Goal: Task Accomplishment & Management: Manage account settings

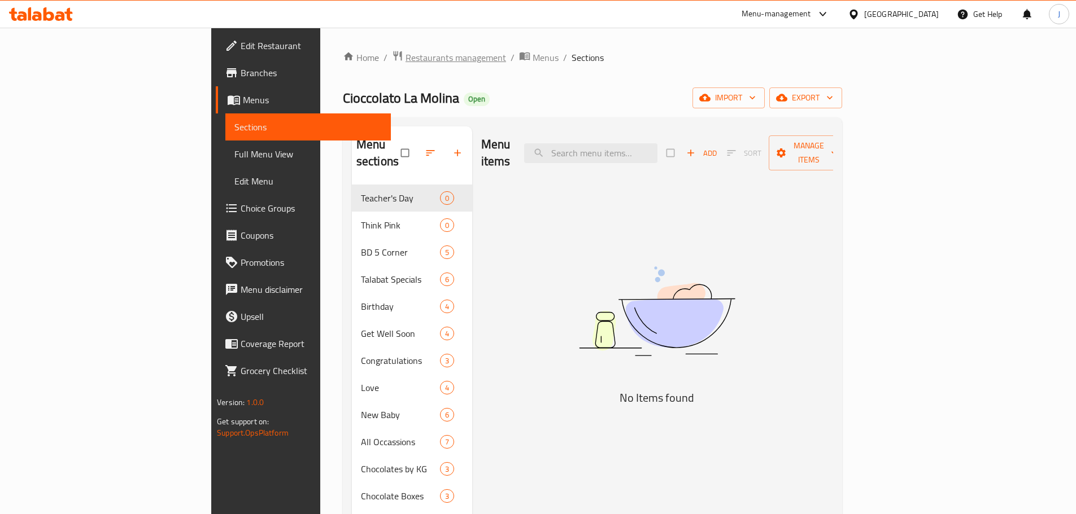
click at [405, 54] on span "Restaurants management" at bounding box center [455, 58] width 101 height 14
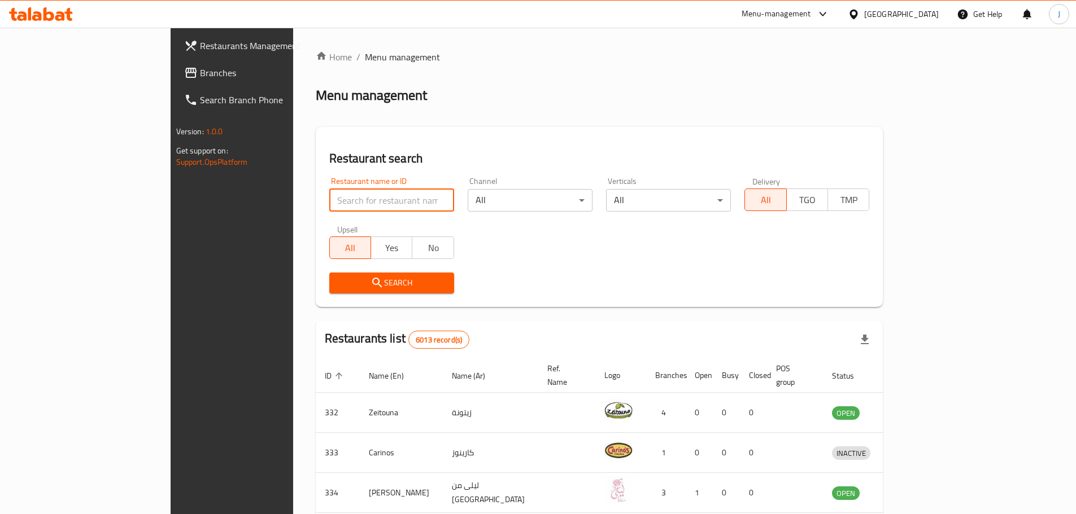
click at [338, 208] on input "search" at bounding box center [391, 200] width 125 height 23
type input "k"
type input "l"
type input "cube"
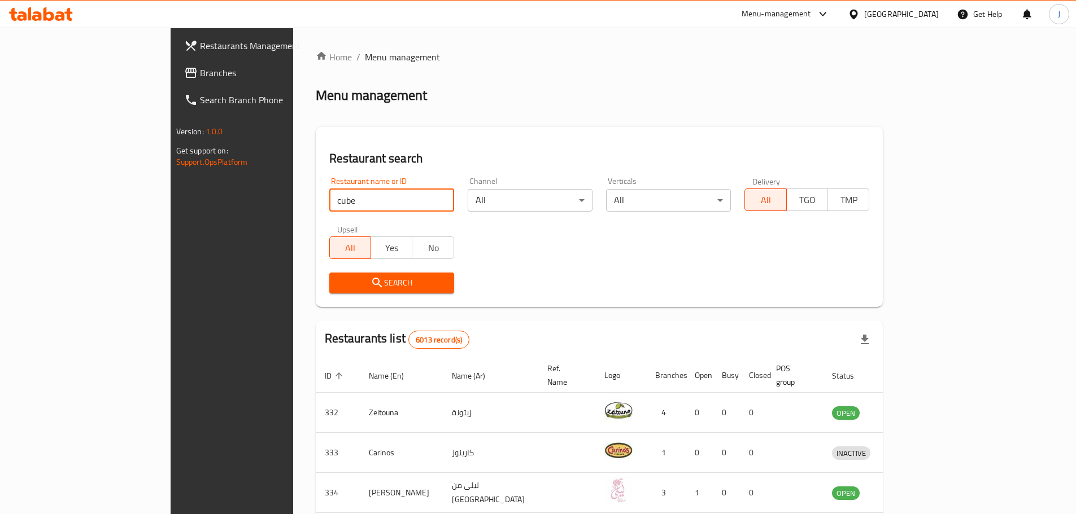
click button "Search" at bounding box center [391, 283] width 125 height 21
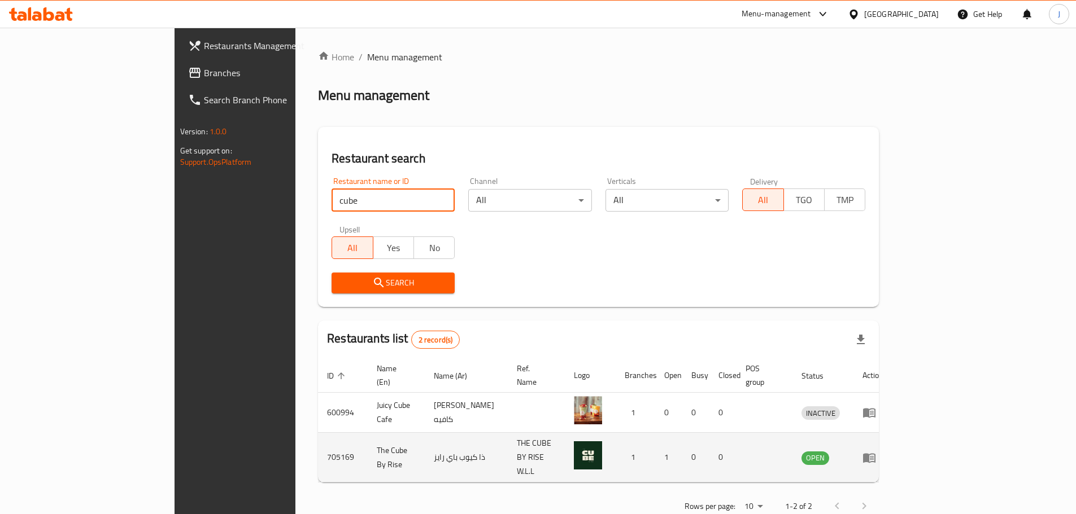
click at [876, 451] on icon "enhanced table" at bounding box center [869, 458] width 14 height 14
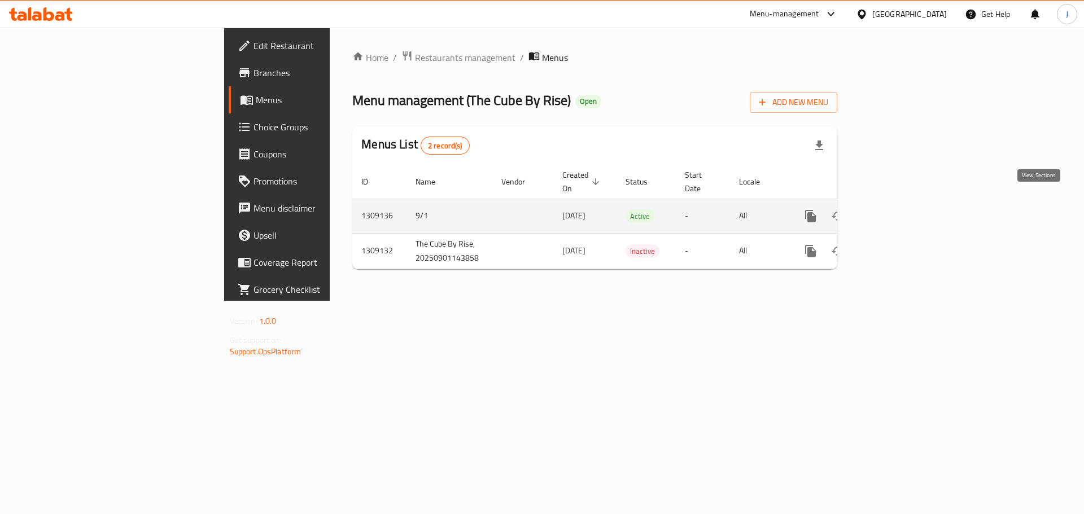
click at [899, 209] on icon "enhanced table" at bounding box center [892, 216] width 14 height 14
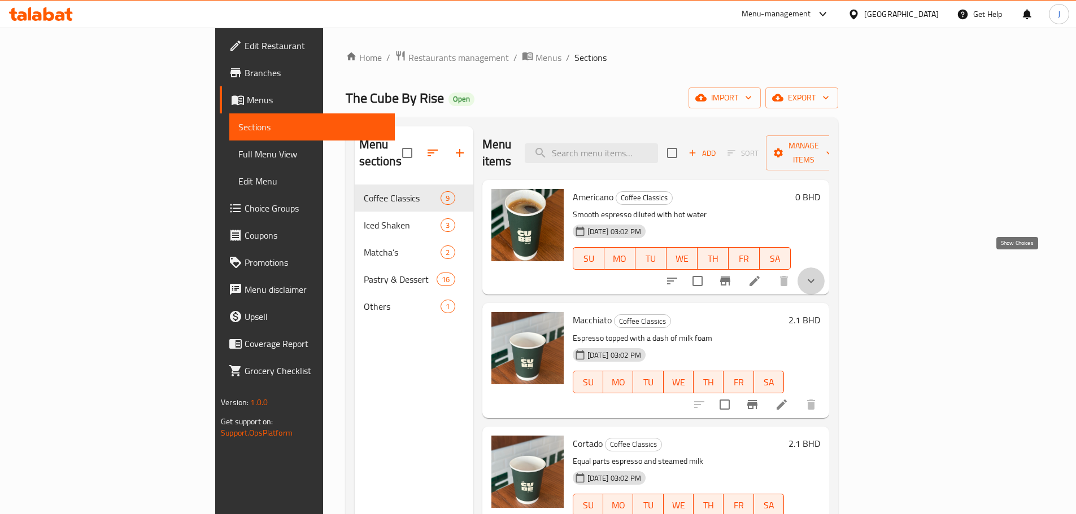
click at [818, 274] on icon "show more" at bounding box center [811, 281] width 14 height 14
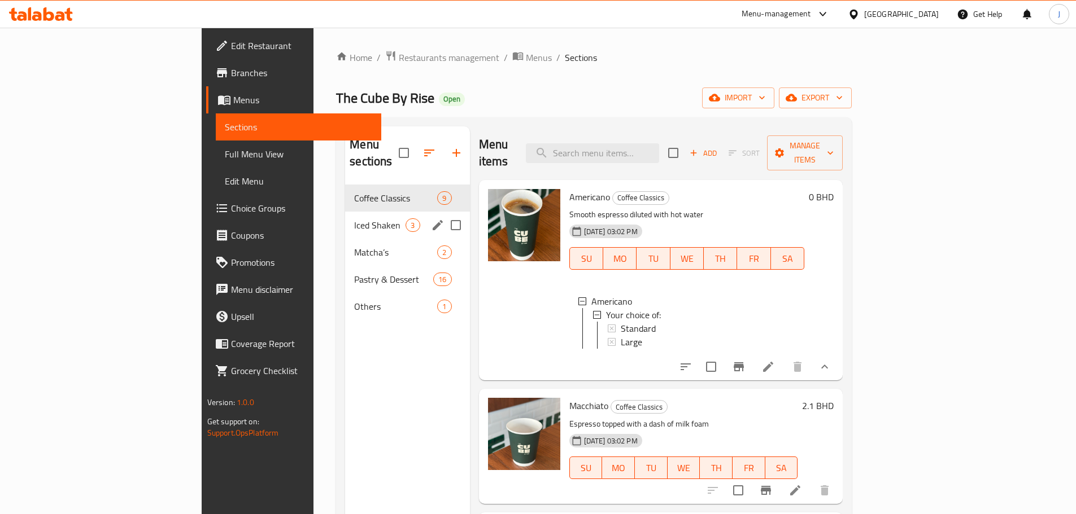
click at [345, 219] on div "Iced Shaken 3" at bounding box center [407, 225] width 124 height 27
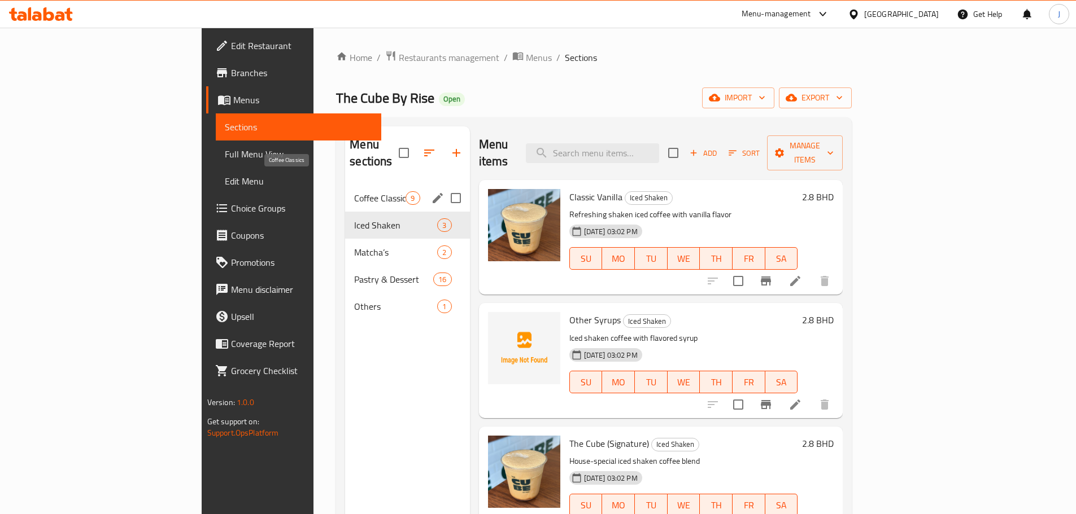
click at [354, 191] on span "Coffee Classics" at bounding box center [379, 198] width 51 height 14
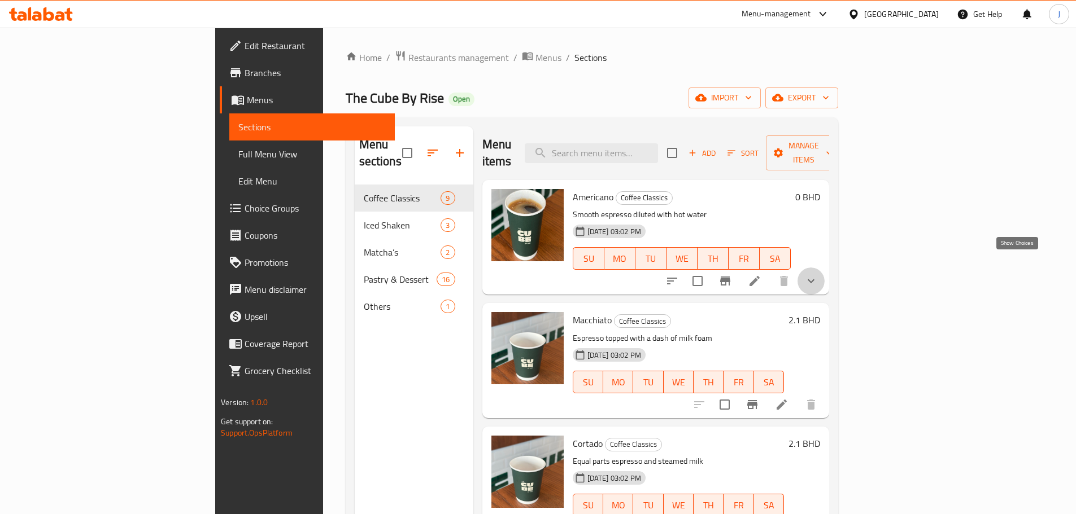
click at [814, 279] on icon "show more" at bounding box center [810, 281] width 7 height 4
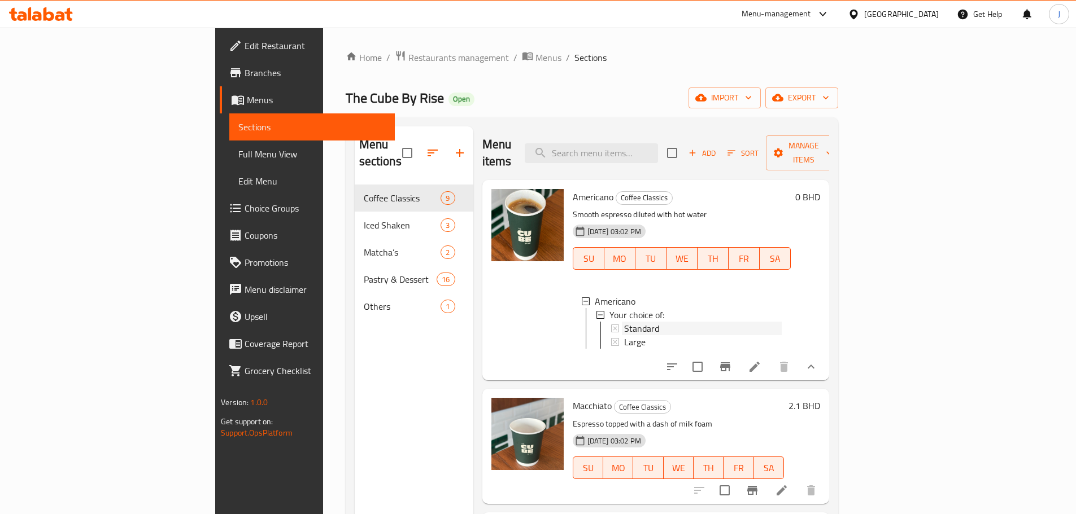
click at [639, 322] on div "Standard" at bounding box center [703, 329] width 158 height 14
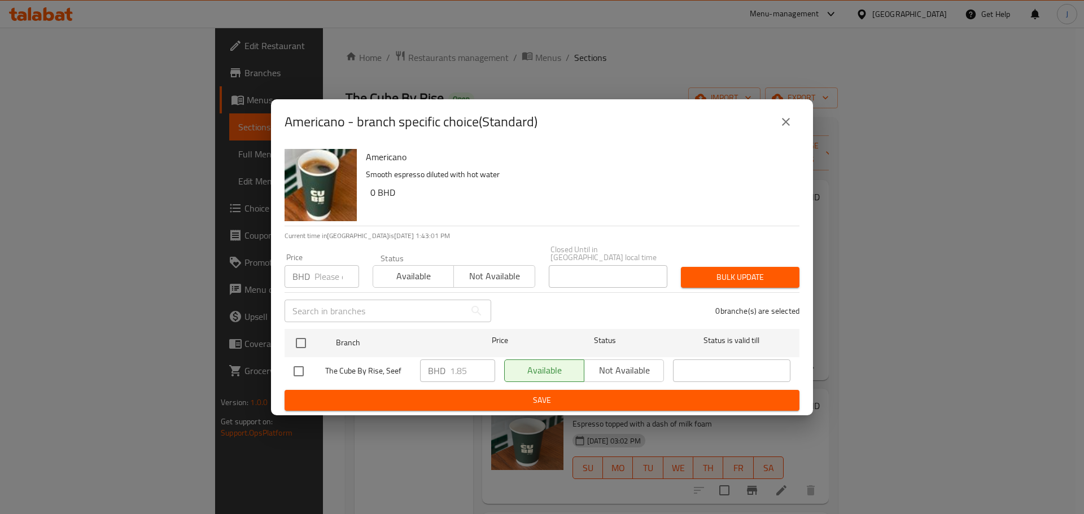
click at [796, 126] on button "close" at bounding box center [785, 121] width 27 height 27
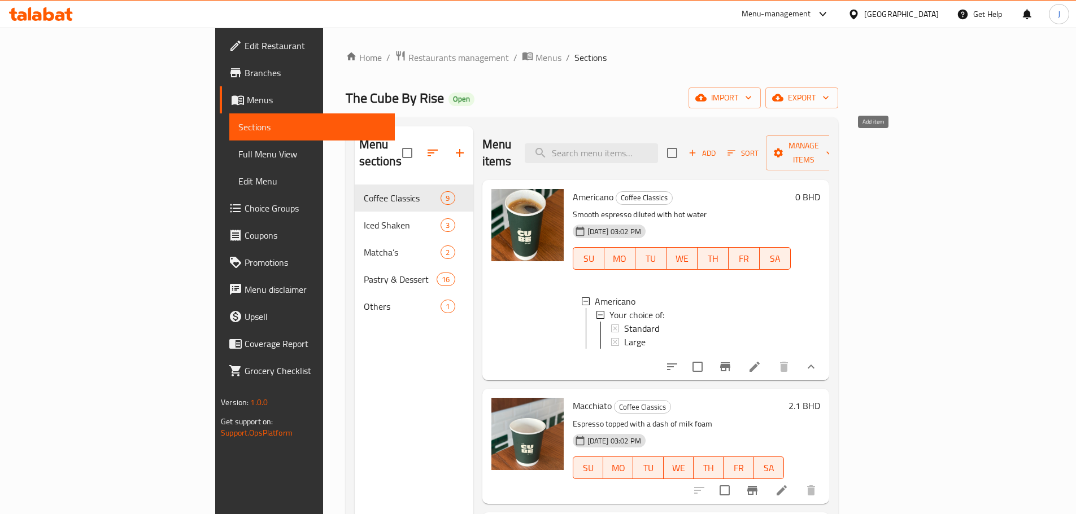
click at [697, 148] on icon "button" at bounding box center [692, 153] width 10 height 10
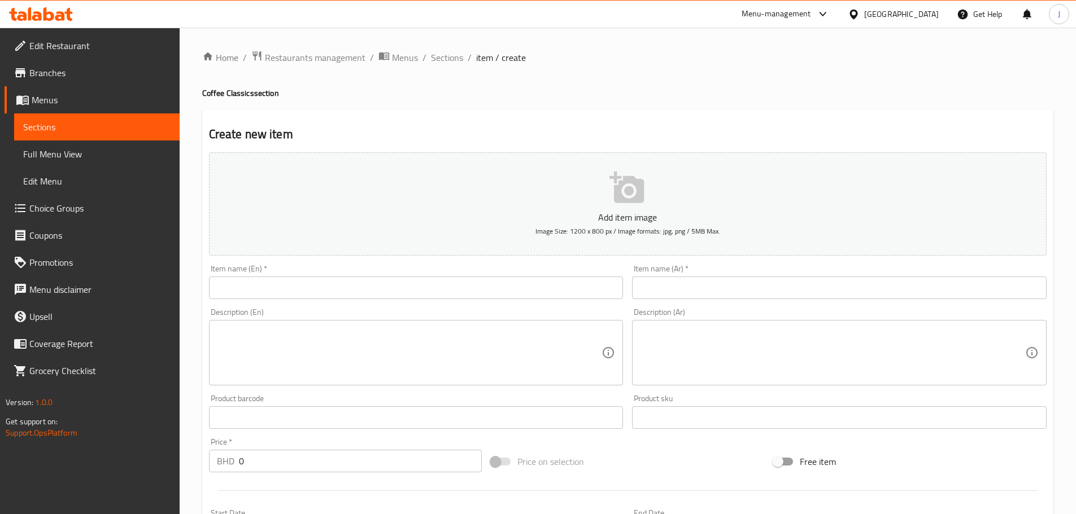
click at [404, 286] on input "text" at bounding box center [416, 288] width 414 height 23
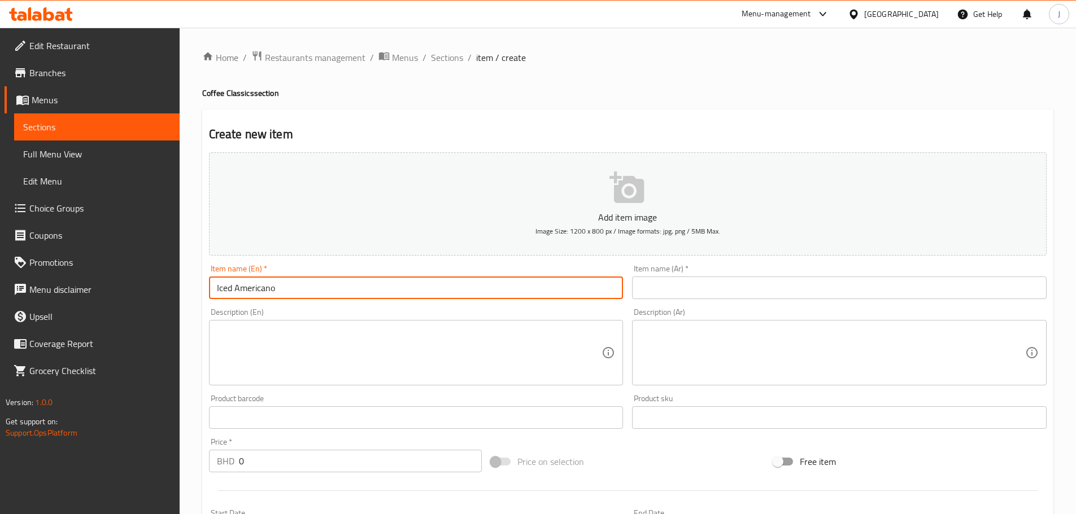
type input "Iced Americano"
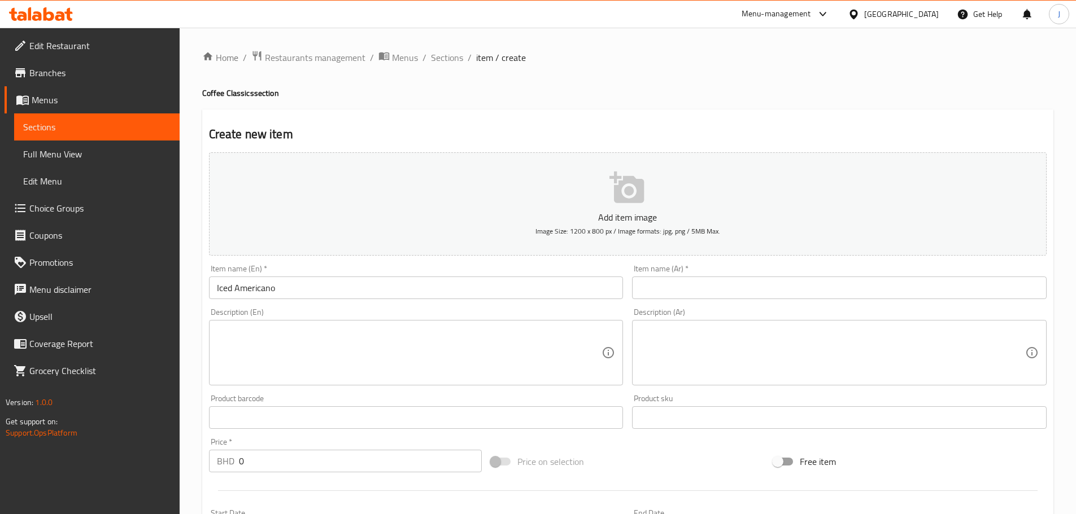
click at [269, 299] on div "Item name (En)   * Iced Americano Item name (En) *" at bounding box center [415, 281] width 423 height 43
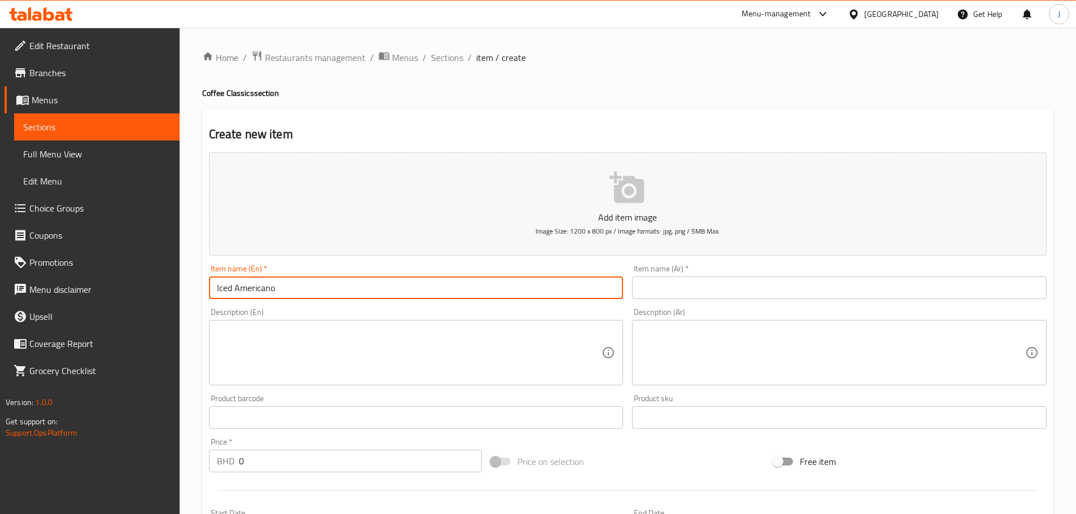
click at [269, 299] on input "Iced Americano" at bounding box center [416, 288] width 414 height 23
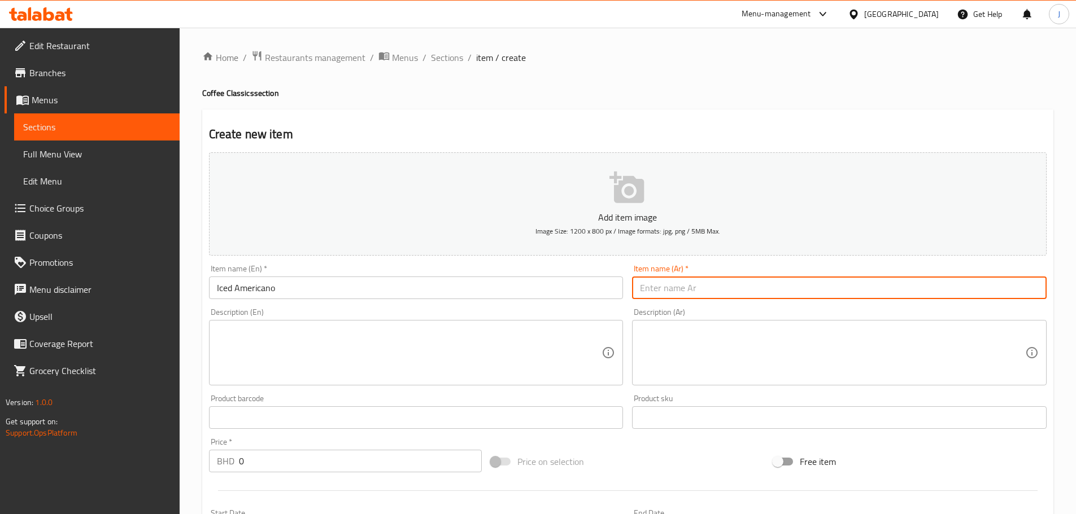
click at [710, 287] on input "text" at bounding box center [839, 288] width 414 height 23
paste input "أمريكانو مثلج"
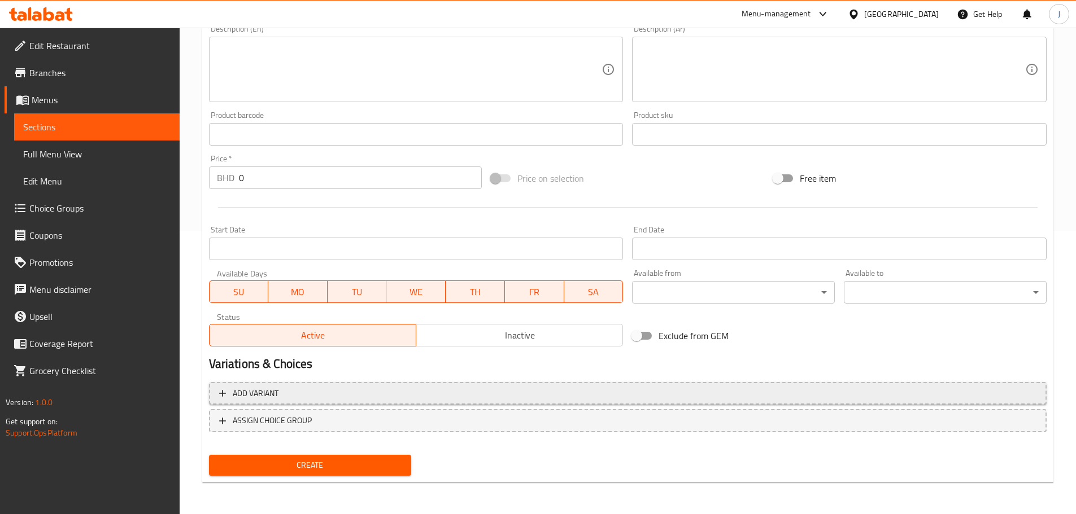
type input "أمريكانو مثلج"
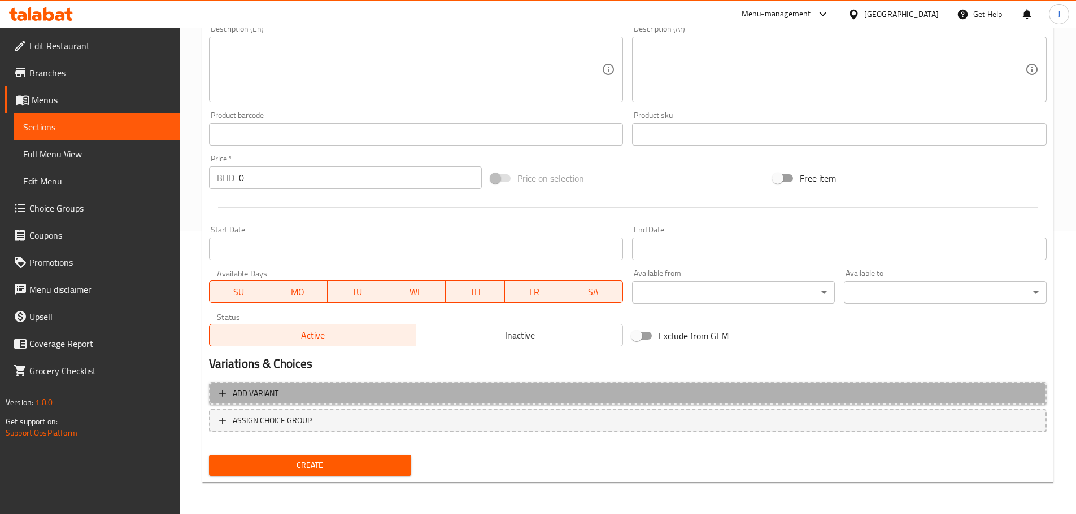
click at [448, 399] on span "Add variant" at bounding box center [627, 394] width 817 height 14
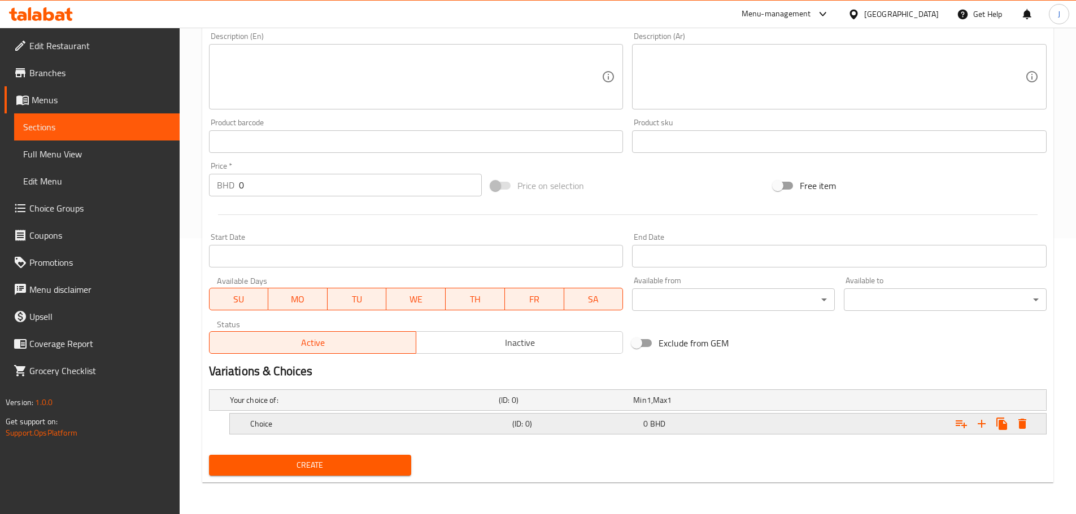
click at [516, 418] on h5 "(ID: 0)" at bounding box center [575, 423] width 126 height 11
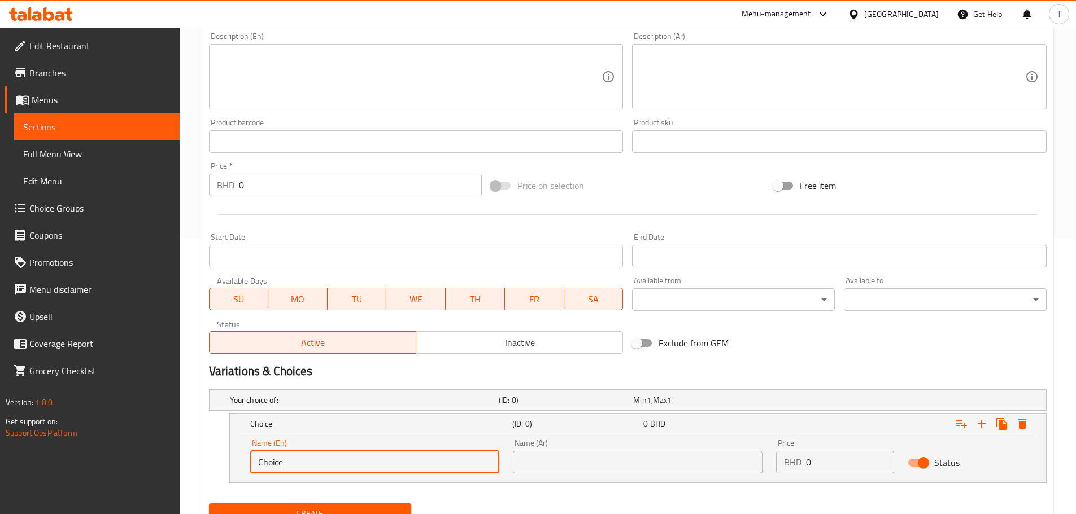
click at [334, 471] on input "Choice" at bounding box center [375, 462] width 250 height 23
type input "Small"
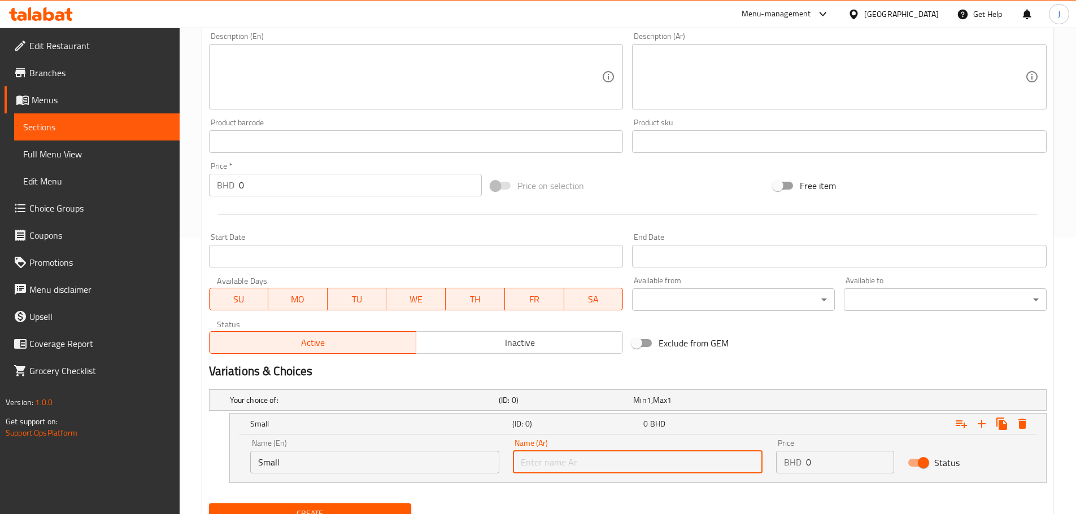
type input "صغير"
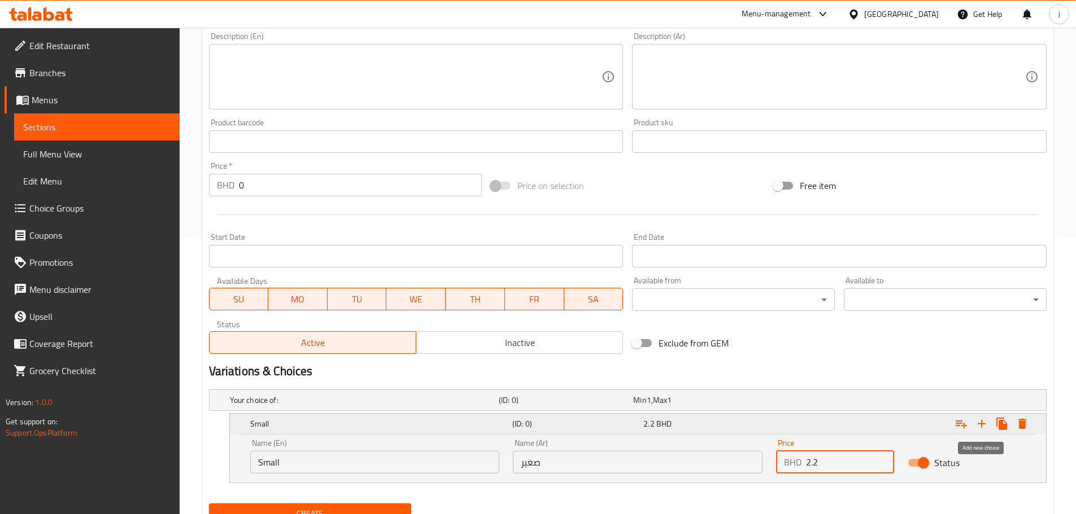
type input "2.2"
click at [983, 426] on icon "Expand" at bounding box center [982, 424] width 14 height 14
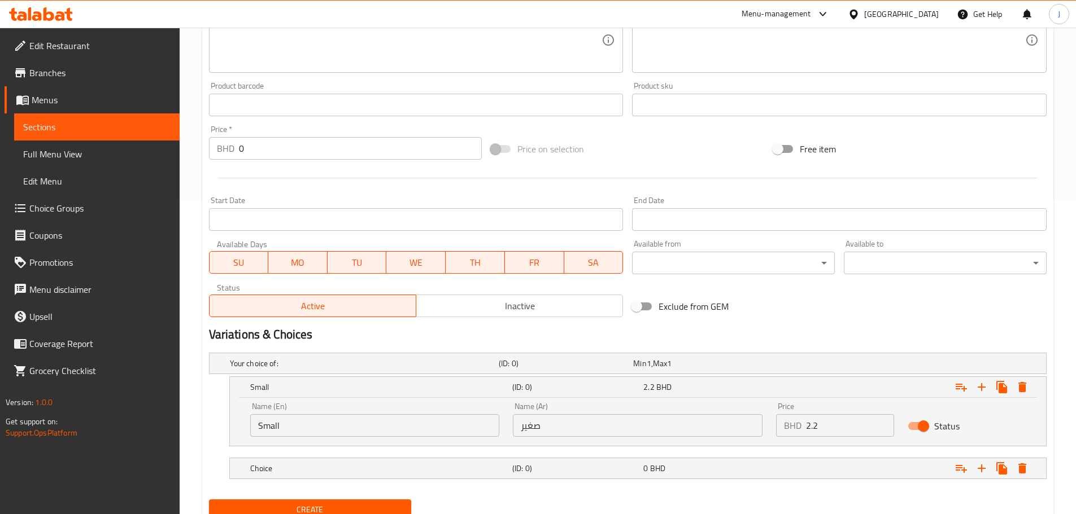
scroll to position [357, 0]
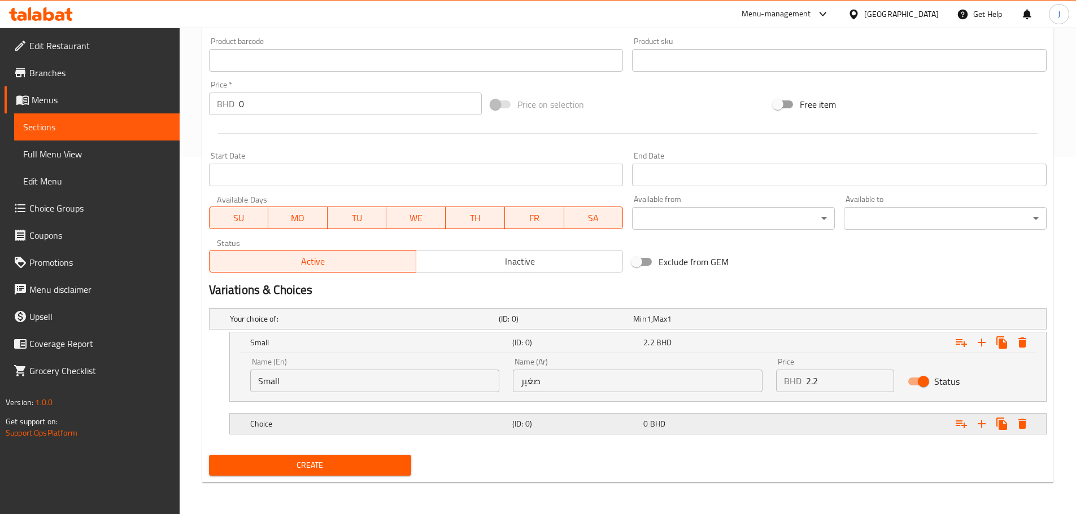
click at [382, 425] on h5 "Choice" at bounding box center [378, 423] width 257 height 11
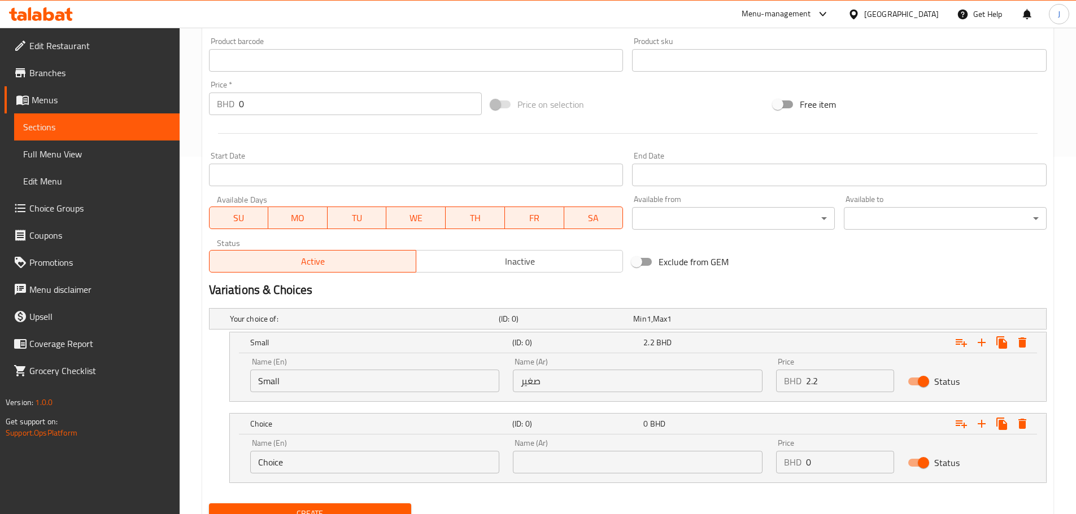
click at [340, 470] on input "Choice" at bounding box center [375, 462] width 250 height 23
type input "Large"
type input "كبير"
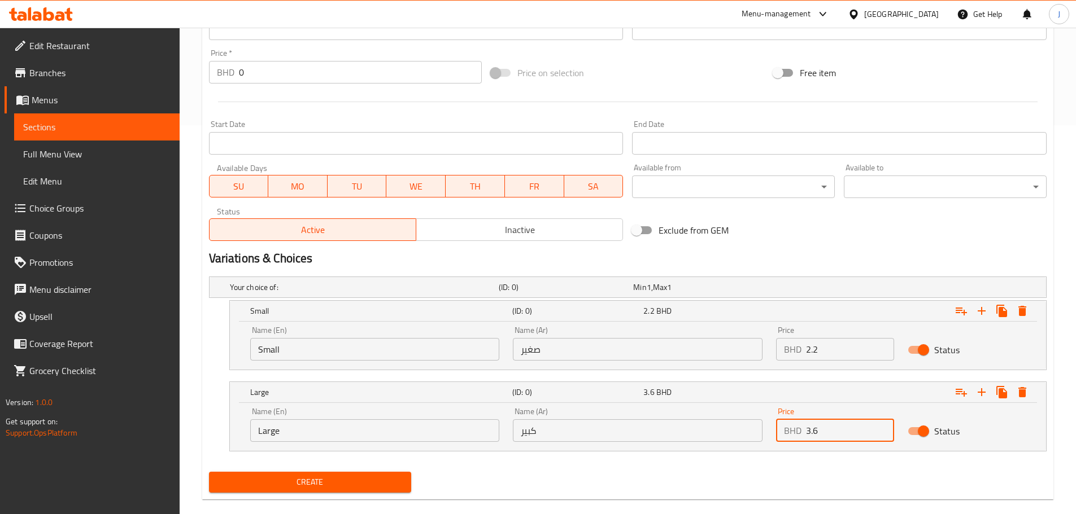
scroll to position [406, 0]
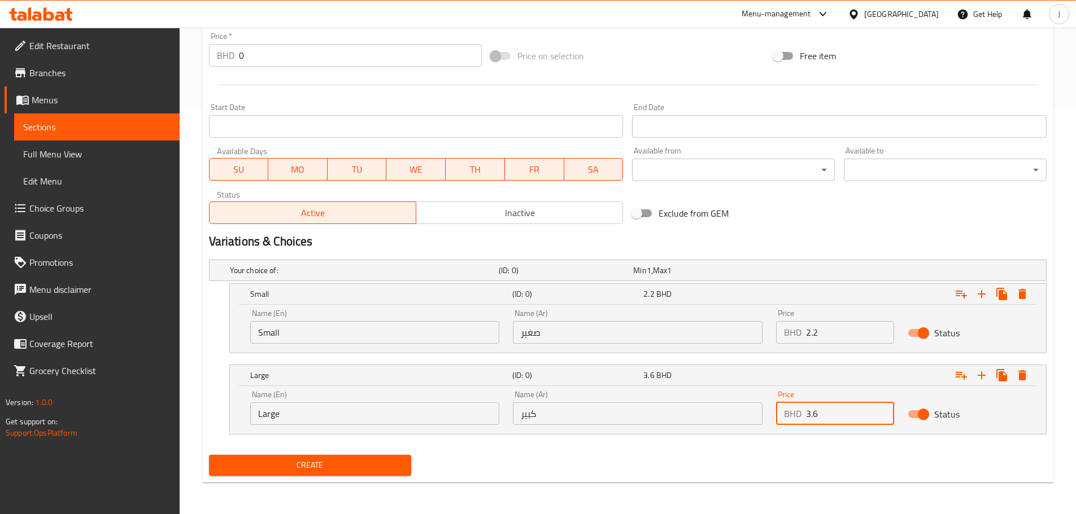
type input "3.6"
click at [352, 458] on span "Create" at bounding box center [310, 465] width 185 height 14
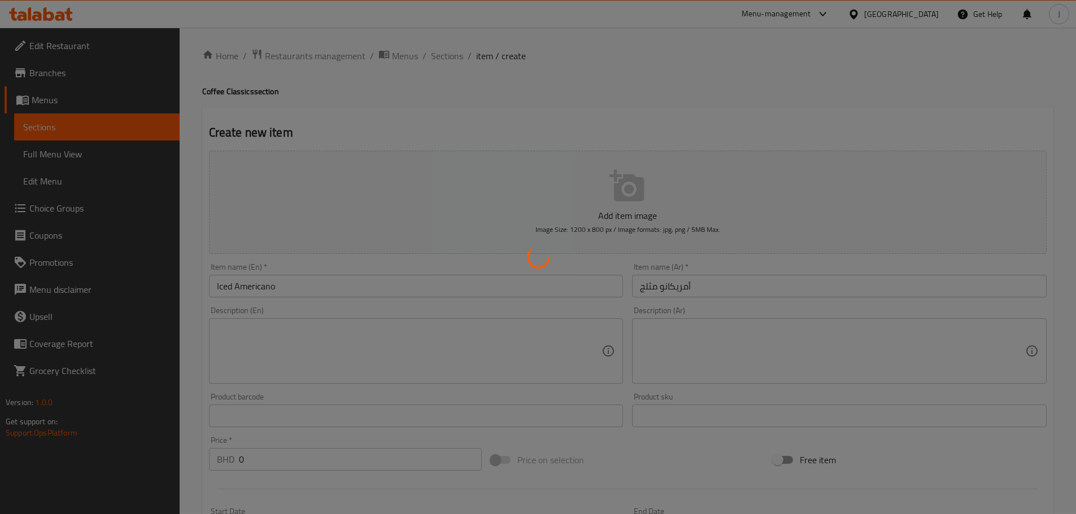
scroll to position [0, 0]
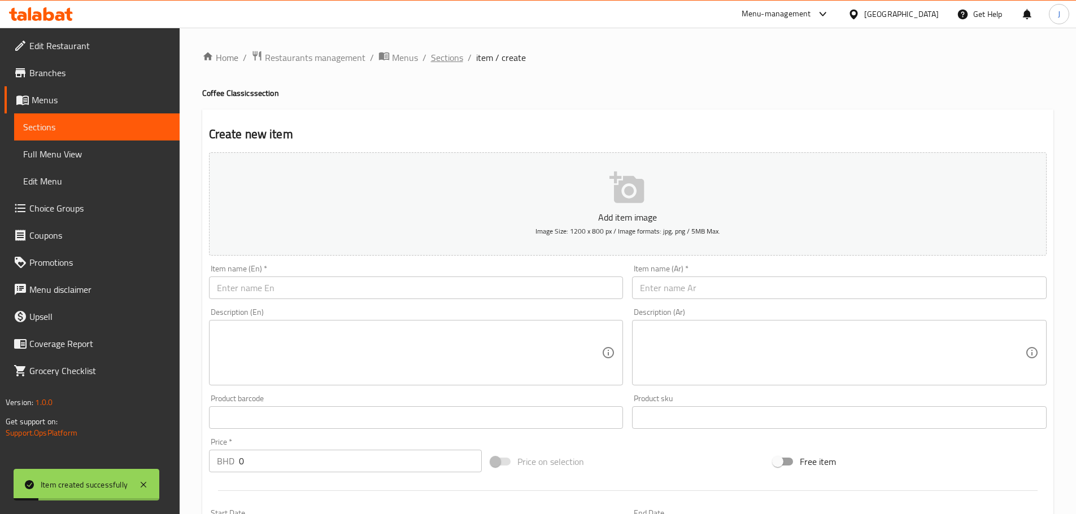
click at [453, 53] on span "Sections" at bounding box center [447, 58] width 32 height 14
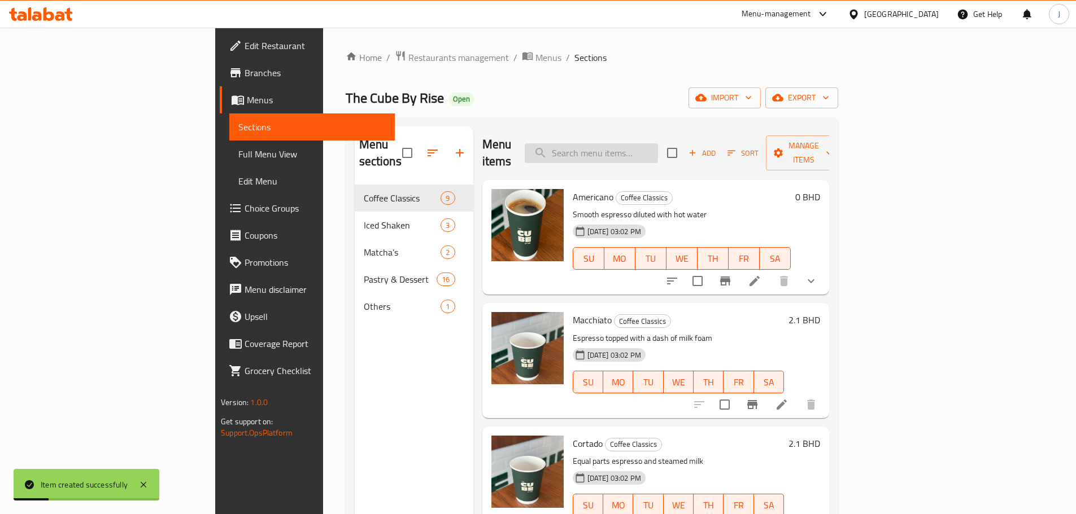
click at [636, 144] on input "search" at bounding box center [591, 153] width 133 height 20
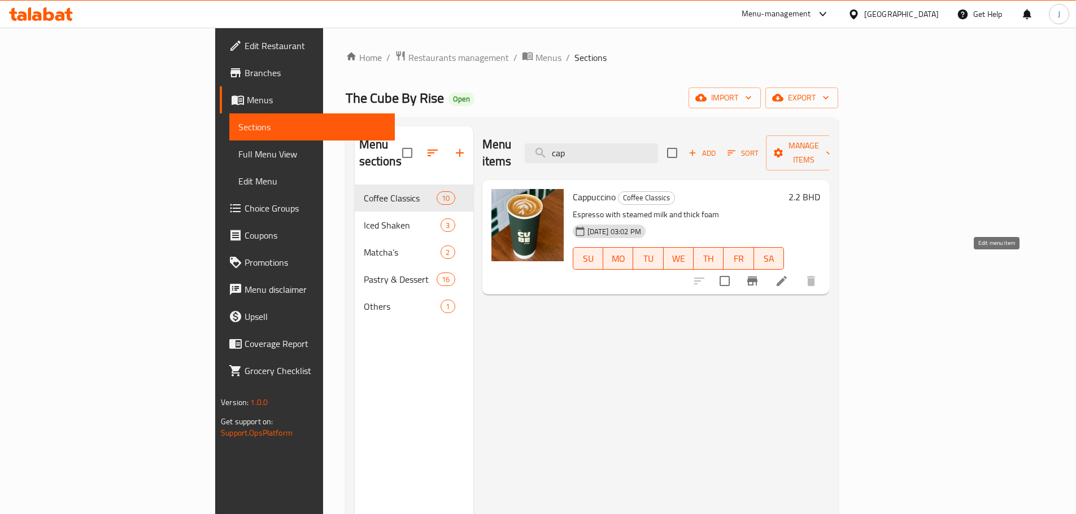
type input "cap"
click at [788, 274] on icon at bounding box center [782, 281] width 14 height 14
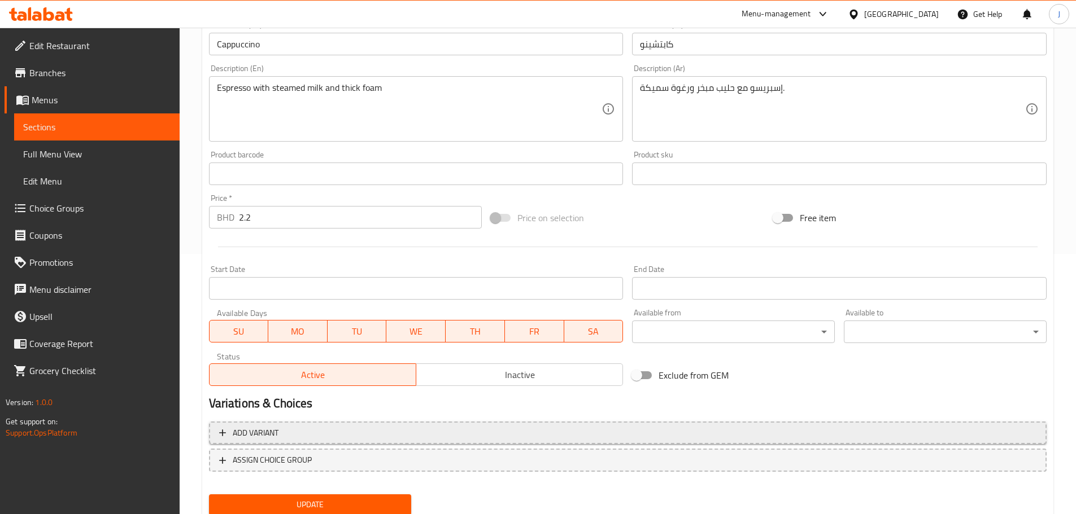
scroll to position [282, 0]
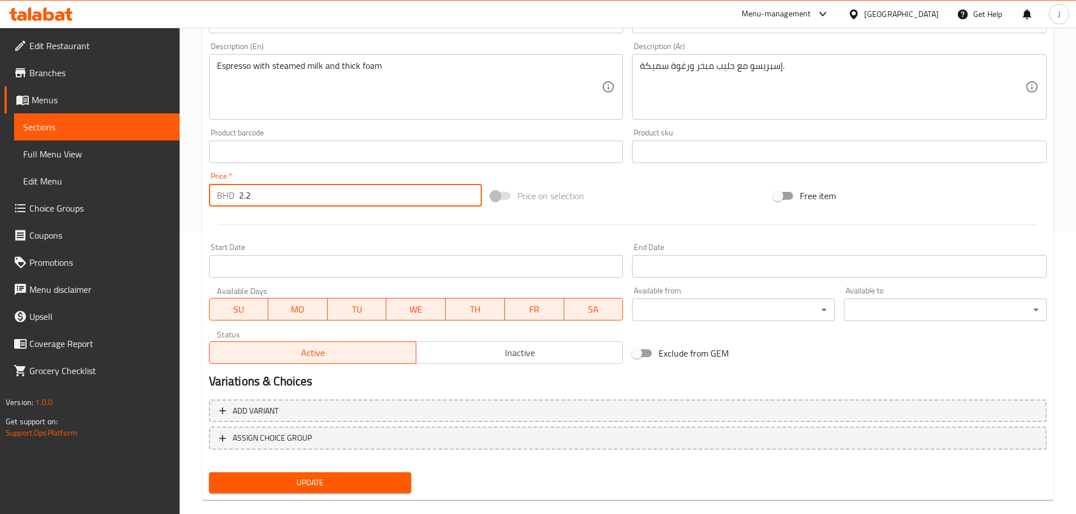
click at [337, 198] on input "2.2" at bounding box center [360, 195] width 243 height 23
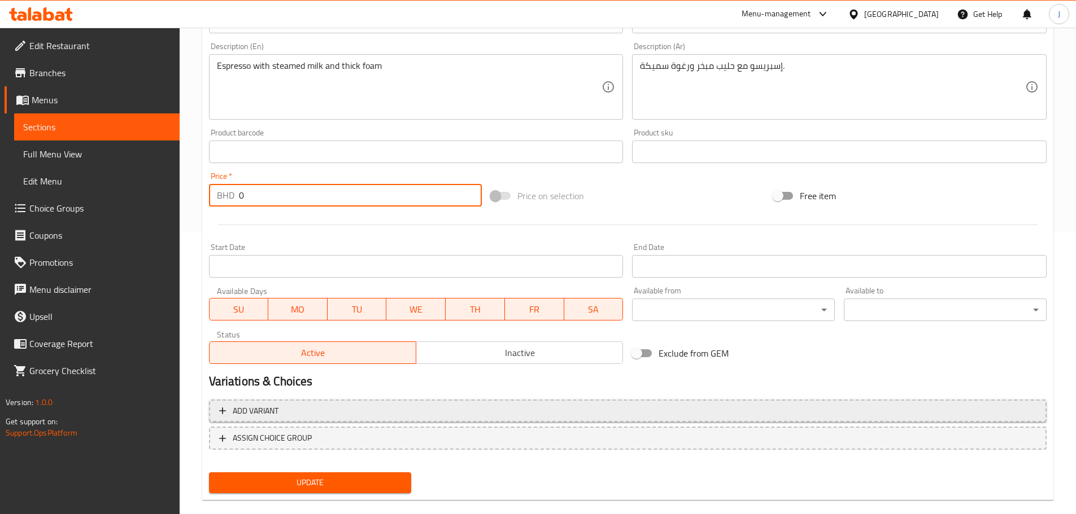
type input "0"
click at [356, 407] on span "Add variant" at bounding box center [627, 411] width 817 height 14
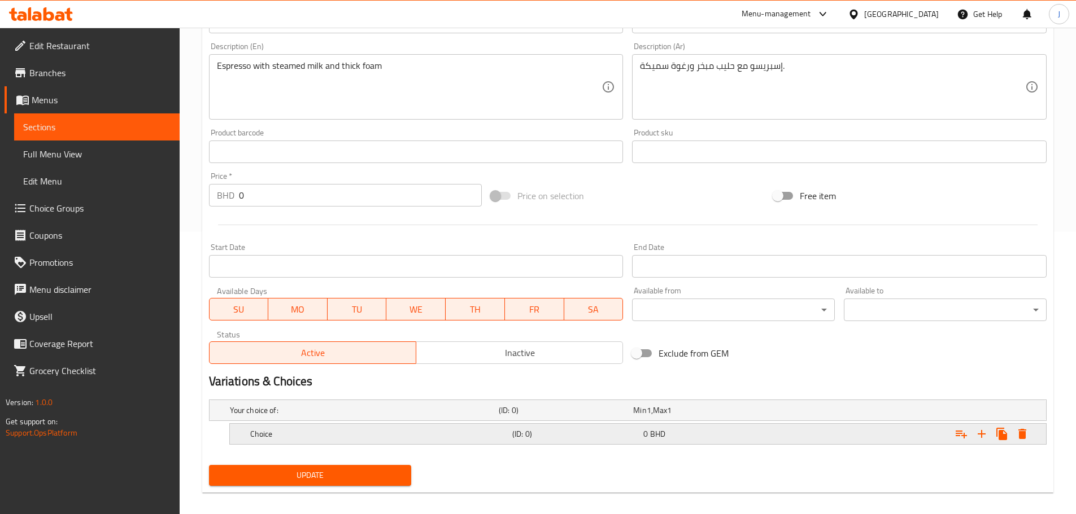
click at [514, 440] on h5 "(ID: 0)" at bounding box center [575, 434] width 126 height 11
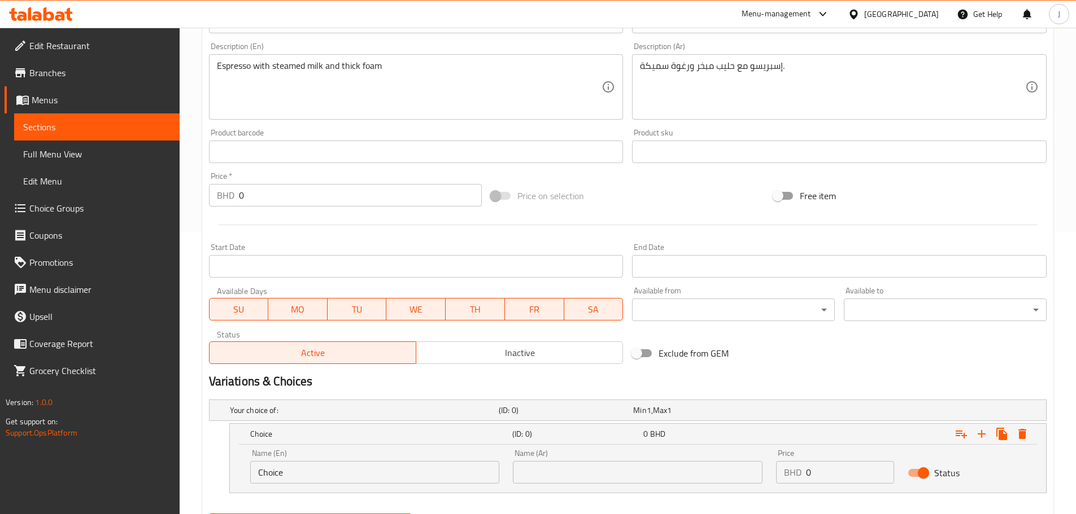
click at [350, 473] on input "Choice" at bounding box center [375, 472] width 250 height 23
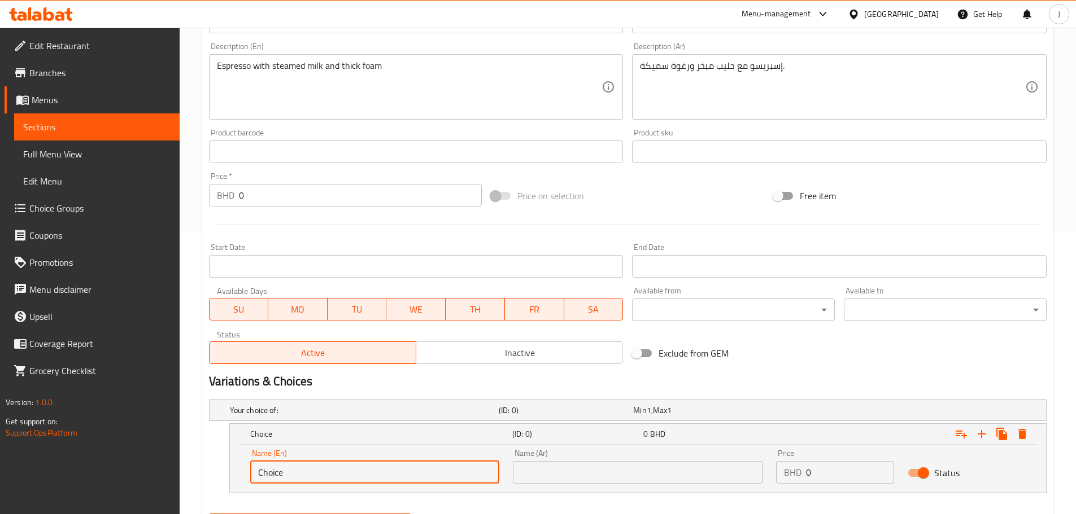
click at [350, 473] on input "Choice" at bounding box center [375, 472] width 250 height 23
type input "Small"
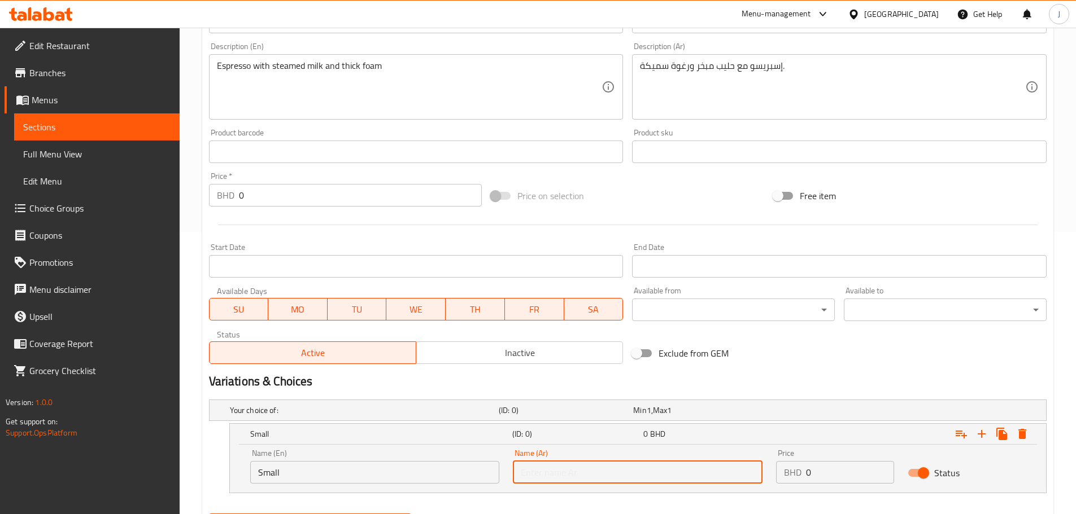
type input "صغير"
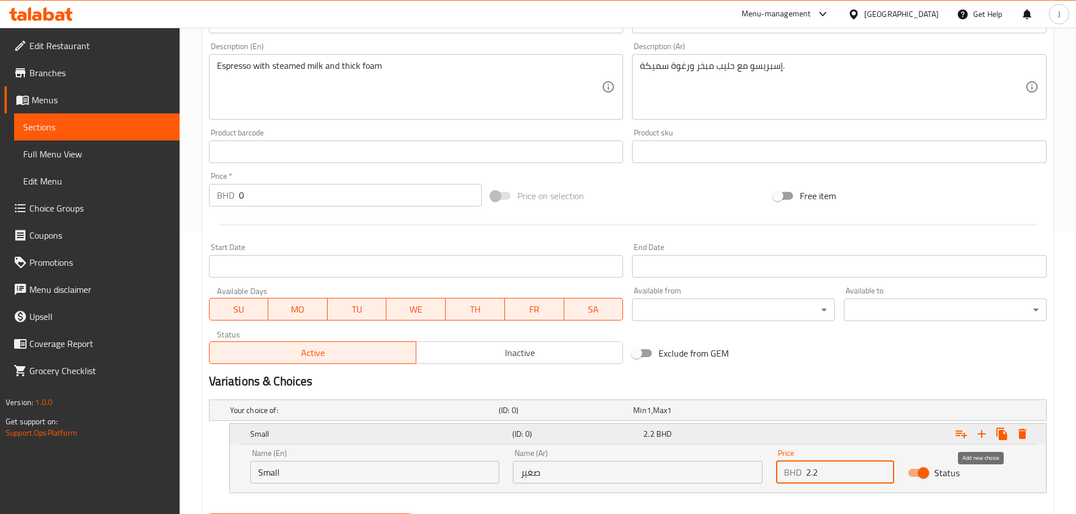
type input "2.2"
click at [978, 430] on icon "Expand" at bounding box center [982, 434] width 14 height 14
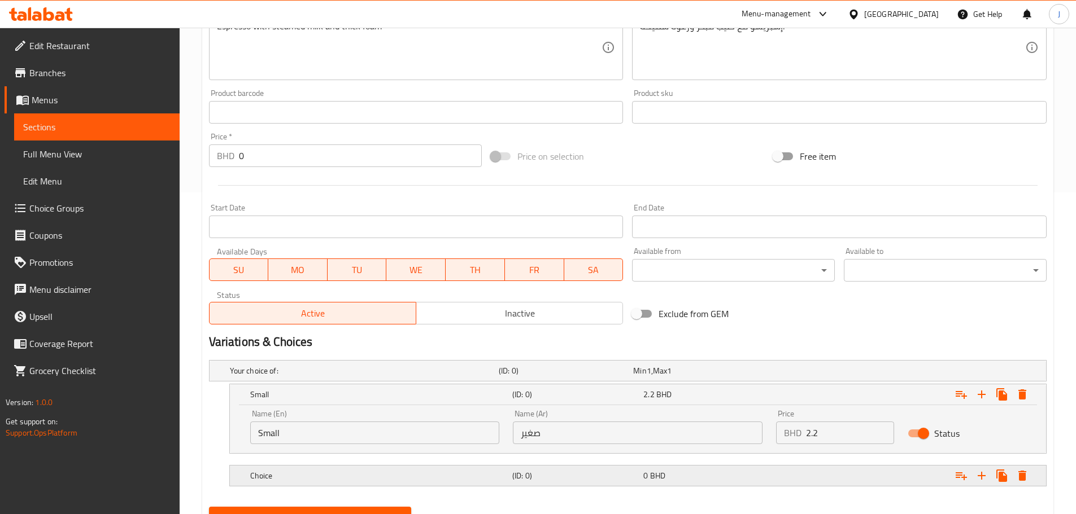
scroll to position [374, 0]
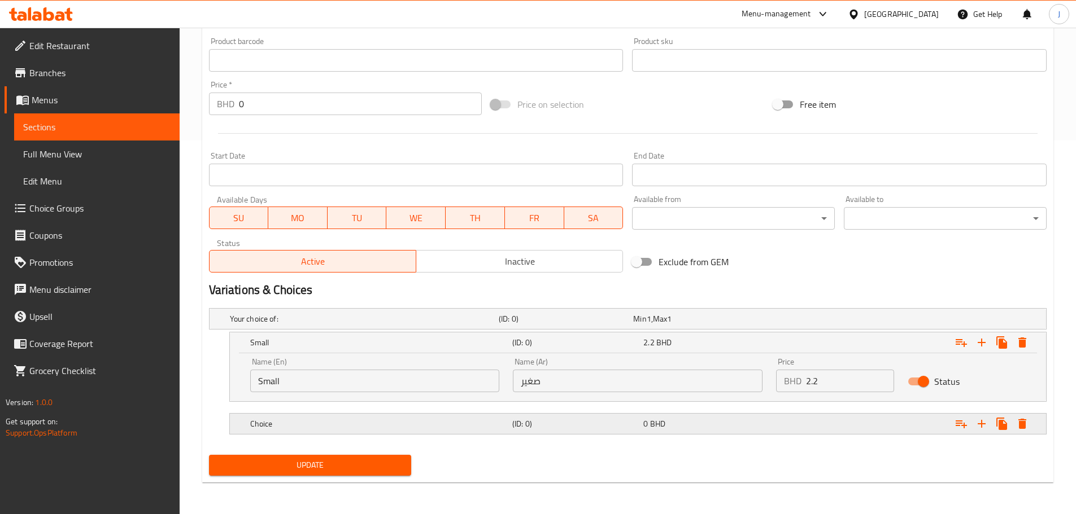
click at [345, 417] on div "Choice" at bounding box center [379, 424] width 262 height 16
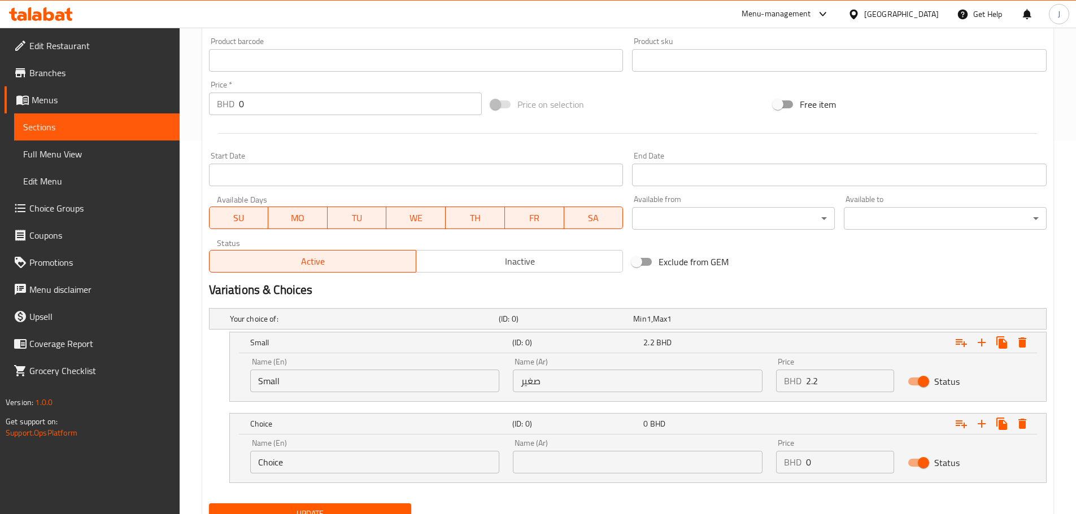
click at [335, 477] on div "Name (En) Choice Name (En)" at bounding box center [374, 457] width 263 height 48
click at [331, 465] on input "Choice" at bounding box center [375, 462] width 250 height 23
type input "Large"
type input "كبير"
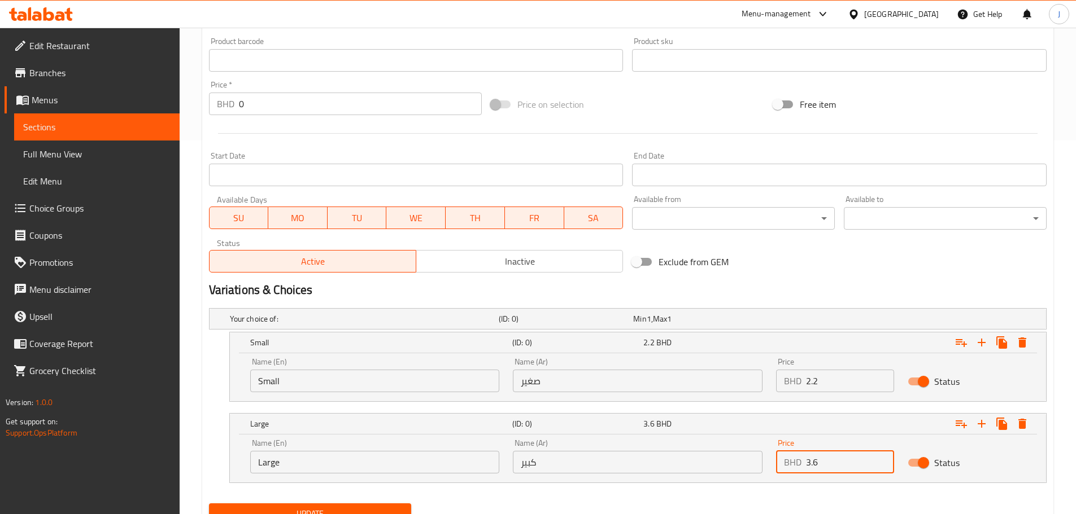
scroll to position [422, 0]
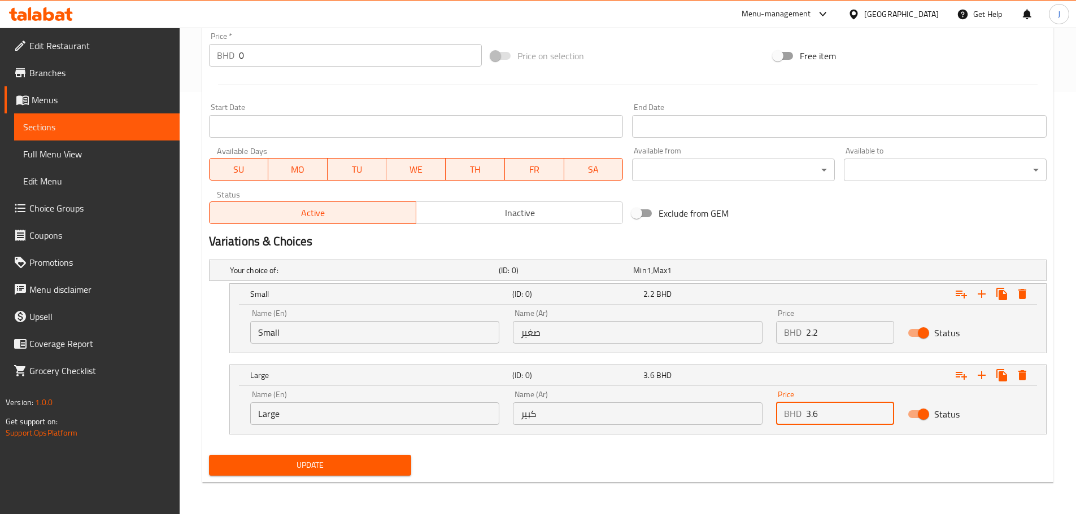
type input "3.6"
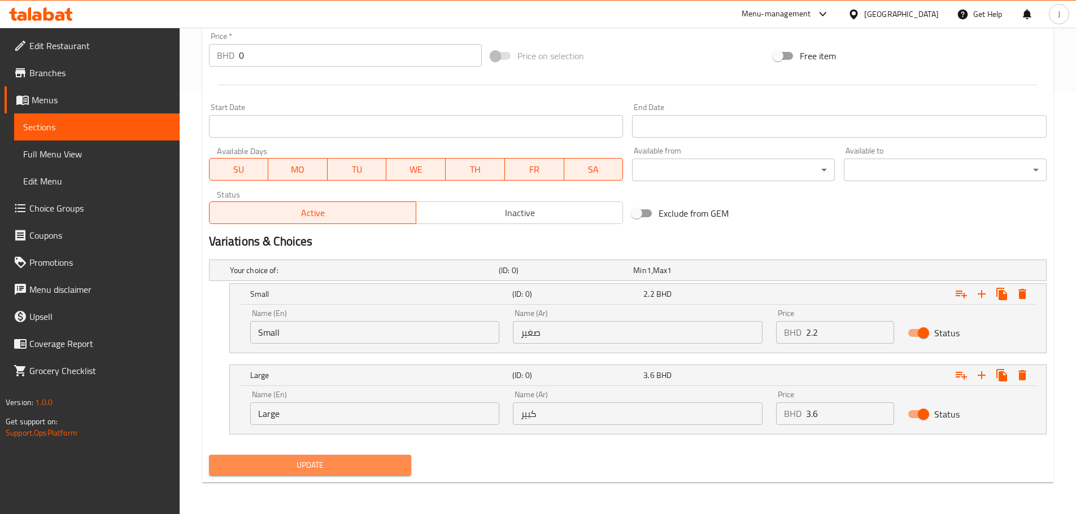
click at [381, 460] on span "Update" at bounding box center [310, 465] width 185 height 14
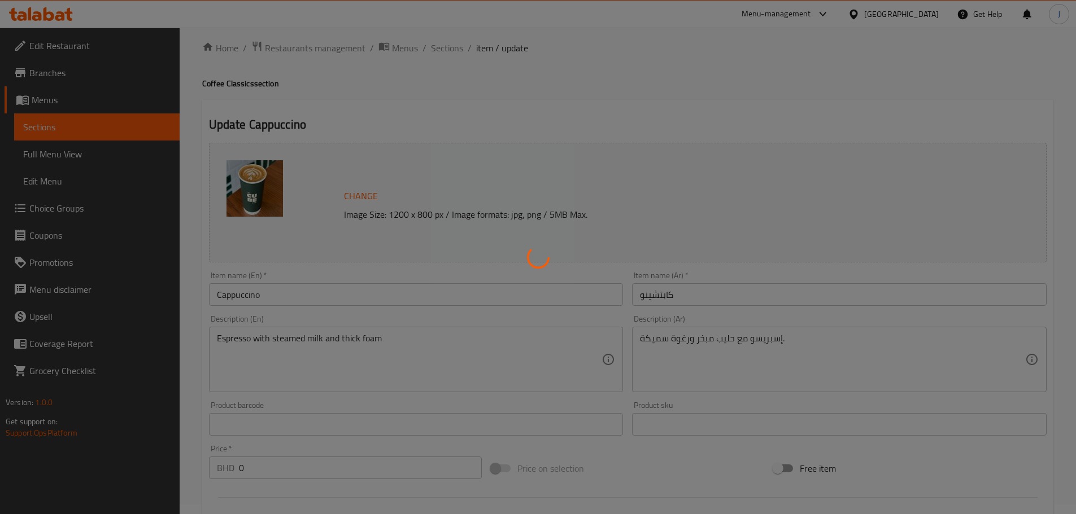
scroll to position [0, 0]
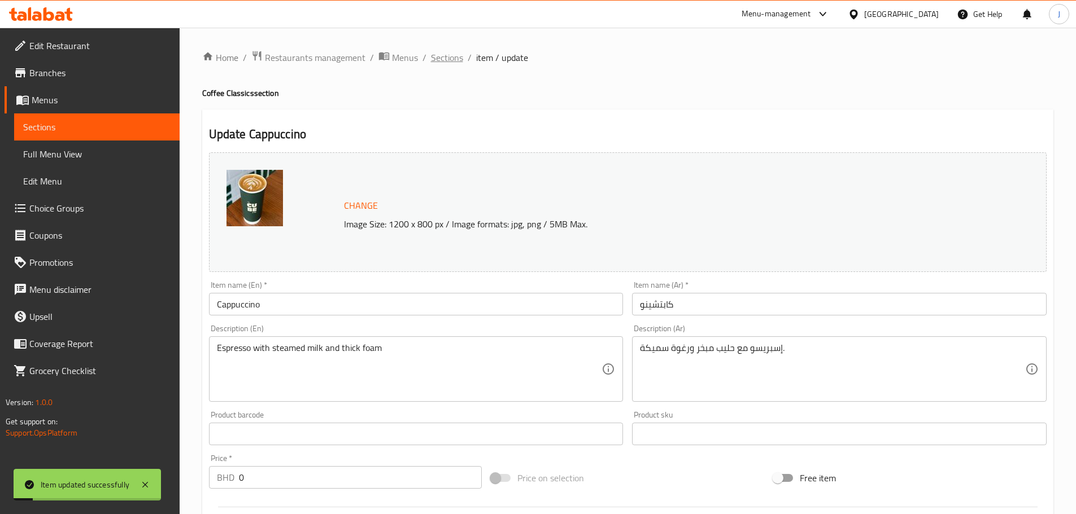
click at [458, 58] on span "Sections" at bounding box center [447, 58] width 32 height 14
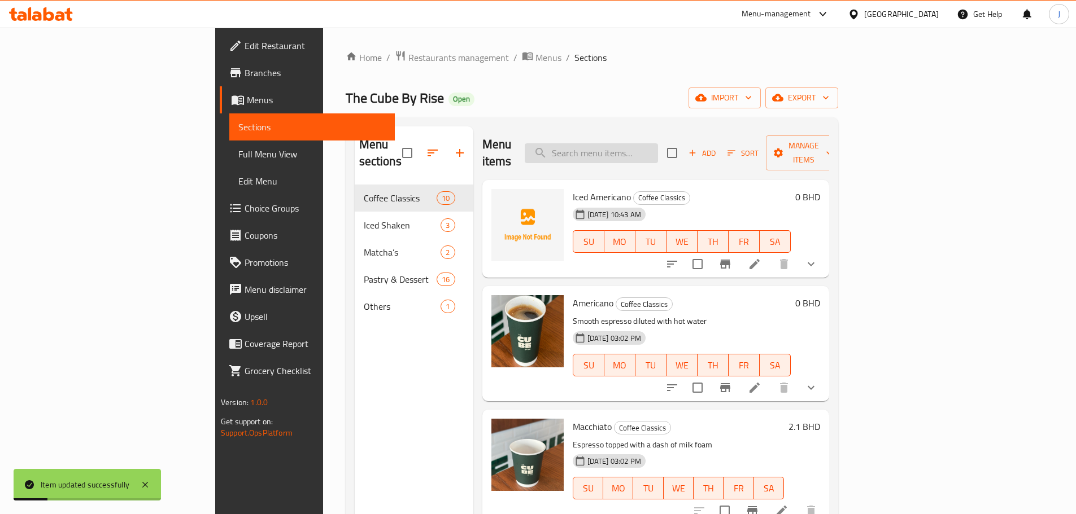
click at [658, 150] on input "search" at bounding box center [591, 153] width 133 height 20
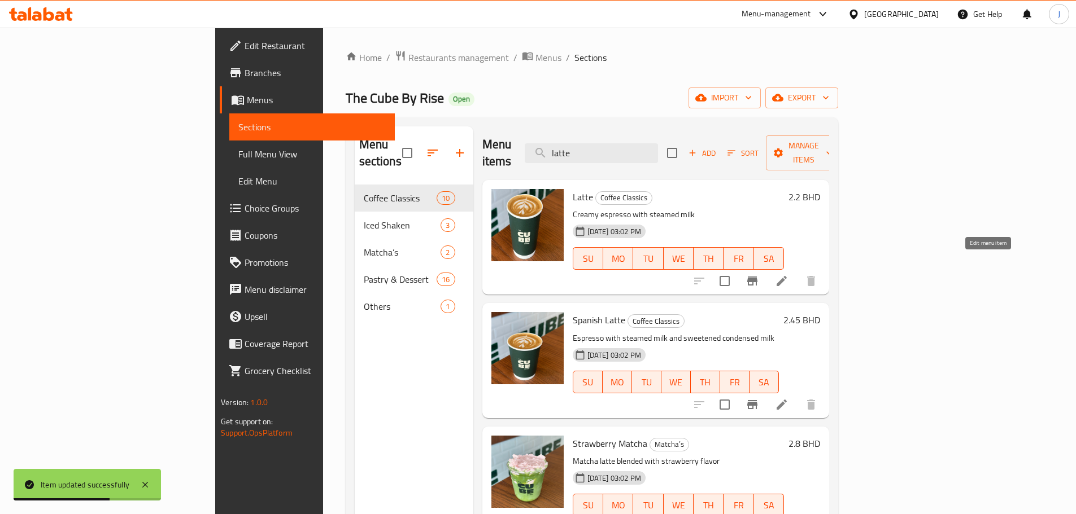
type input "latte"
click at [788, 274] on icon at bounding box center [782, 281] width 14 height 14
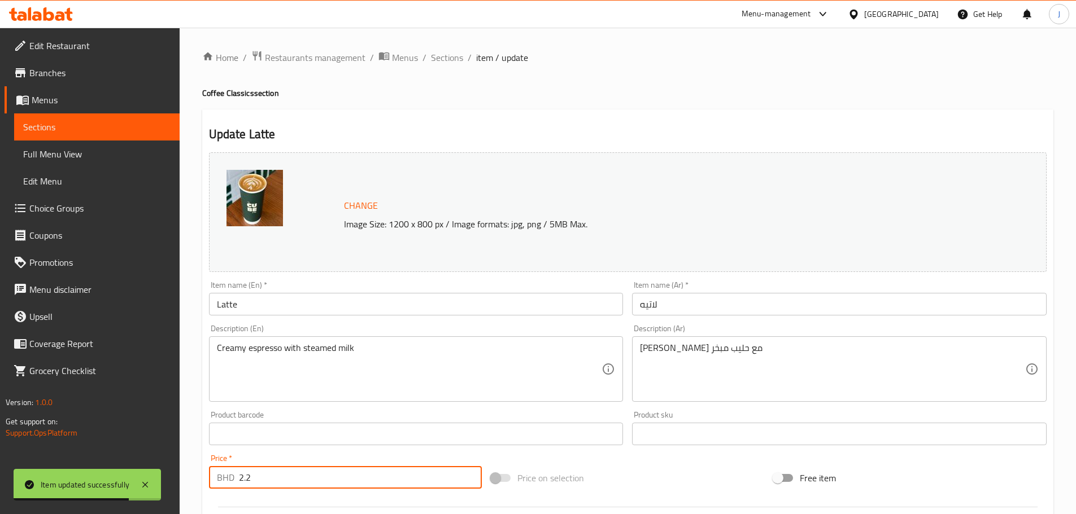
click at [285, 488] on input "2.2" at bounding box center [360, 477] width 243 height 23
click at [283, 488] on input "2.2" at bounding box center [360, 477] width 243 height 23
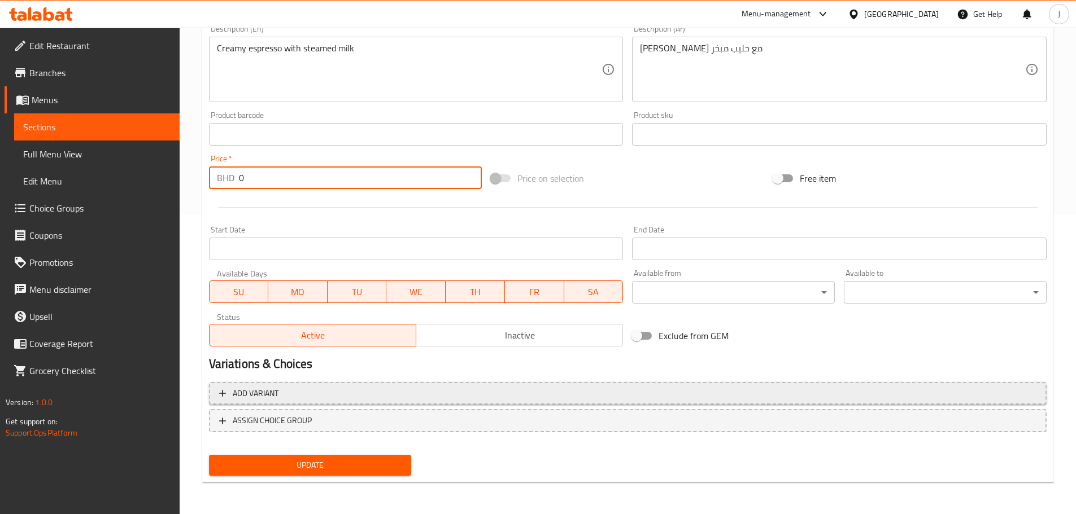
type input "0"
click at [659, 387] on span "Add variant" at bounding box center [627, 394] width 817 height 14
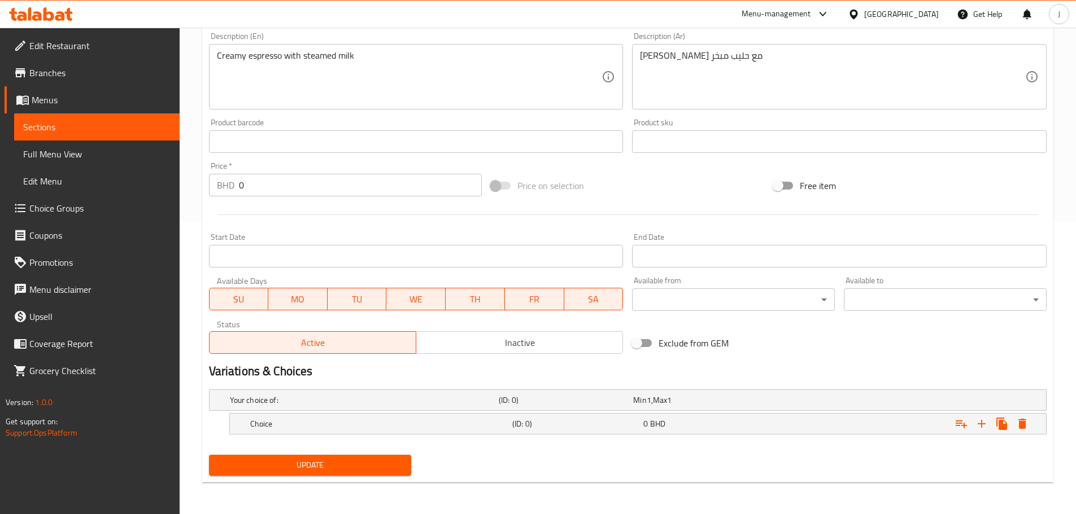
scroll to position [292, 0]
click at [911, 427] on div "Expand" at bounding box center [903, 424] width 262 height 25
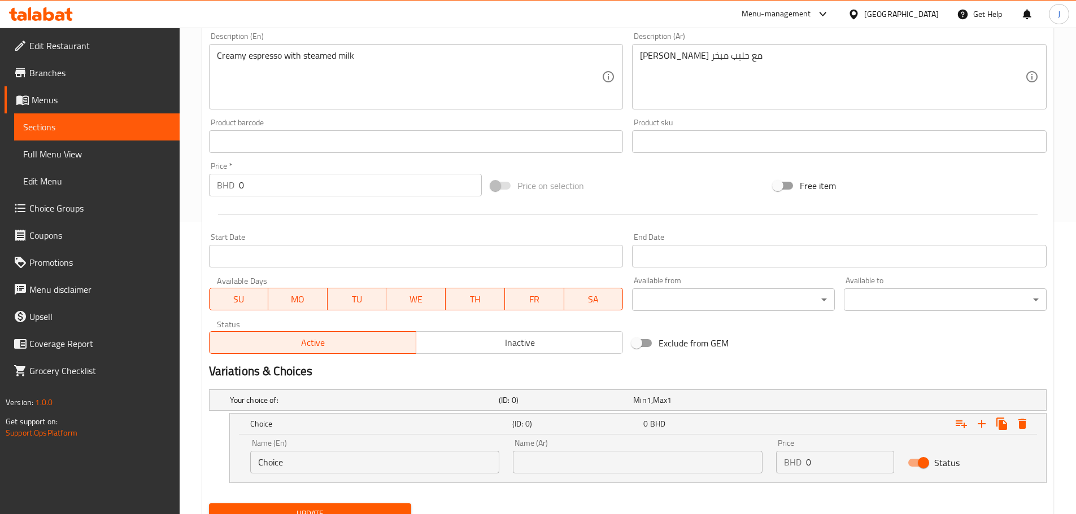
click at [826, 462] on input "0" at bounding box center [850, 462] width 88 height 23
type input "2.2"
click at [307, 458] on input "Choice" at bounding box center [375, 462] width 250 height 23
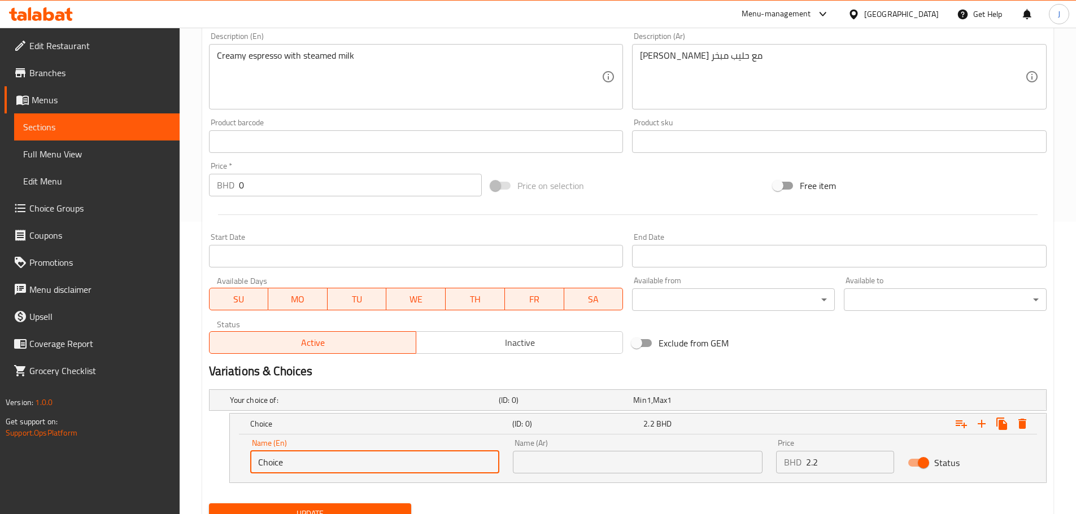
click at [307, 458] on input "Choice" at bounding box center [375, 462] width 250 height 23
type input "Small"
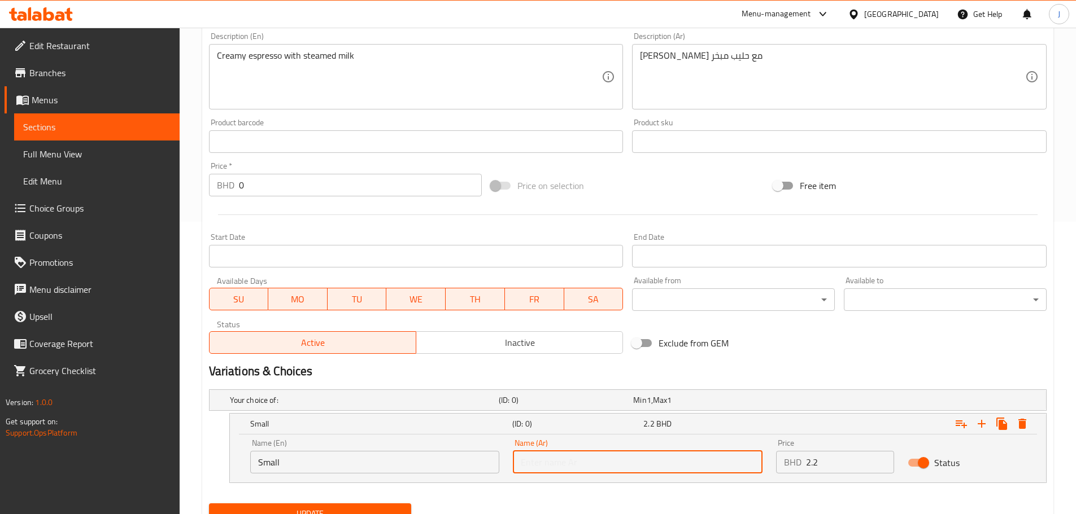
type input "صغير"
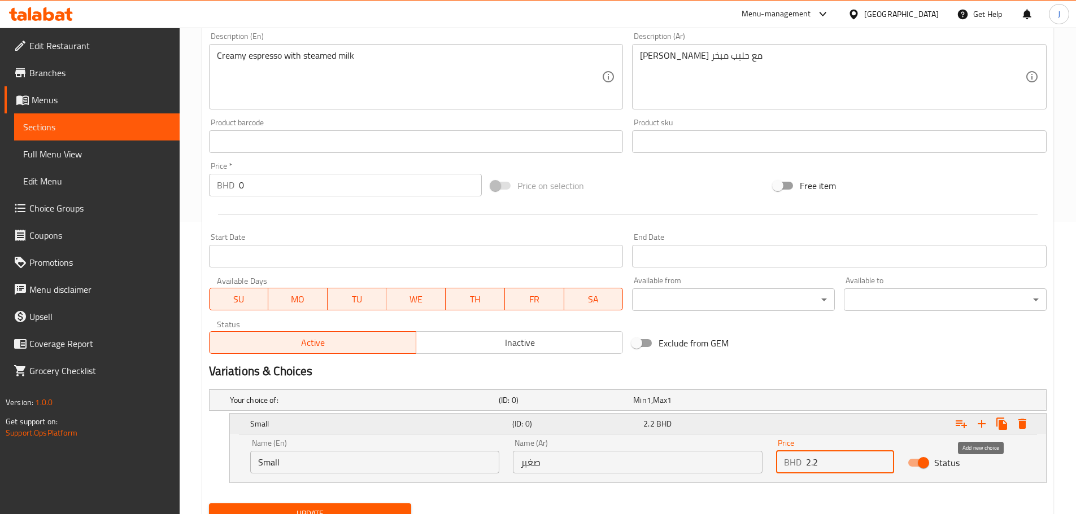
click at [986, 421] on icon "Expand" at bounding box center [982, 424] width 14 height 14
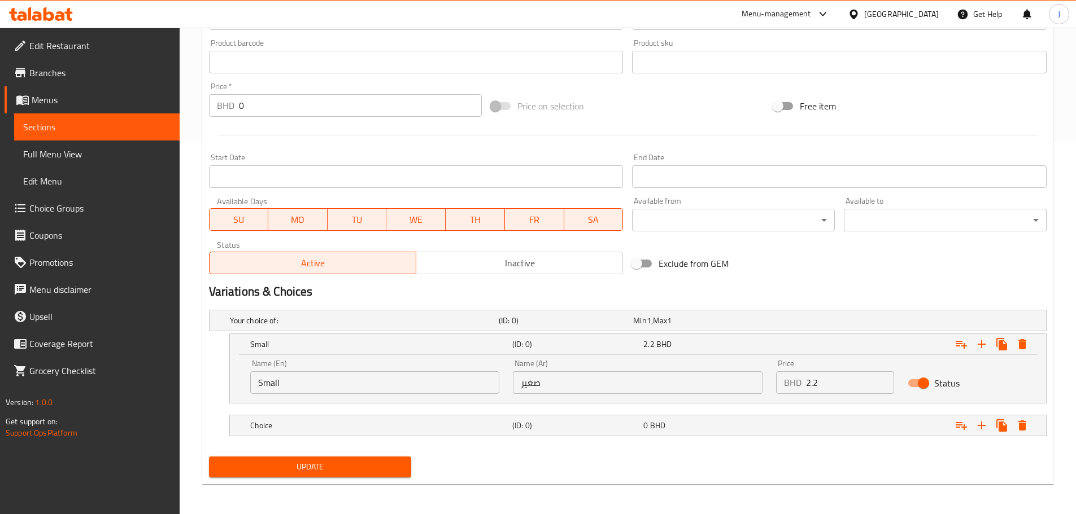
scroll to position [374, 0]
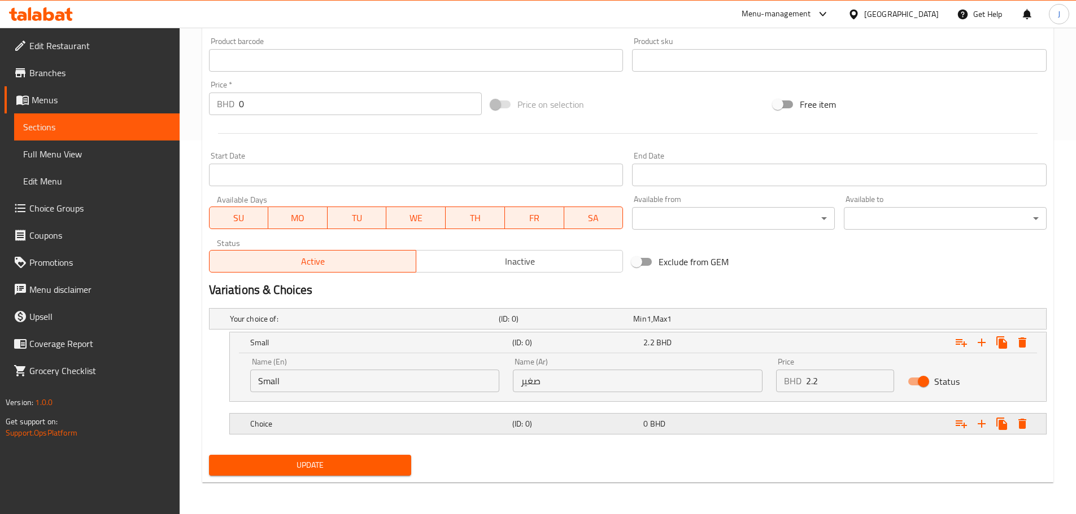
click at [721, 433] on div "Choice (ID: 0) 0 BHD" at bounding box center [641, 424] width 787 height 25
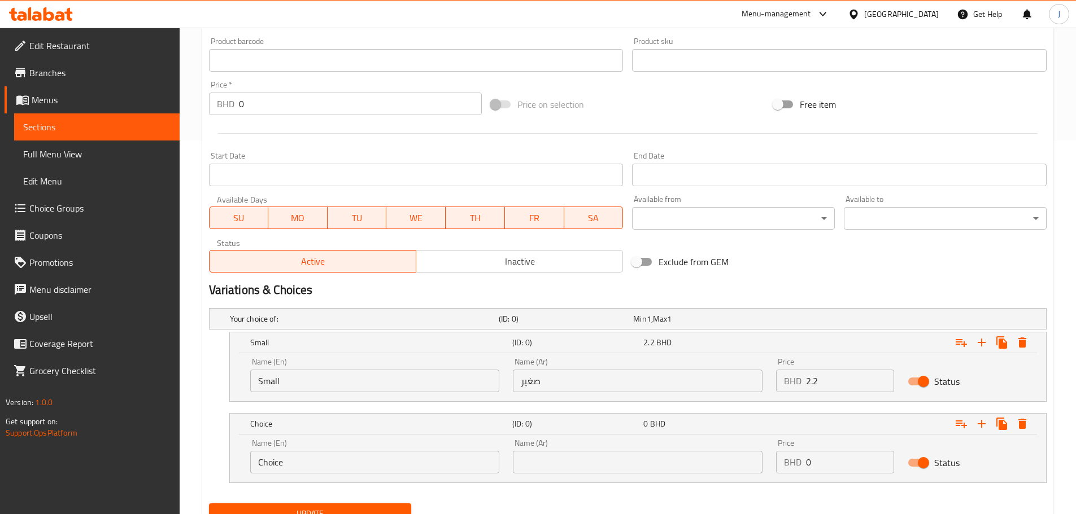
click at [290, 467] on input "Choice" at bounding box center [375, 462] width 250 height 23
click at [290, 466] on input "Choice" at bounding box center [375, 462] width 250 height 23
type input "Large"
type input "كبير"
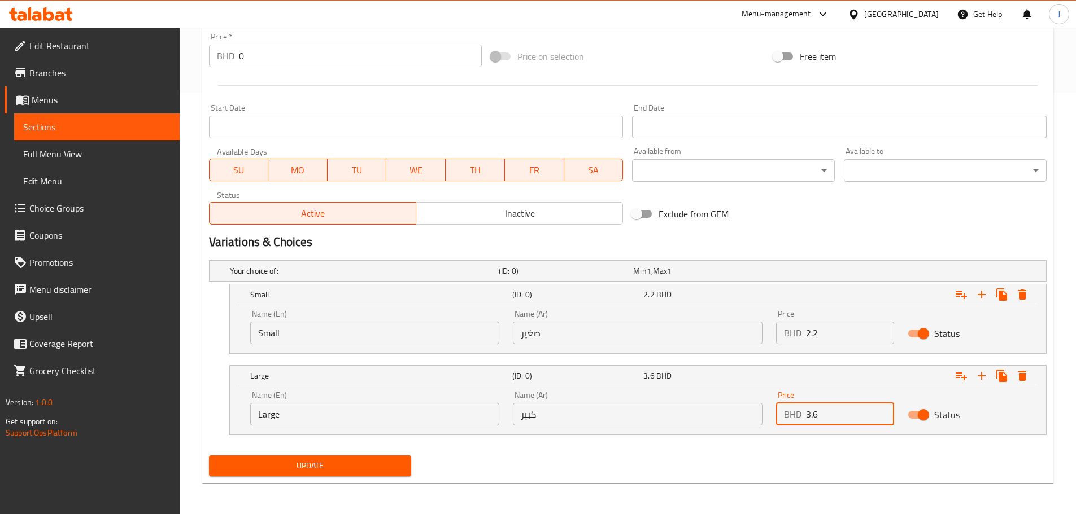
scroll to position [422, 0]
type input "3.6"
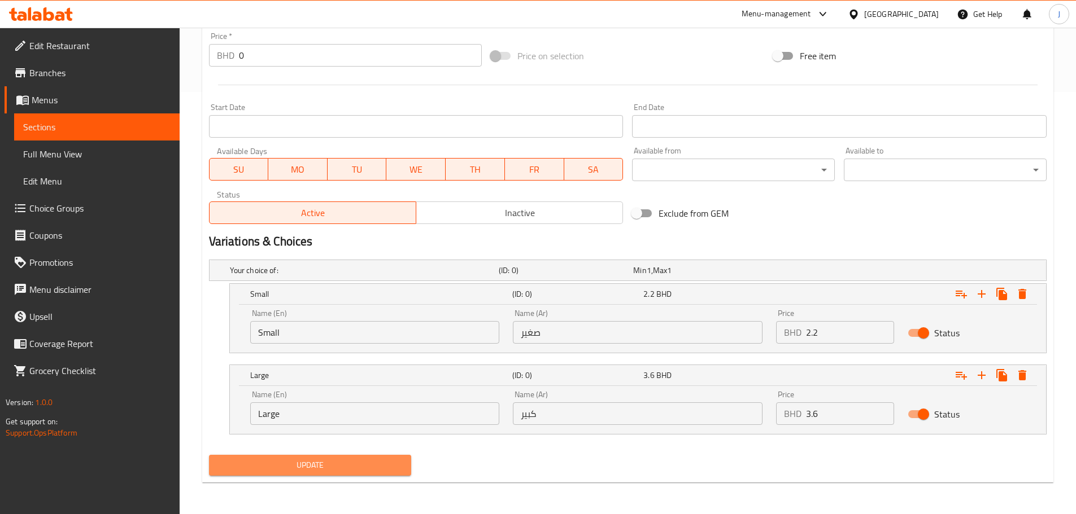
click at [337, 468] on span "Update" at bounding box center [310, 465] width 185 height 14
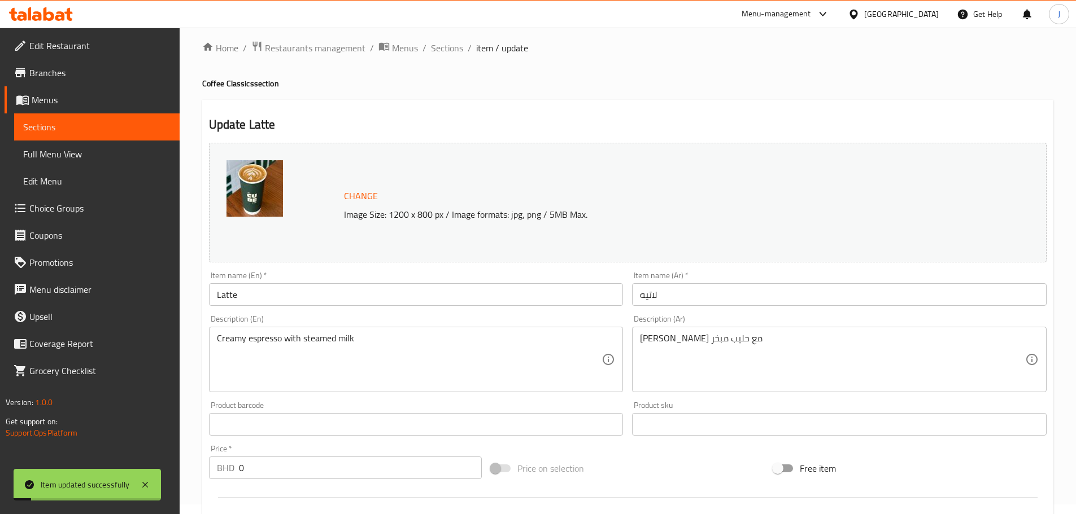
scroll to position [0, 0]
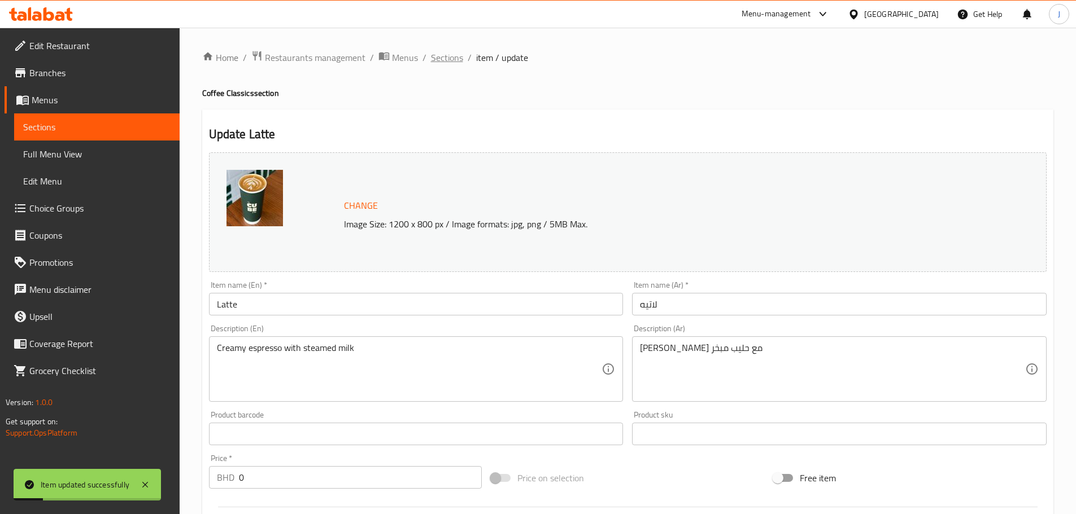
click at [442, 61] on span "Sections" at bounding box center [447, 58] width 32 height 14
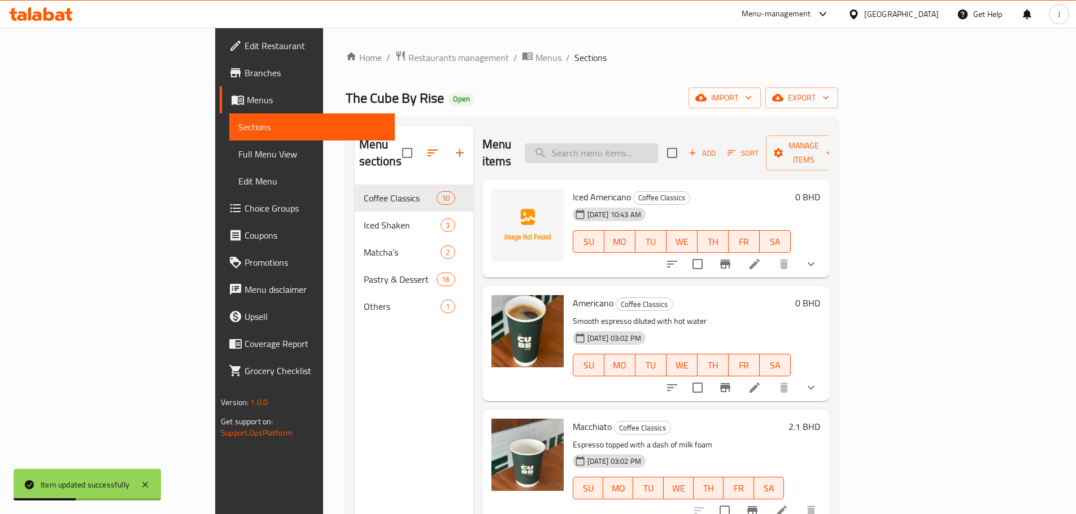
click at [614, 146] on input "search" at bounding box center [591, 153] width 133 height 20
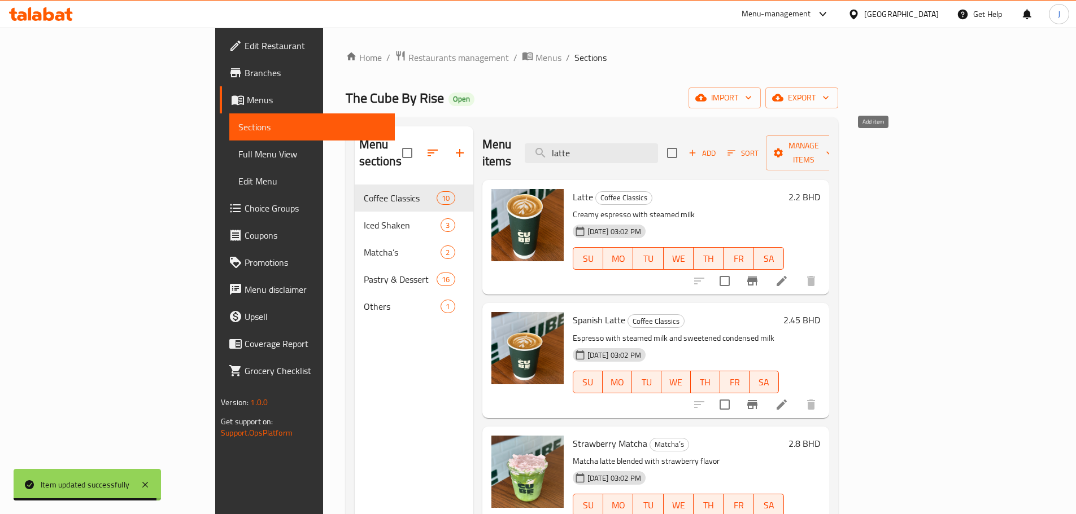
type input "latte"
click at [717, 148] on span "Add" at bounding box center [702, 153] width 30 height 13
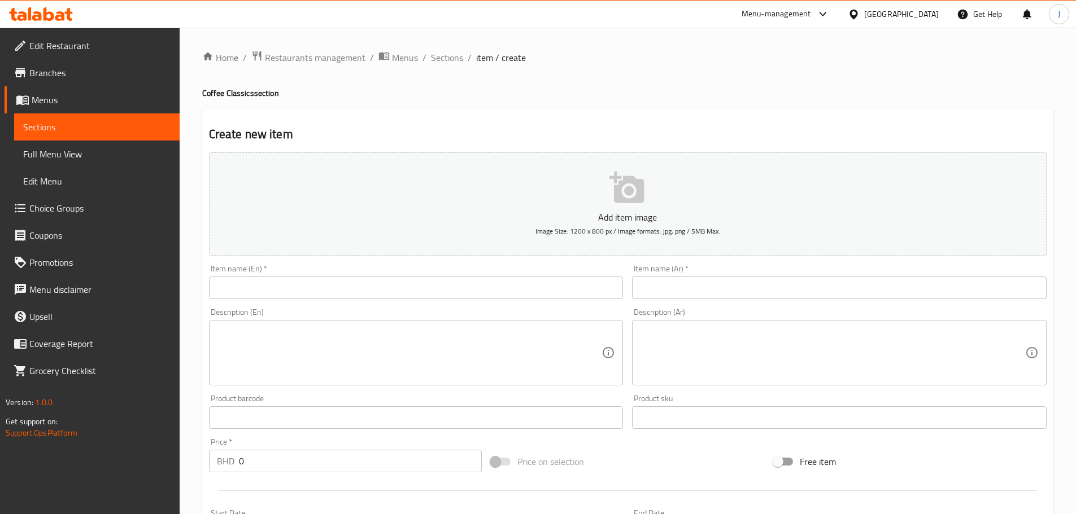
drag, startPoint x: 491, startPoint y: 266, endPoint x: 498, endPoint y: 288, distance: 23.0
click at [491, 284] on div "Item name (En)   * Item name (En) *" at bounding box center [416, 282] width 414 height 34
click at [499, 286] on input "text" at bounding box center [416, 288] width 414 height 23
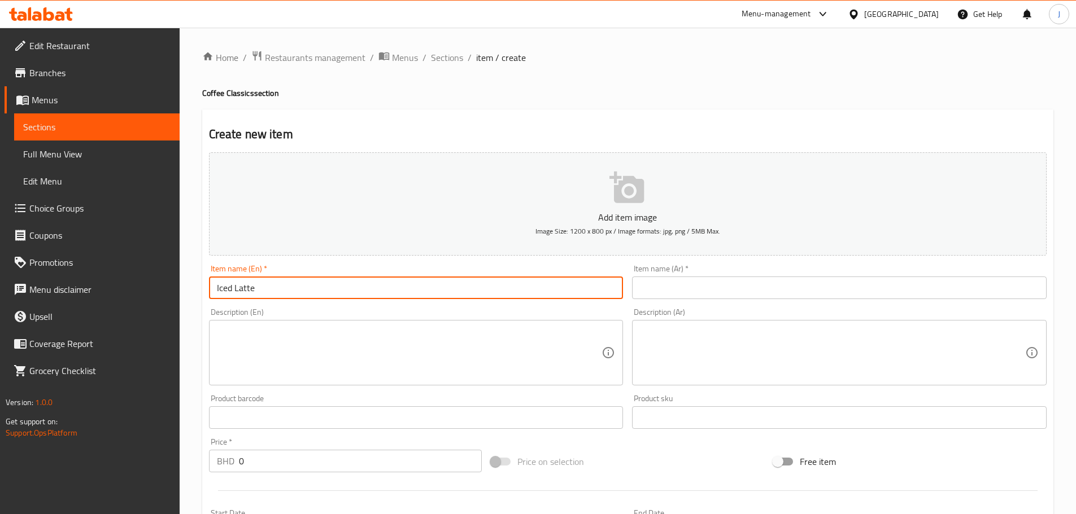
type input "Iced Latte"
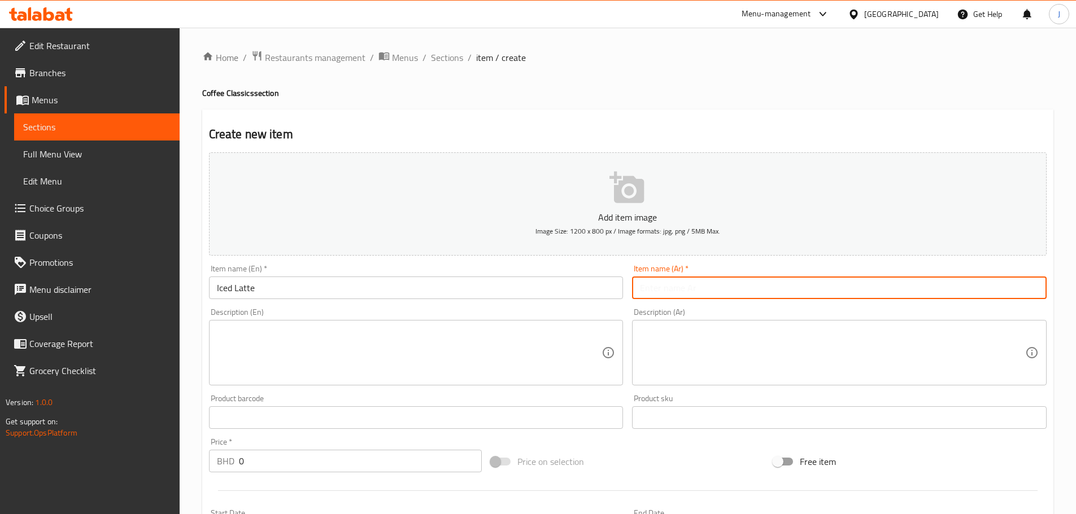
click at [685, 289] on input "text" at bounding box center [839, 288] width 414 height 23
paste input "لاتيه مثلج"
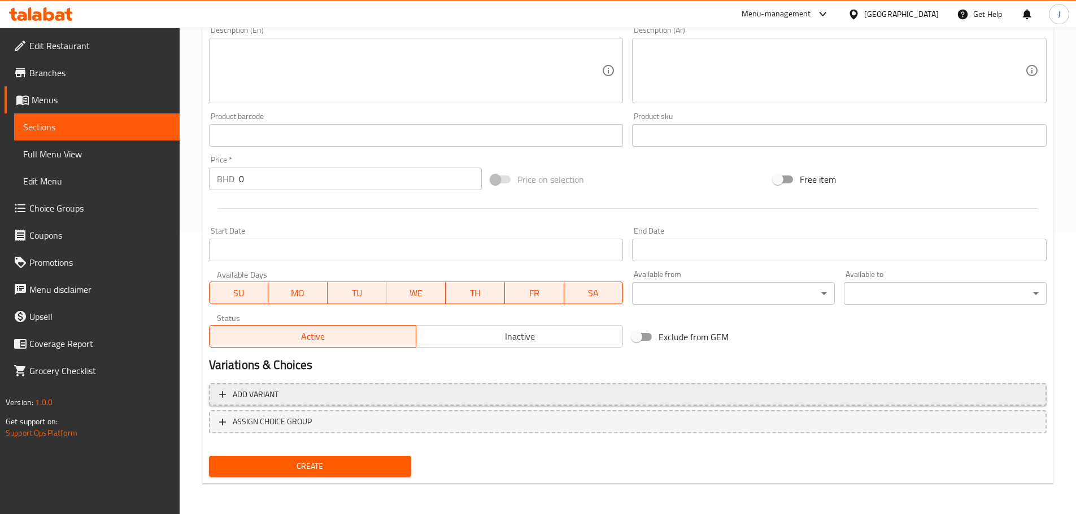
type input "لاتيه مثلج"
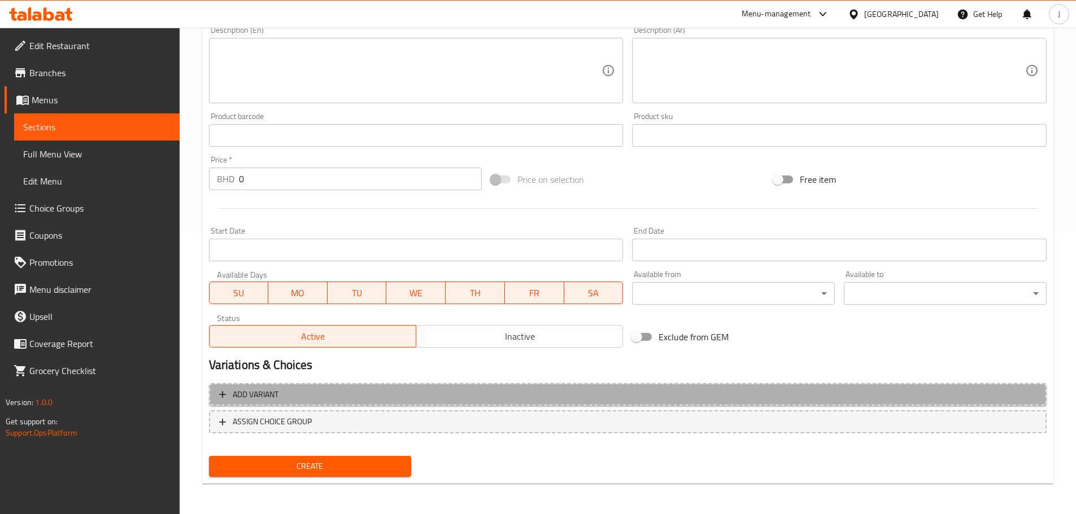
click at [442, 392] on span "Add variant" at bounding box center [627, 395] width 817 height 14
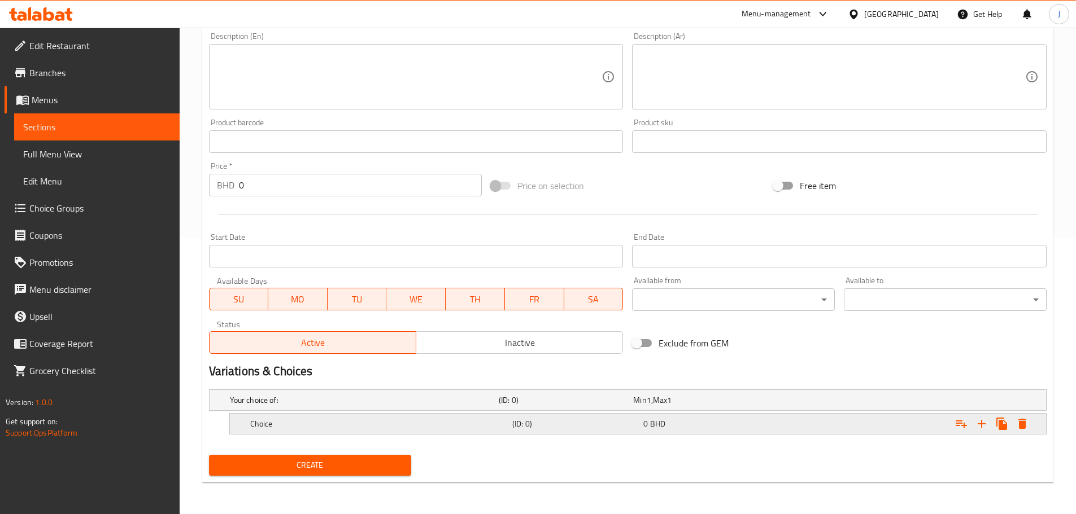
click at [909, 429] on div "Expand" at bounding box center [903, 424] width 262 height 25
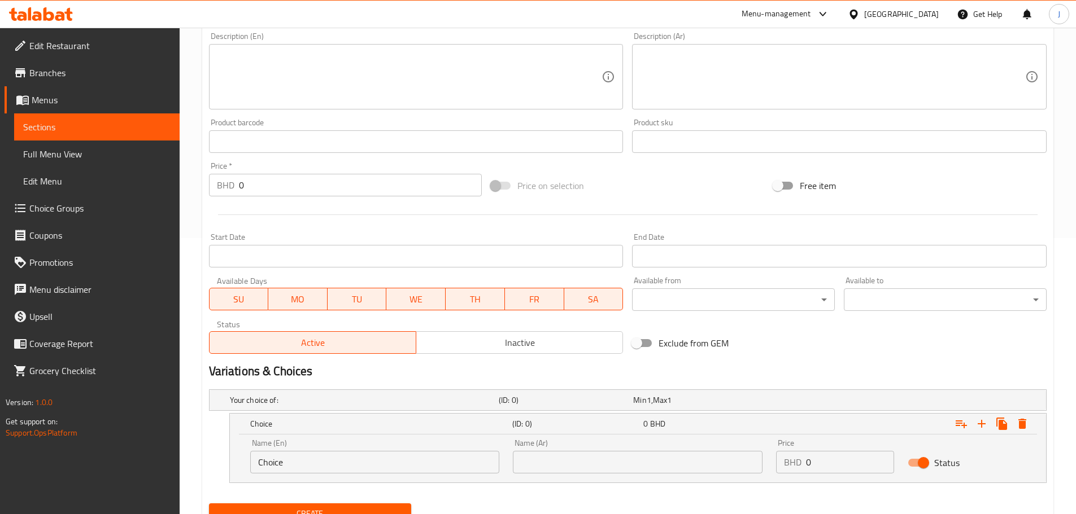
click at [838, 469] on input "0" at bounding box center [850, 462] width 88 height 23
type input "2.3"
click at [350, 468] on input "Choice" at bounding box center [375, 462] width 250 height 23
type input "Small"
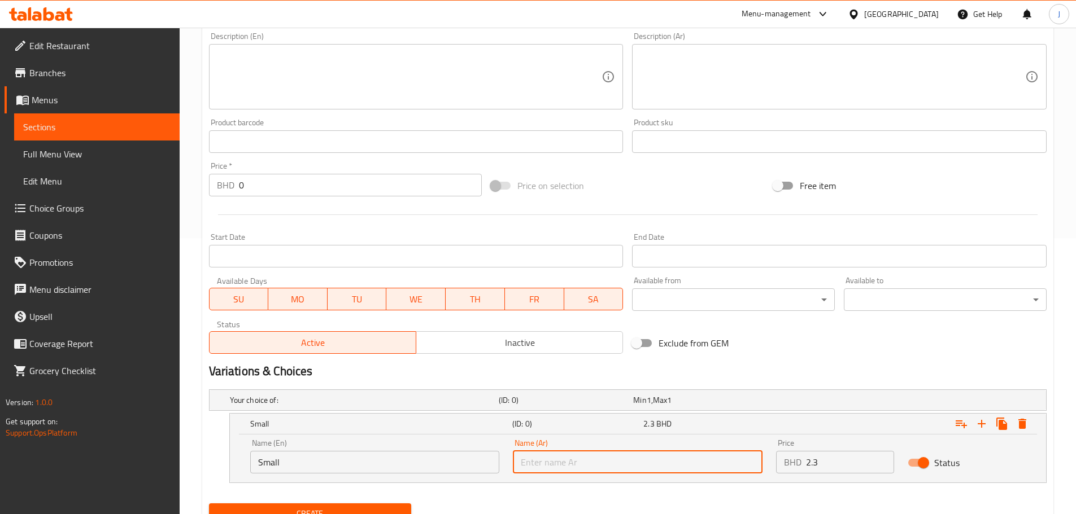
type input "صغير"
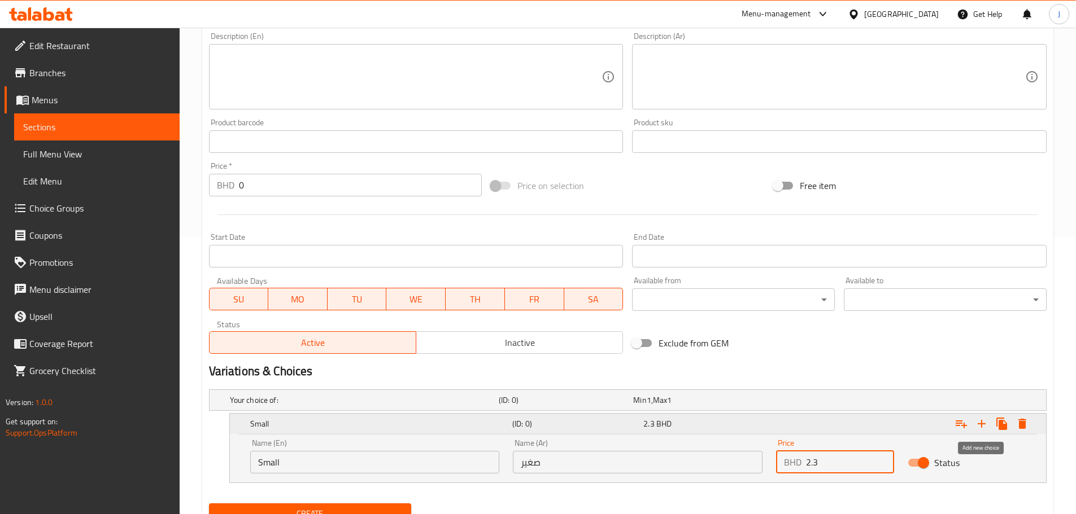
click at [982, 422] on icon "Expand" at bounding box center [981, 424] width 8 height 8
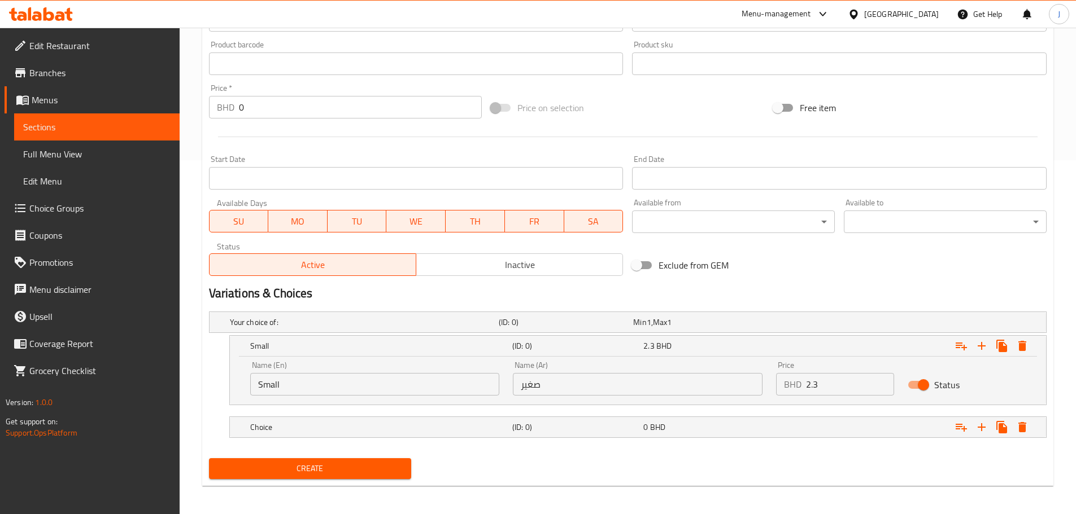
scroll to position [357, 0]
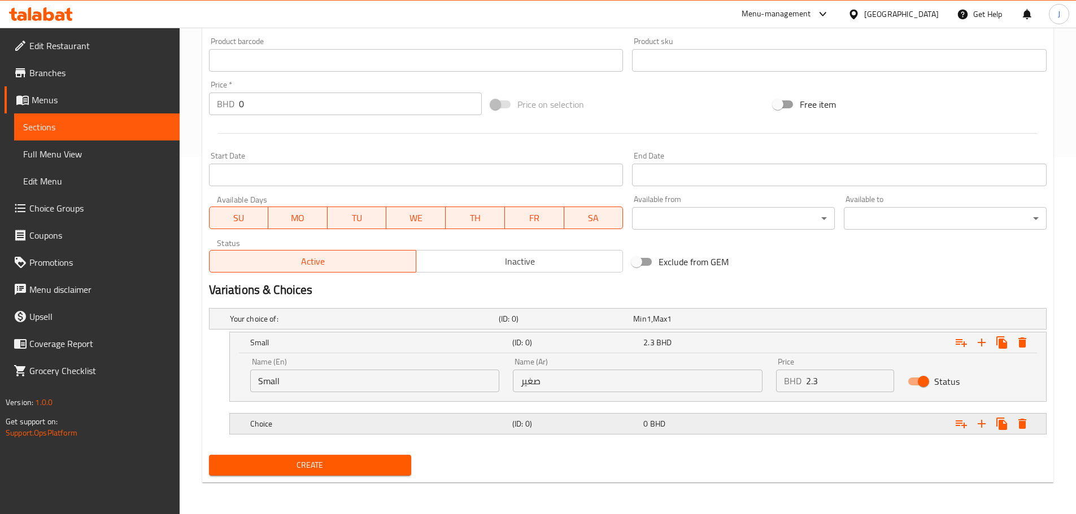
click at [335, 417] on div "Choice" at bounding box center [379, 424] width 262 height 16
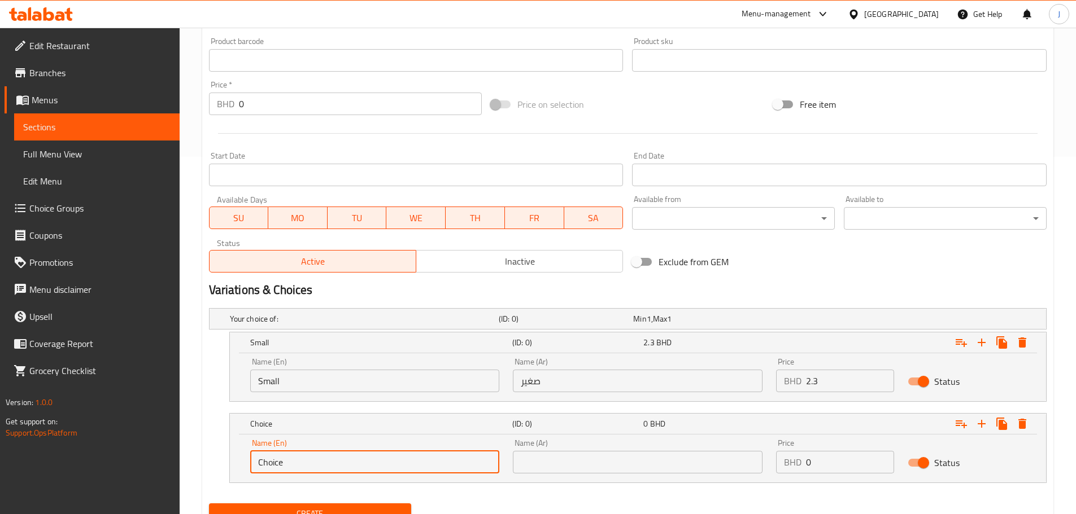
click at [313, 462] on input "Choice" at bounding box center [375, 462] width 250 height 23
type input "k"
type input "s"
type input "Large"
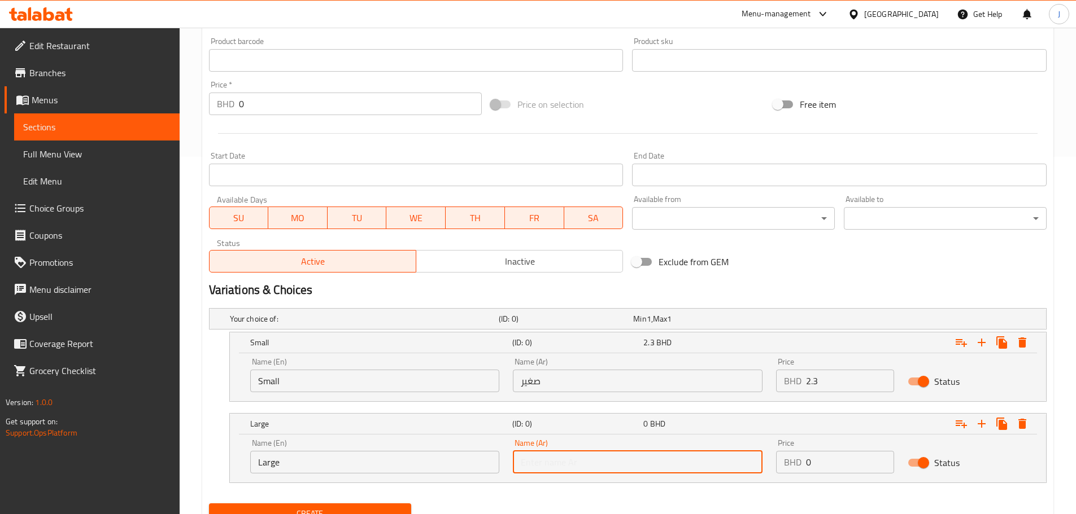
type input "كبير"
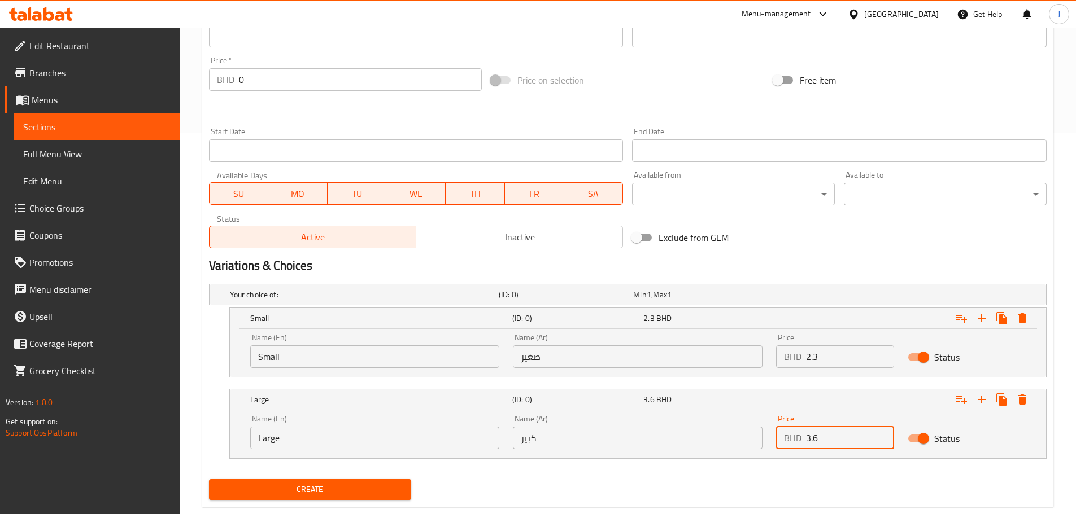
scroll to position [406, 0]
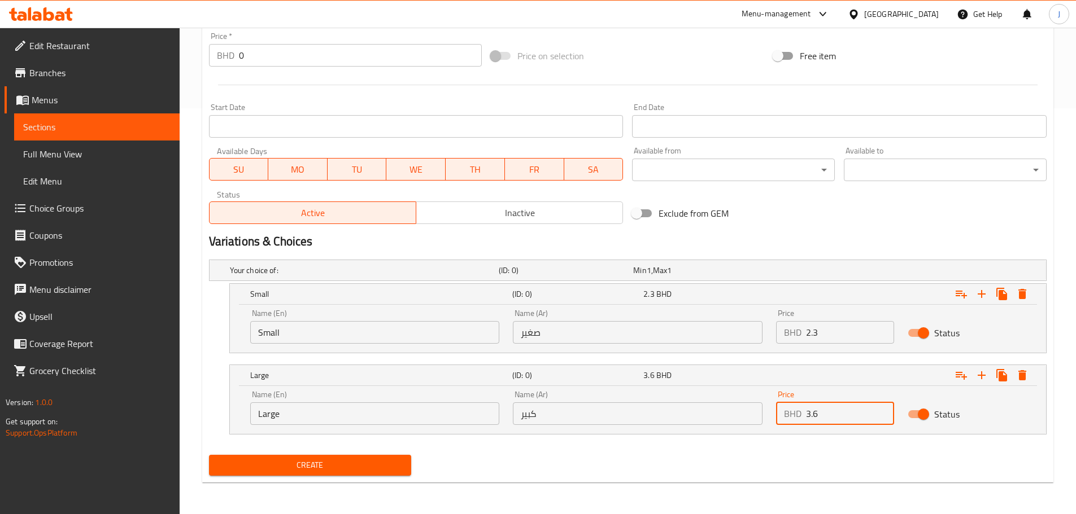
type input "3.6"
click at [387, 454] on div "Create" at bounding box center [310, 466] width 212 height 30
click at [386, 458] on span "Create" at bounding box center [310, 465] width 185 height 14
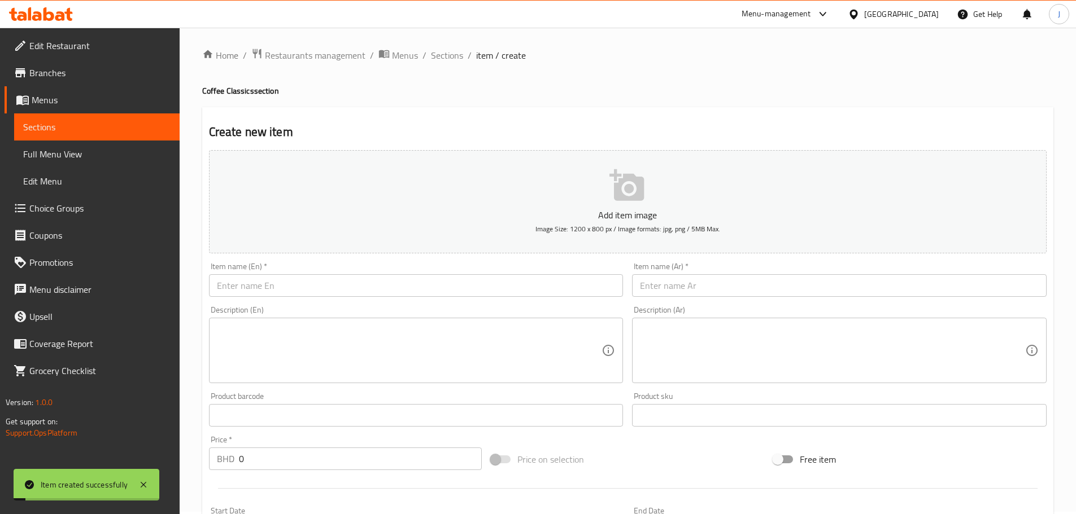
scroll to position [0, 0]
click at [446, 64] on span "Sections" at bounding box center [447, 58] width 32 height 14
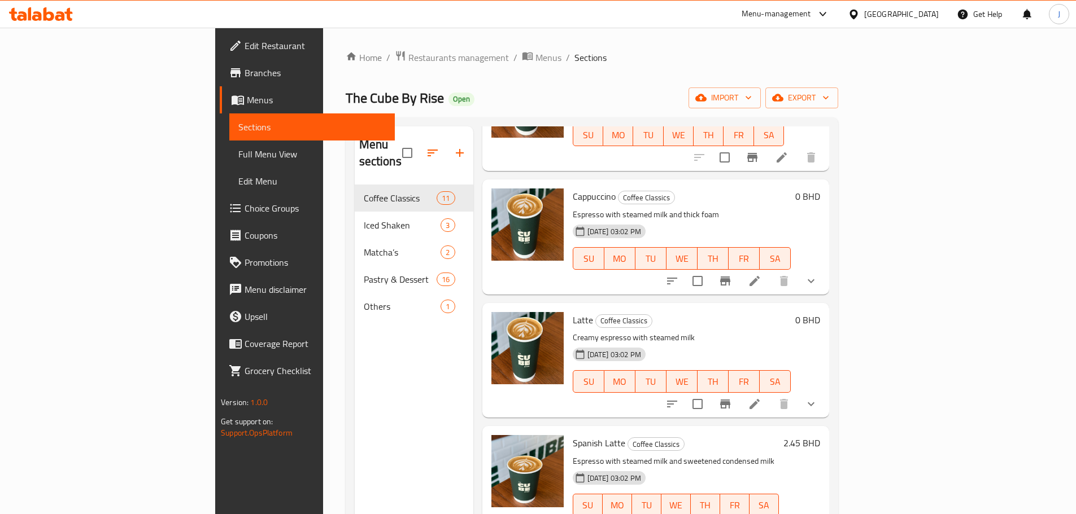
scroll to position [837, 0]
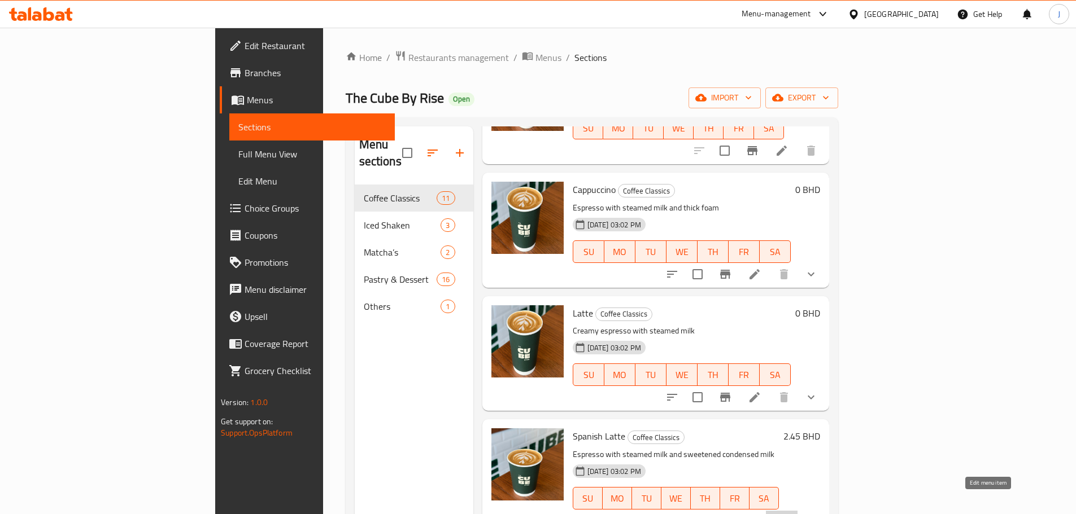
click at [788, 514] on icon at bounding box center [782, 521] width 14 height 14
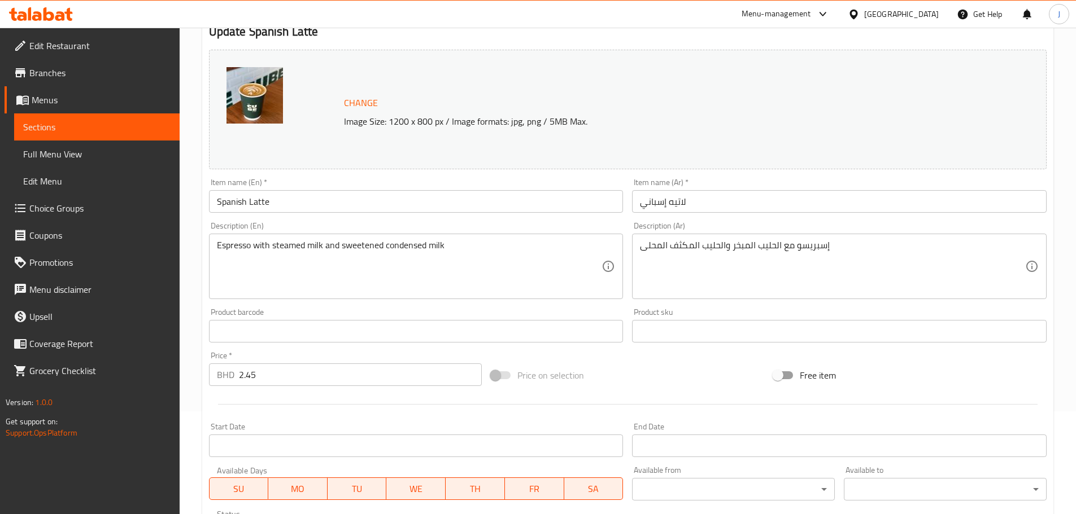
scroll to position [113, 0]
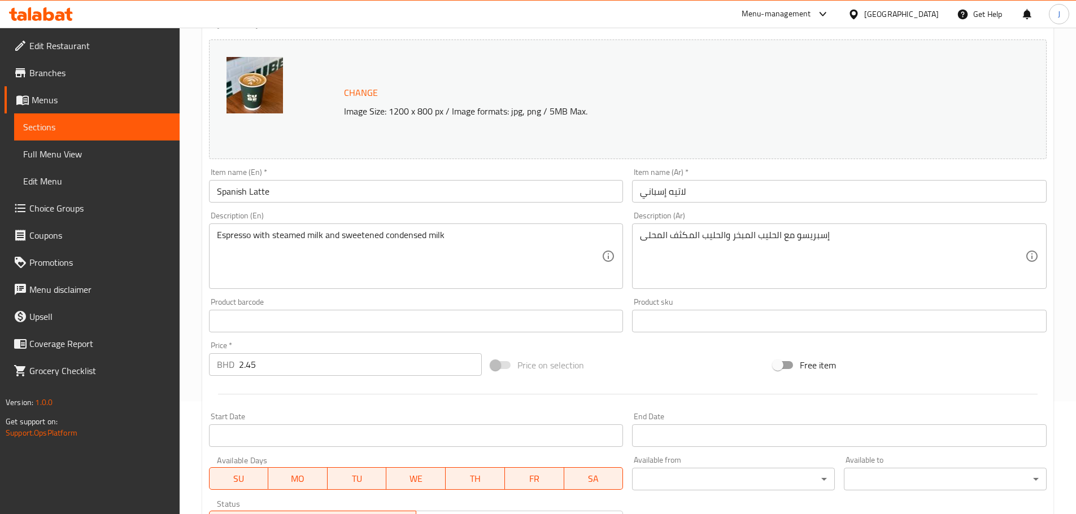
click at [269, 359] on input "2.45" at bounding box center [360, 364] width 243 height 23
type input "0"
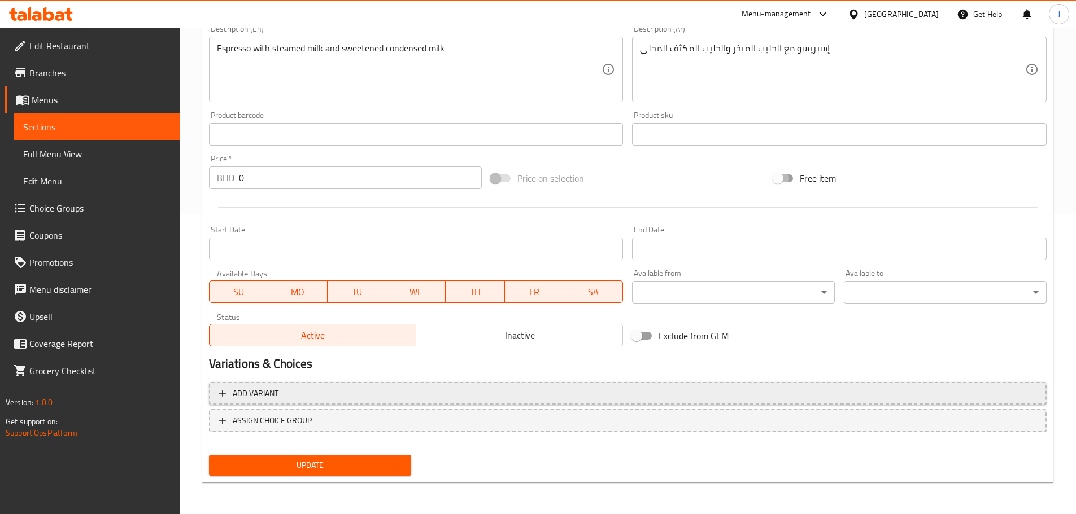
click at [362, 397] on button "Add variant" at bounding box center [627, 393] width 837 height 23
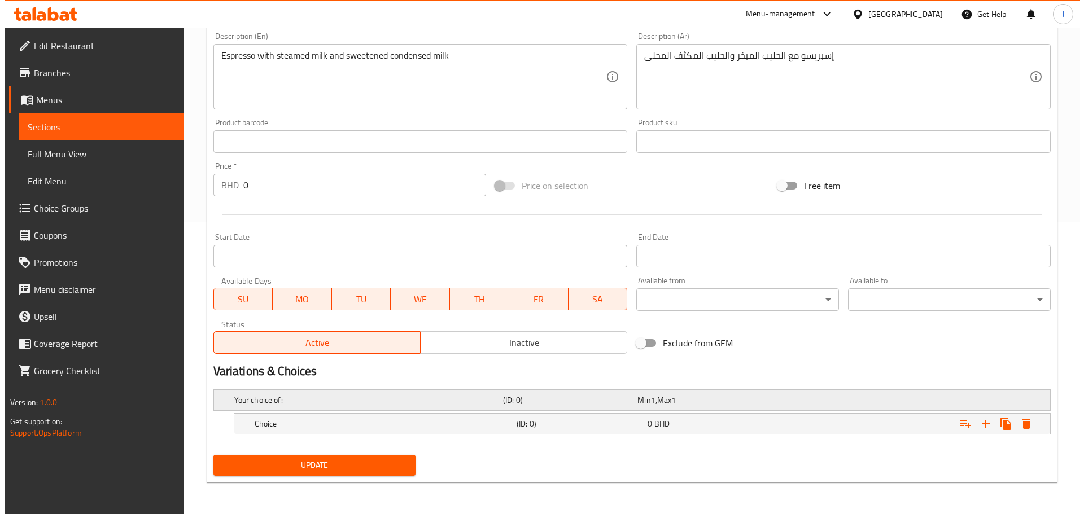
scroll to position [292, 0]
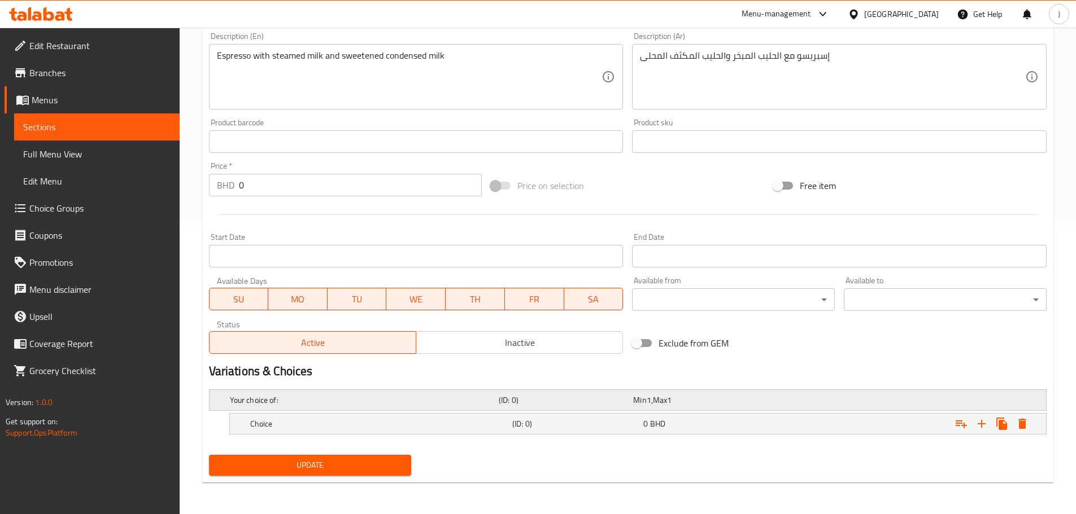
click at [358, 395] on h5 "Your choice of:" at bounding box center [362, 400] width 264 height 11
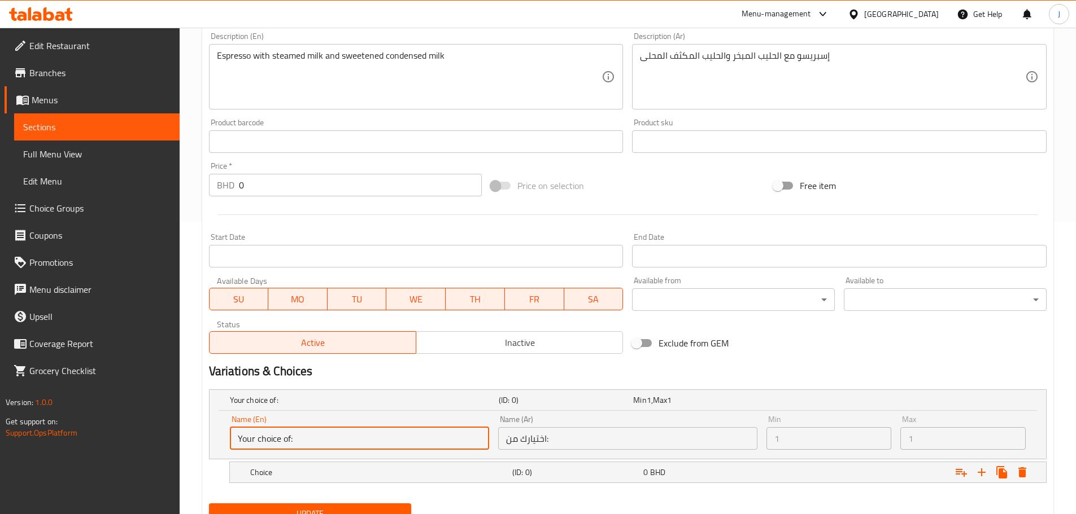
click at [420, 440] on input "Your choice of:" at bounding box center [359, 438] width 259 height 23
click at [1023, 471] on icon "Expand" at bounding box center [1022, 473] width 8 height 10
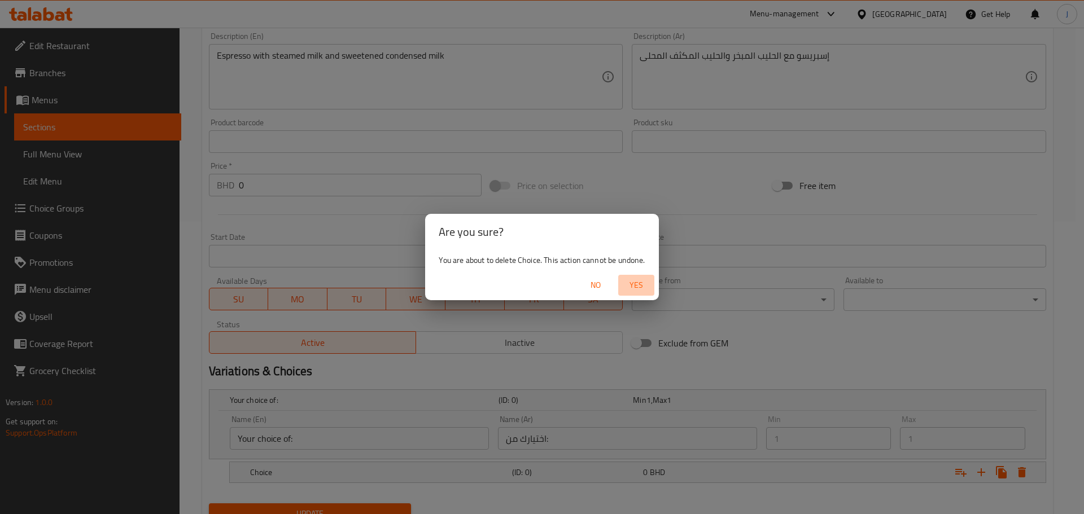
click at [641, 285] on span "Yes" at bounding box center [636, 285] width 27 height 14
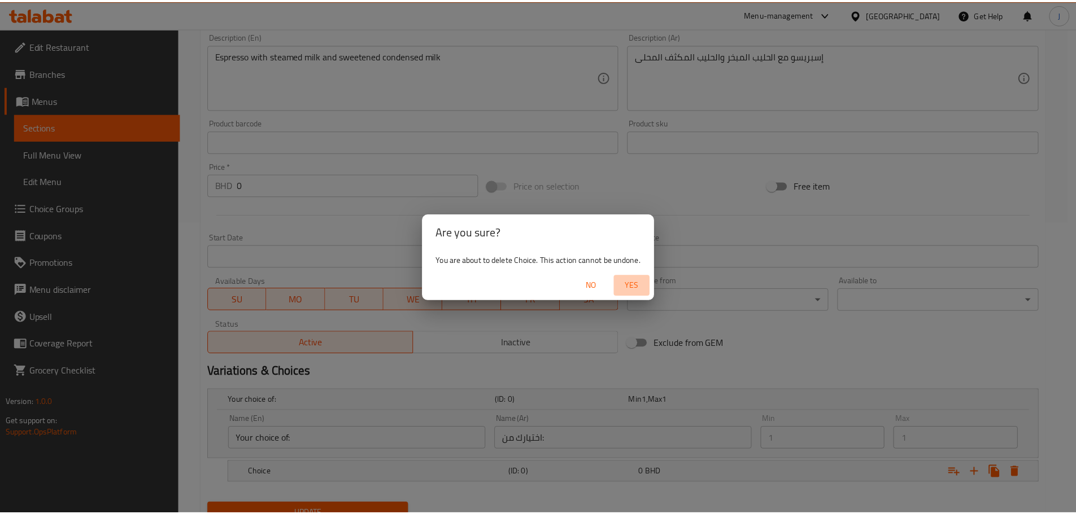
scroll to position [289, 0]
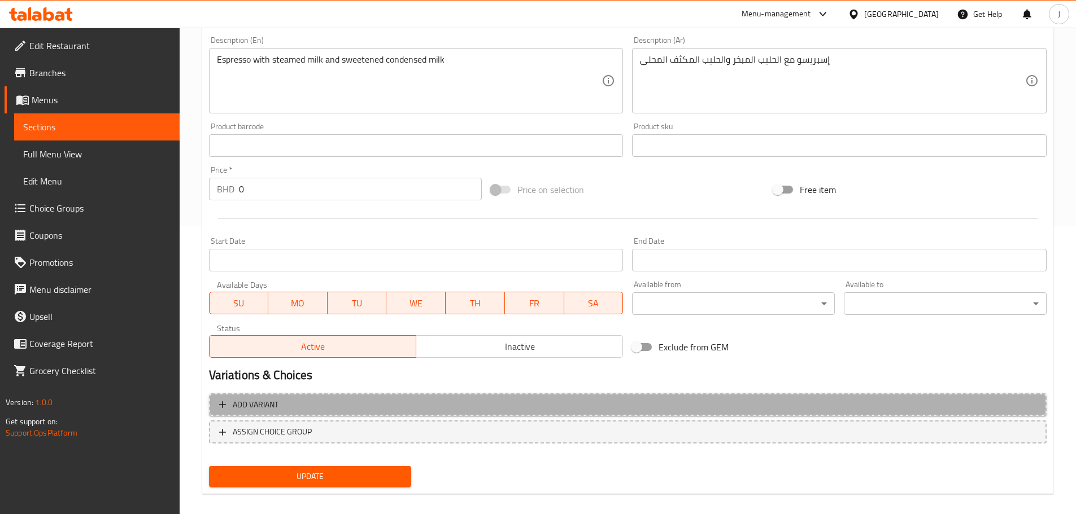
click at [675, 400] on span "Add variant" at bounding box center [627, 405] width 817 height 14
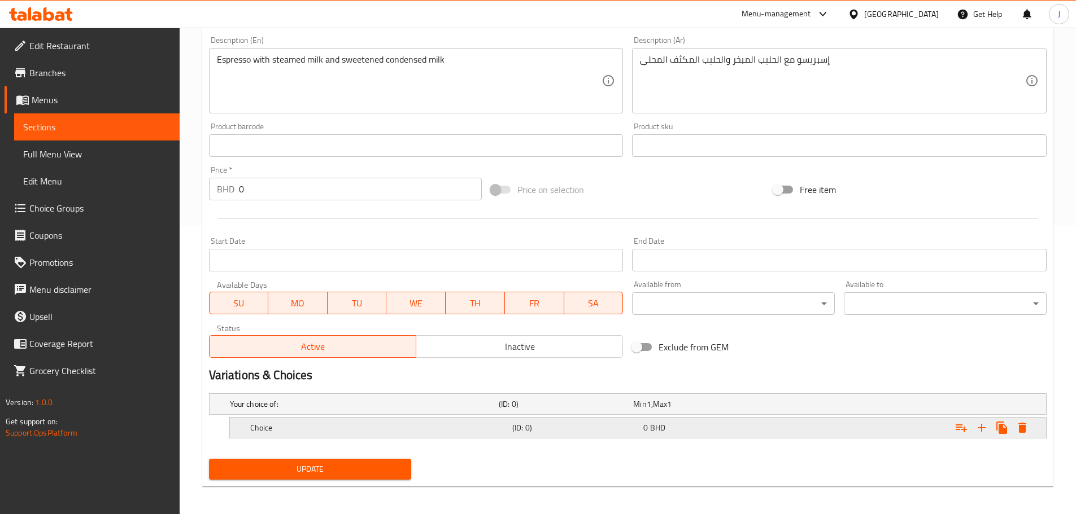
click at [558, 429] on h5 "(ID: 0)" at bounding box center [575, 427] width 126 height 11
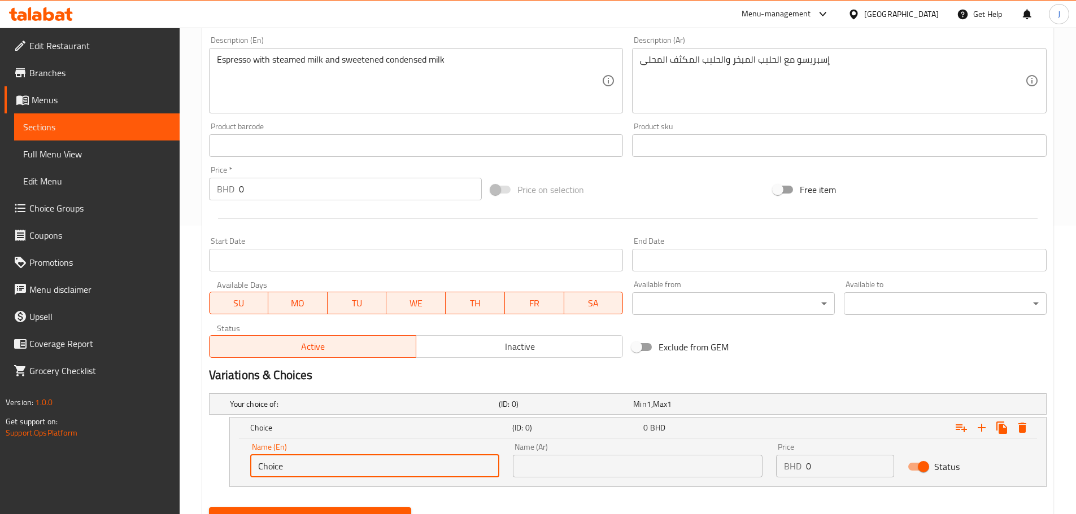
click at [314, 464] on input "Choice" at bounding box center [375, 466] width 250 height 23
type input "Small"
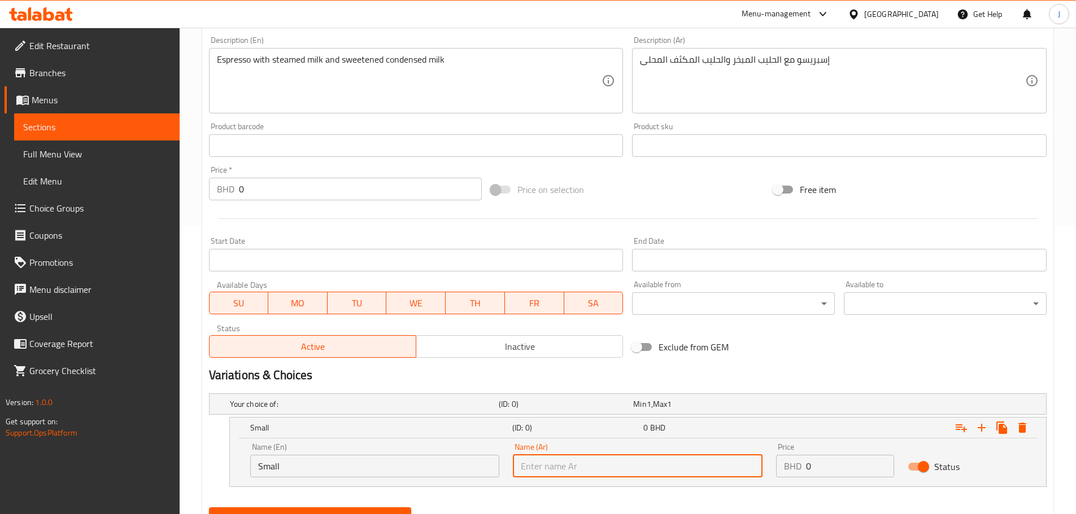
type input "صغير"
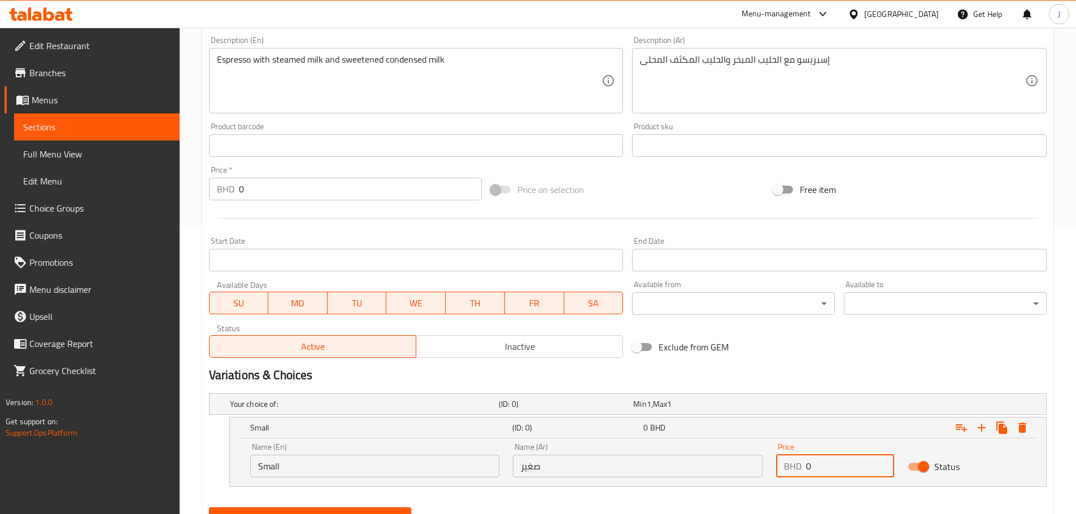
paste input "2.45"
type input "2.45"
click at [980, 433] on icon "Expand" at bounding box center [982, 428] width 14 height 14
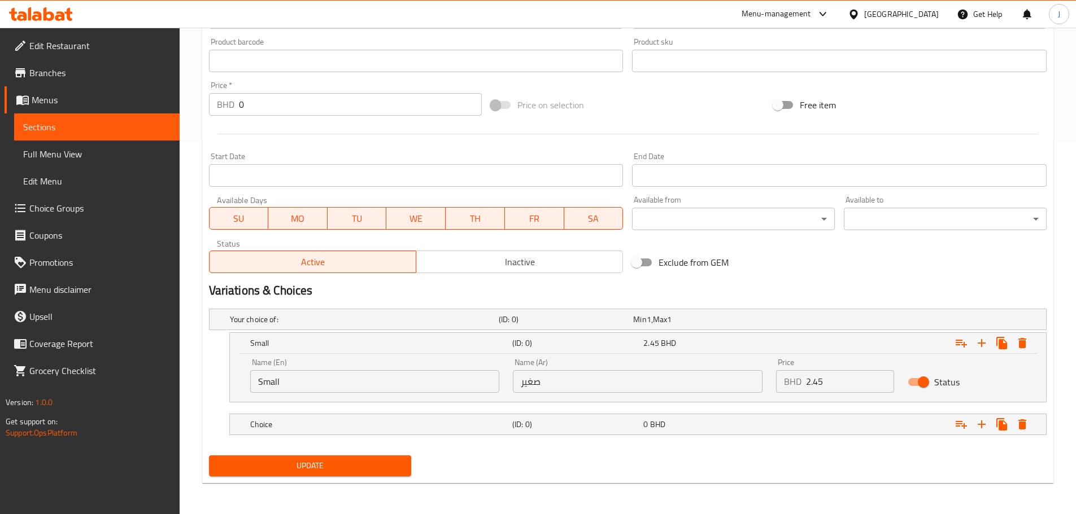
scroll to position [374, 0]
click at [373, 418] on h5 "Choice" at bounding box center [378, 423] width 257 height 11
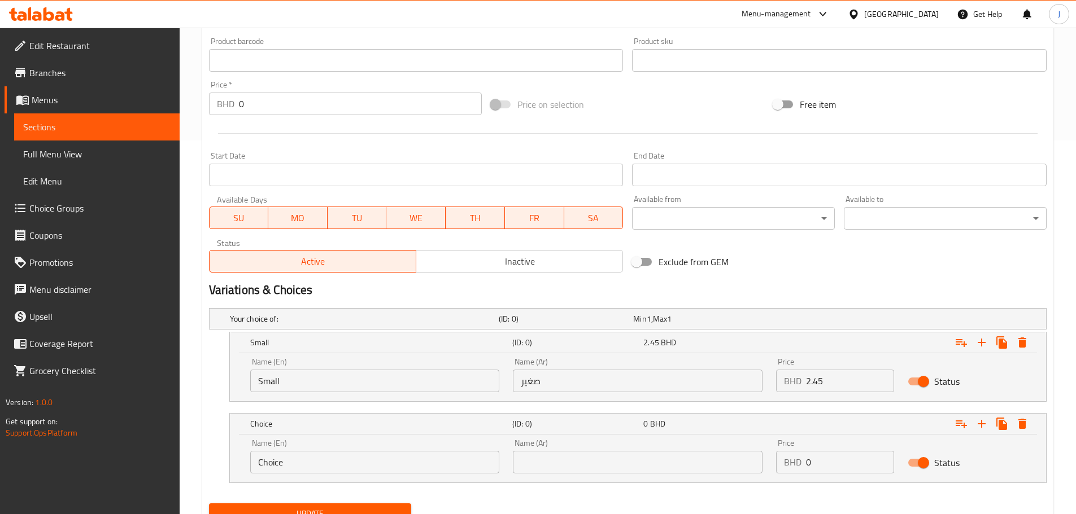
click at [360, 467] on input "Choice" at bounding box center [375, 462] width 250 height 23
drag, startPoint x: 360, startPoint y: 467, endPoint x: 344, endPoint y: 453, distance: 21.3
click at [360, 467] on input "Choice" at bounding box center [375, 462] width 250 height 23
type input "Large"
type input "كبير"
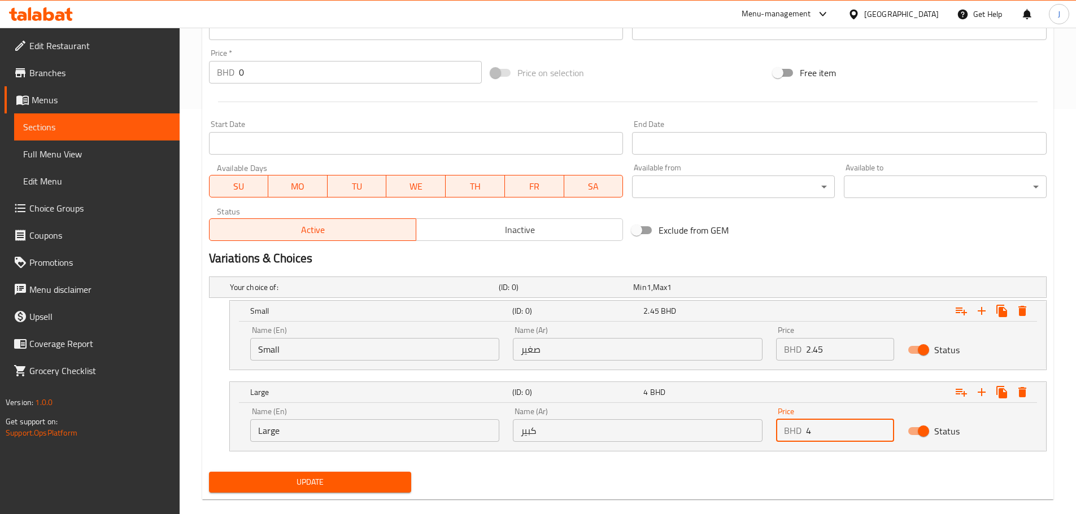
scroll to position [422, 0]
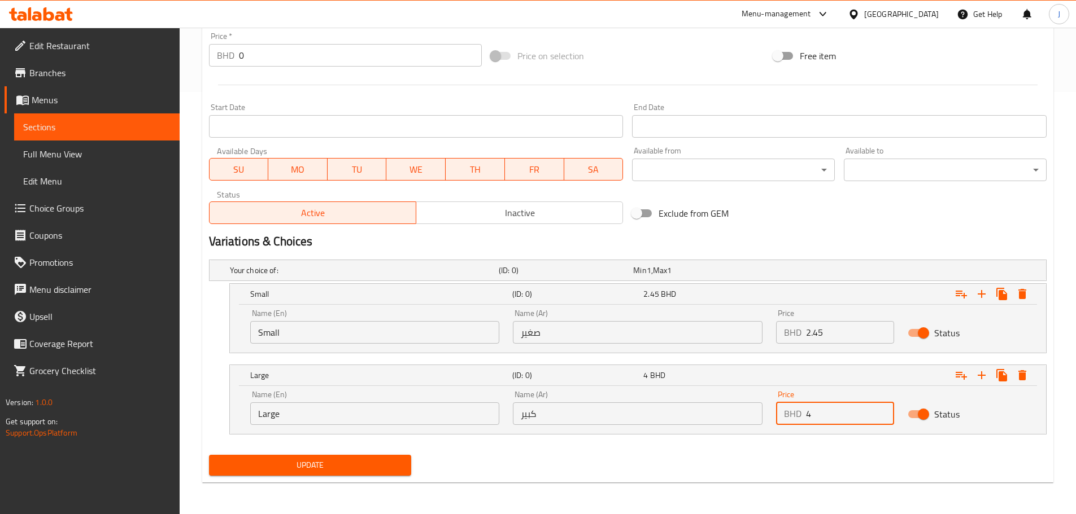
type input "4"
click at [323, 465] on span "Update" at bounding box center [310, 465] width 185 height 14
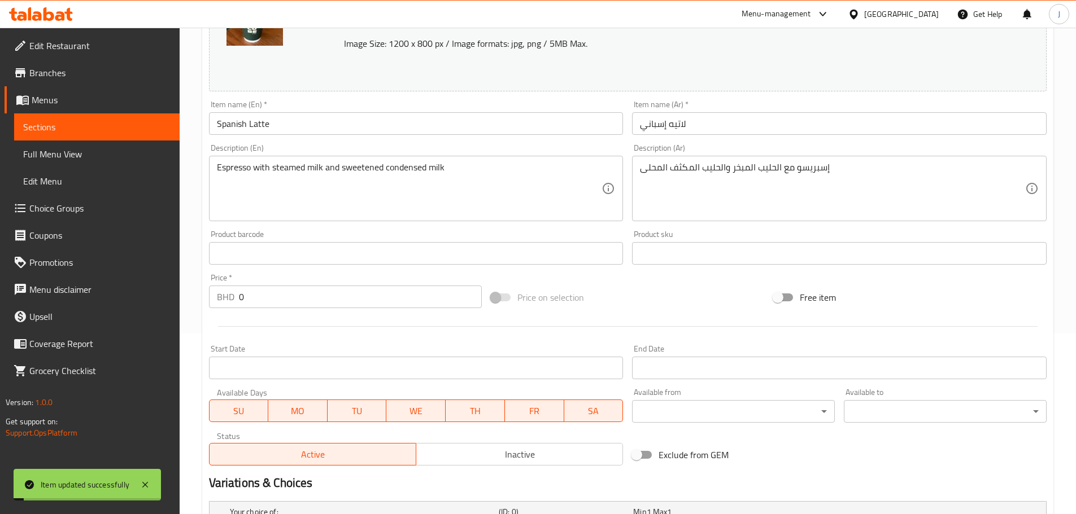
scroll to position [0, 0]
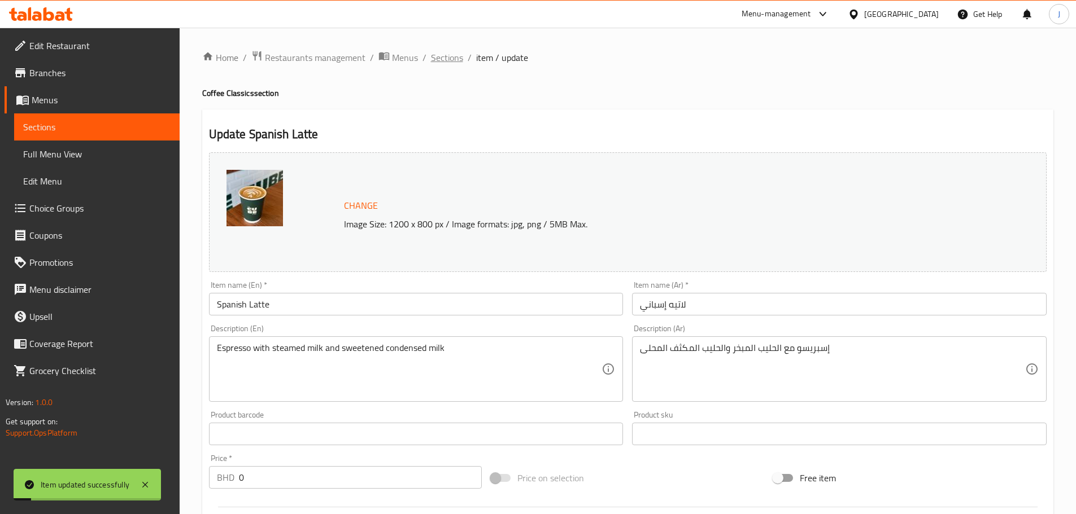
click at [443, 54] on span "Sections" at bounding box center [447, 58] width 32 height 14
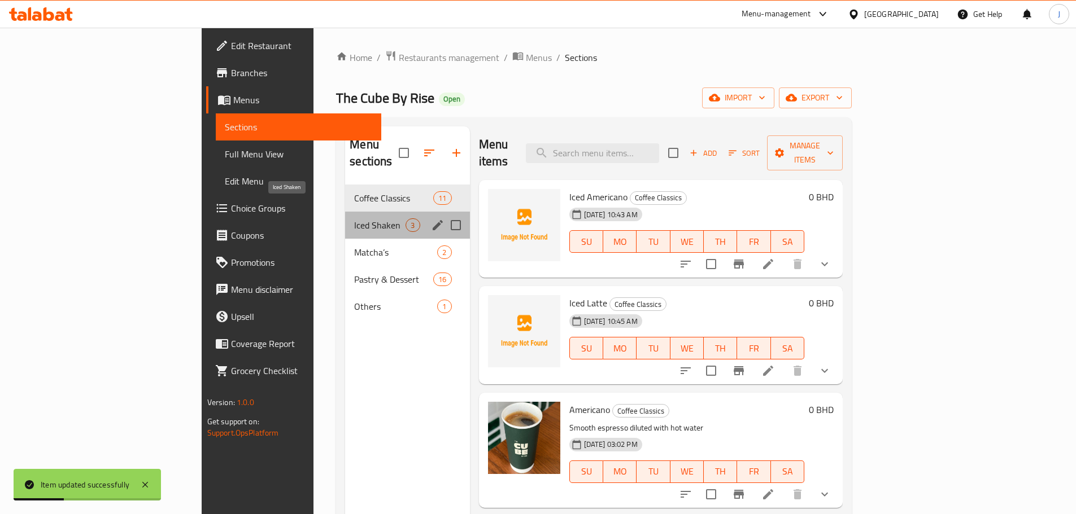
click at [354, 219] on span "Iced Shaken" at bounding box center [379, 226] width 51 height 14
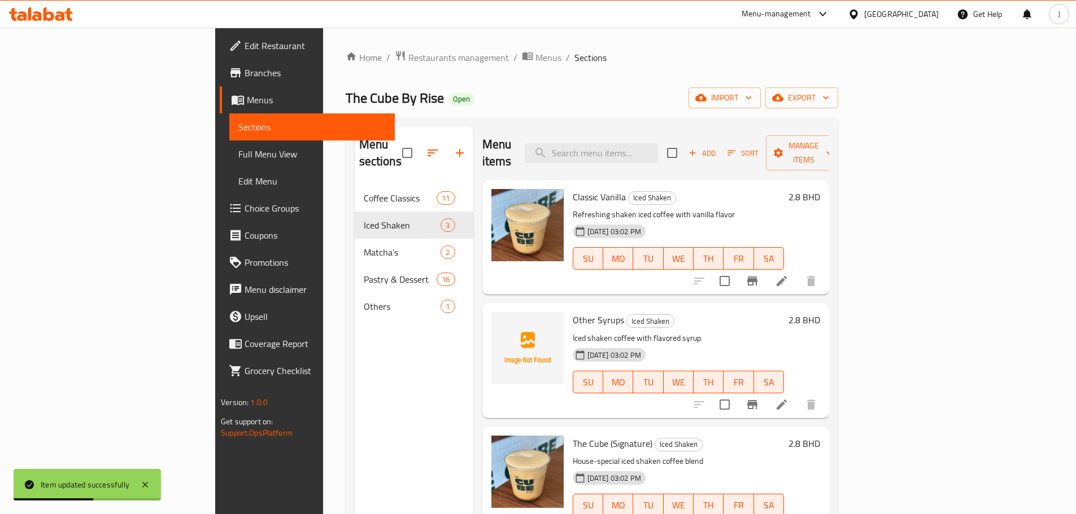
click at [355, 180] on nav "Coffee Classics 11 Iced Shaken 3 Matcha’s 2 Pastry & Dessert 16 Others 1" at bounding box center [414, 252] width 119 height 145
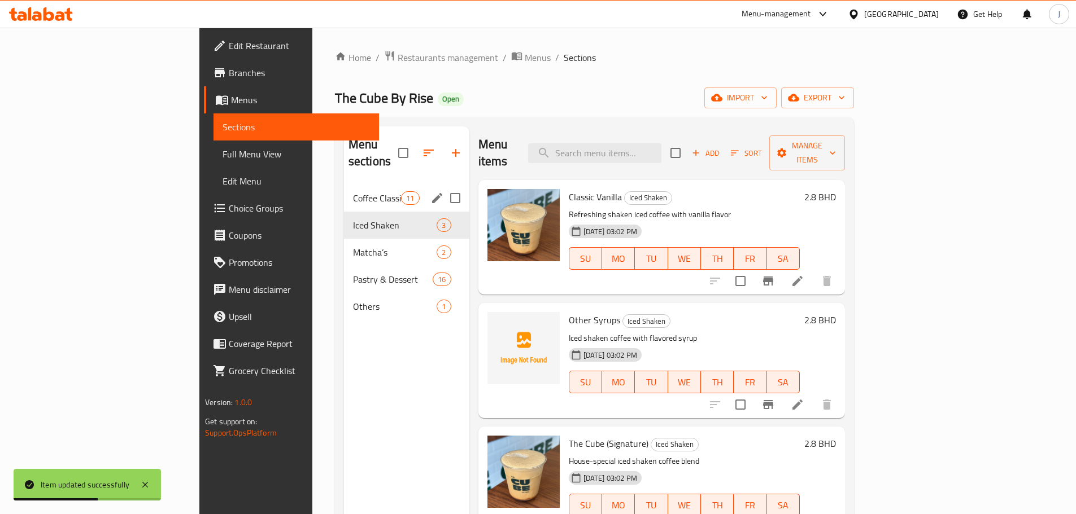
click at [353, 191] on span "Coffee Classics" at bounding box center [377, 198] width 48 height 14
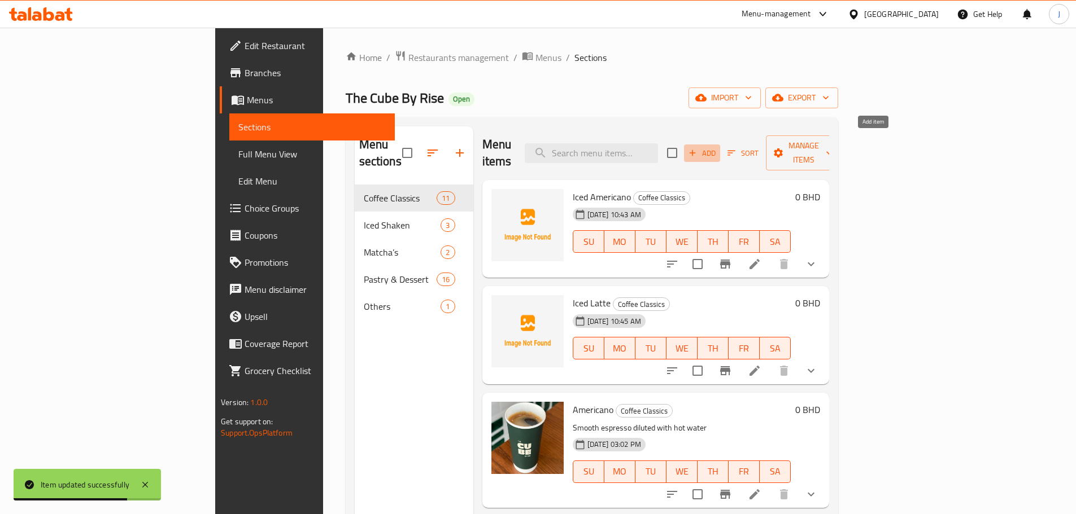
click at [717, 147] on span "Add" at bounding box center [702, 153] width 30 height 13
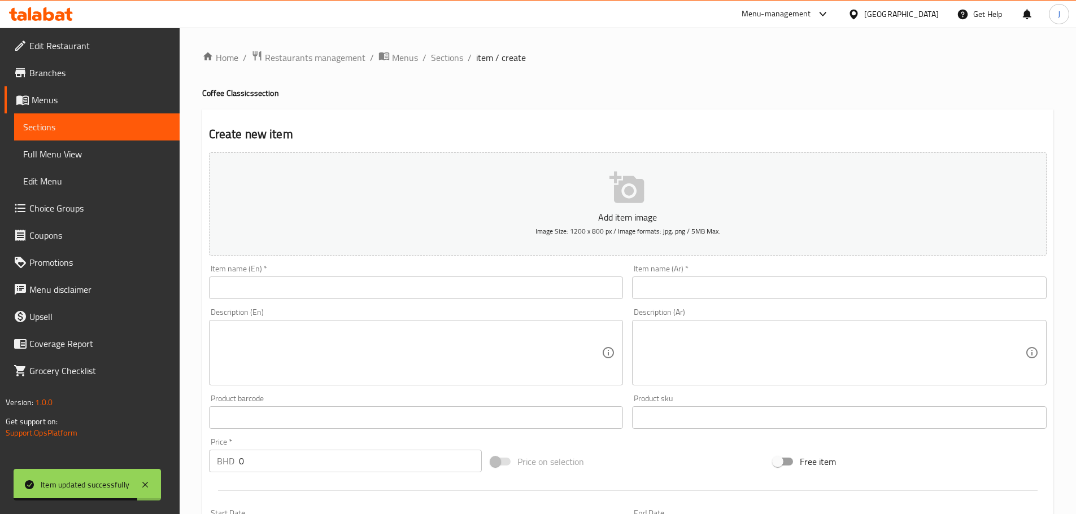
click at [457, 279] on input "text" at bounding box center [416, 288] width 414 height 23
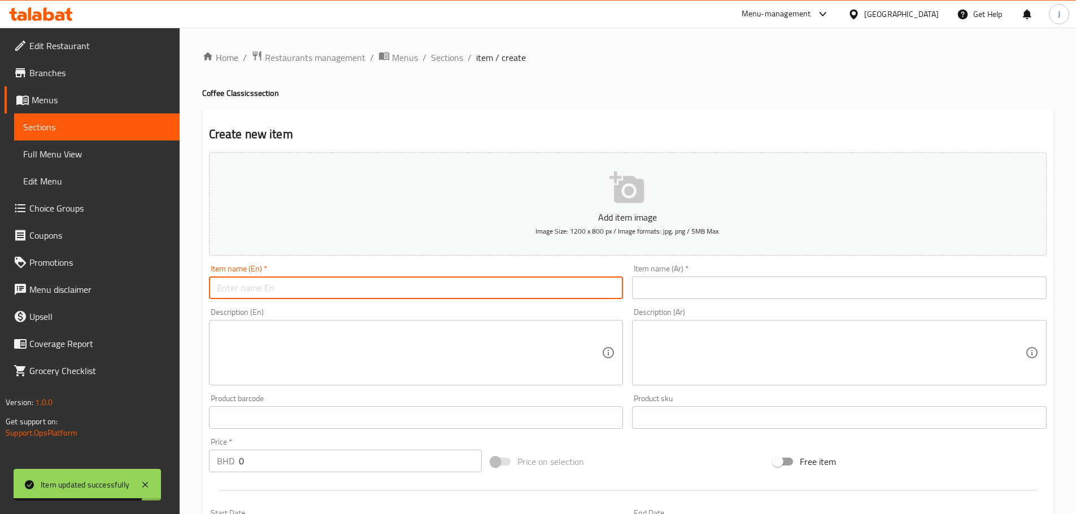
click at [457, 279] on input "text" at bounding box center [416, 288] width 414 height 23
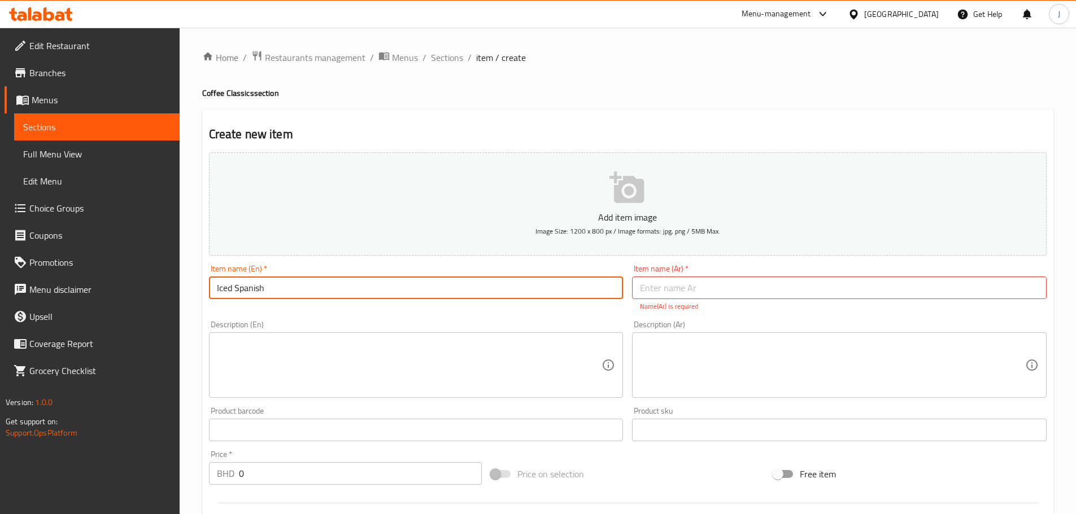
click at [378, 294] on input "Iced Spanish" at bounding box center [416, 288] width 414 height 23
click at [302, 293] on input "Iced Spanish" at bounding box center [416, 288] width 414 height 23
type input "Iced Spanish Latte"
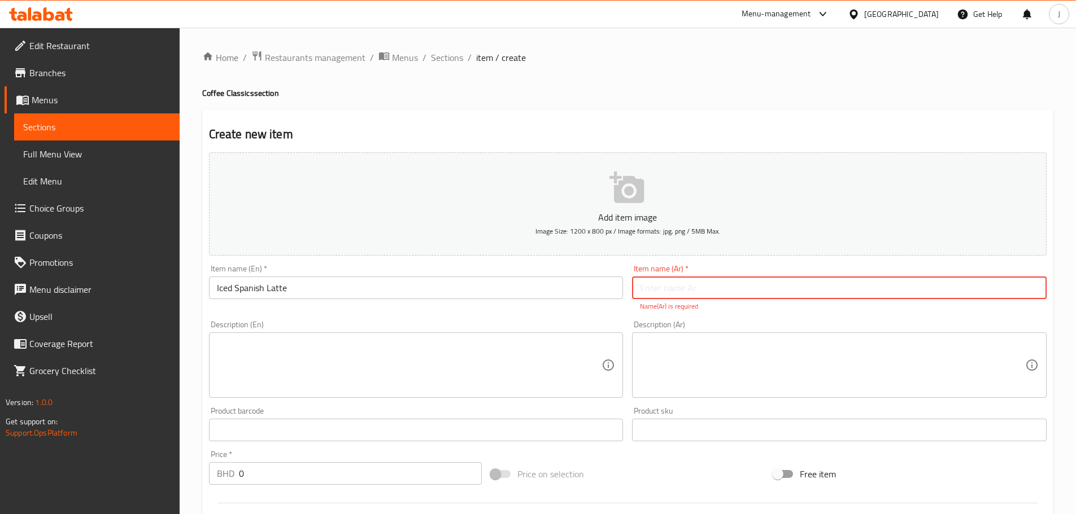
click at [660, 289] on input "text" at bounding box center [839, 288] width 414 height 23
paste input "لاتيه إسباني مثلج"
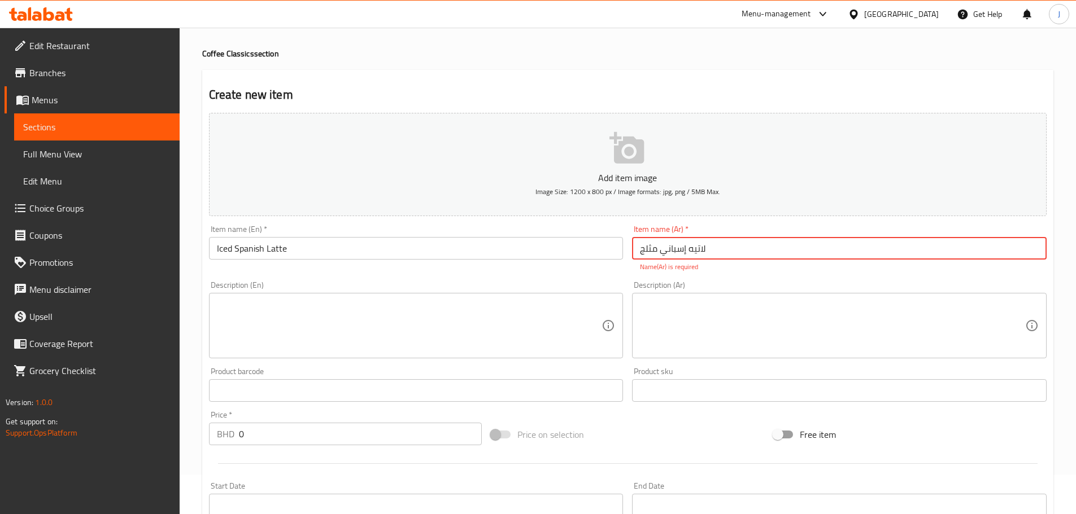
scroll to position [56, 0]
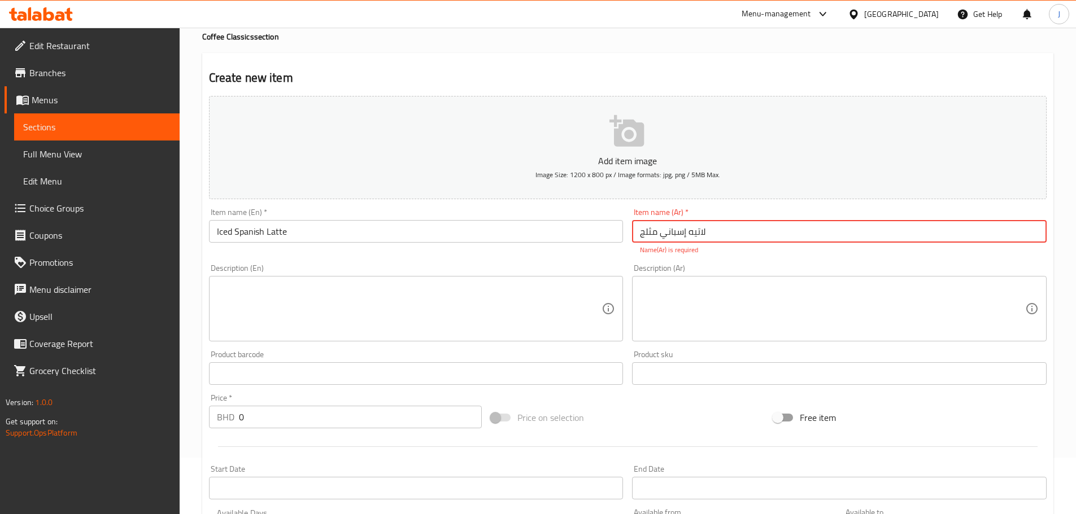
type input "لاتيه إسباني مثلج"
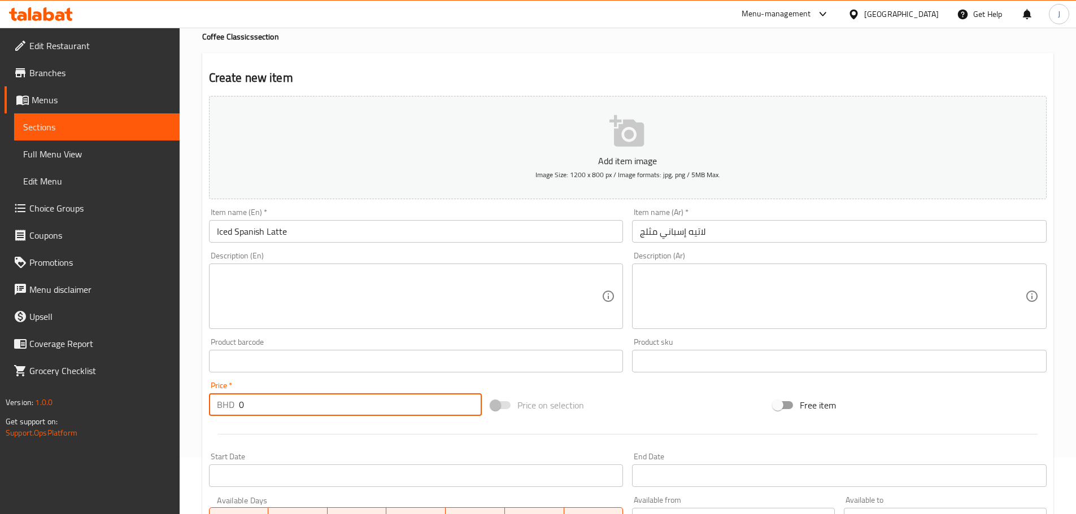
click at [336, 416] on input "0" at bounding box center [360, 405] width 243 height 23
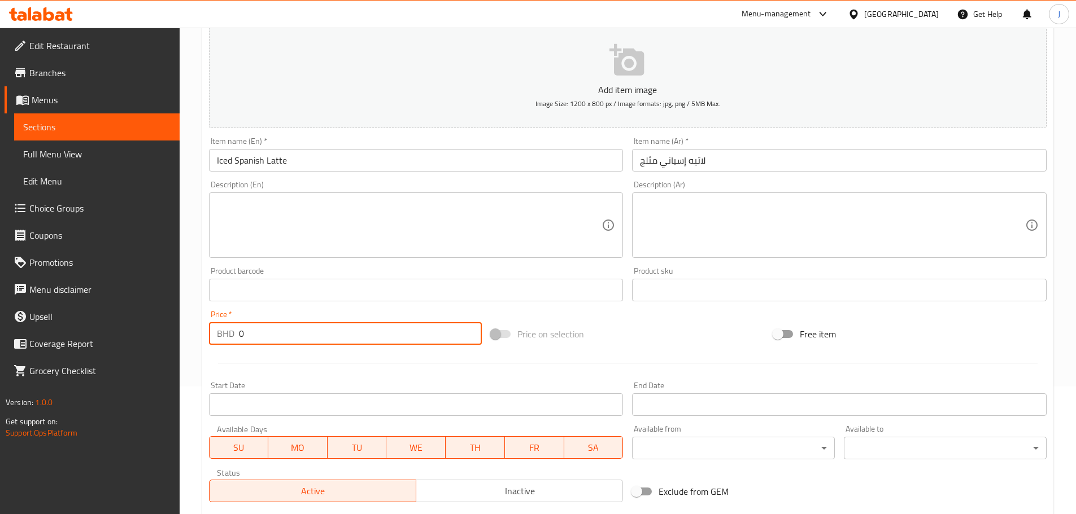
scroll to position [283, 0]
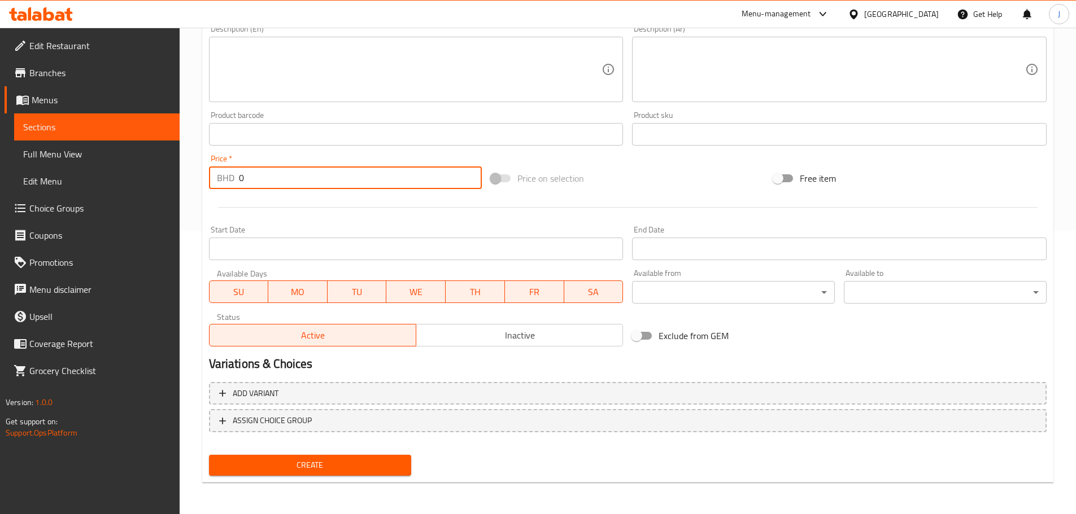
click at [582, 381] on div "Add variant ASSIGN CHOICE GROUP" at bounding box center [627, 414] width 846 height 73
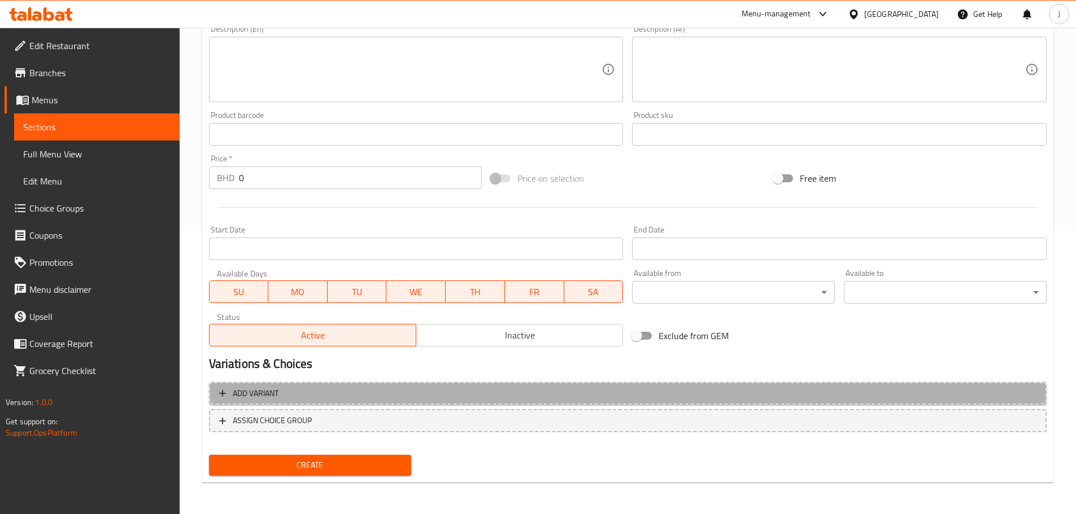
click at [576, 391] on span "Add variant" at bounding box center [627, 394] width 817 height 14
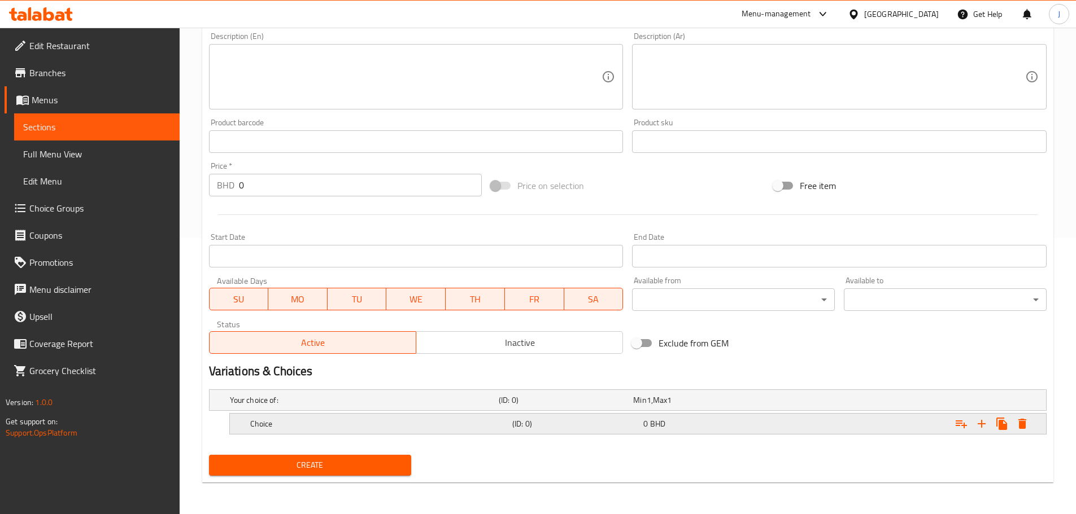
click at [334, 417] on div "Choice" at bounding box center [379, 424] width 262 height 16
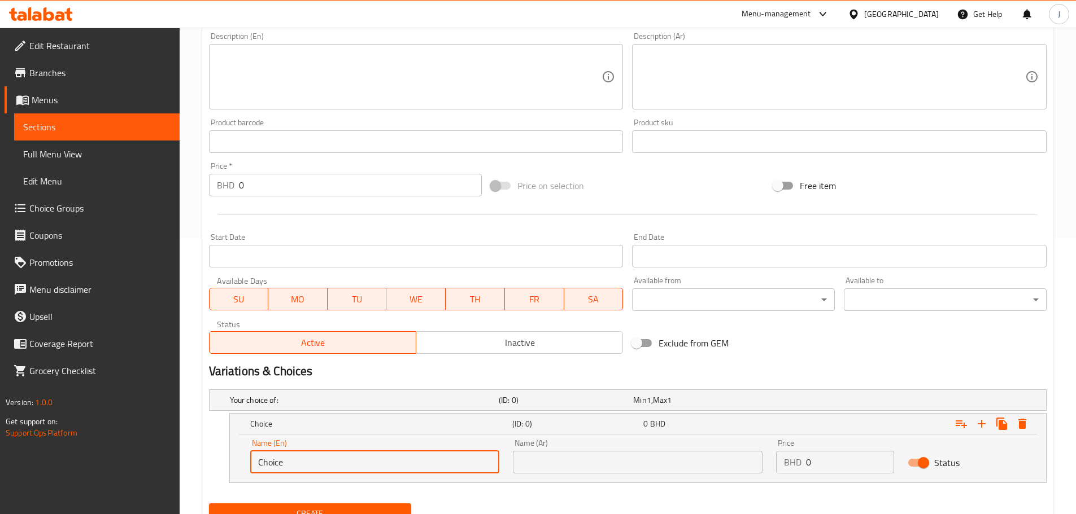
click at [326, 456] on input "Choice" at bounding box center [375, 462] width 250 height 23
type input "Small"
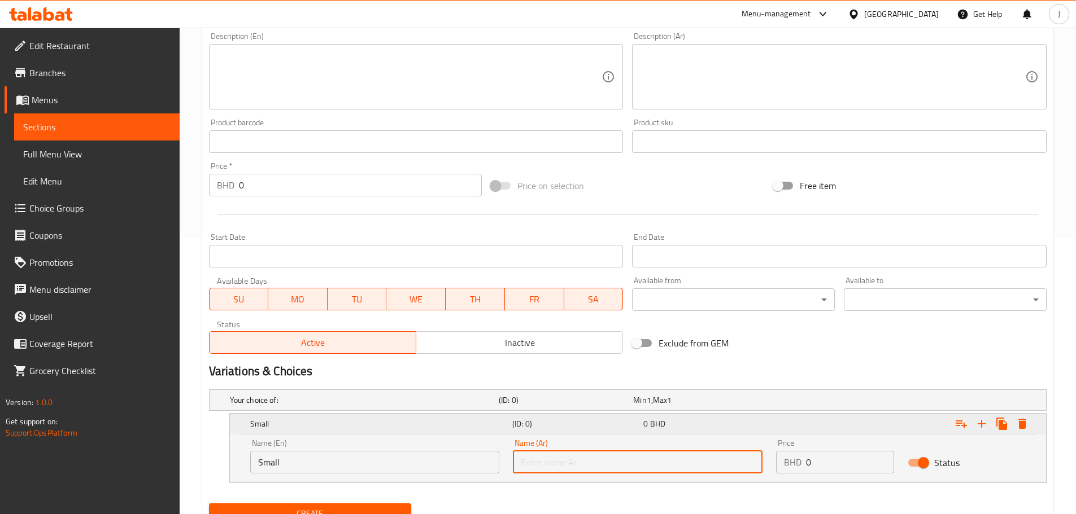
type input "صغير"
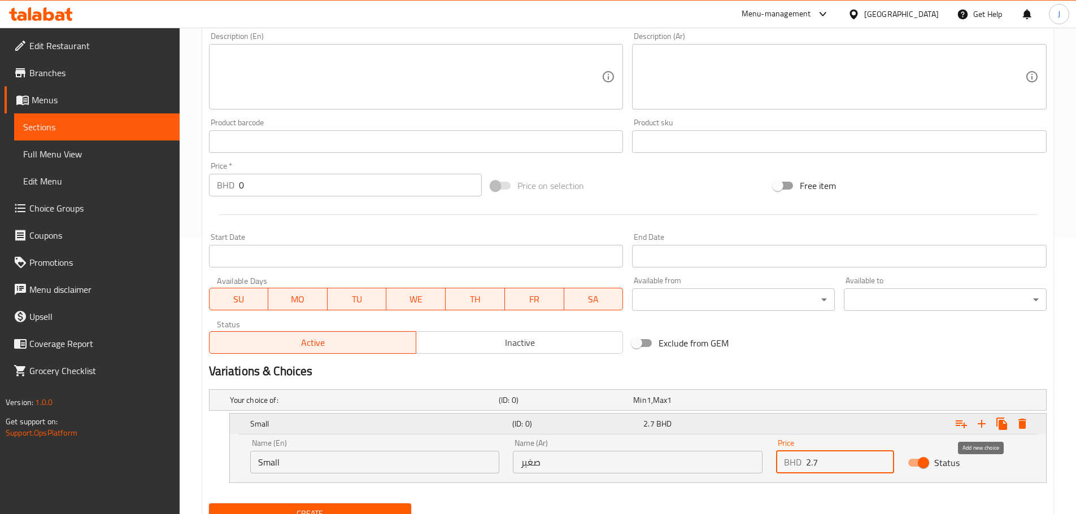
type input "2.7"
click at [980, 421] on icon "Expand" at bounding box center [982, 424] width 14 height 14
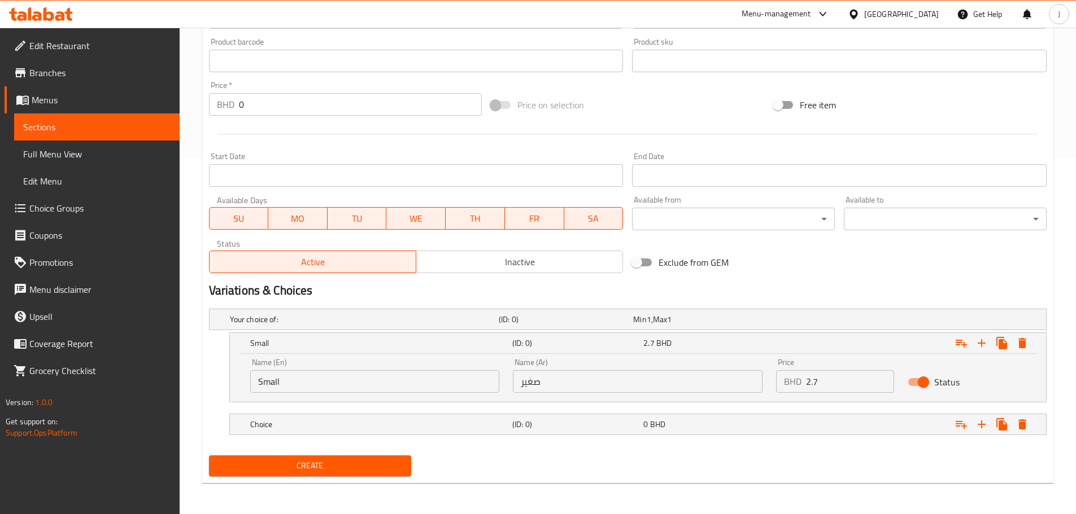
scroll to position [357, 0]
click at [404, 418] on h5 "Choice" at bounding box center [378, 423] width 257 height 11
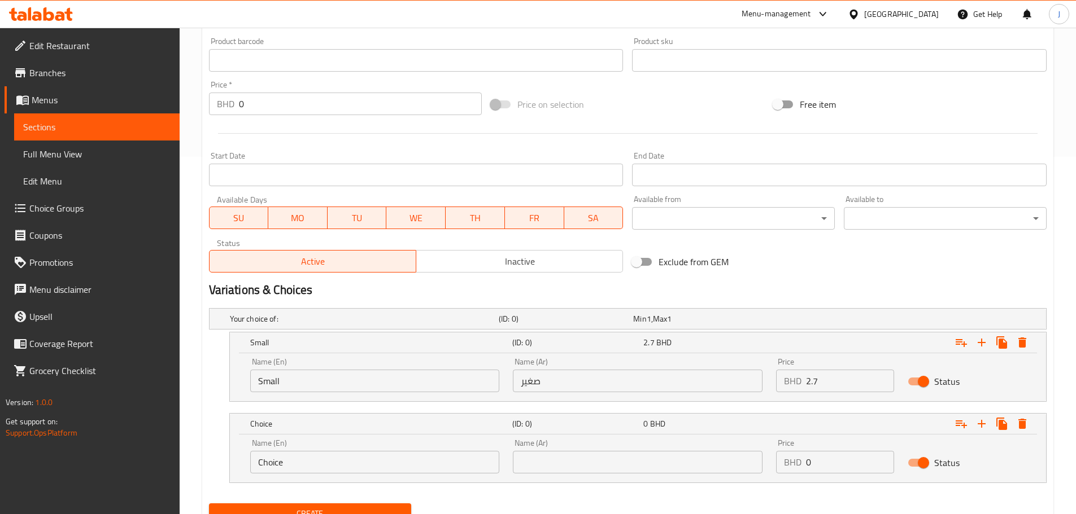
click at [342, 458] on input "Choice" at bounding box center [375, 462] width 250 height 23
type input "Large"
type input "كبير"
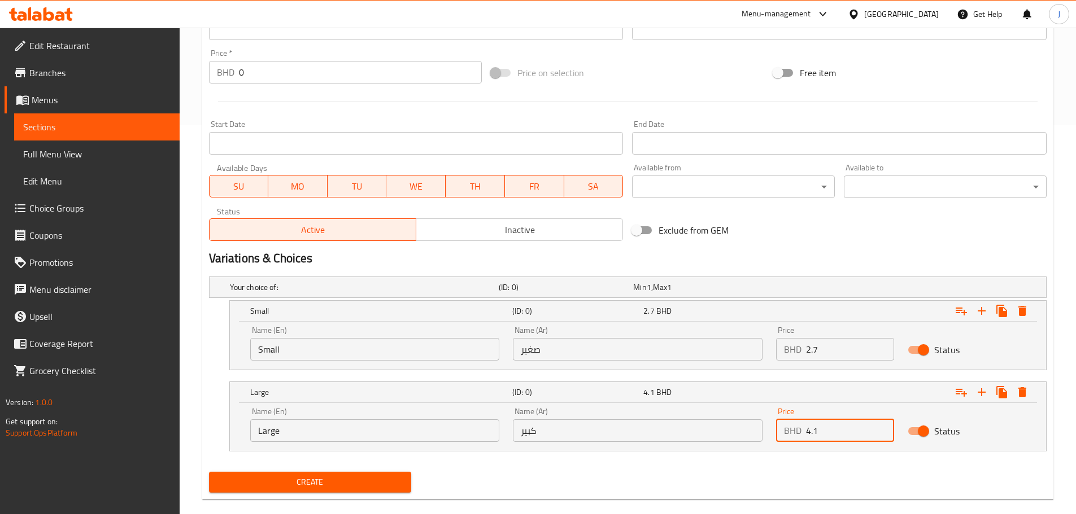
scroll to position [406, 0]
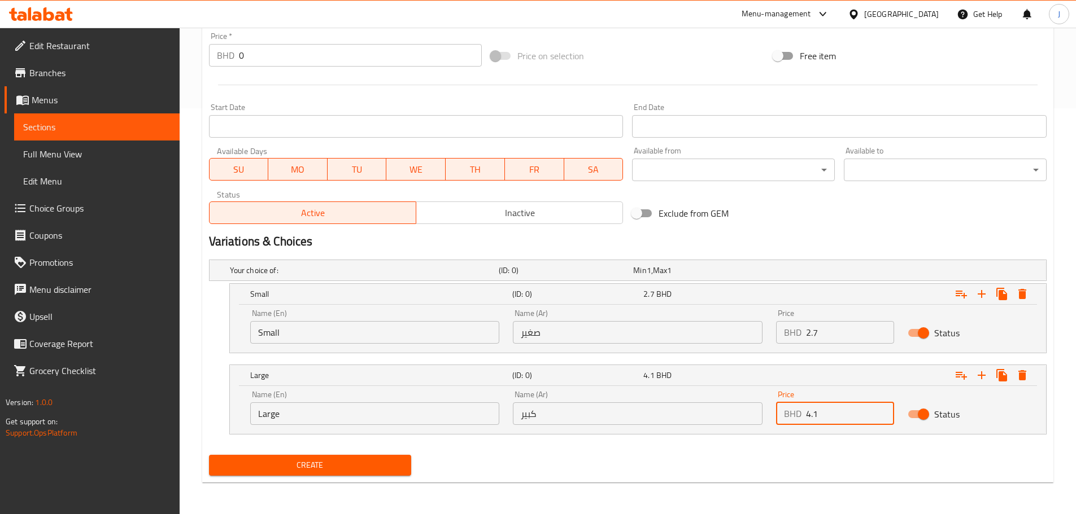
type input "4.1"
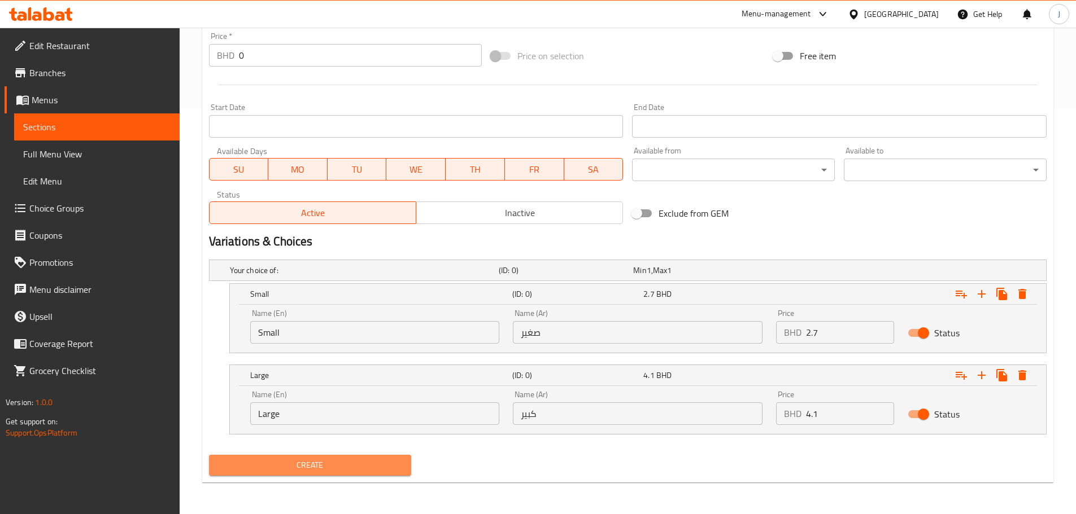
click at [338, 470] on span "Create" at bounding box center [310, 465] width 185 height 14
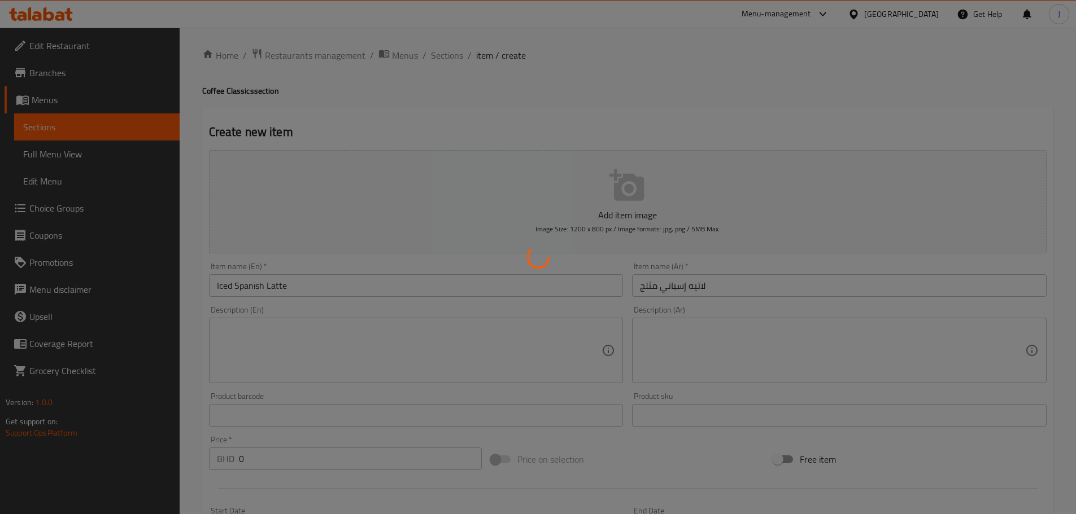
scroll to position [0, 0]
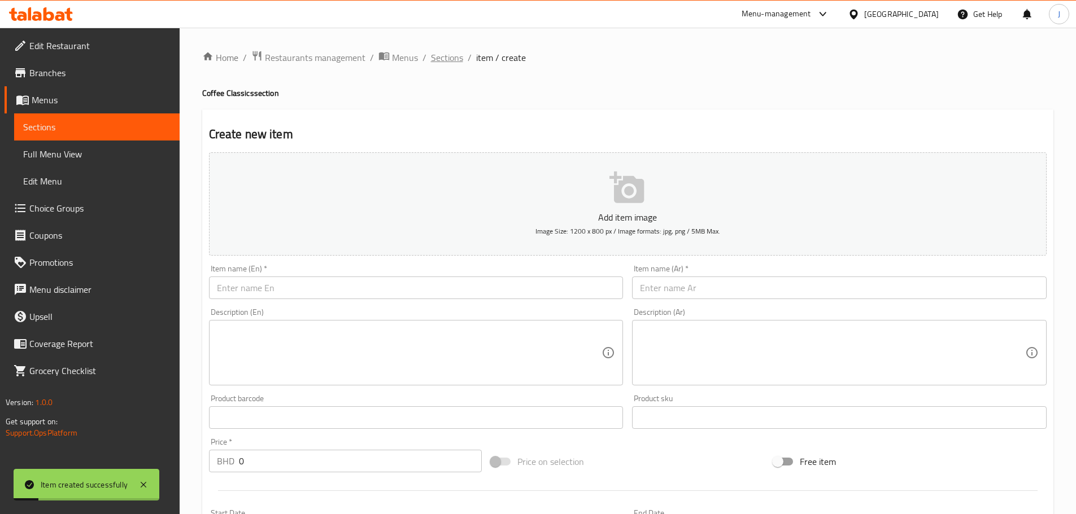
click at [446, 60] on span "Sections" at bounding box center [447, 58] width 32 height 14
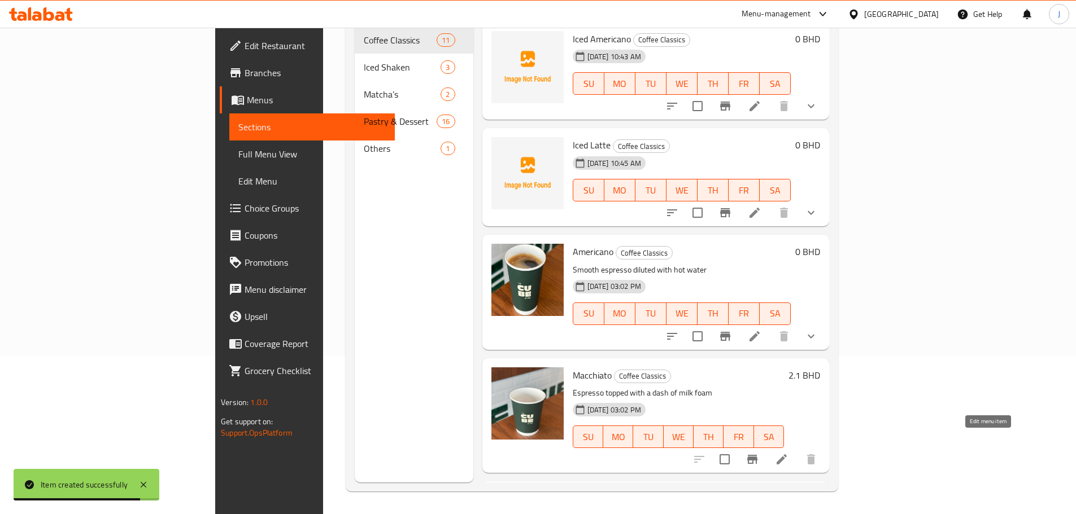
click at [787, 455] on icon at bounding box center [781, 460] width 10 height 10
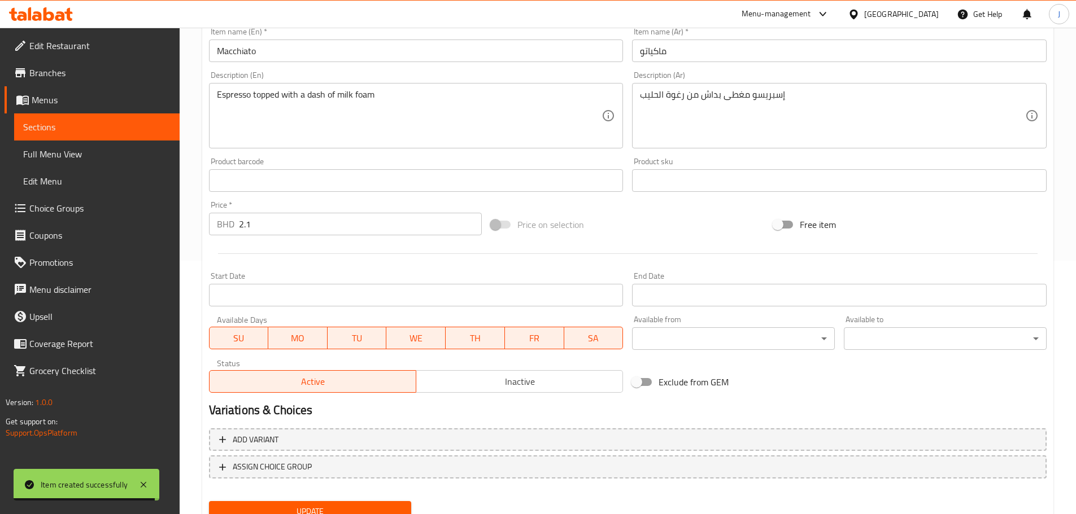
scroll to position [300, 0]
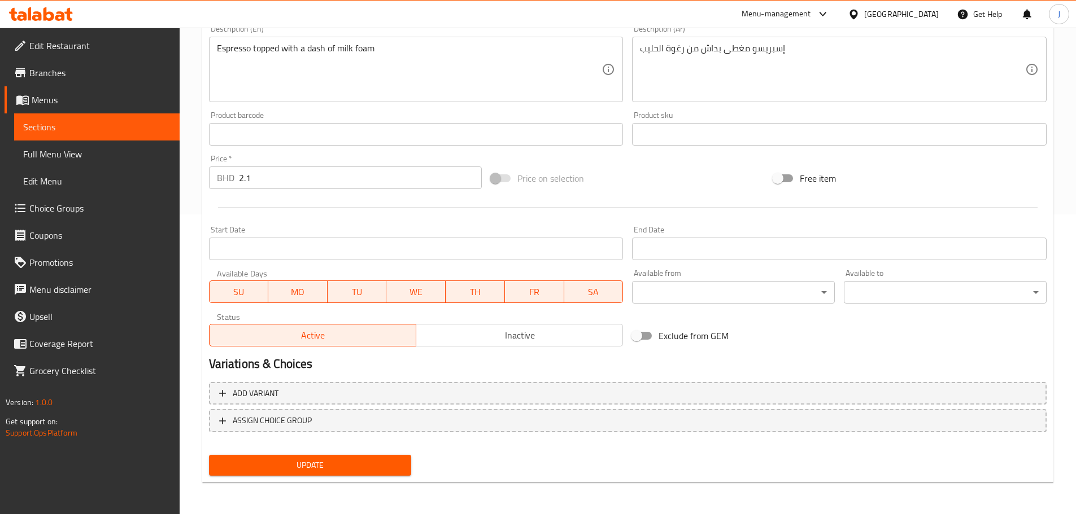
click at [289, 183] on input "2.1" at bounding box center [360, 178] width 243 height 23
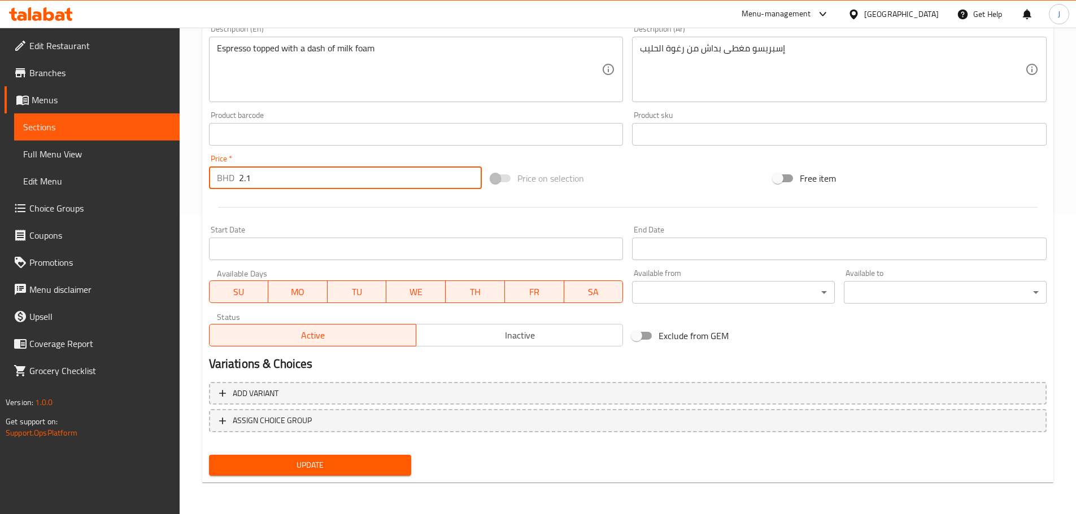
click at [289, 183] on input "2.1" at bounding box center [360, 178] width 243 height 23
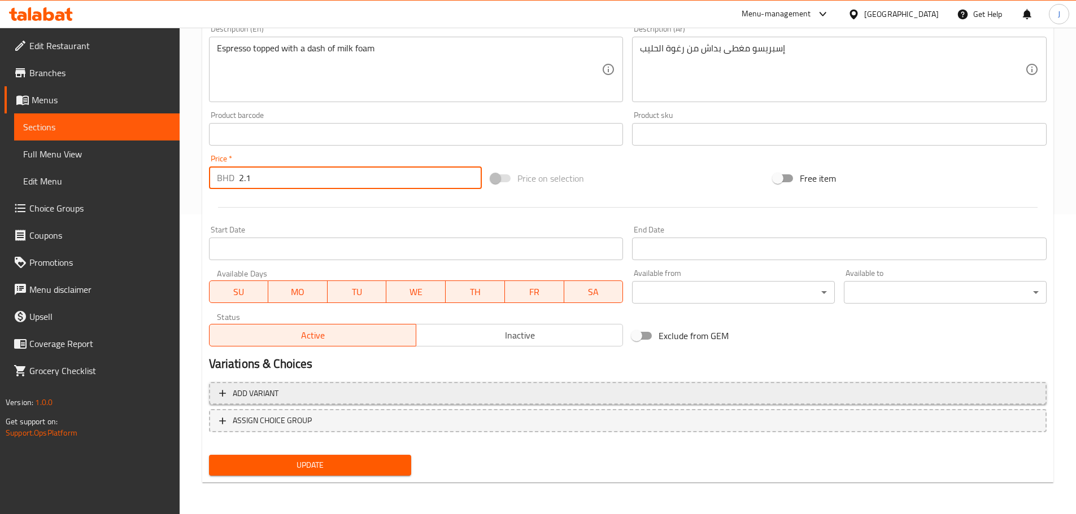
click at [321, 400] on span "Add variant" at bounding box center [627, 394] width 817 height 14
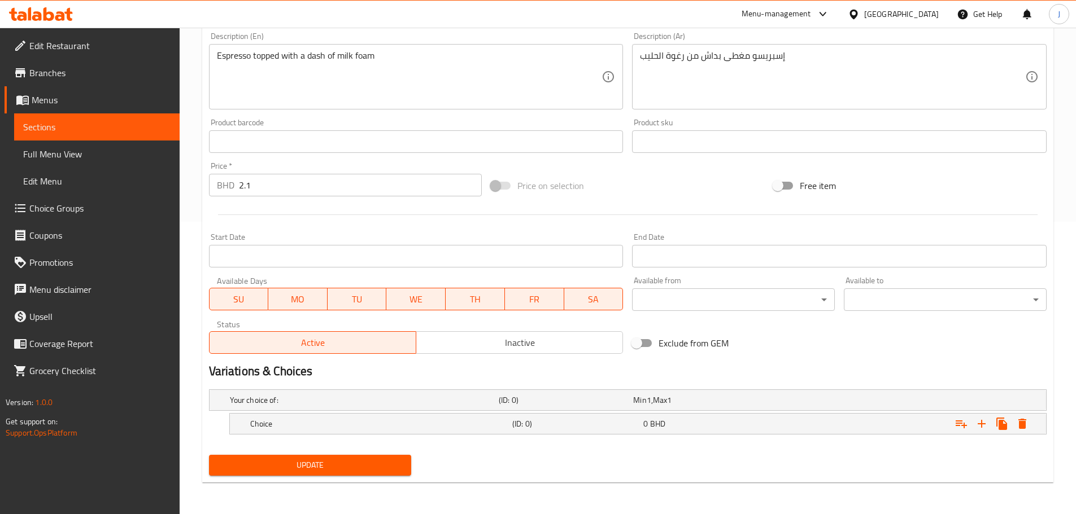
scroll to position [292, 0]
click at [658, 421] on span "BHD" at bounding box center [657, 424] width 15 height 15
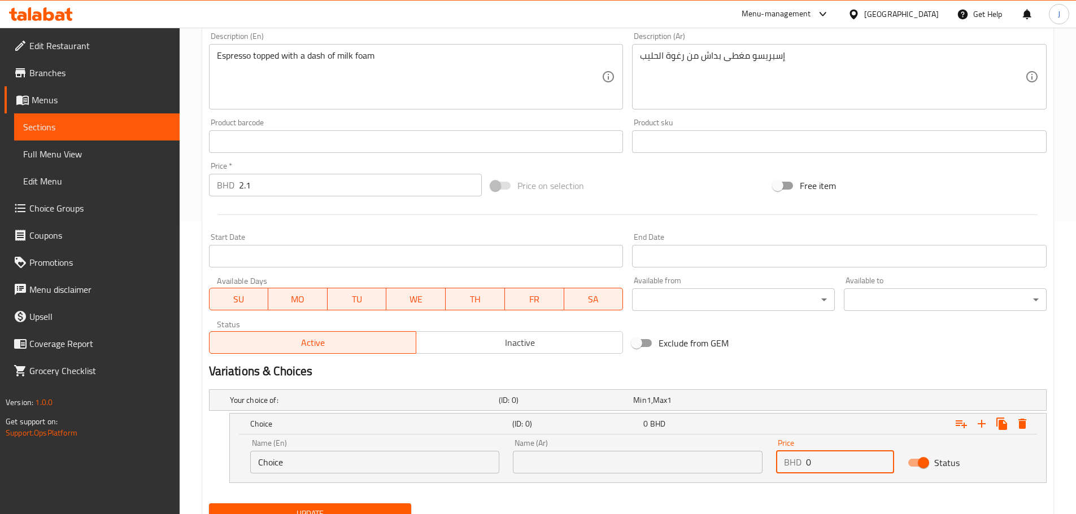
click at [815, 462] on input "0" at bounding box center [850, 462] width 88 height 23
paste input "2.1"
type input "2.1"
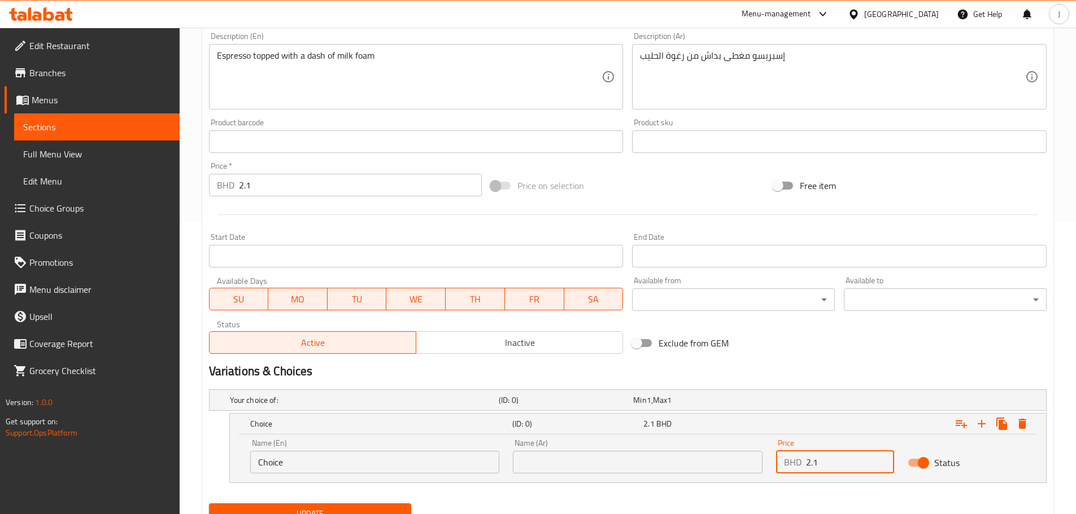
click at [278, 181] on input "2.1" at bounding box center [360, 185] width 243 height 23
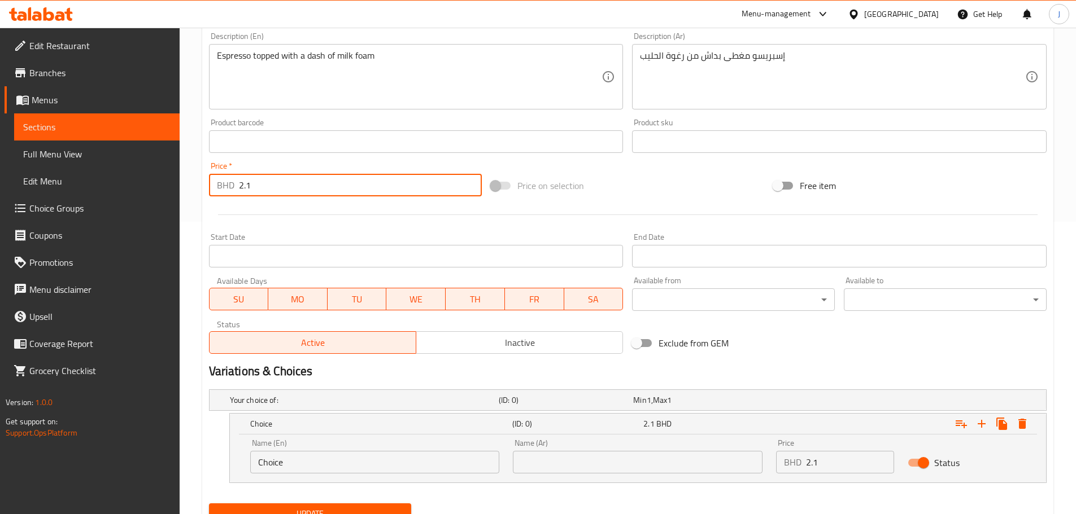
click at [278, 181] on input "2.1" at bounding box center [360, 185] width 243 height 23
type input "0"
click at [337, 460] on input "Choice" at bounding box center [375, 462] width 250 height 23
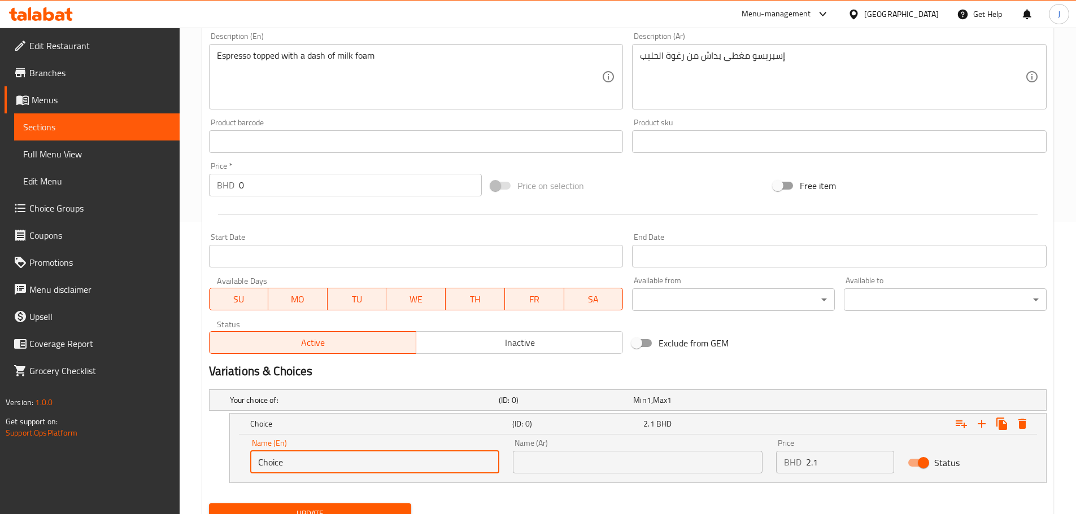
click at [337, 460] on input "Choice" at bounding box center [375, 462] width 250 height 23
type input "Small"
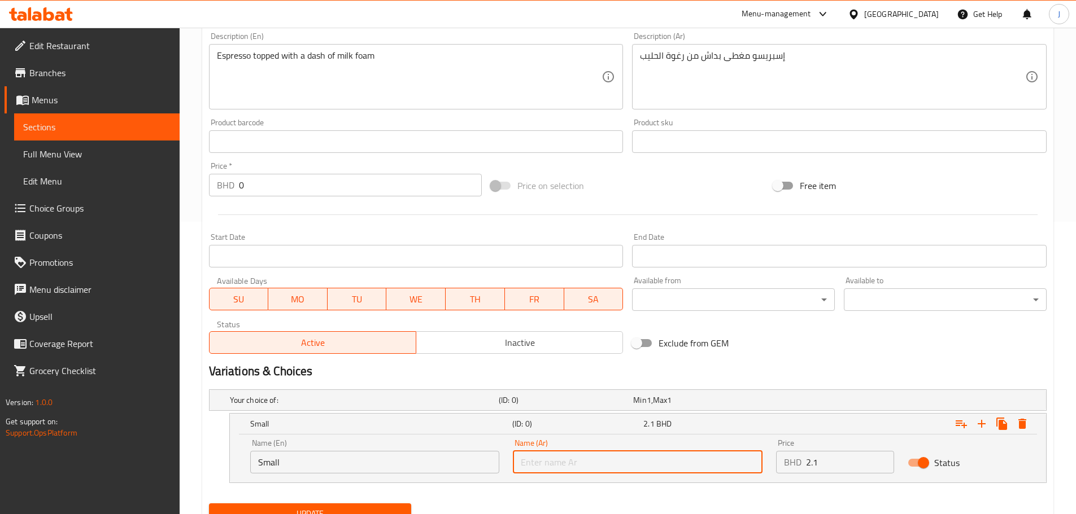
type input "صغير"
click at [985, 421] on icon "Expand" at bounding box center [982, 424] width 14 height 14
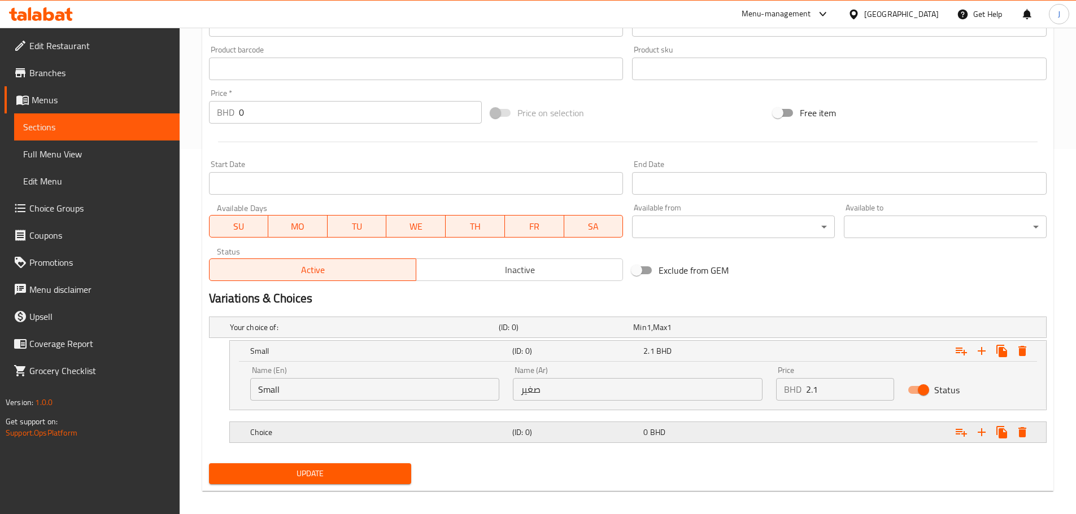
scroll to position [374, 0]
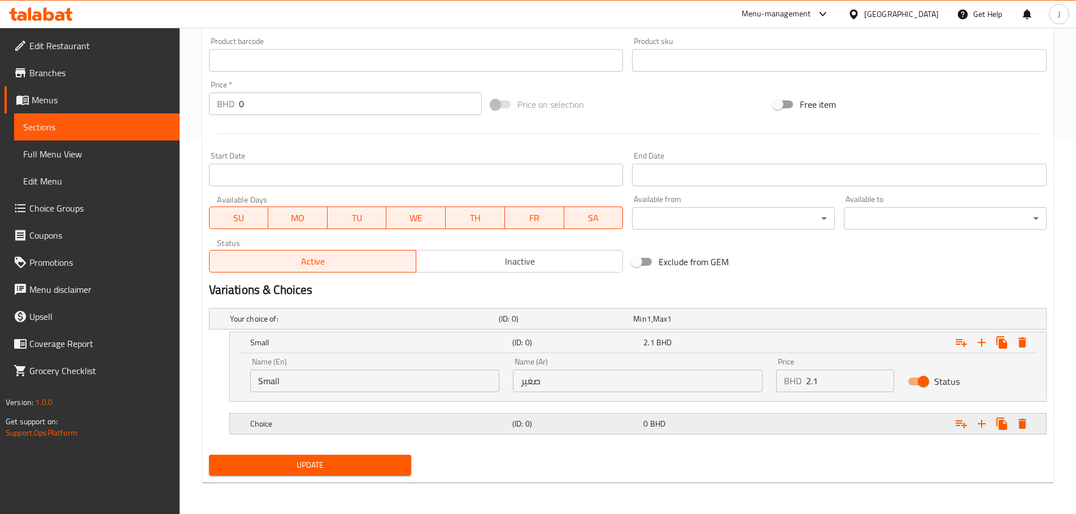
click at [466, 425] on h5 "Choice" at bounding box center [378, 423] width 257 height 11
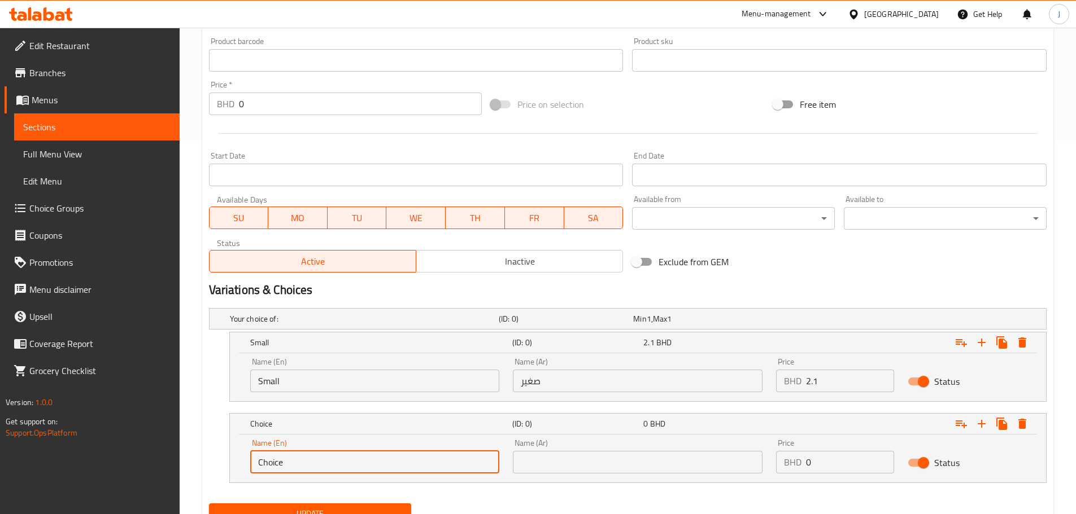
click at [334, 459] on input "Choice" at bounding box center [375, 462] width 250 height 23
type input "Large"
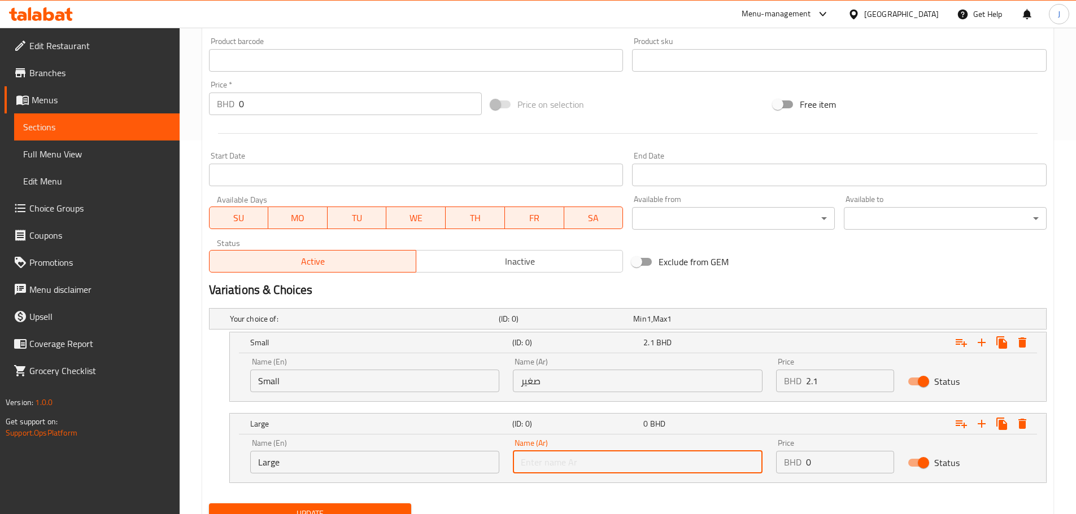
type input "كبير"
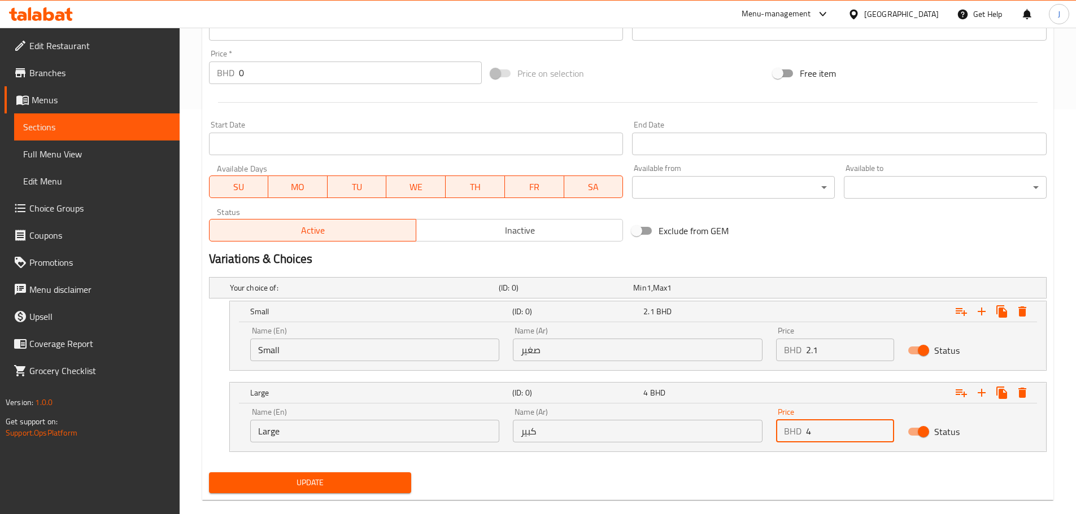
scroll to position [422, 0]
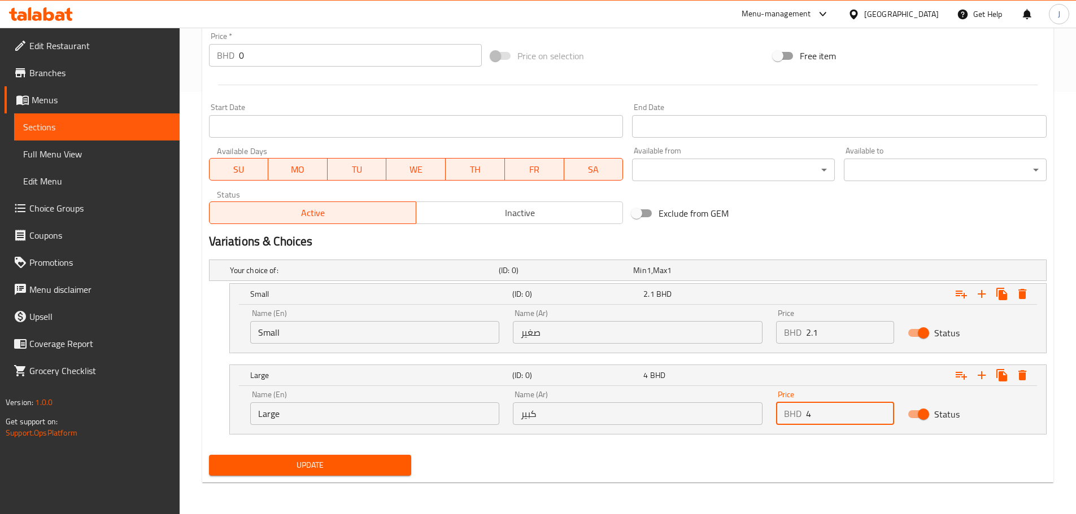
type input "4"
click at [366, 460] on span "Update" at bounding box center [310, 465] width 185 height 14
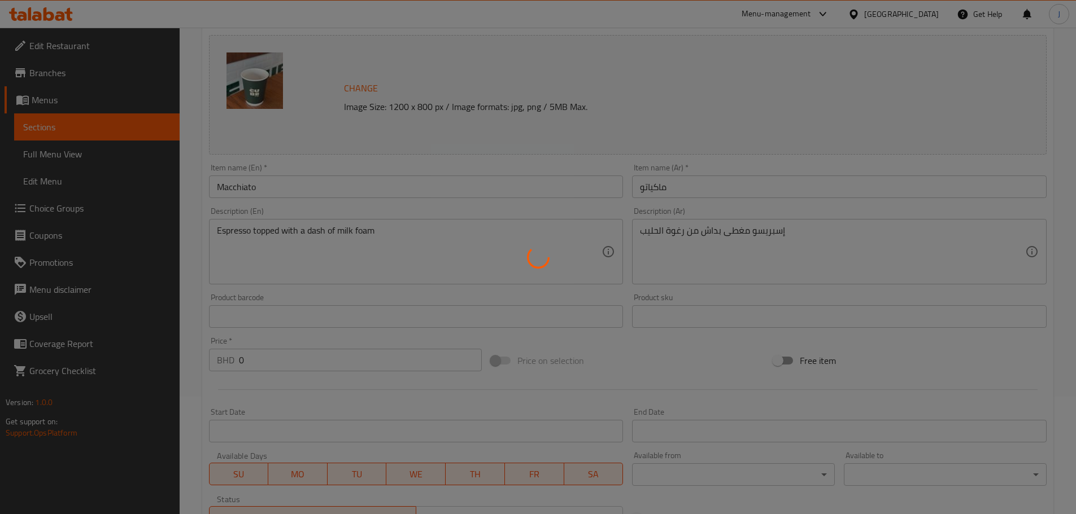
scroll to position [0, 0]
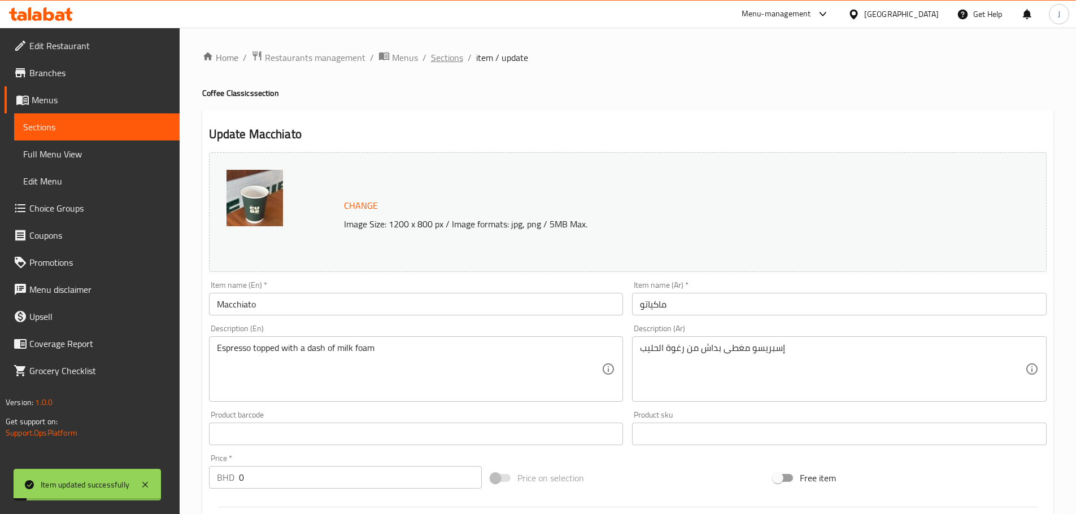
click at [434, 58] on span "Sections" at bounding box center [447, 58] width 32 height 14
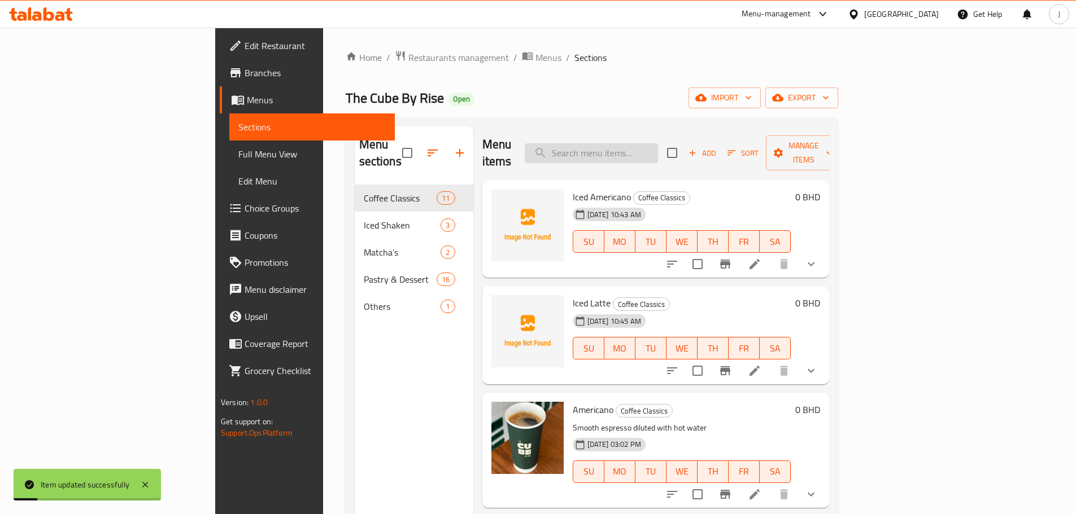
click at [623, 153] on input "search" at bounding box center [591, 153] width 133 height 20
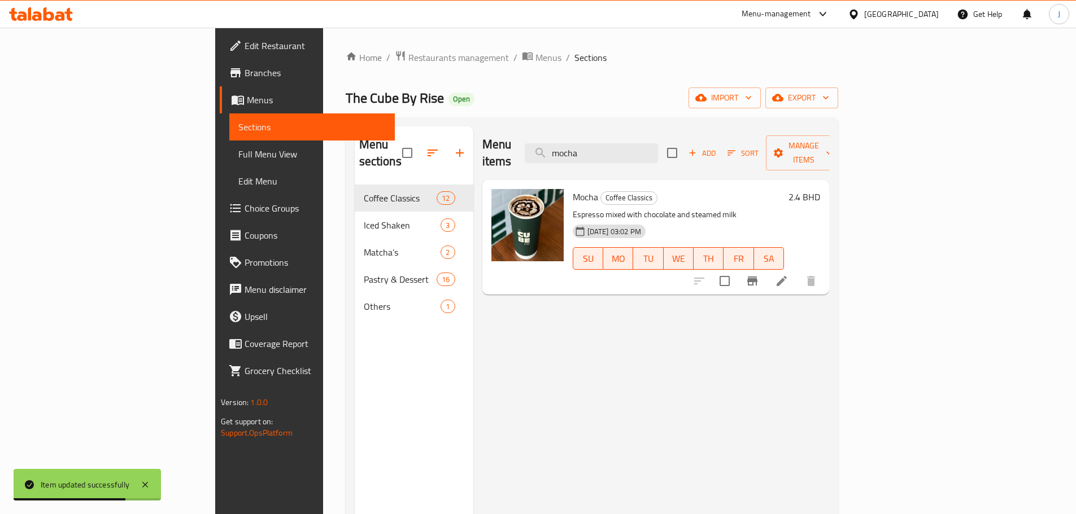
type input "mocha"
click at [797, 271] on li at bounding box center [782, 281] width 32 height 20
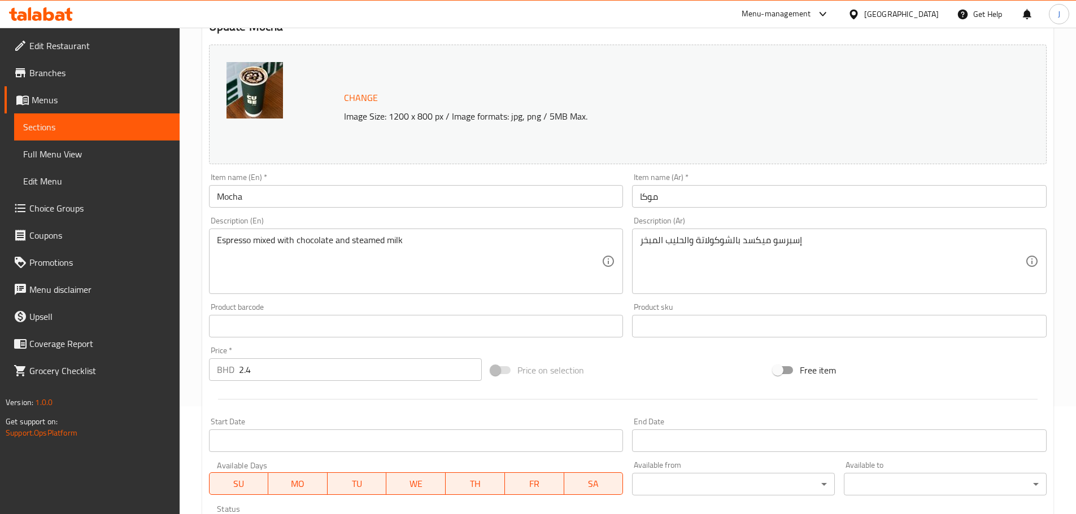
scroll to position [113, 0]
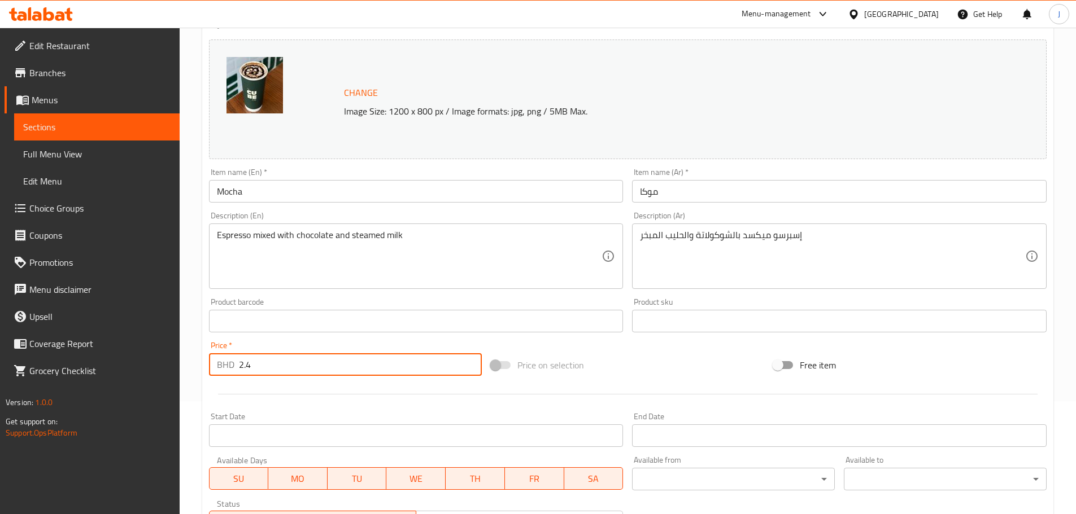
click at [275, 356] on input "2.4" at bounding box center [360, 364] width 243 height 23
type input "0"
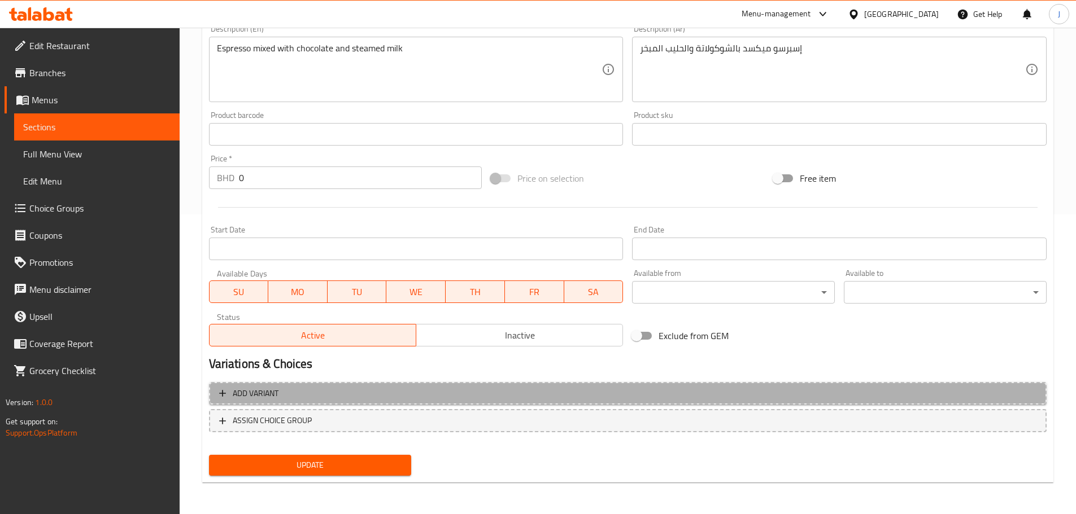
click at [426, 397] on span "Add variant" at bounding box center [627, 394] width 817 height 14
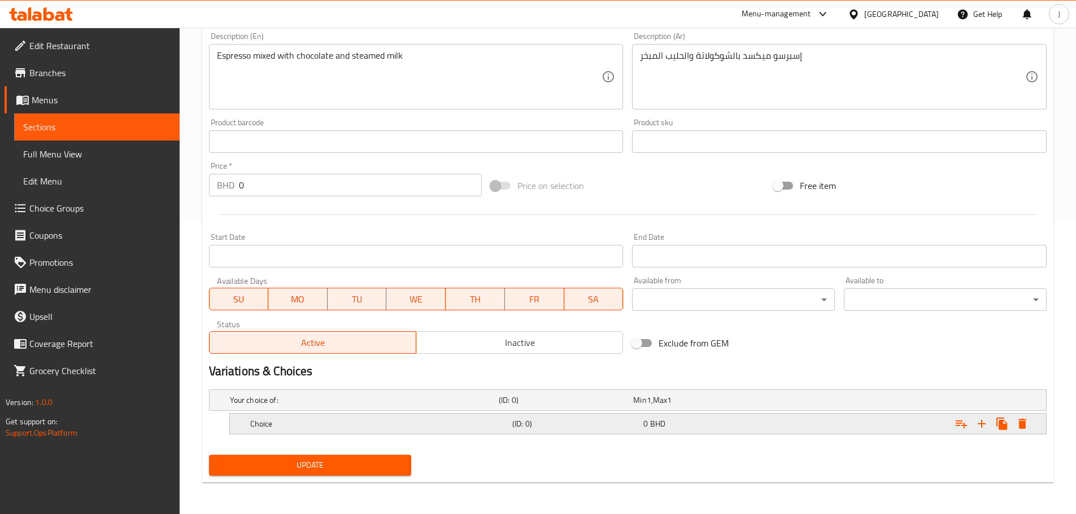
click at [557, 417] on div "(ID: 0)" at bounding box center [575, 424] width 131 height 16
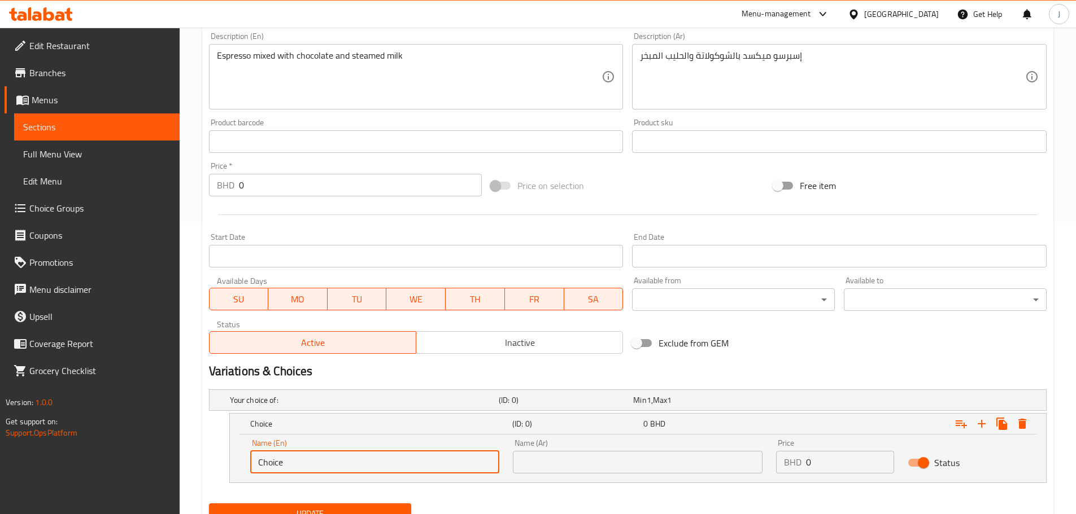
click at [368, 463] on input "Choice" at bounding box center [375, 462] width 250 height 23
type input "Small"
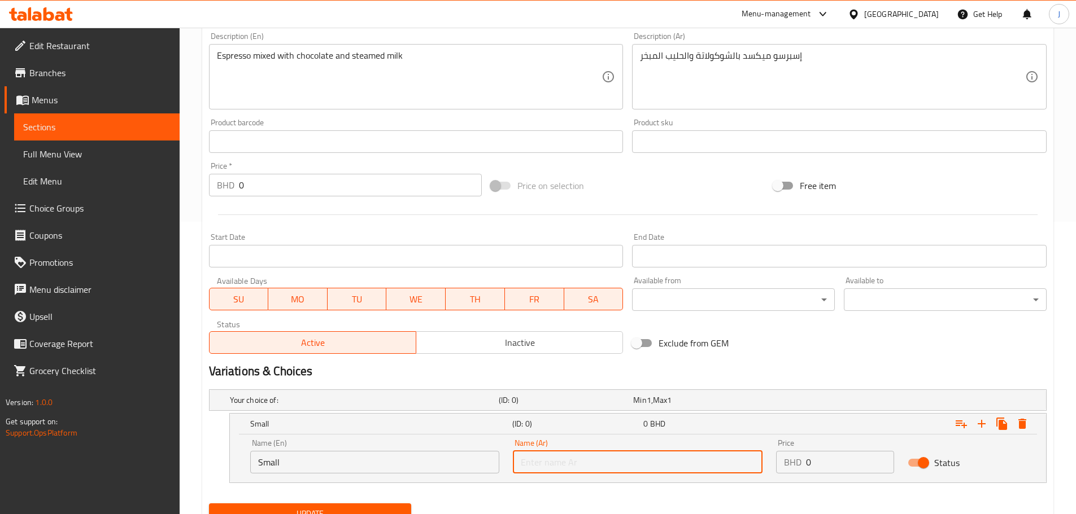
type input "صغير"
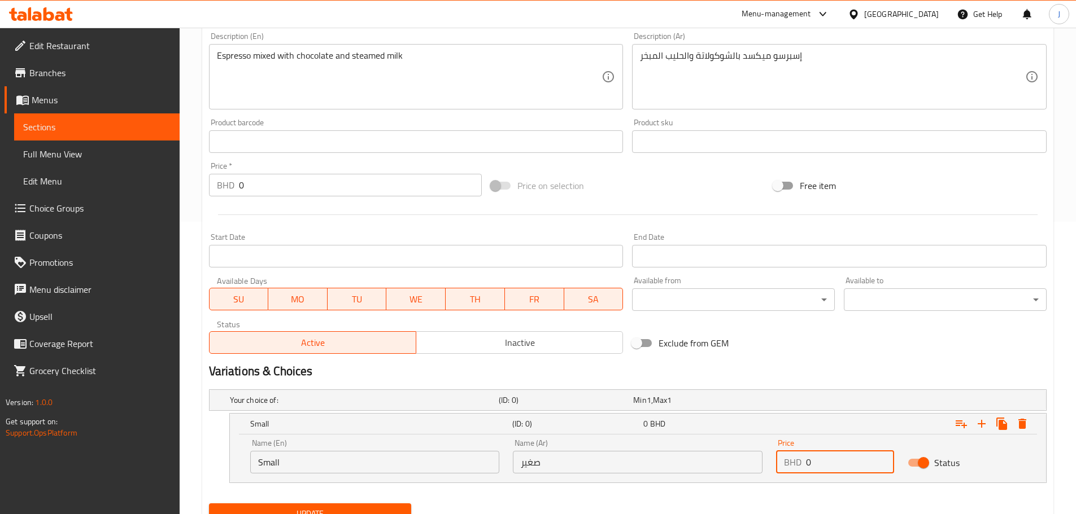
paste input "2.4"
type input "2.4"
click at [985, 427] on icon "Expand" at bounding box center [982, 424] width 14 height 14
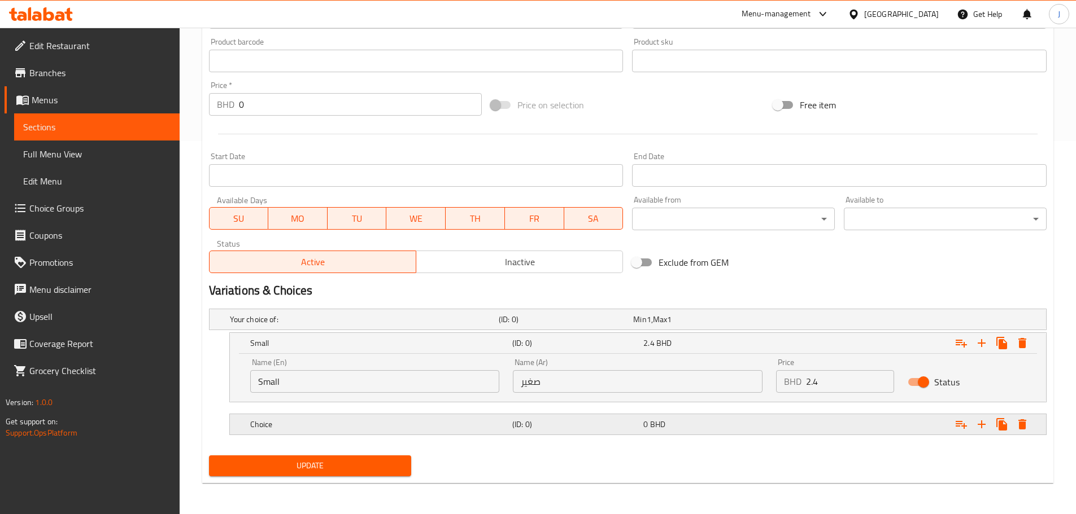
scroll to position [374, 0]
click at [369, 431] on div "Choice" at bounding box center [379, 424] width 262 height 16
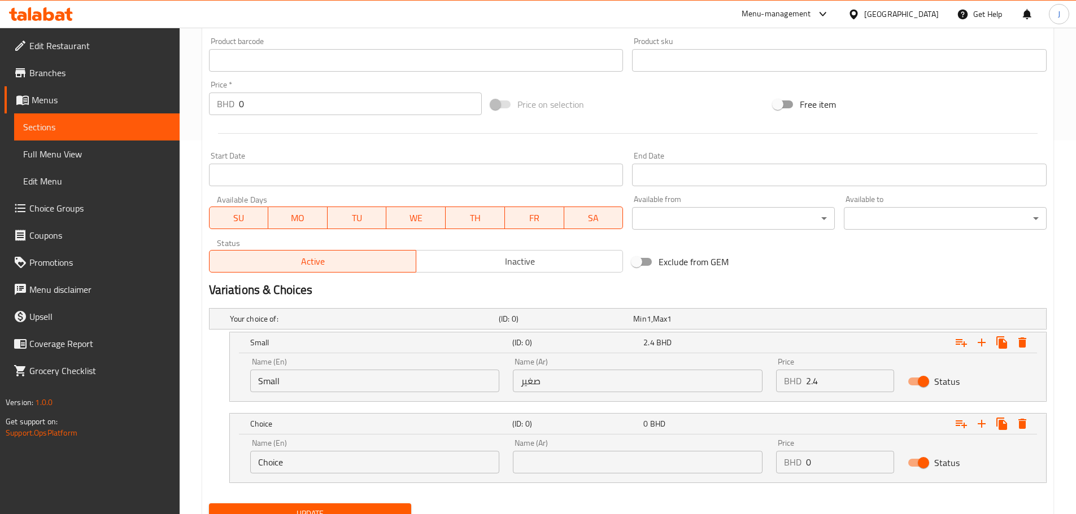
click at [324, 462] on input "Choice" at bounding box center [375, 462] width 250 height 23
type input "Large"
type input "كبير"
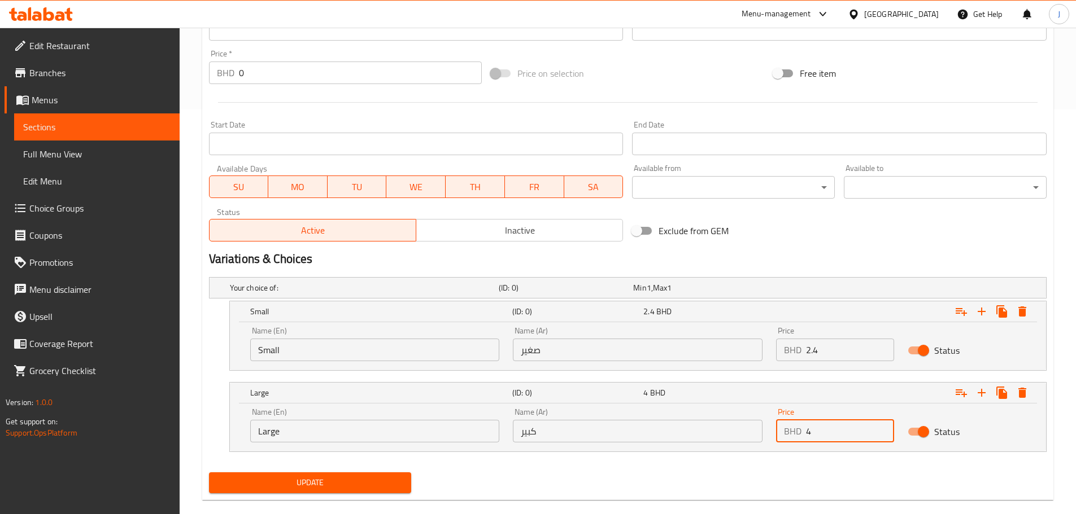
scroll to position [422, 0]
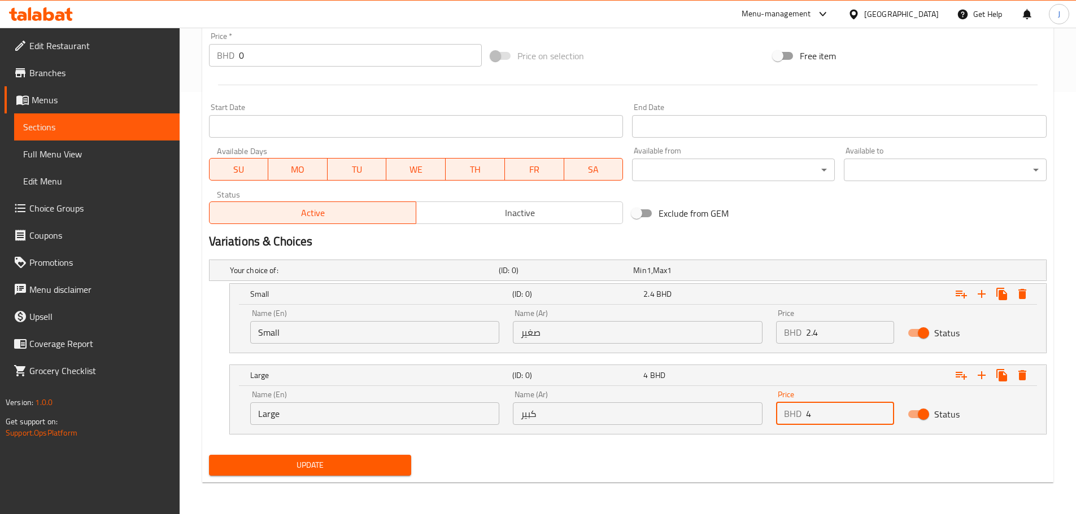
type input "4"
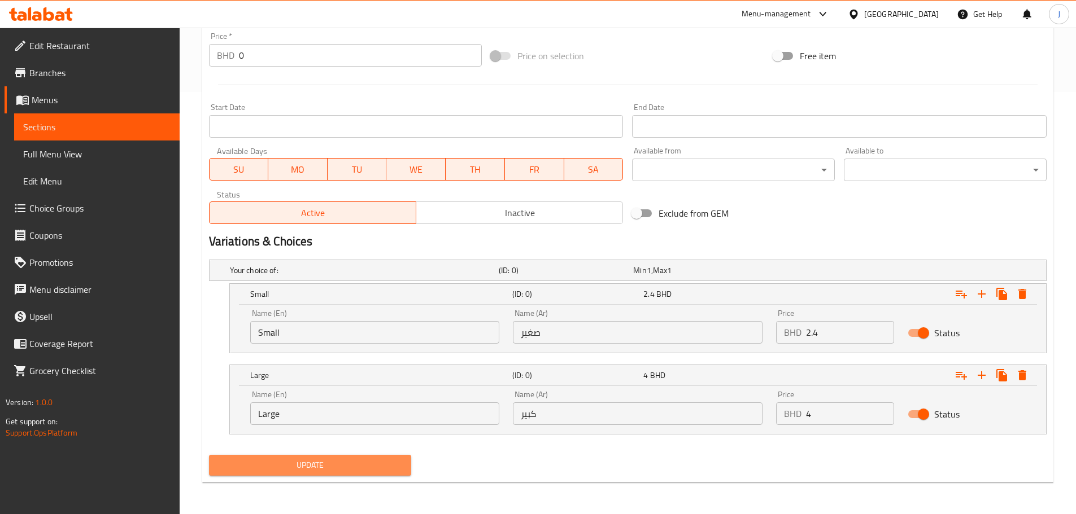
click at [305, 468] on span "Update" at bounding box center [310, 465] width 185 height 14
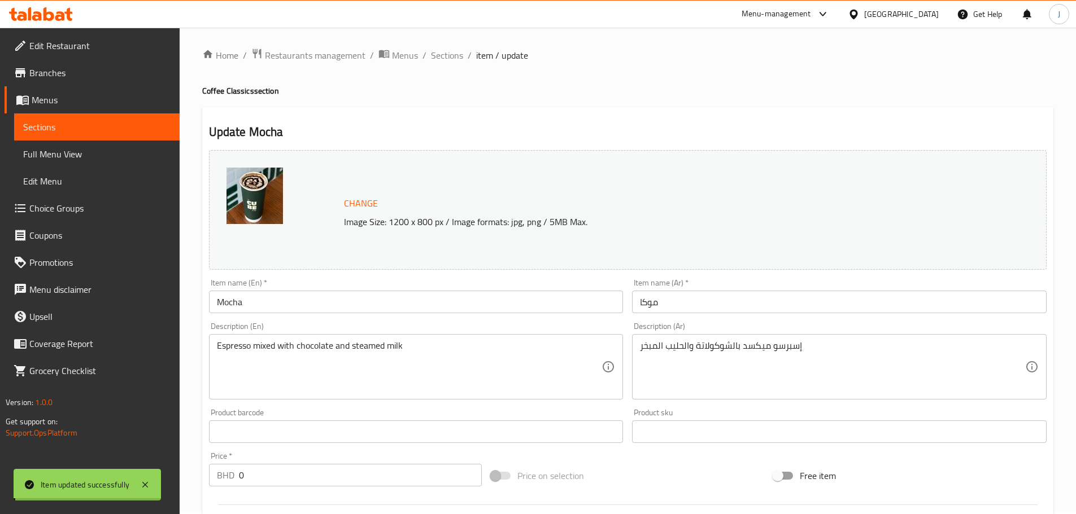
scroll to position [0, 0]
click at [445, 54] on span "Sections" at bounding box center [447, 58] width 32 height 14
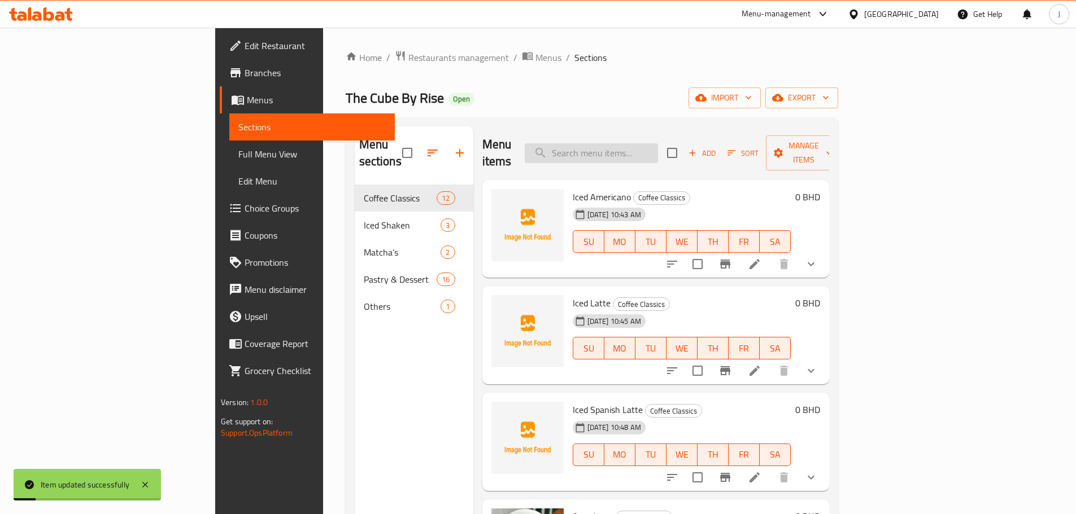
click at [658, 145] on input "search" at bounding box center [591, 153] width 133 height 20
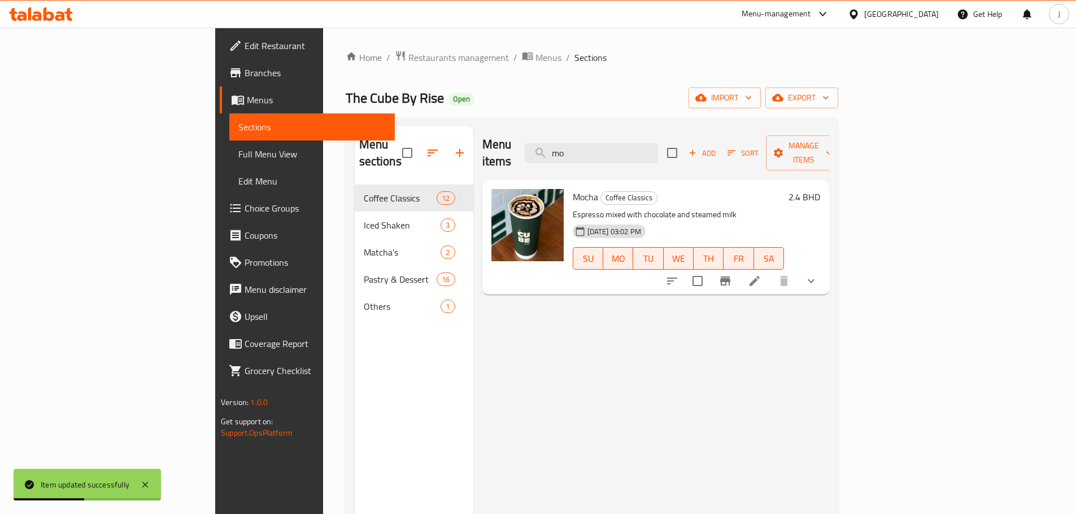
type input "m"
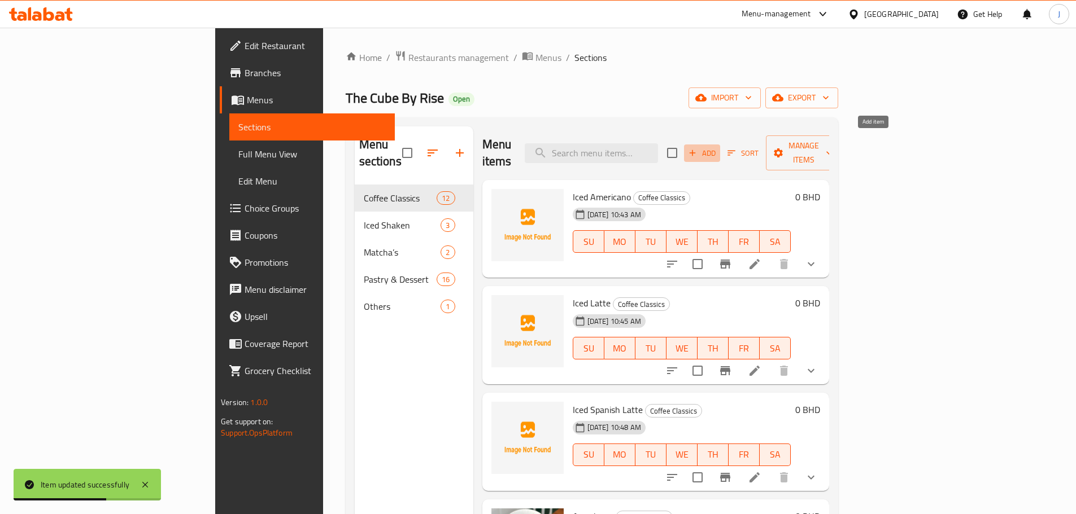
click at [720, 145] on button "Add" at bounding box center [702, 154] width 36 height 18
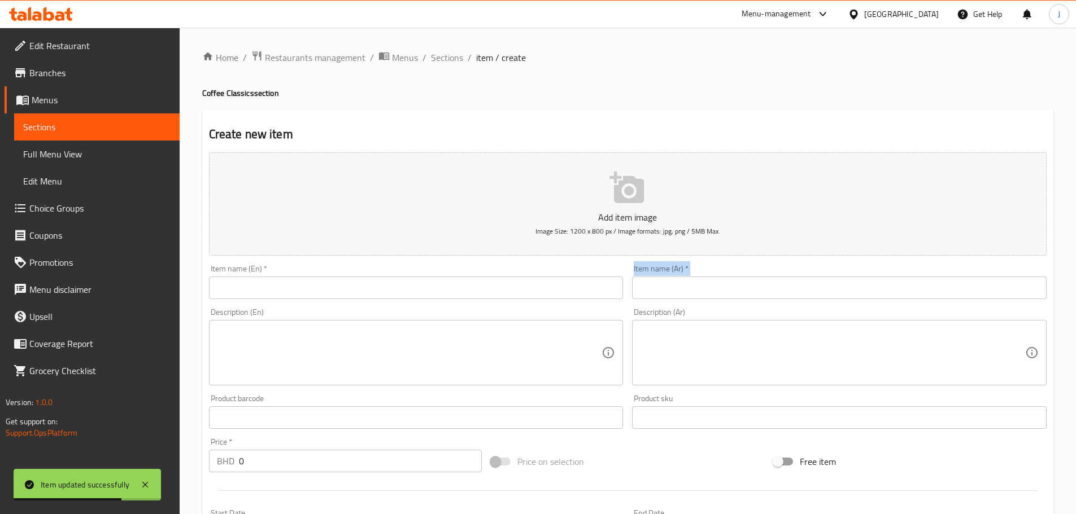
drag, startPoint x: 501, startPoint y: 300, endPoint x: 502, endPoint y: 294, distance: 5.8
click at [501, 294] on div "Add item image Image Size: 1200 x 800 px / Image formats: jpg, png / 5MB Max. I…" at bounding box center [627, 391] width 846 height 487
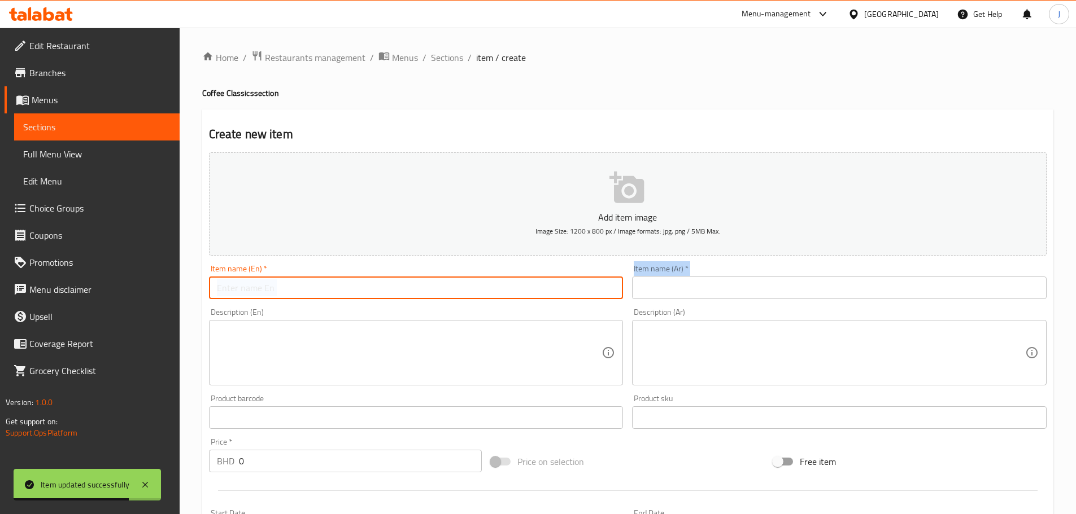
click at [501, 291] on input "text" at bounding box center [416, 288] width 414 height 23
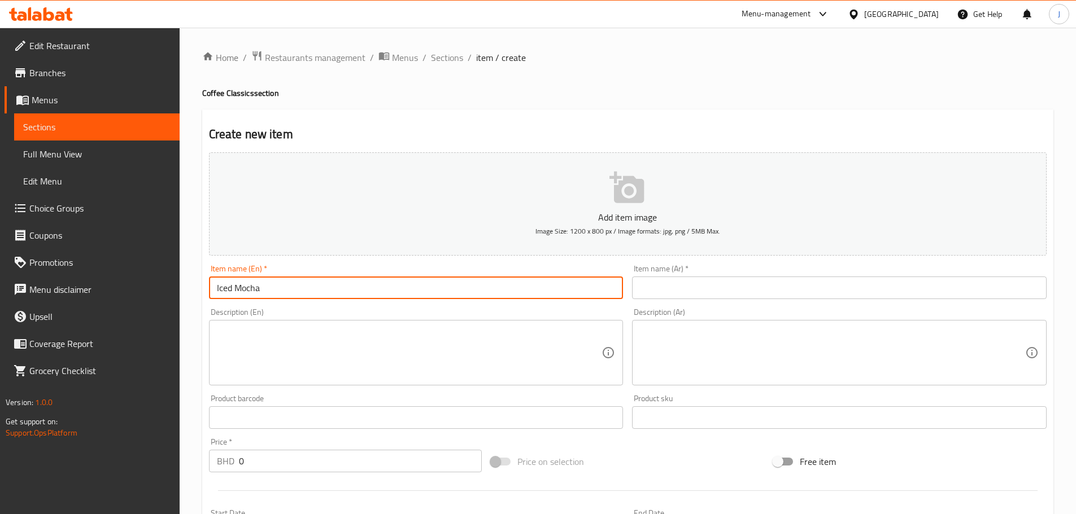
type input "Iced Mocha"
click at [674, 275] on div "Item name (Ar)   * Item name (Ar) *" at bounding box center [839, 282] width 414 height 34
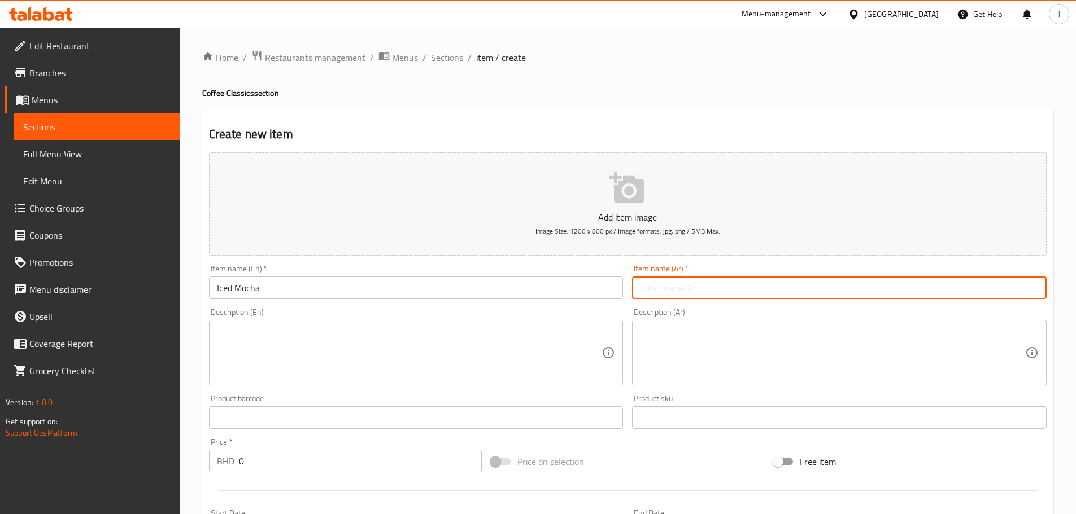
click at [677, 286] on input "text" at bounding box center [839, 288] width 414 height 23
paste input "موكا مثلجة"
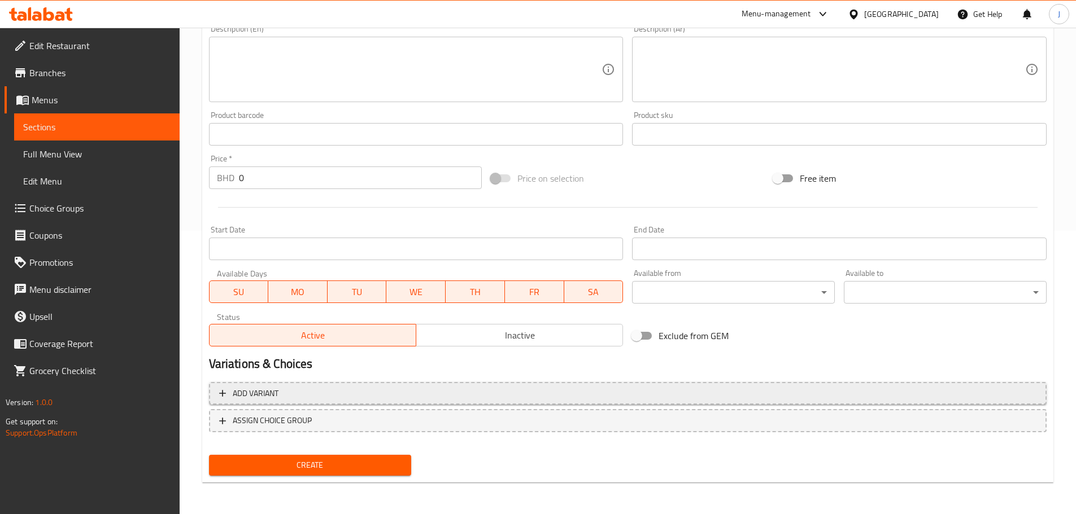
type input "موكا مثلجة"
click at [667, 391] on span "Add variant" at bounding box center [627, 394] width 817 height 14
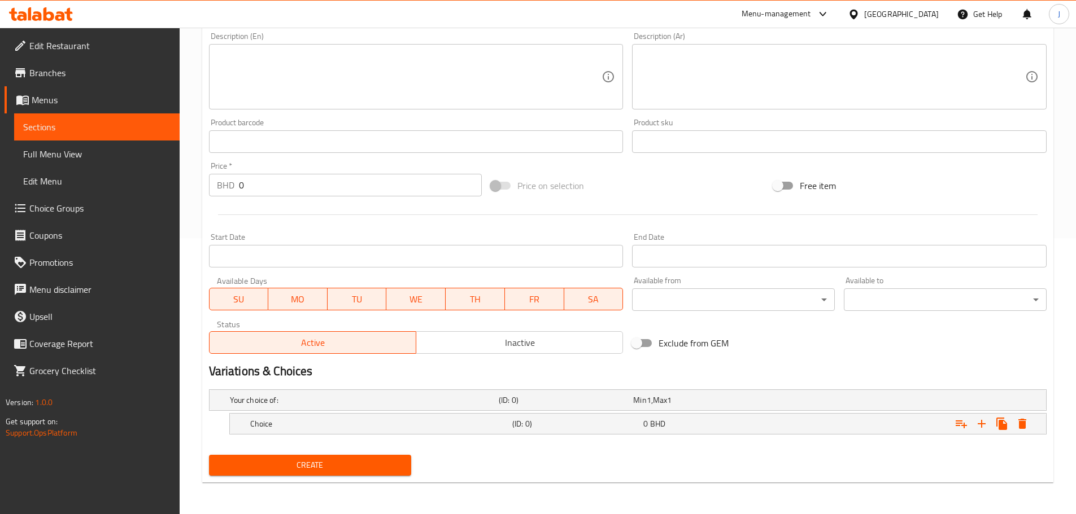
scroll to position [276, 0]
click at [873, 431] on div "Expand" at bounding box center [903, 424] width 262 height 25
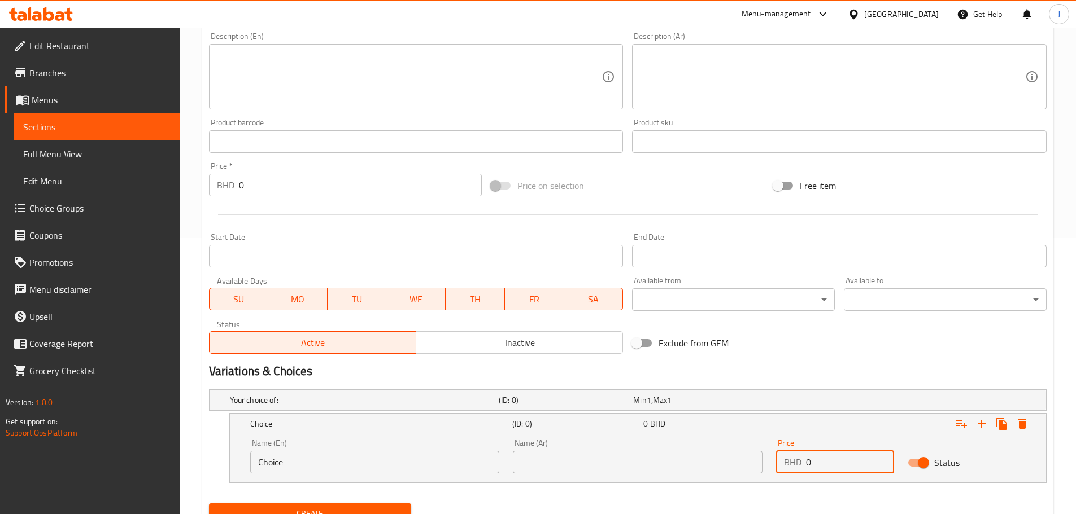
click at [820, 461] on input "0" at bounding box center [850, 462] width 88 height 23
type input "2.7"
click at [362, 463] on input "Choice" at bounding box center [375, 462] width 250 height 23
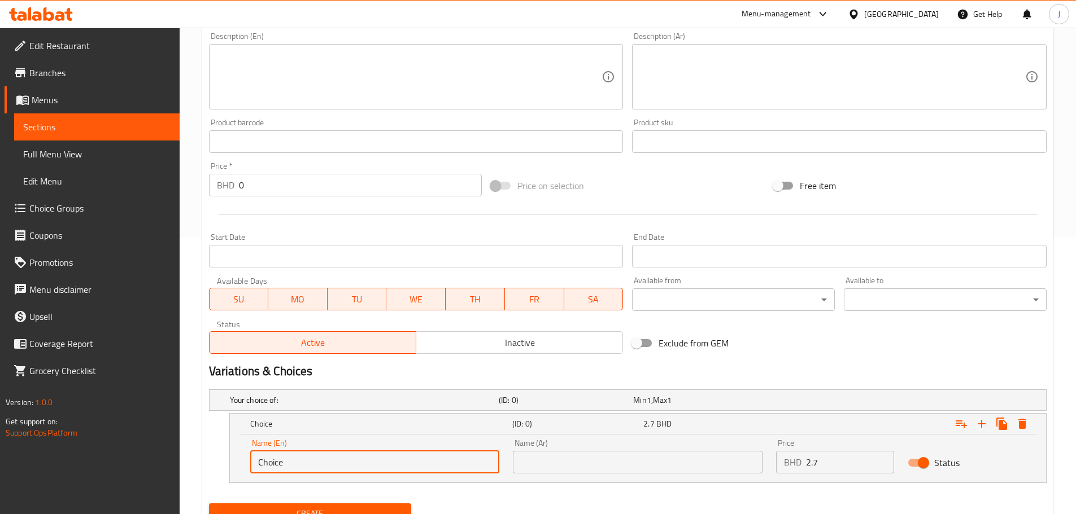
click at [362, 463] on input "Choice" at bounding box center [375, 462] width 250 height 23
type input "Small"
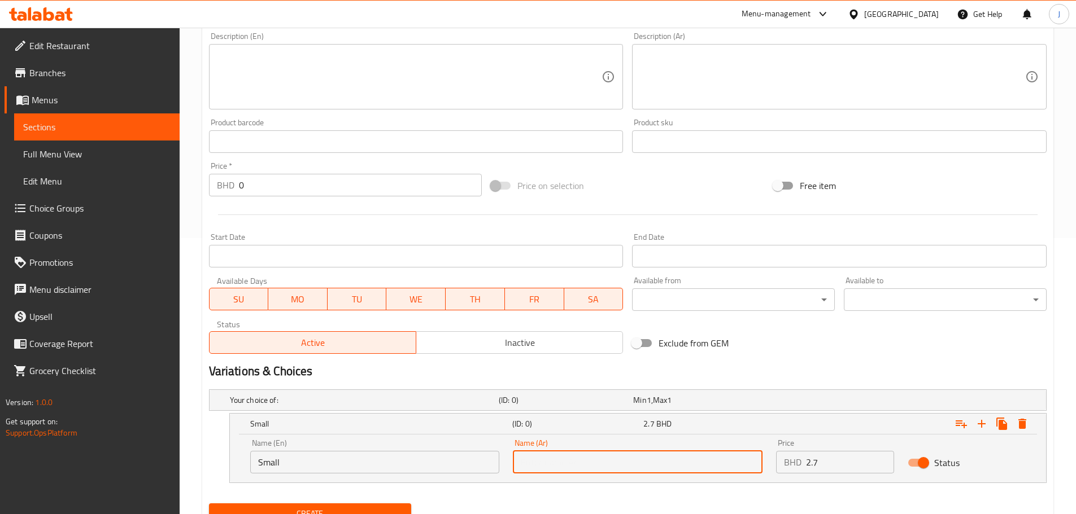
click at [572, 465] on input "text" at bounding box center [638, 462] width 250 height 23
type input "صغير"
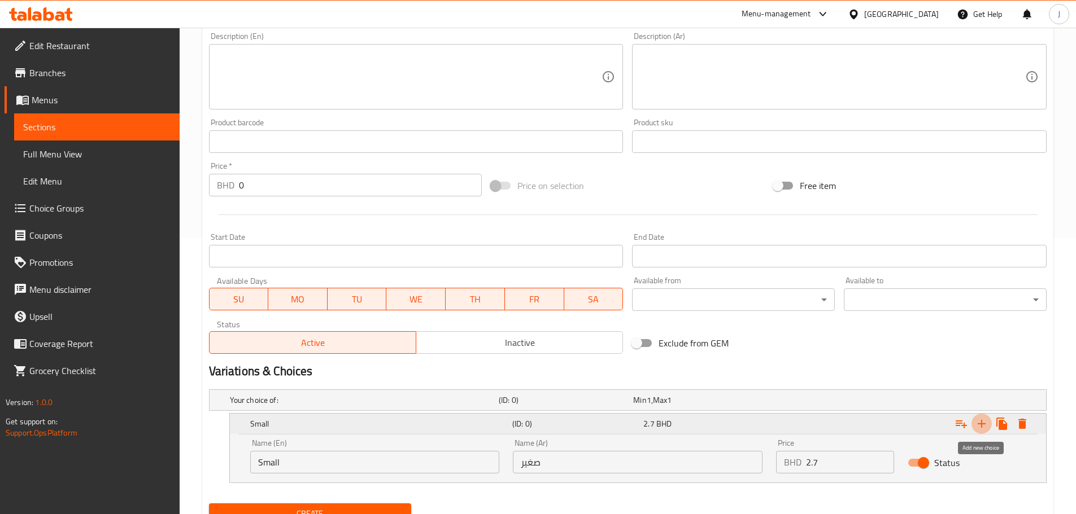
click at [982, 420] on icon "Expand" at bounding box center [982, 424] width 14 height 14
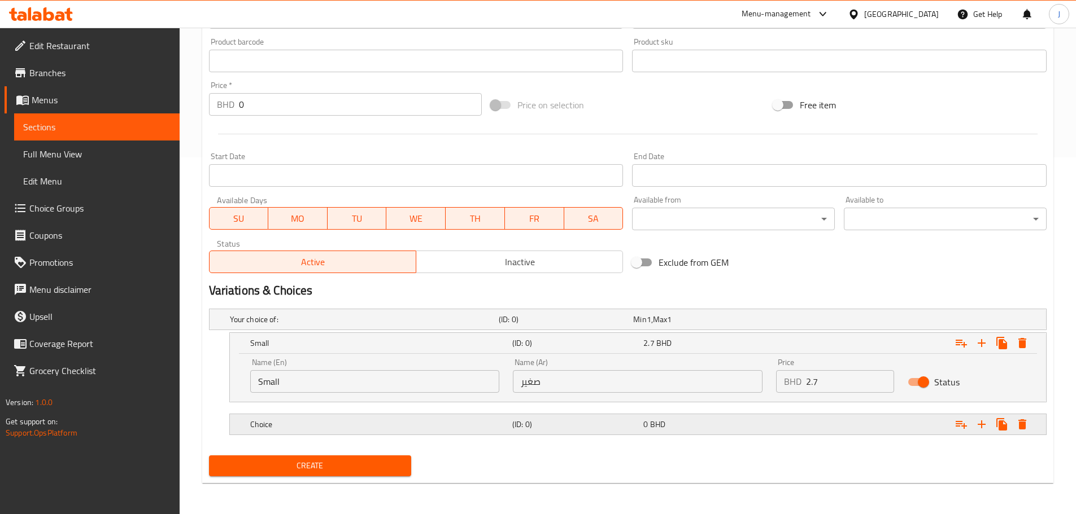
scroll to position [357, 0]
click at [364, 429] on h5 "Choice" at bounding box center [378, 423] width 257 height 11
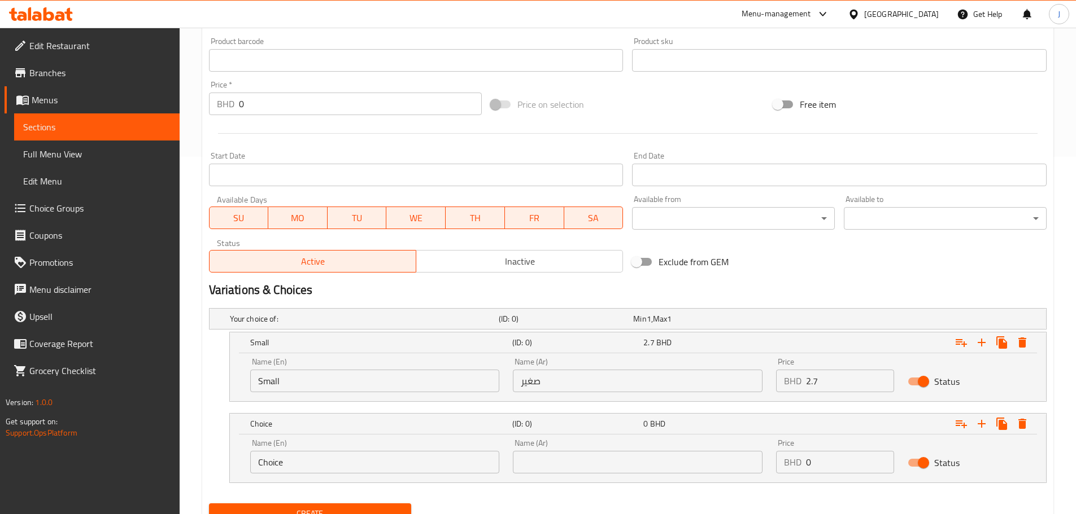
drag, startPoint x: 342, startPoint y: 453, endPoint x: 336, endPoint y: 465, distance: 12.6
click at [337, 465] on input "Choice" at bounding box center [375, 462] width 250 height 23
click at [336, 465] on input "Choice" at bounding box center [375, 462] width 250 height 23
type input "Large"
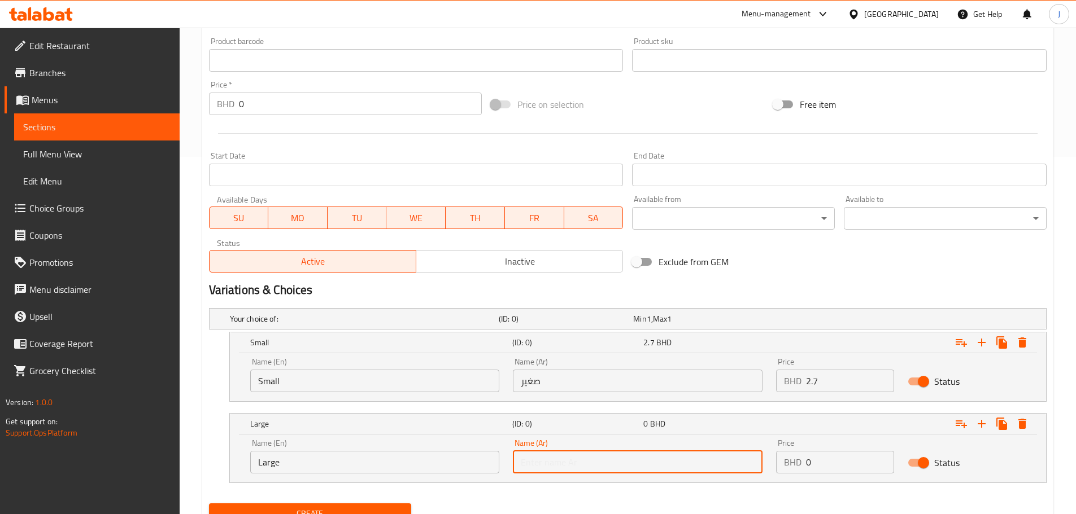
type input "كبير"
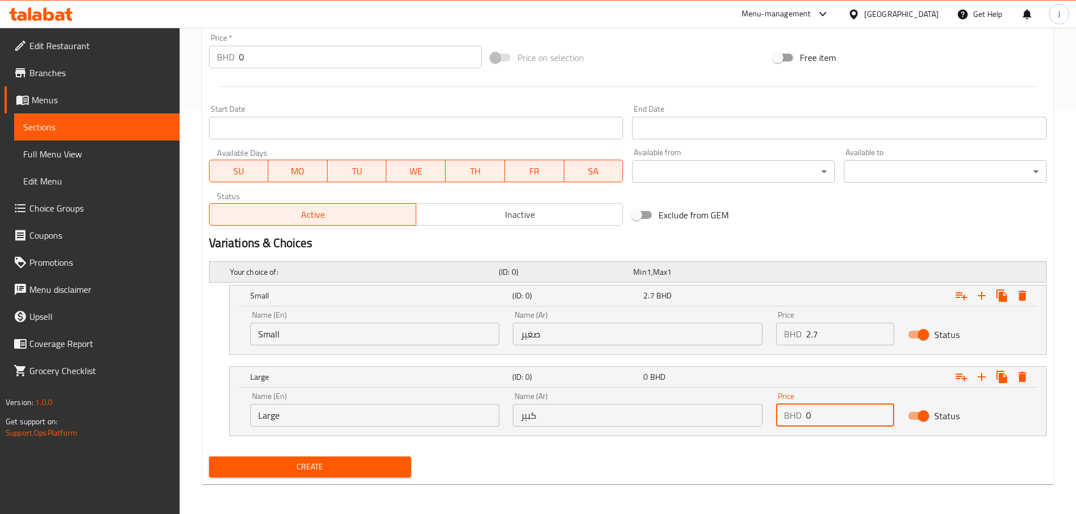
scroll to position [406, 0]
type input "4.1"
click at [352, 464] on span "Create" at bounding box center [310, 465] width 185 height 14
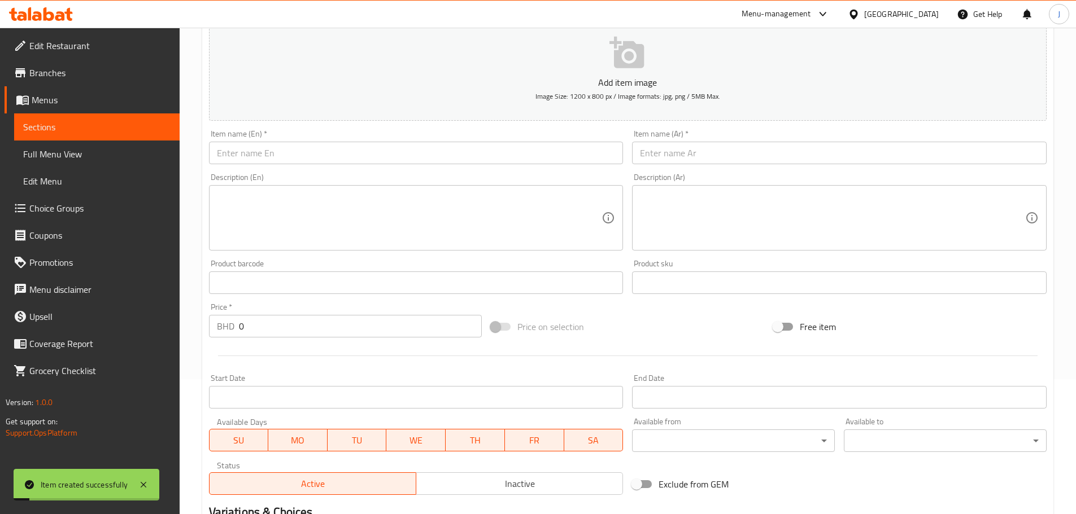
scroll to position [0, 0]
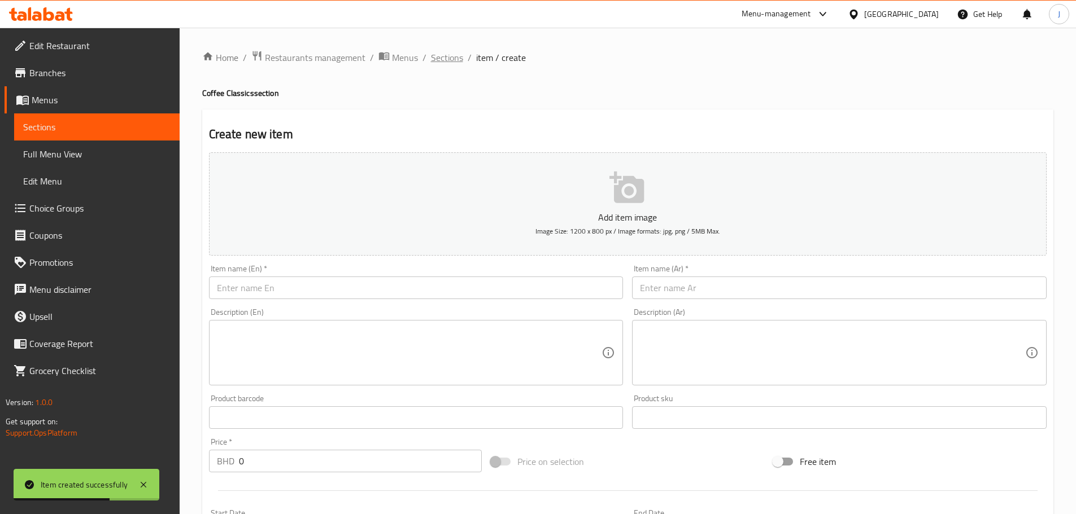
click at [458, 59] on span "Sections" at bounding box center [447, 58] width 32 height 14
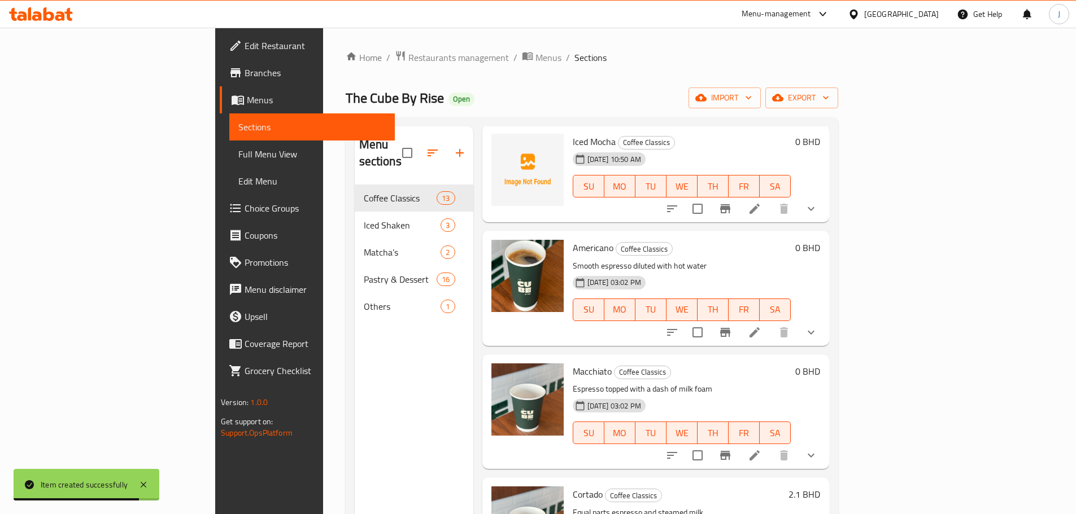
scroll to position [395, 0]
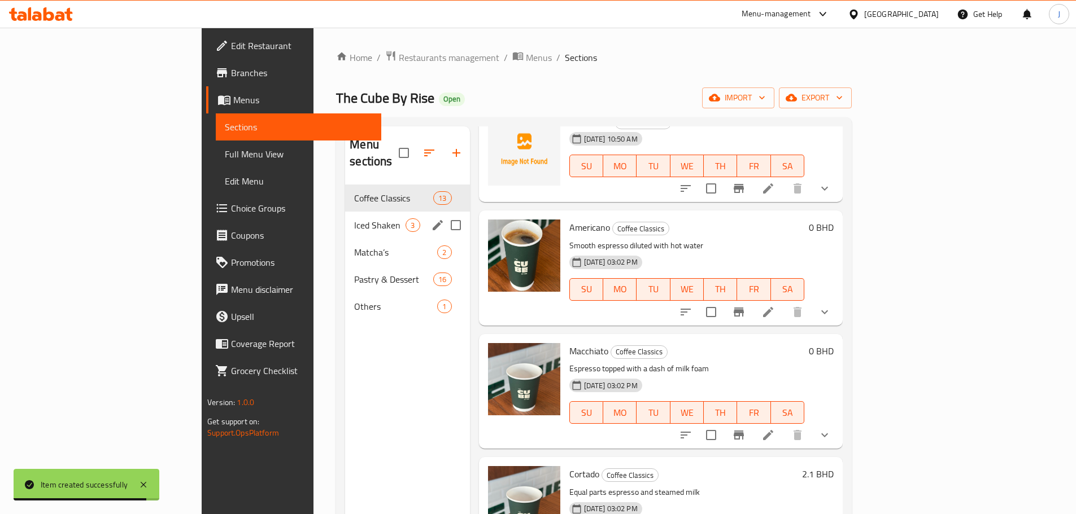
click at [354, 219] on span "Iced Shaken" at bounding box center [379, 226] width 51 height 14
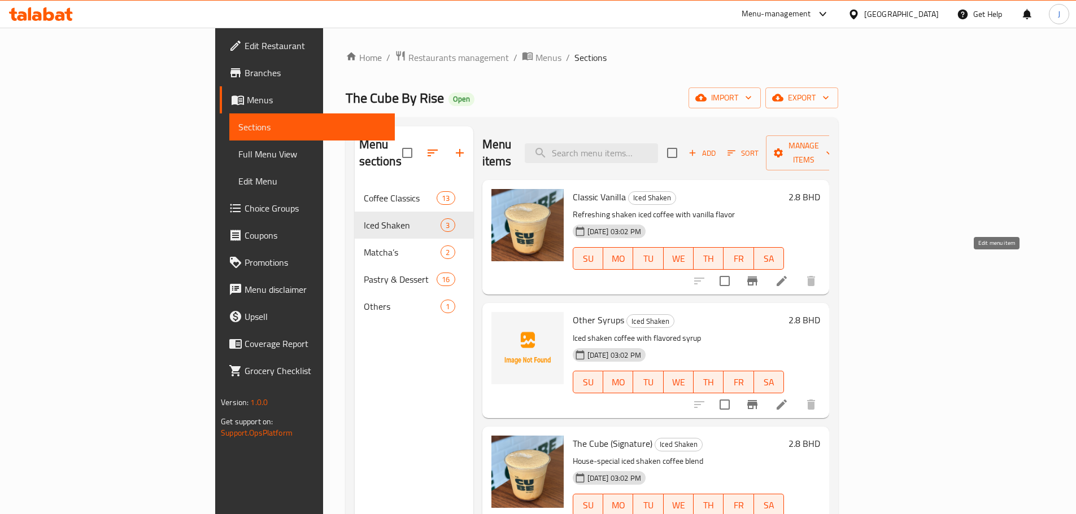
click at [788, 274] on icon at bounding box center [782, 281] width 14 height 14
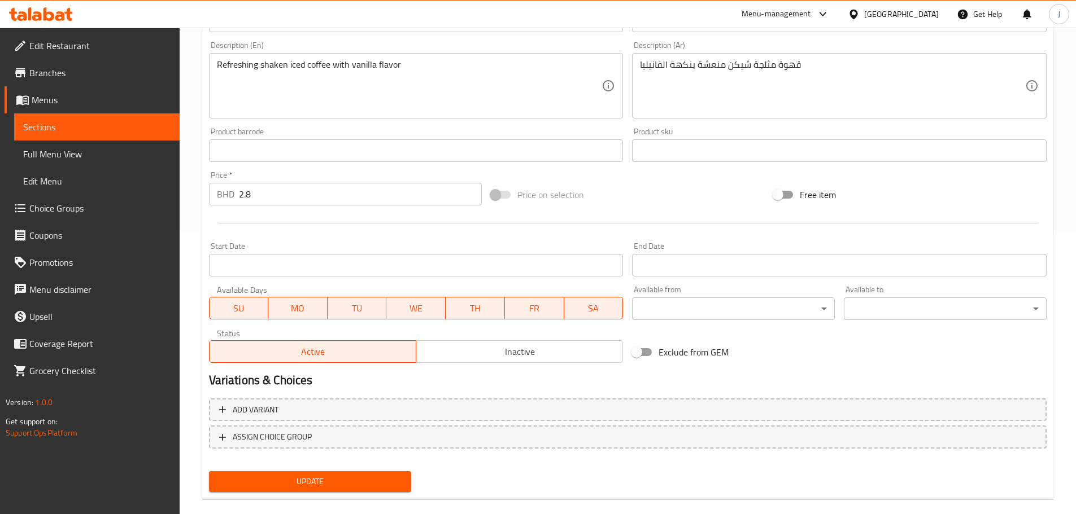
scroll to position [300, 0]
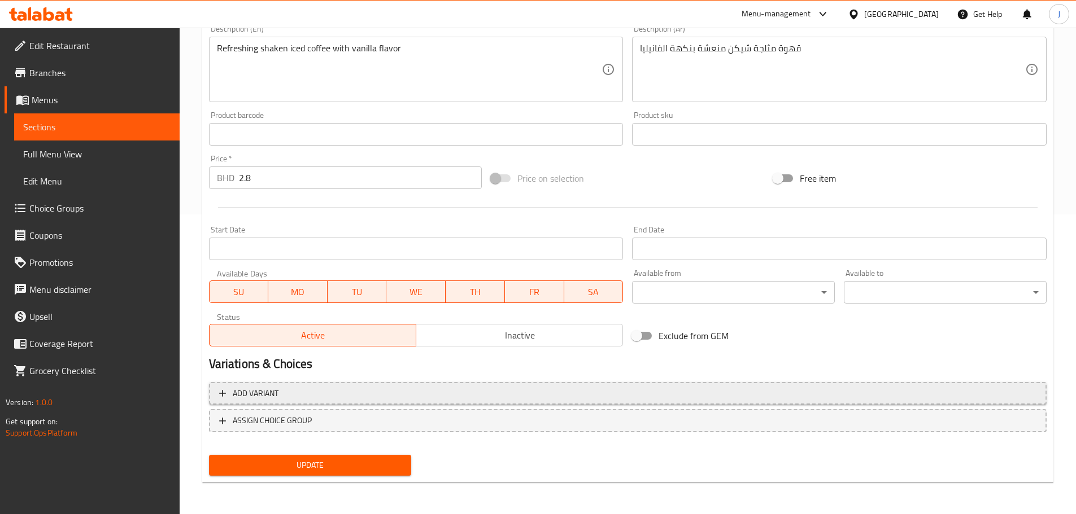
click at [332, 399] on span "Add variant" at bounding box center [627, 394] width 817 height 14
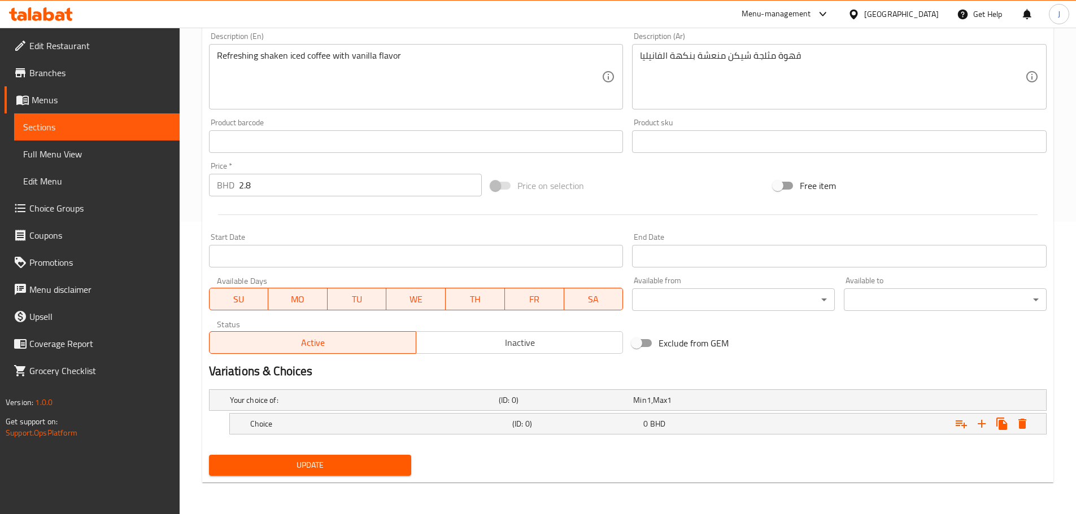
scroll to position [292, 0]
click at [508, 431] on div "Choice" at bounding box center [379, 424] width 262 height 16
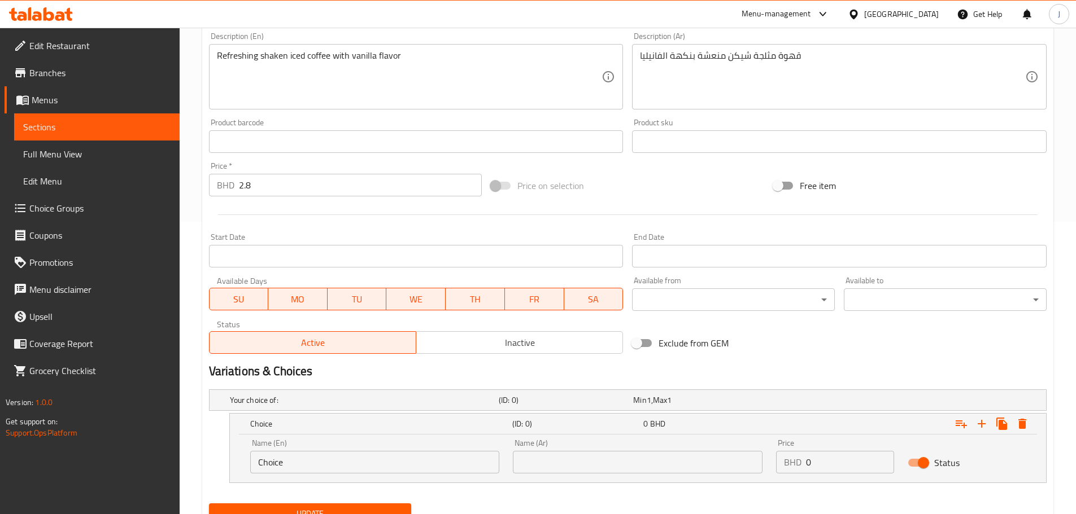
click at [380, 466] on input "Choice" at bounding box center [375, 462] width 250 height 23
click at [379, 466] on input "Choice" at bounding box center [375, 462] width 250 height 23
click at [274, 179] on input "2.8" at bounding box center [360, 185] width 243 height 23
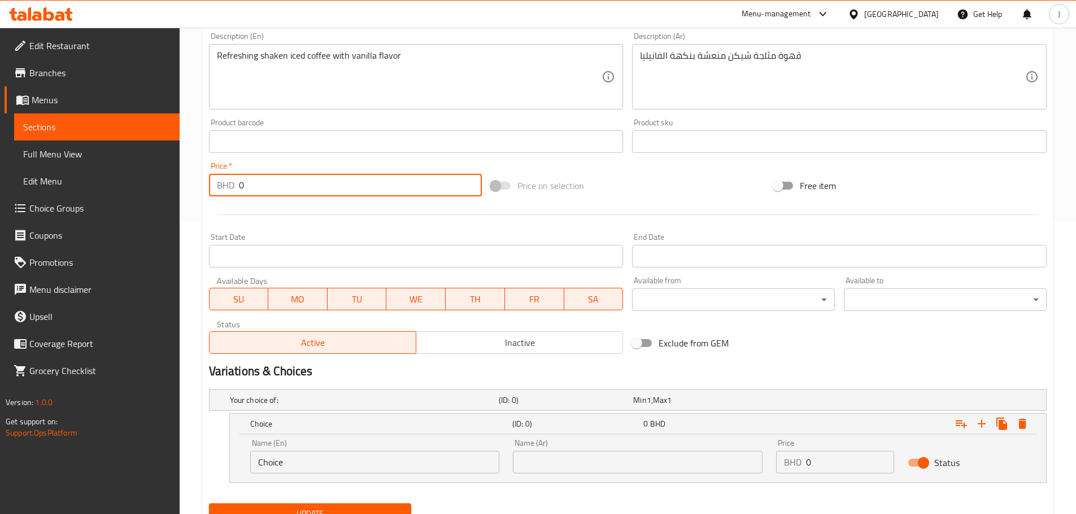
type input "0"
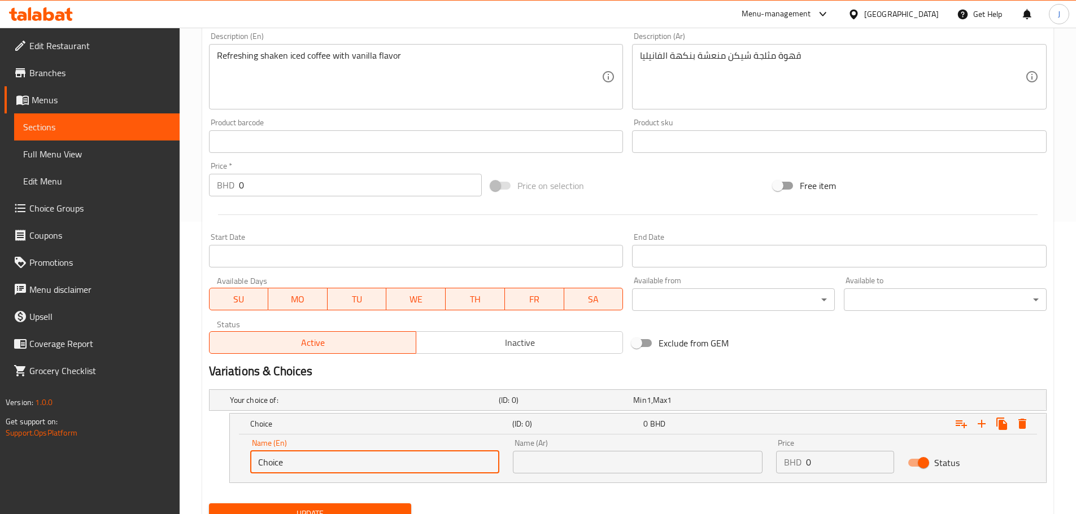
click at [309, 458] on input "Choice" at bounding box center [375, 462] width 250 height 23
type input "Small"
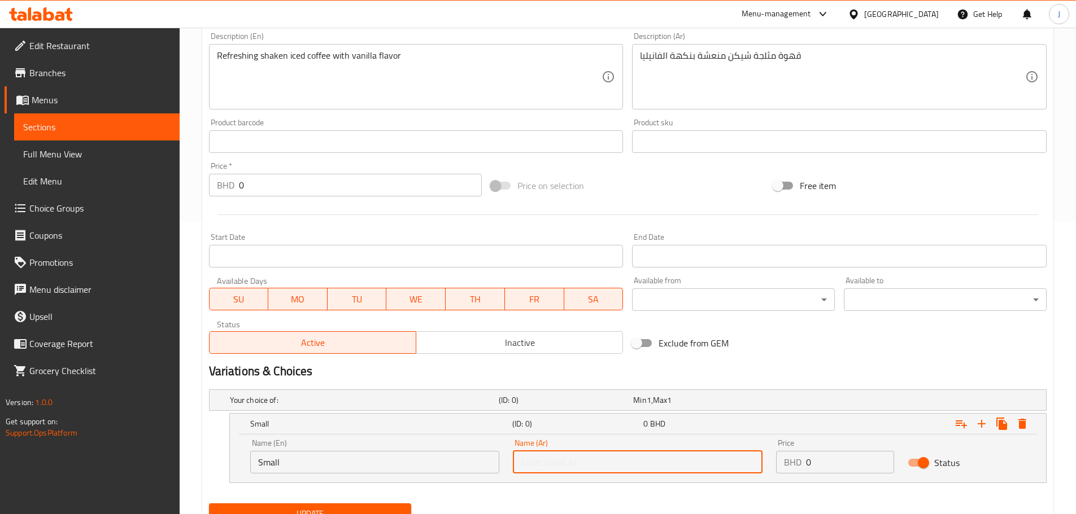
type input "صغير"
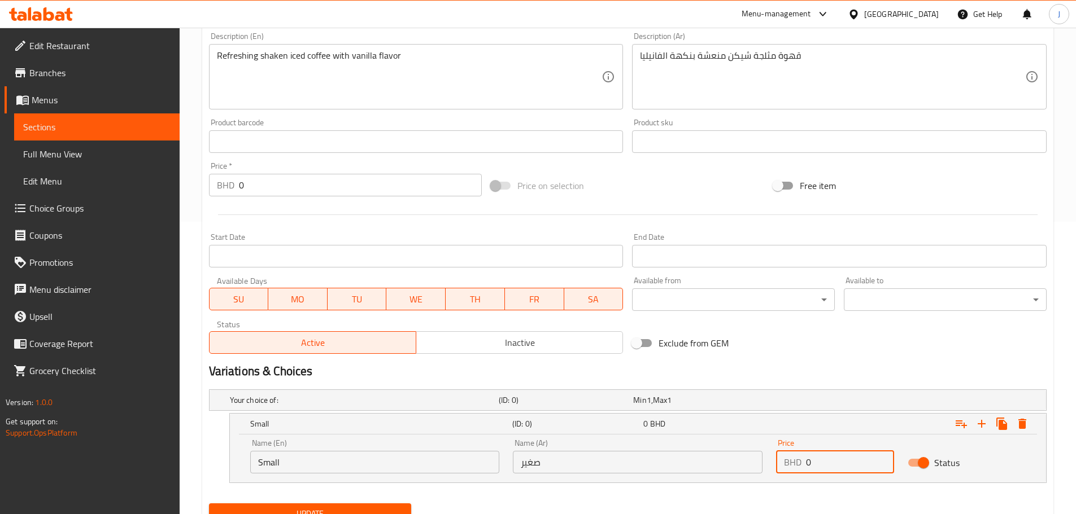
paste input "2.8"
type input "2.8"
click at [981, 417] on icon "Expand" at bounding box center [982, 424] width 14 height 14
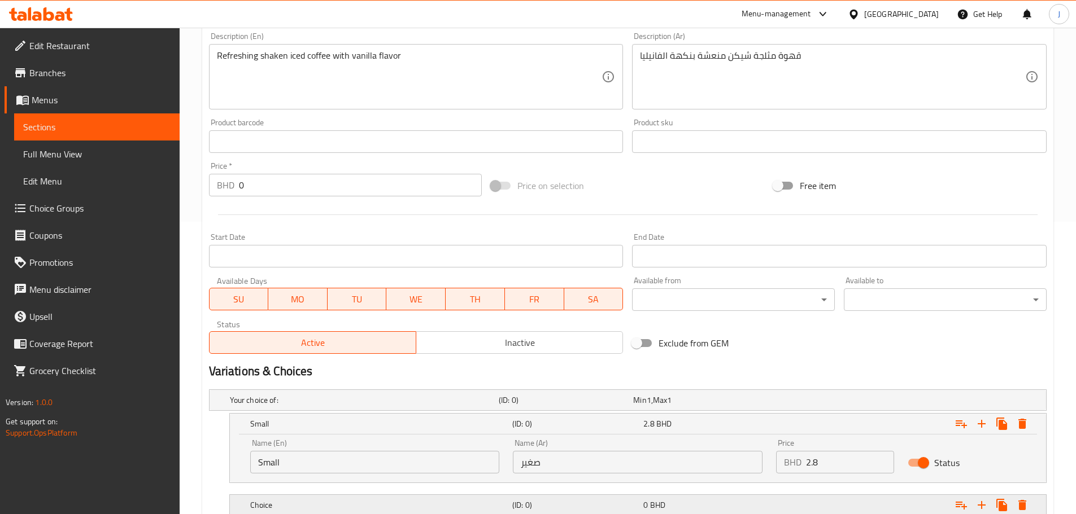
click at [344, 499] on div "Choice" at bounding box center [379, 505] width 262 height 16
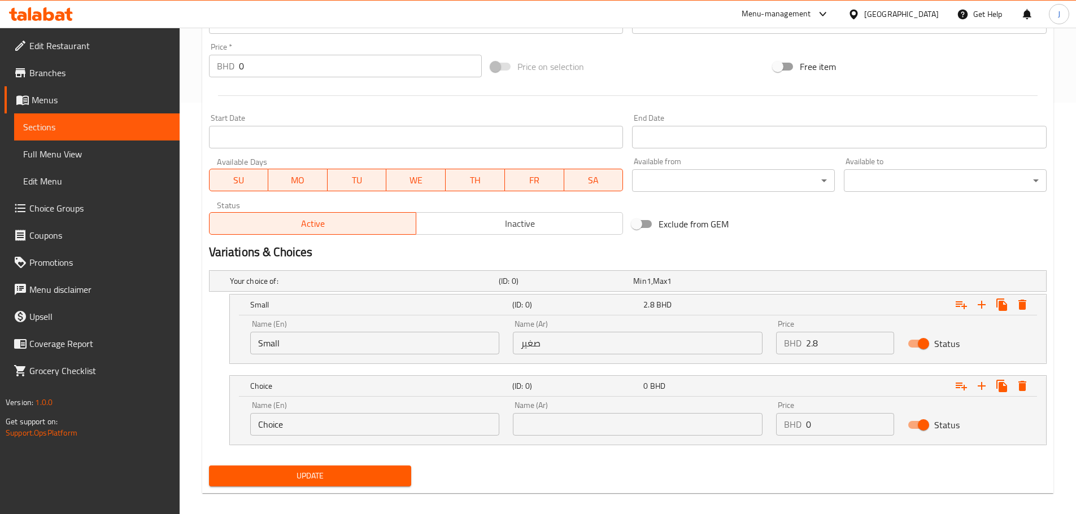
scroll to position [422, 0]
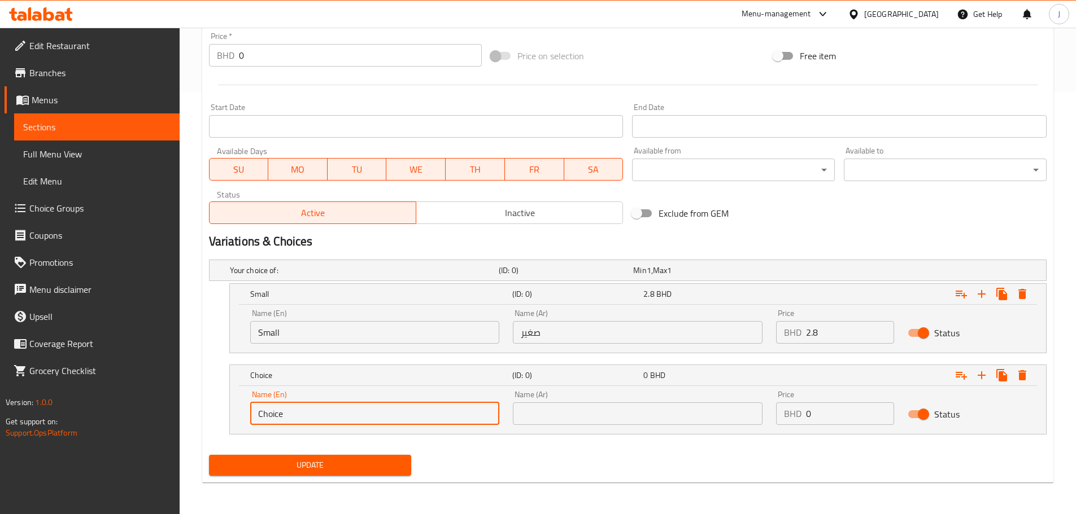
click at [353, 411] on input "Choice" at bounding box center [375, 414] width 250 height 23
type input "Large"
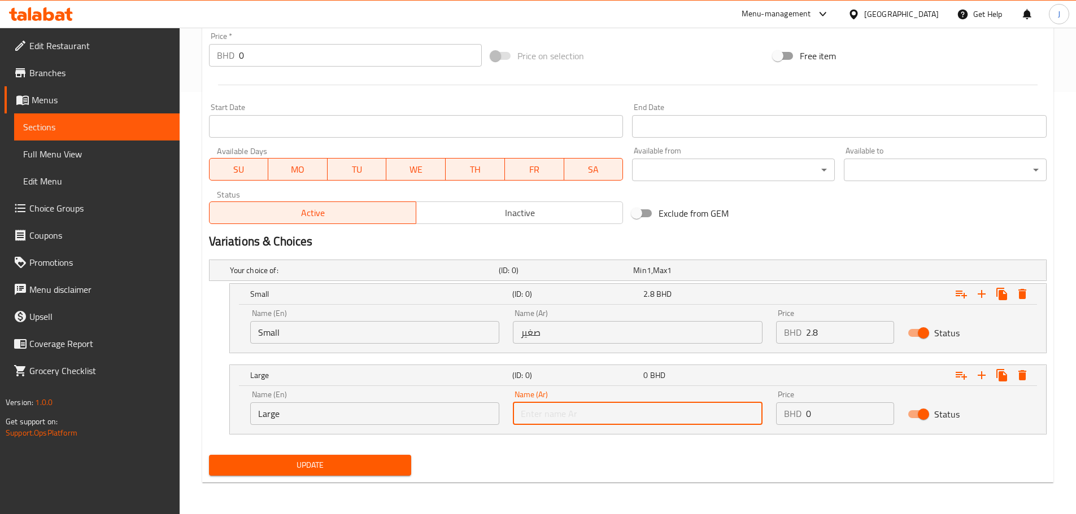
type input "كبير"
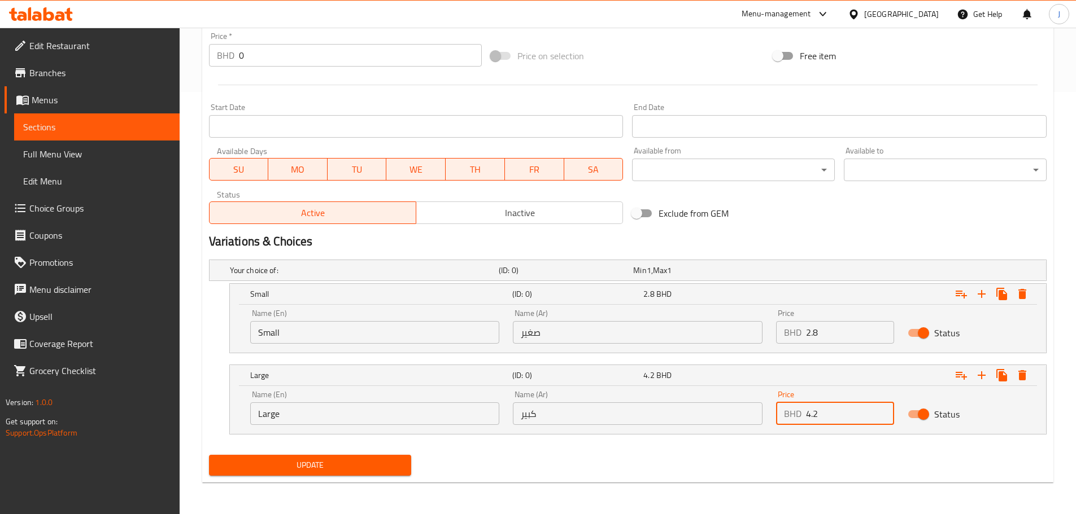
type input "4.2"
click at [331, 475] on button "Update" at bounding box center [310, 465] width 203 height 21
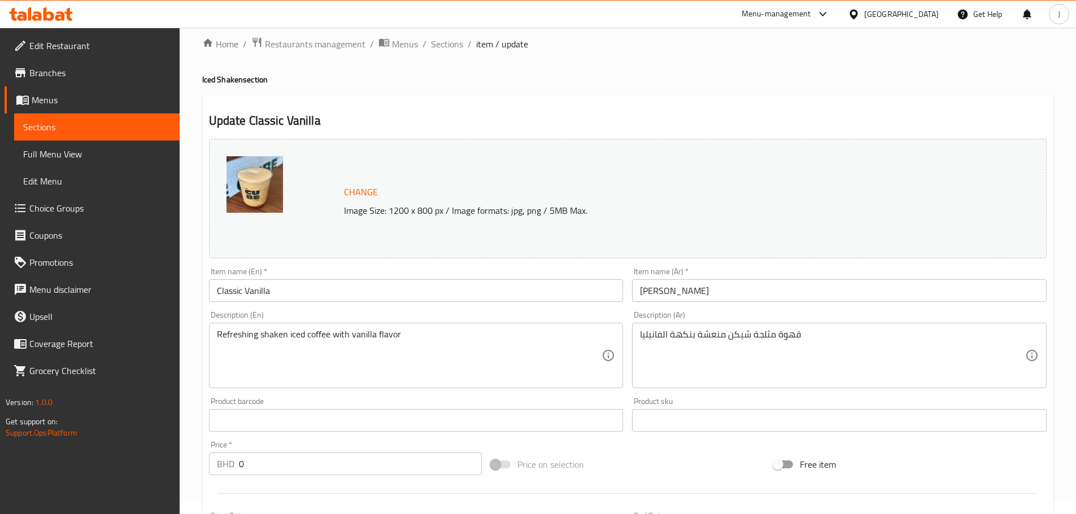
scroll to position [0, 0]
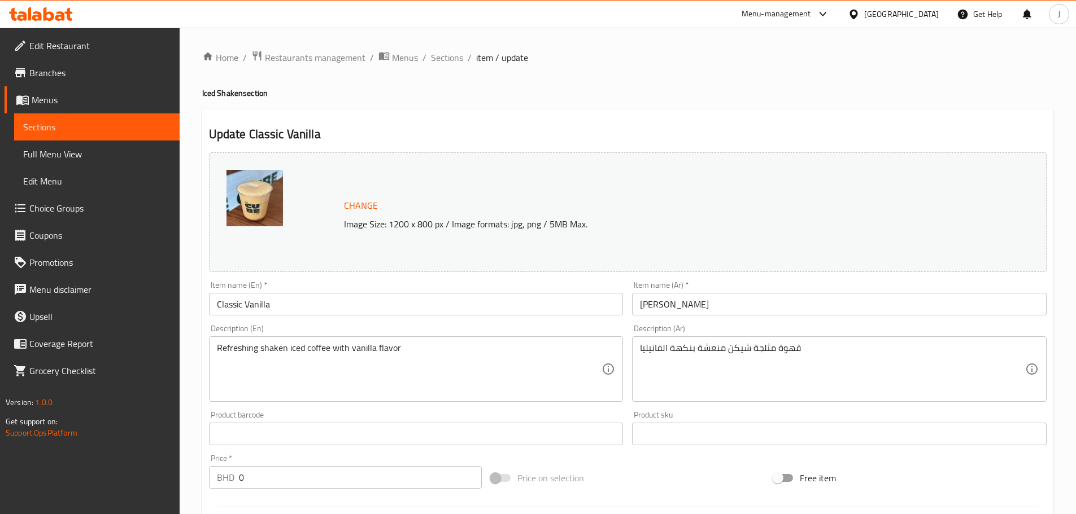
click at [450, 69] on div "Home / Restaurants management / Menus / Sections / item / update Iced Shaken se…" at bounding box center [627, 482] width 851 height 864
click at [449, 63] on span "Sections" at bounding box center [447, 58] width 32 height 14
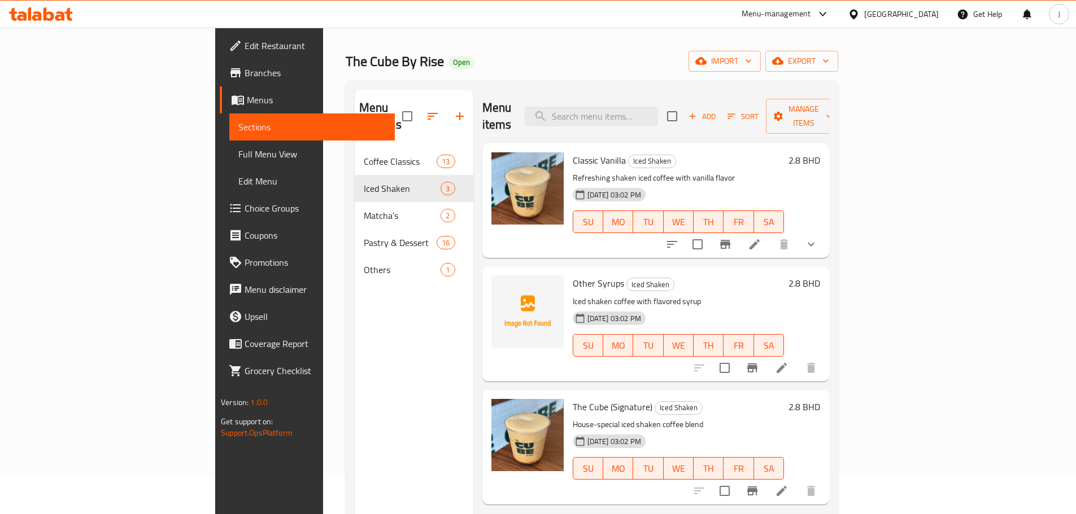
scroll to position [56, 0]
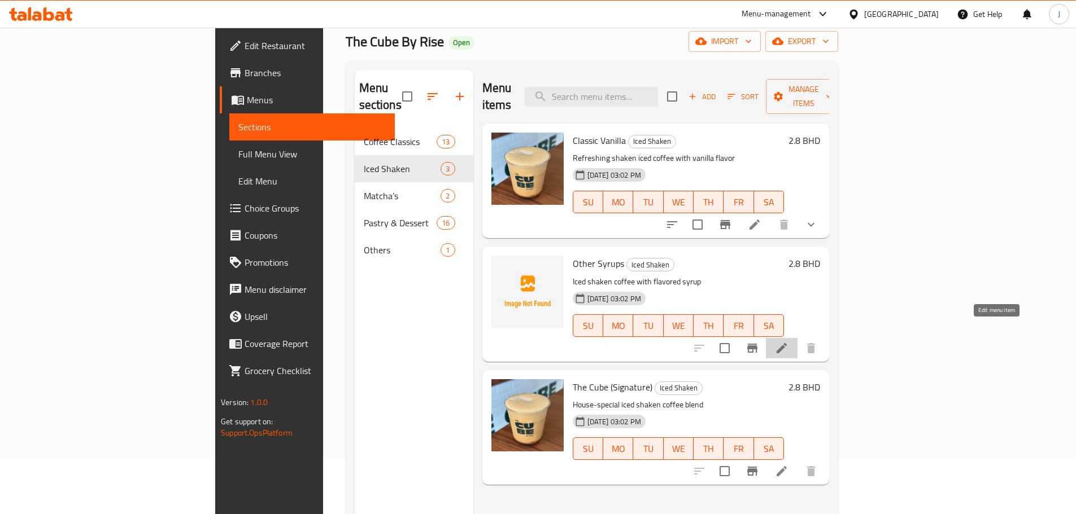
click at [788, 342] on icon at bounding box center [782, 349] width 14 height 14
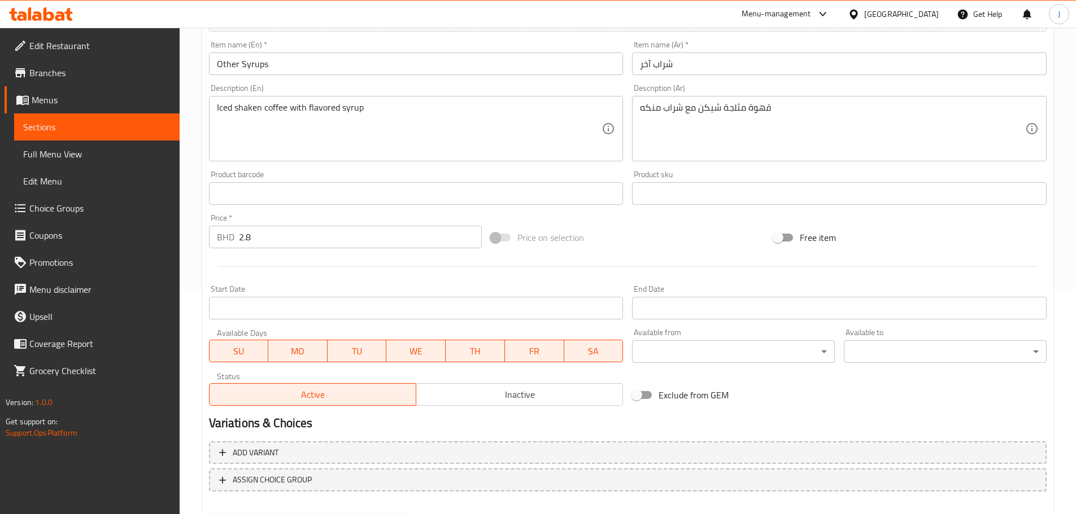
scroll to position [226, 0]
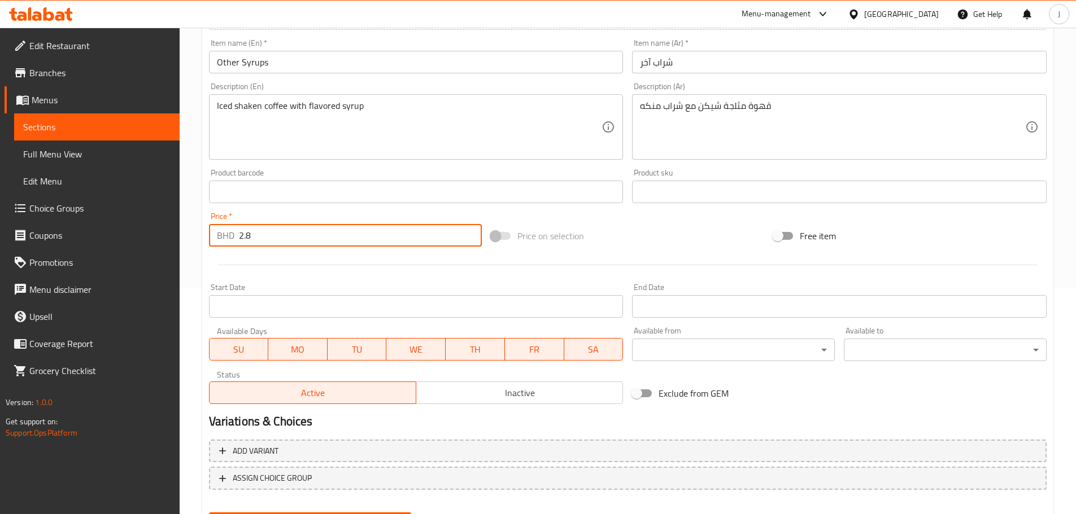
click at [277, 233] on input "2.8" at bounding box center [360, 235] width 243 height 23
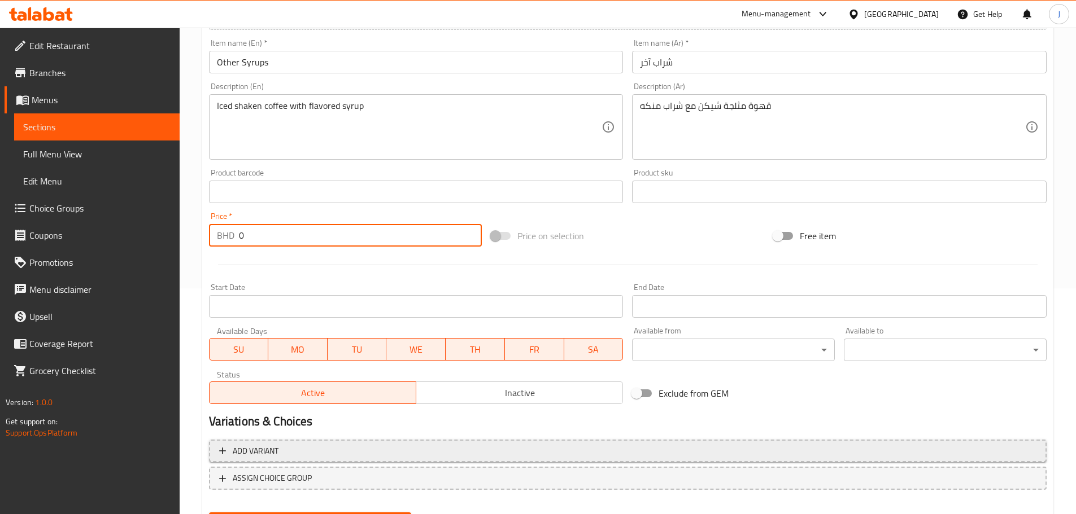
type input "0"
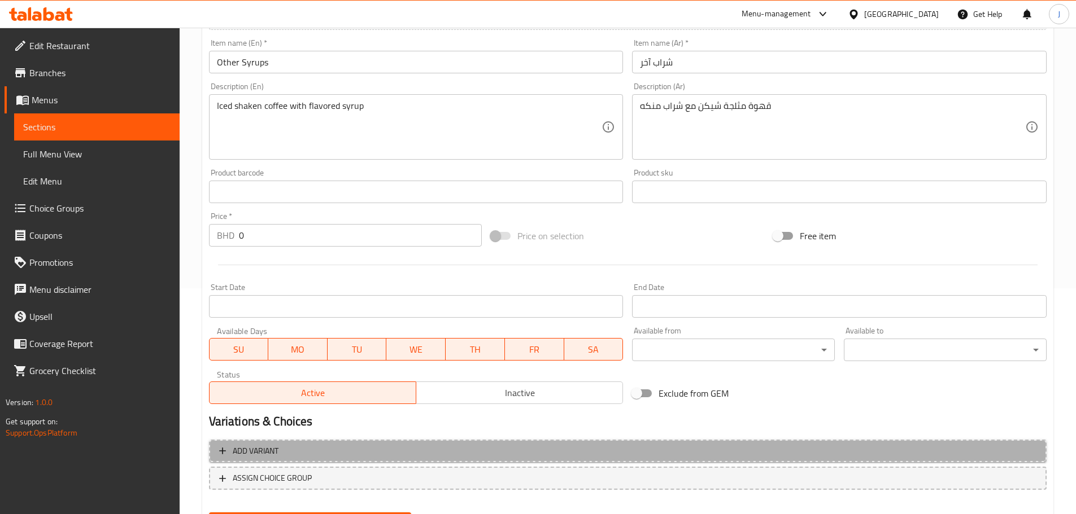
click at [312, 455] on span "Add variant" at bounding box center [627, 451] width 817 height 14
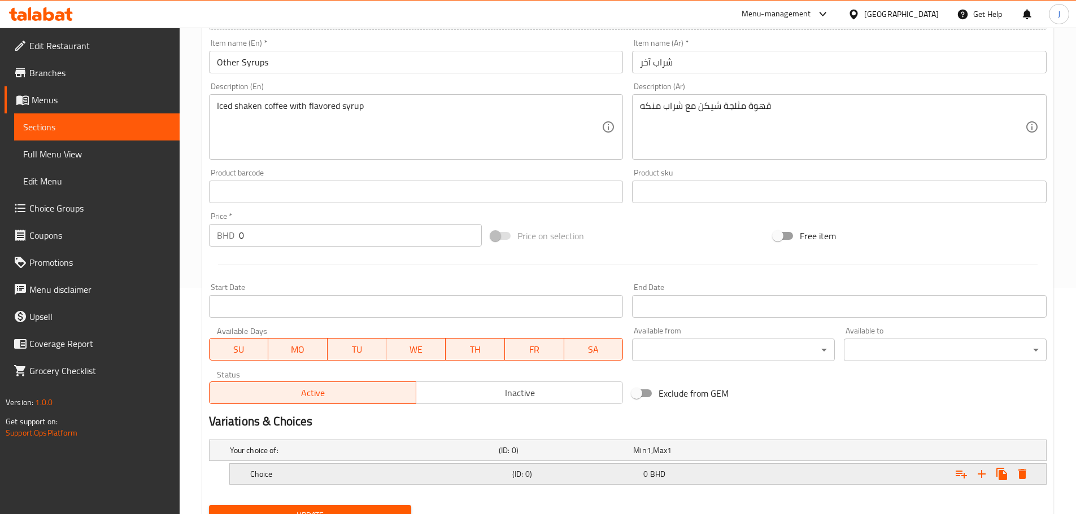
click at [364, 481] on div "Choice" at bounding box center [379, 474] width 262 height 16
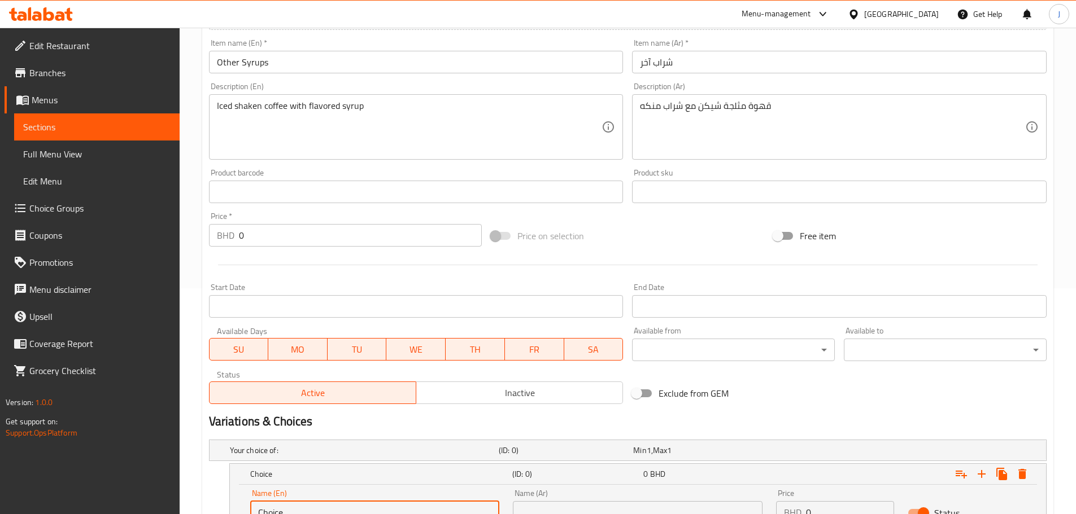
click at [315, 508] on input "Choice" at bounding box center [375, 512] width 250 height 23
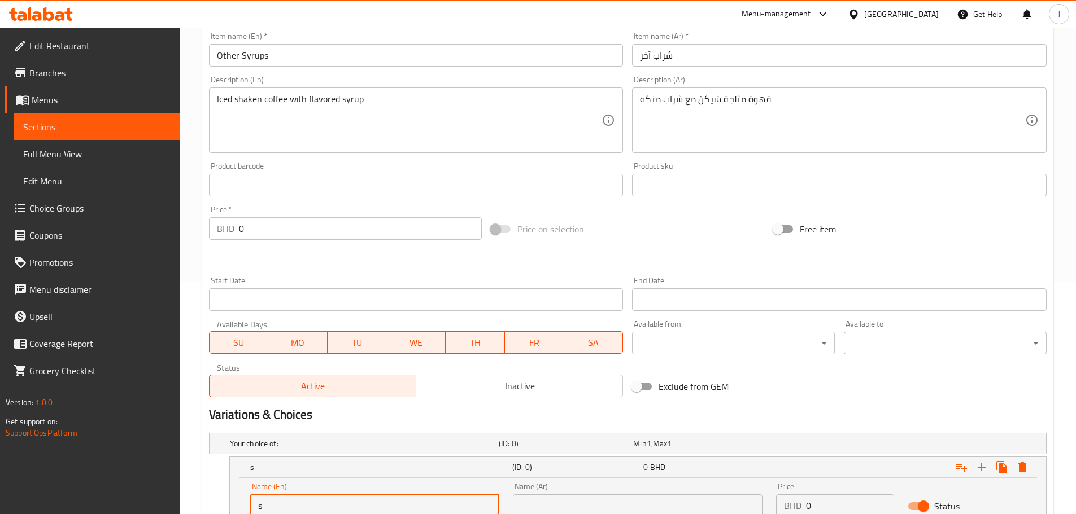
type input "Small"
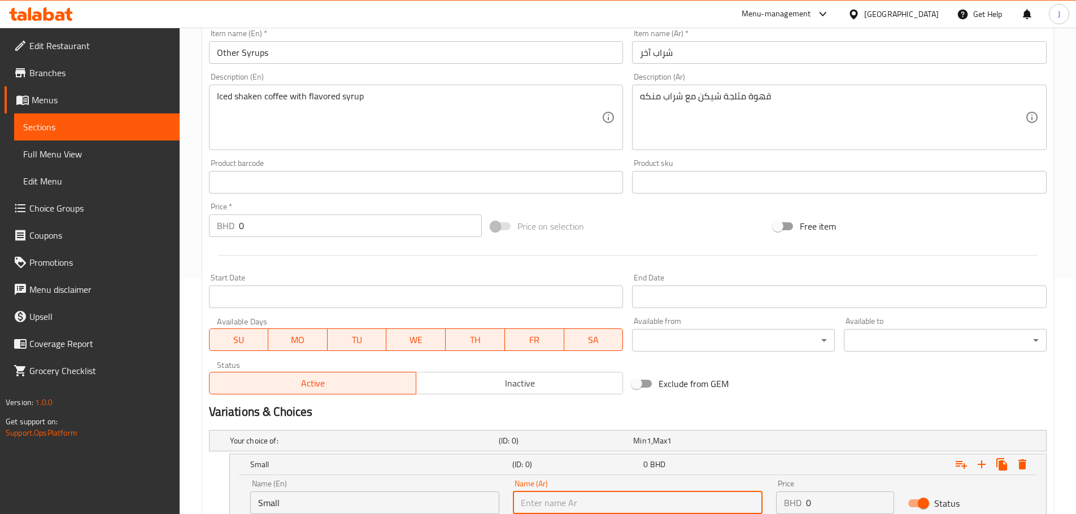
type input "صغير"
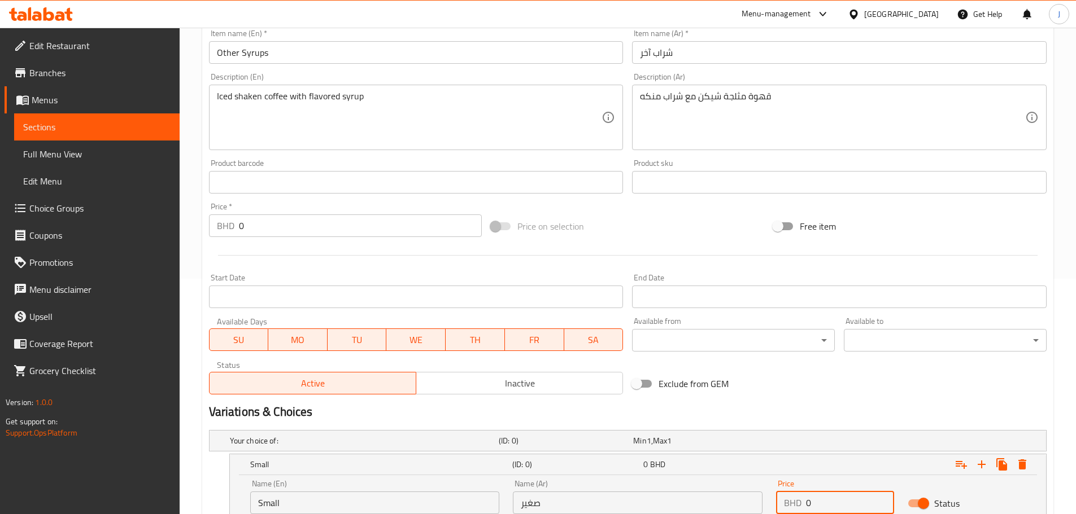
paste input "2.8"
type input "2.8"
click at [977, 464] on icon "Expand" at bounding box center [982, 465] width 14 height 14
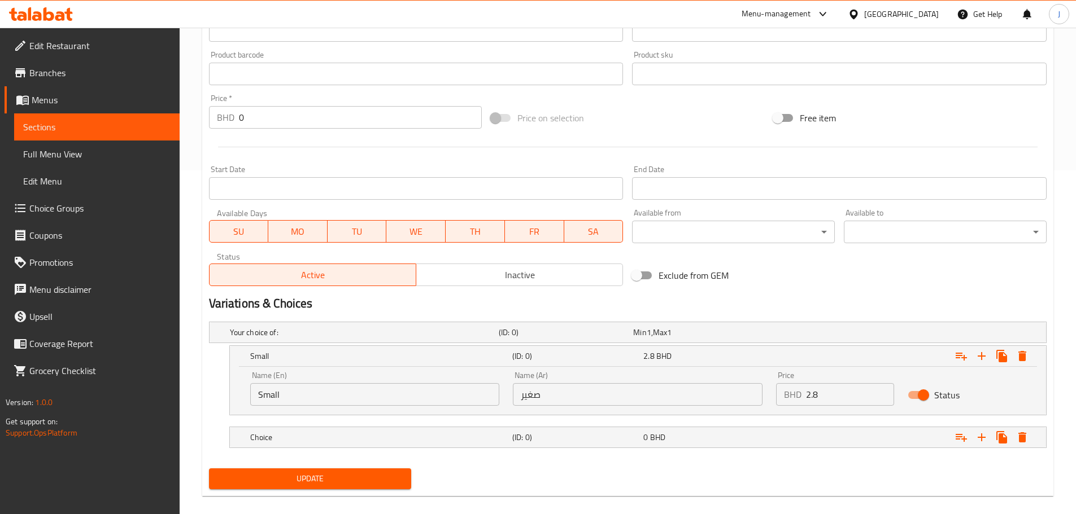
scroll to position [348, 0]
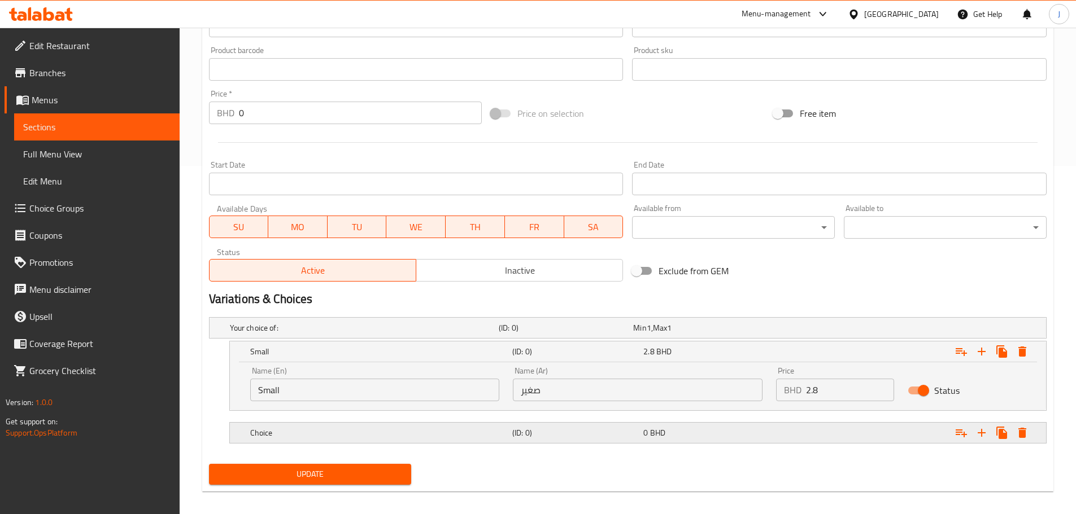
click at [390, 426] on div "Choice" at bounding box center [379, 433] width 262 height 16
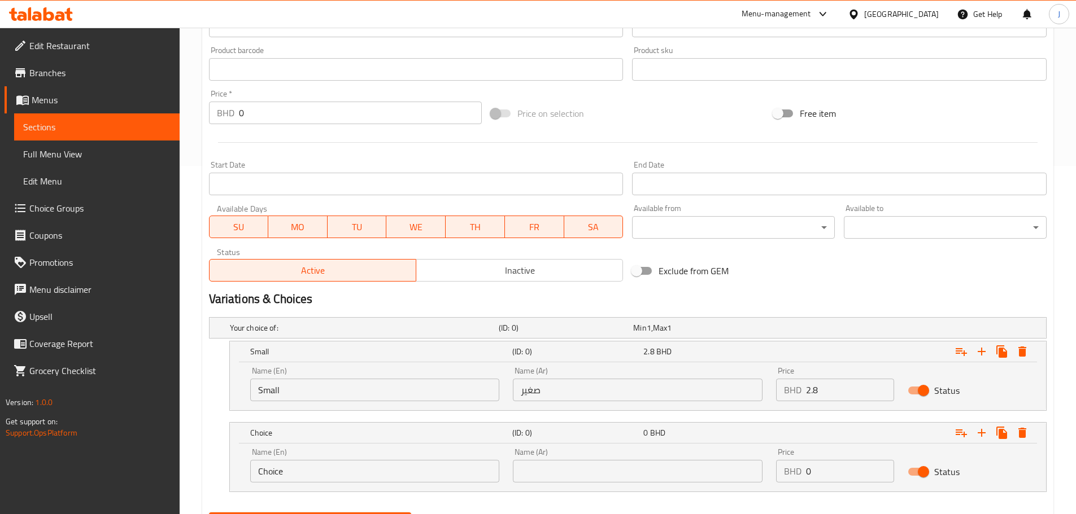
click at [370, 464] on div "Name (En) Choice Name (En)" at bounding box center [375, 465] width 250 height 34
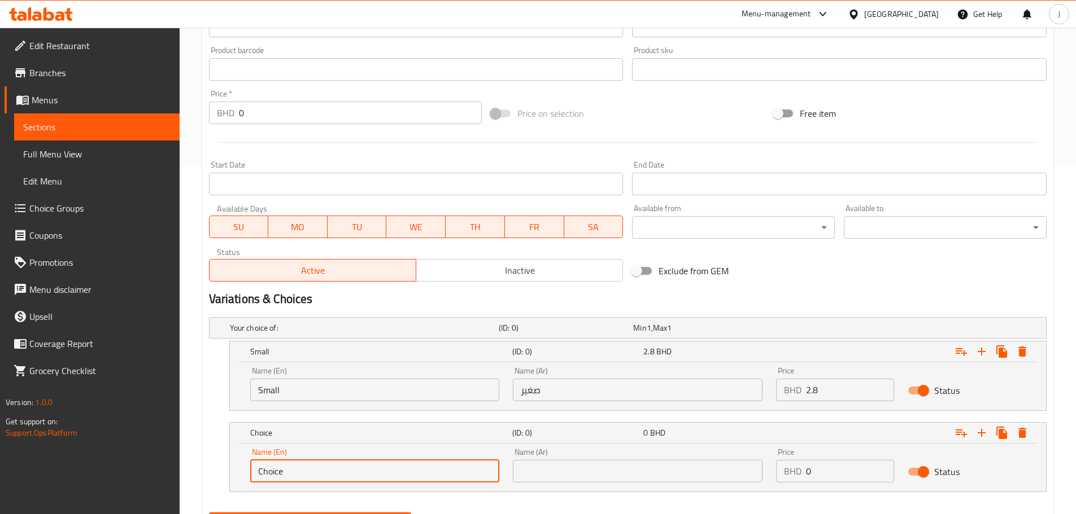
click at [371, 468] on input "Choice" at bounding box center [375, 471] width 250 height 23
type input "Large"
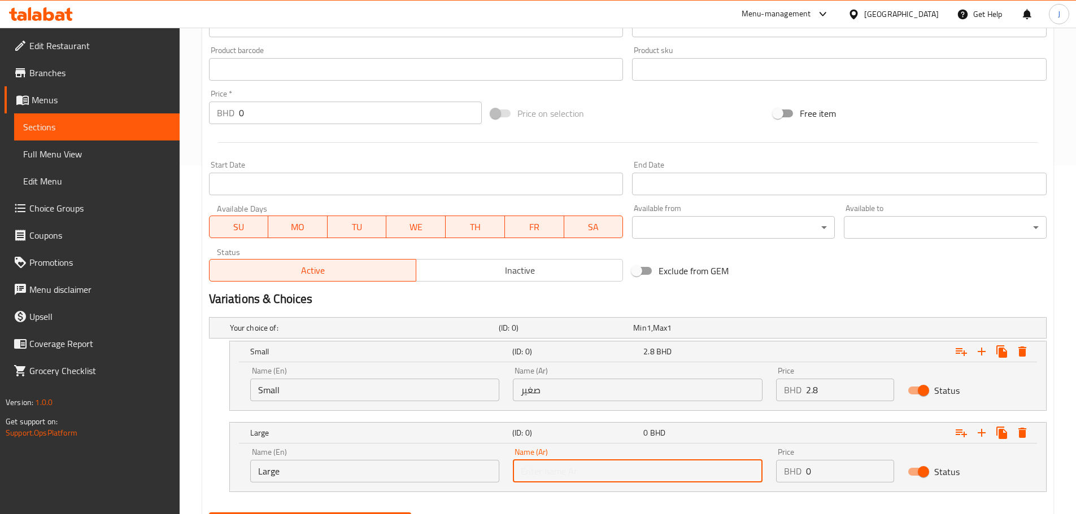
type input "كبير"
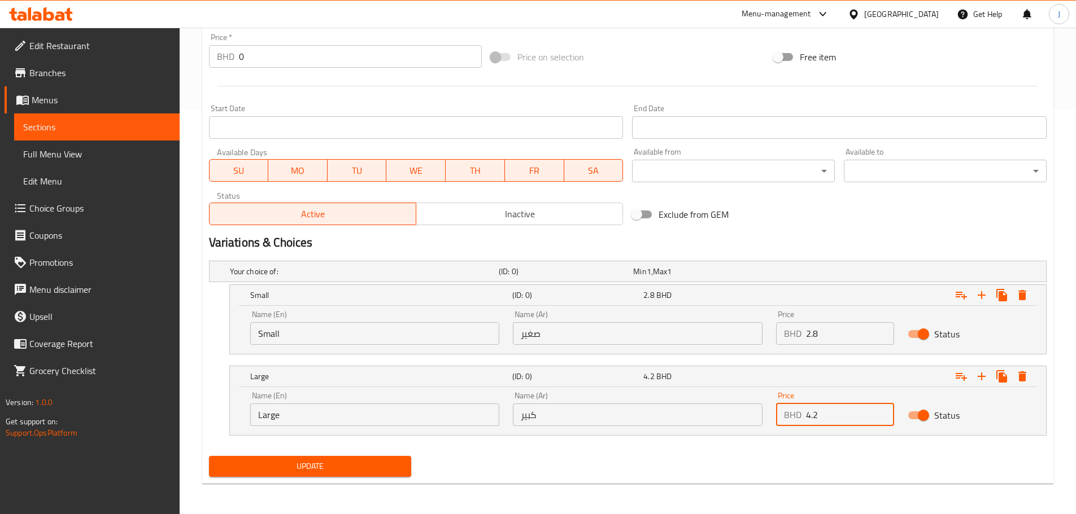
scroll to position [406, 0]
type input "4.2"
click at [345, 465] on span "Update" at bounding box center [310, 465] width 185 height 14
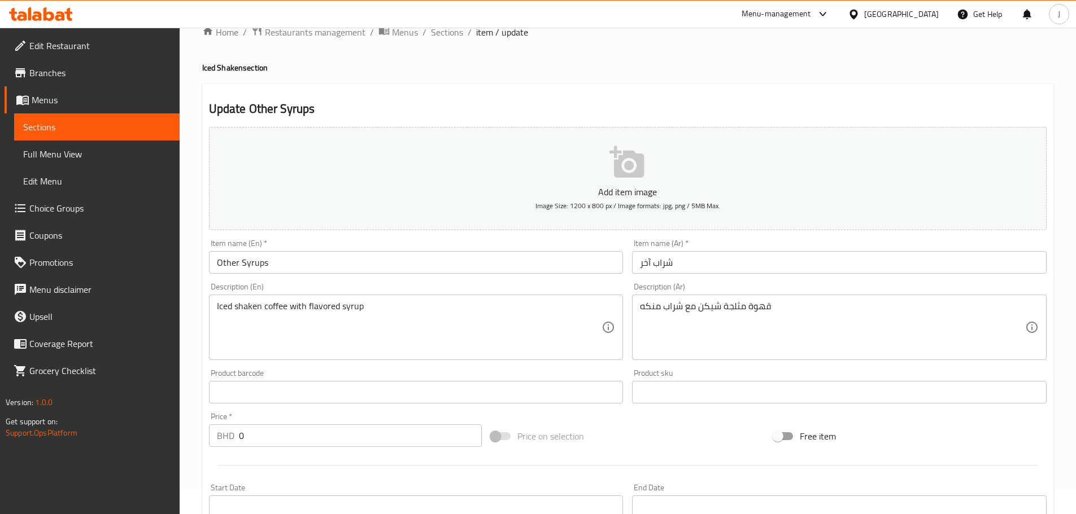
scroll to position [0, 0]
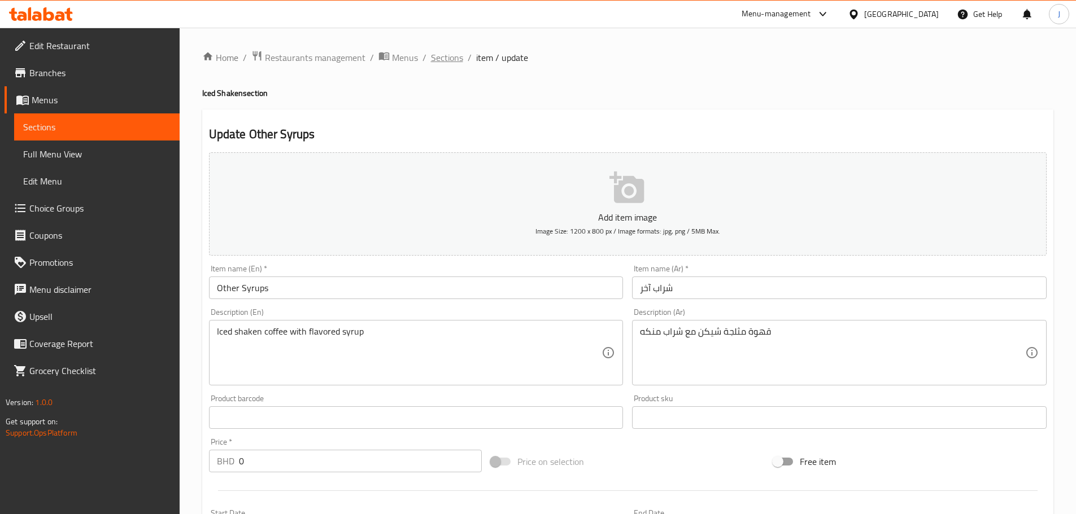
click at [449, 57] on span "Sections" at bounding box center [447, 58] width 32 height 14
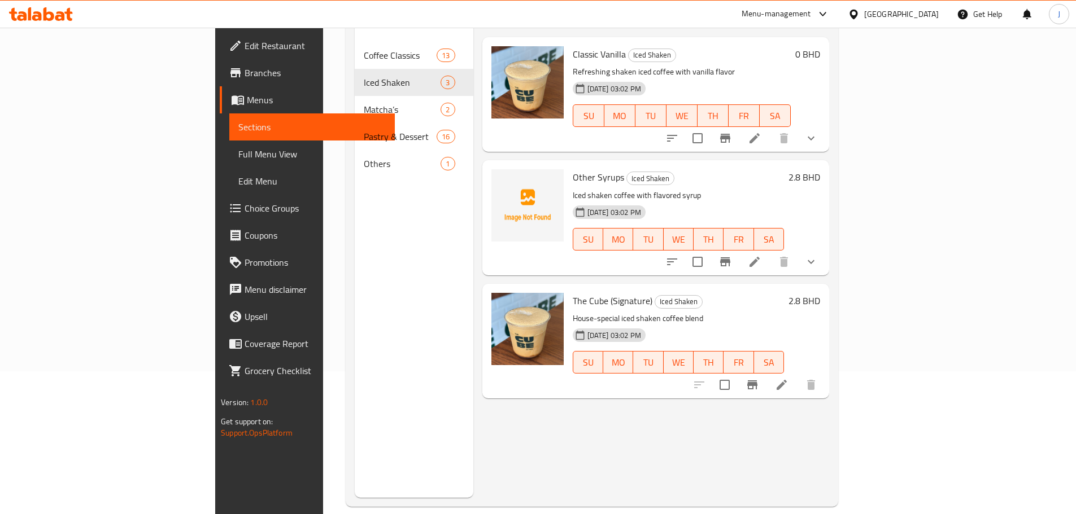
scroll to position [158, 0]
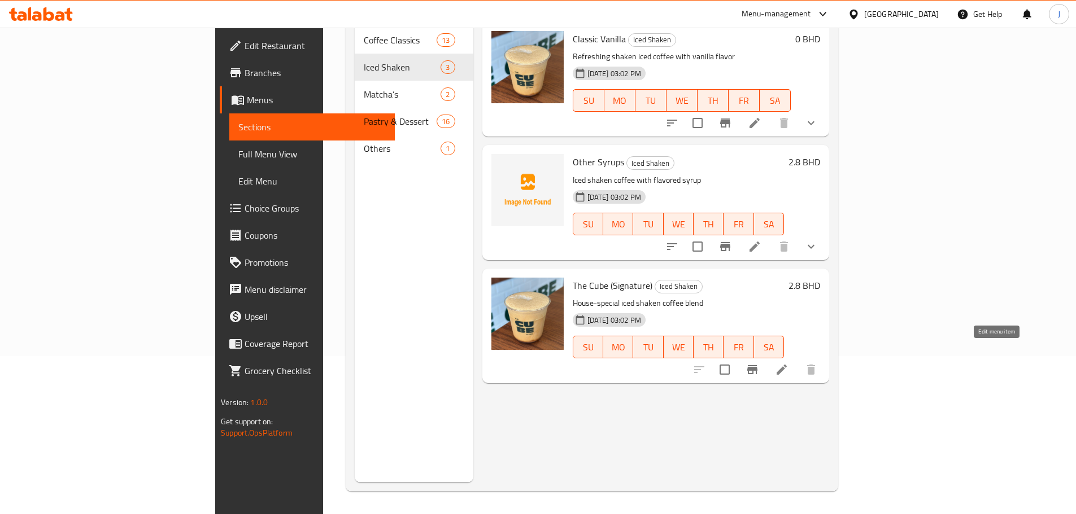
click at [788, 363] on icon at bounding box center [782, 370] width 14 height 14
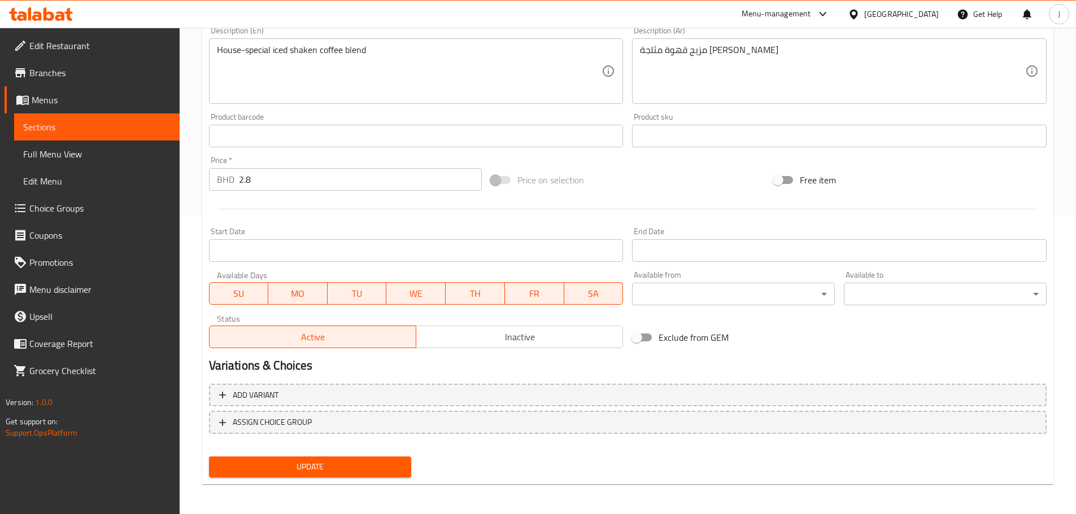
scroll to position [300, 0]
click at [286, 191] on div "Price   * BHD 2.8 Price *" at bounding box center [345, 171] width 282 height 43
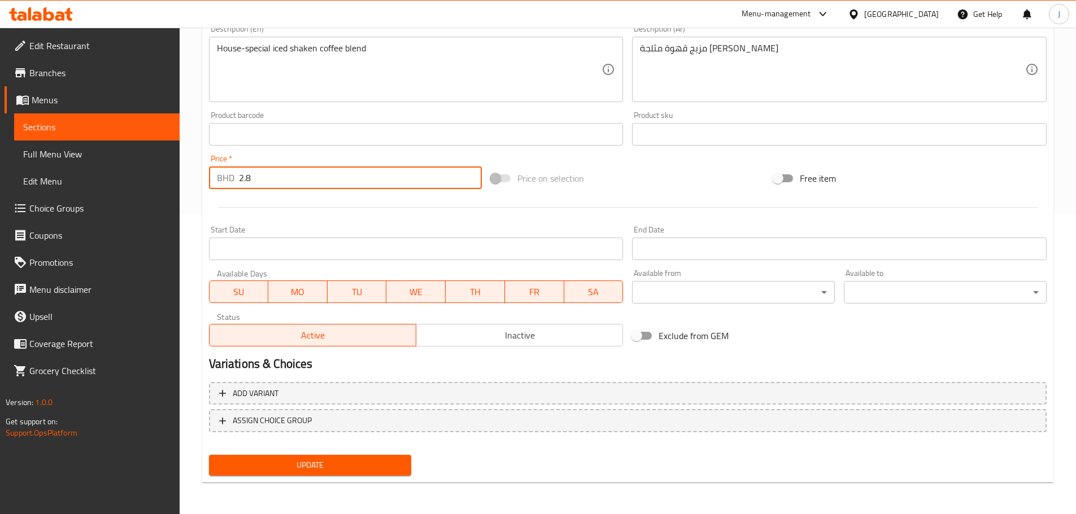
click at [286, 187] on input "2.8" at bounding box center [360, 178] width 243 height 23
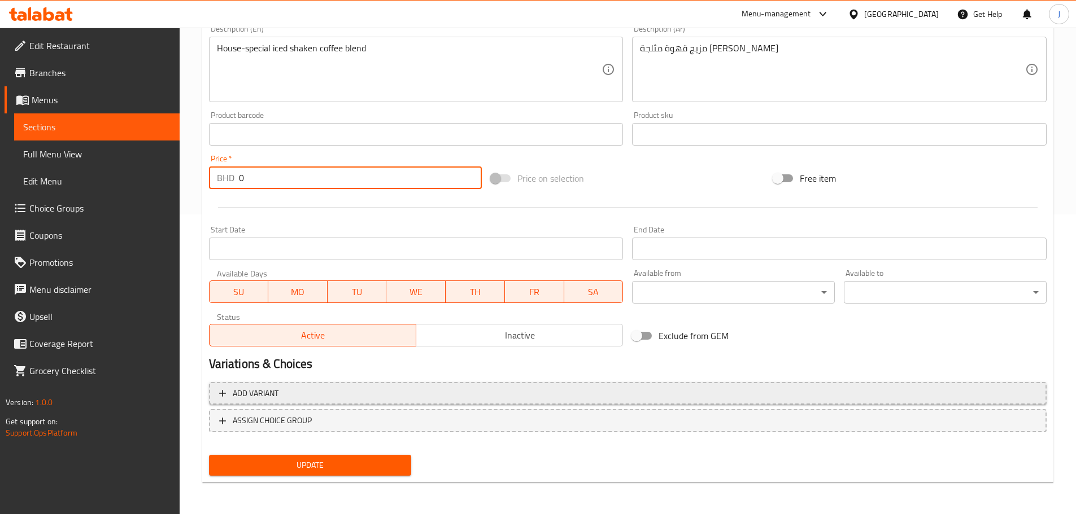
type input "0"
click at [328, 387] on span "Add variant" at bounding box center [627, 394] width 817 height 14
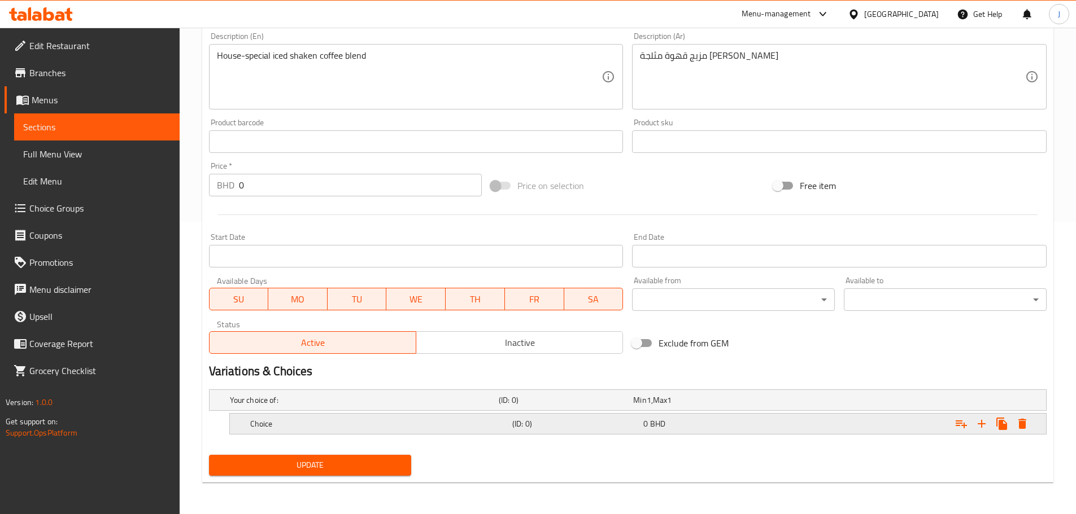
scroll to position [292, 0]
click at [365, 421] on h5 "Choice" at bounding box center [378, 423] width 257 height 11
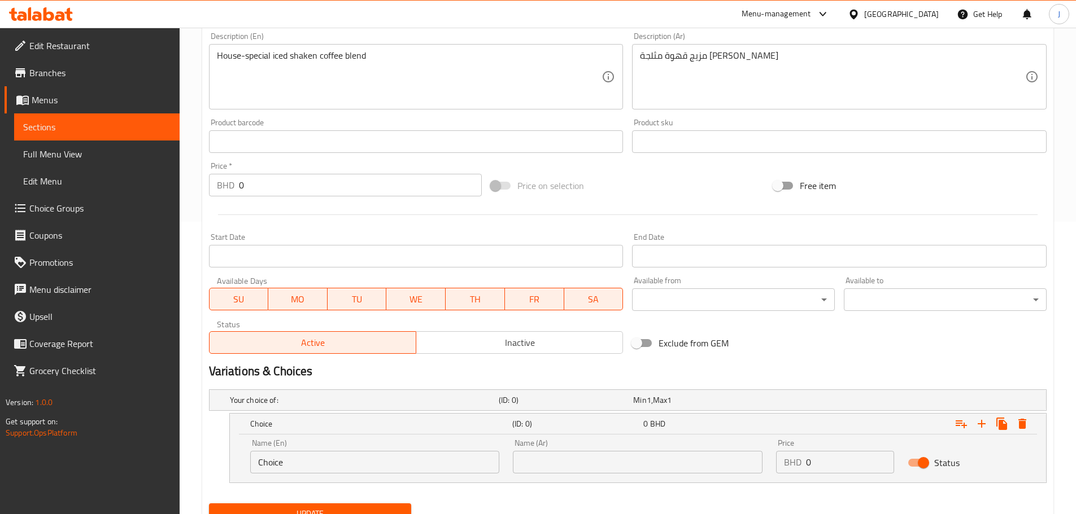
click at [339, 473] on input "Choice" at bounding box center [375, 462] width 250 height 23
type input "Small"
type input "صغير"
paste input "2.8"
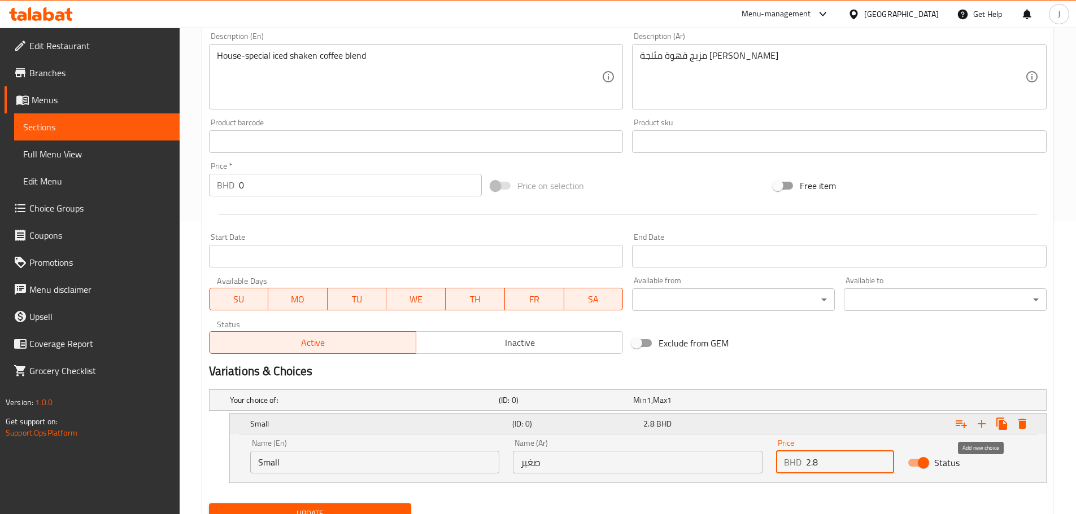
type input "2.8"
click at [985, 421] on icon "Expand" at bounding box center [982, 424] width 14 height 14
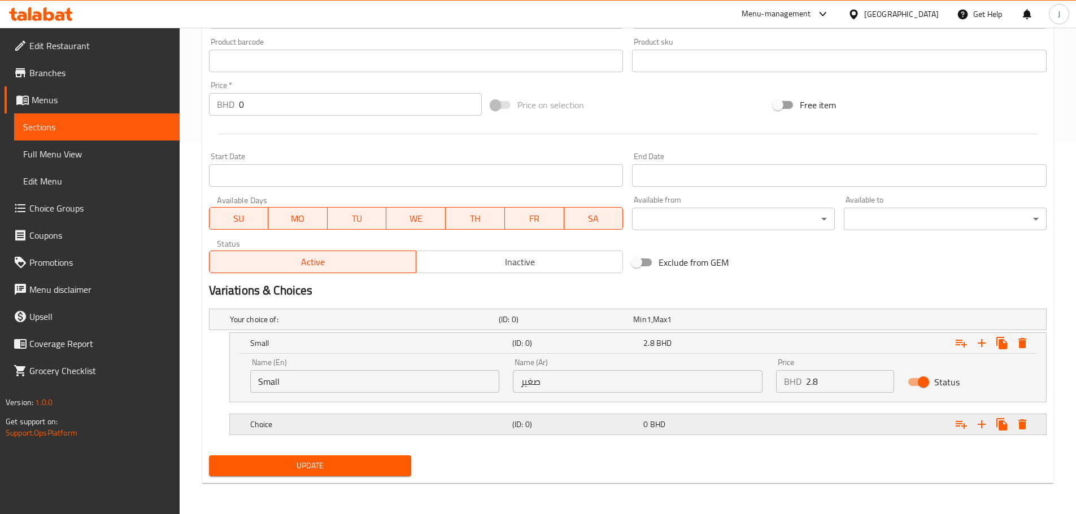
scroll to position [374, 0]
click at [398, 414] on div "Choice (ID: 0) 0 BHD" at bounding box center [641, 424] width 787 height 25
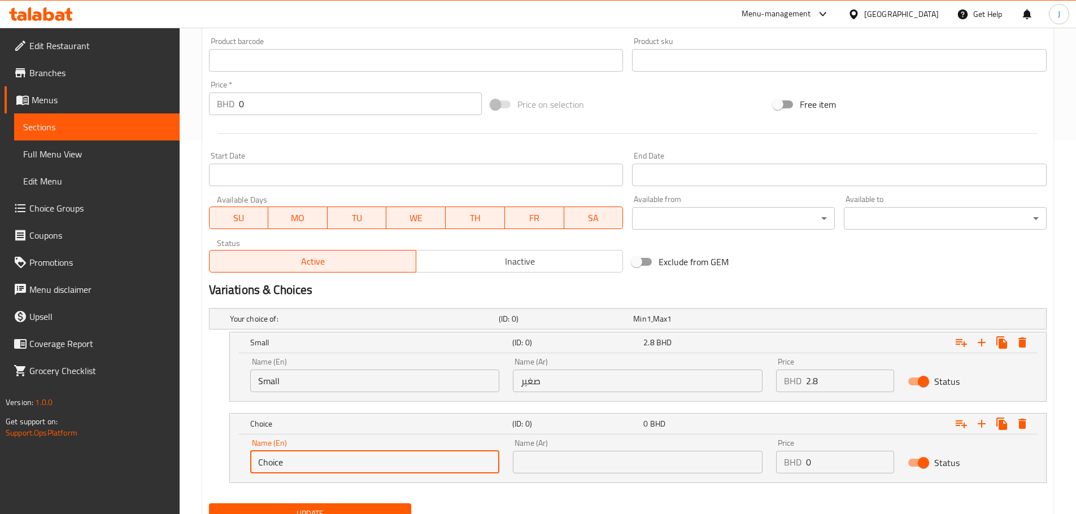
click at [359, 464] on input "Choice" at bounding box center [375, 462] width 250 height 23
type input "Large"
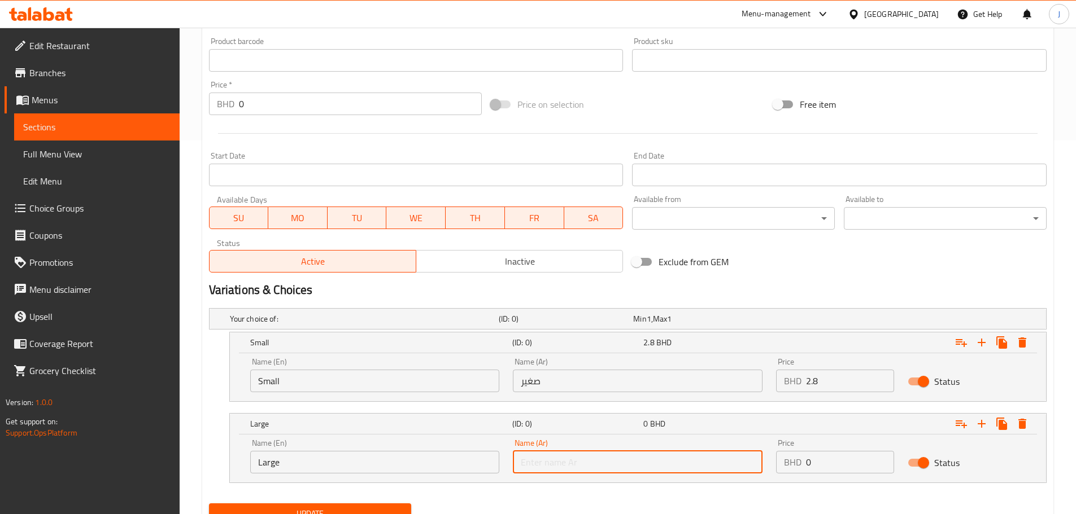
type input "كبير"
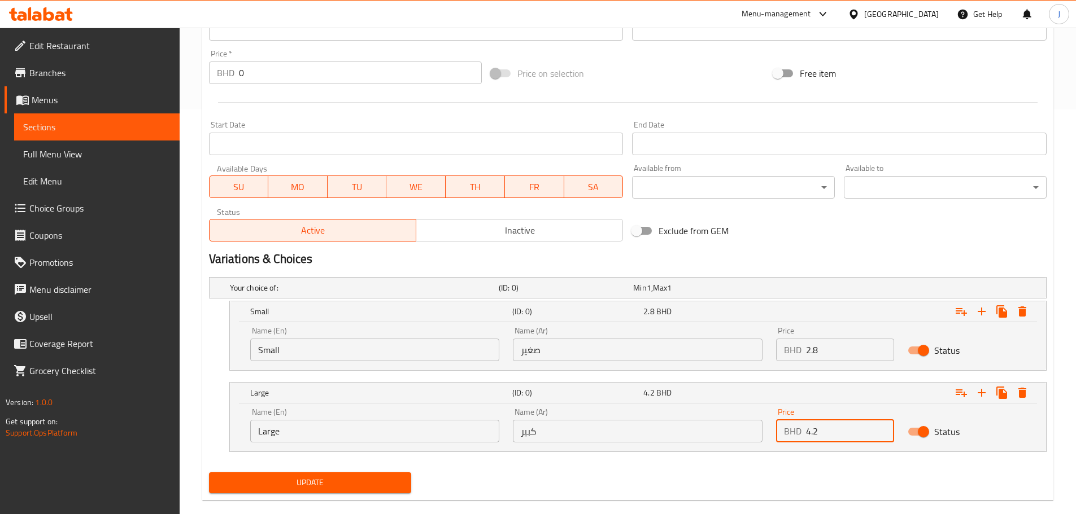
scroll to position [422, 0]
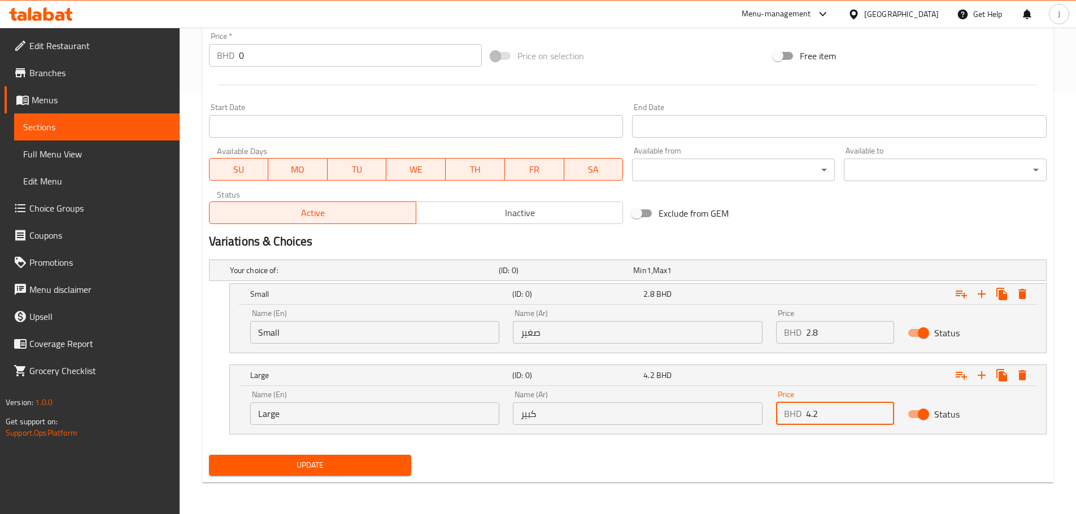
type input "4.2"
click at [304, 462] on span "Update" at bounding box center [310, 465] width 185 height 14
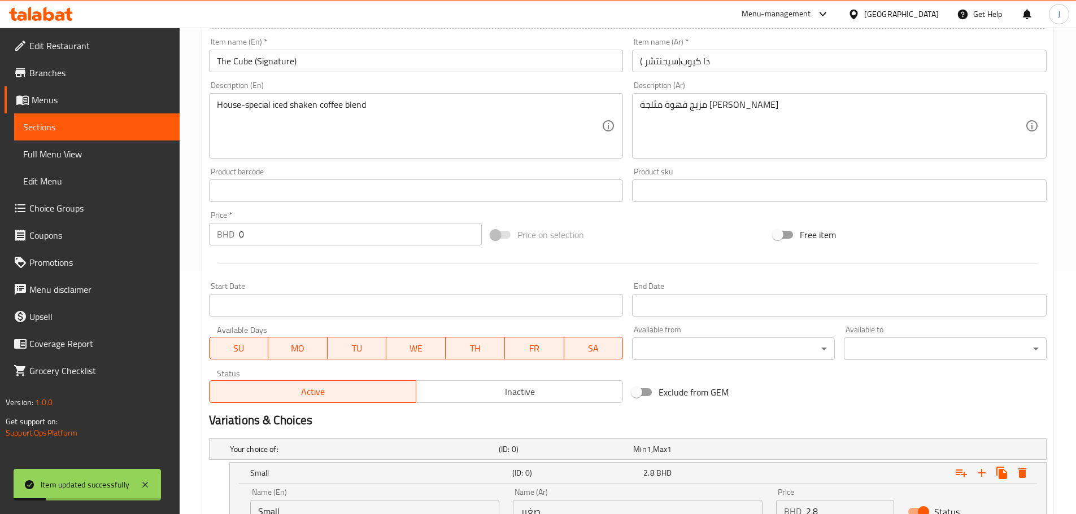
scroll to position [27, 0]
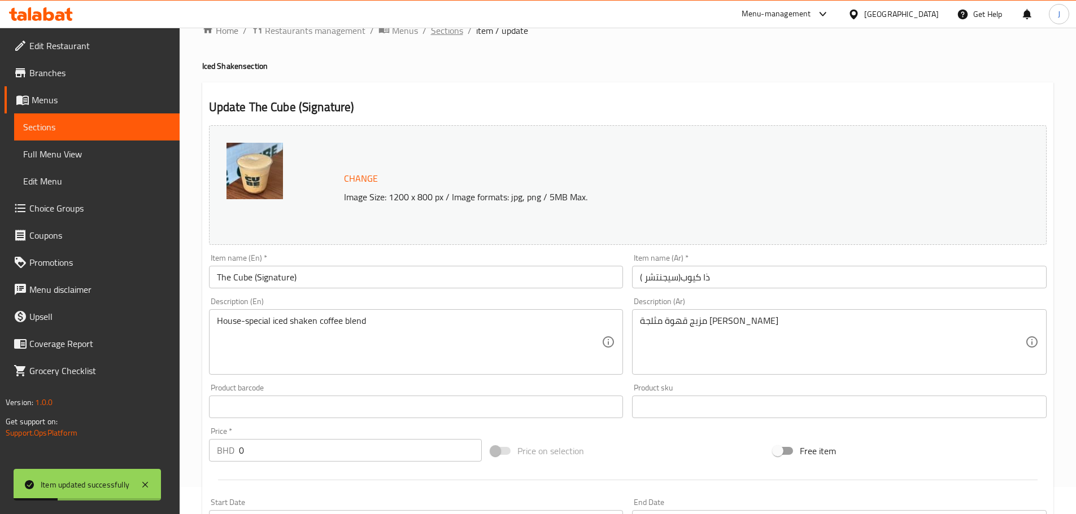
click at [441, 37] on span "Sections" at bounding box center [447, 31] width 32 height 14
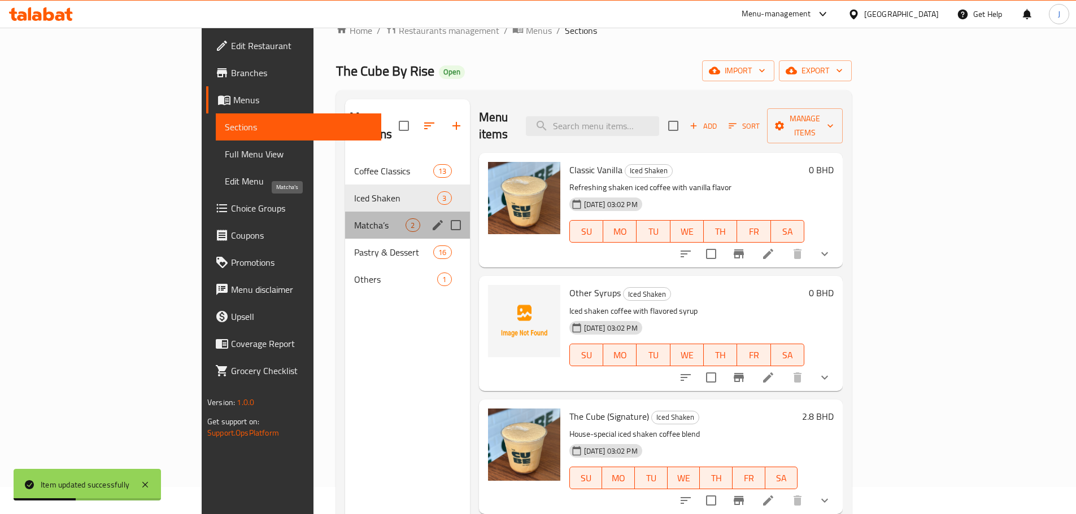
click at [354, 219] on span "Matcha’s" at bounding box center [379, 226] width 51 height 14
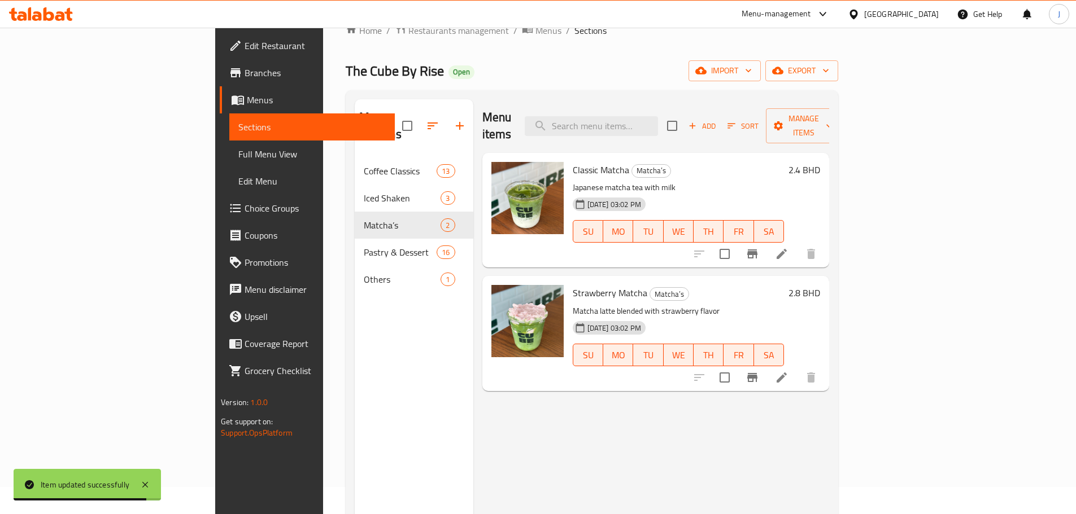
click at [797, 244] on li at bounding box center [782, 254] width 32 height 20
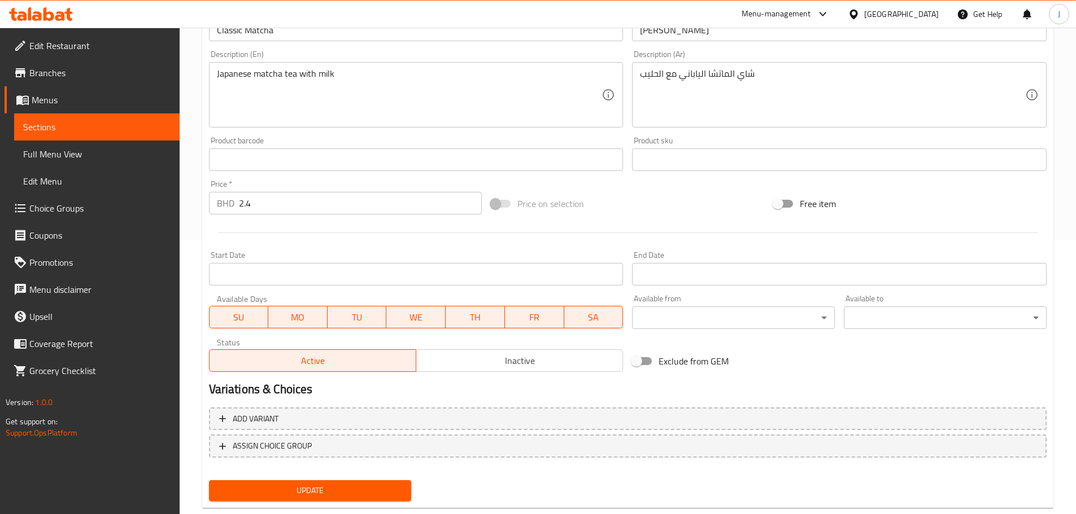
scroll to position [300, 0]
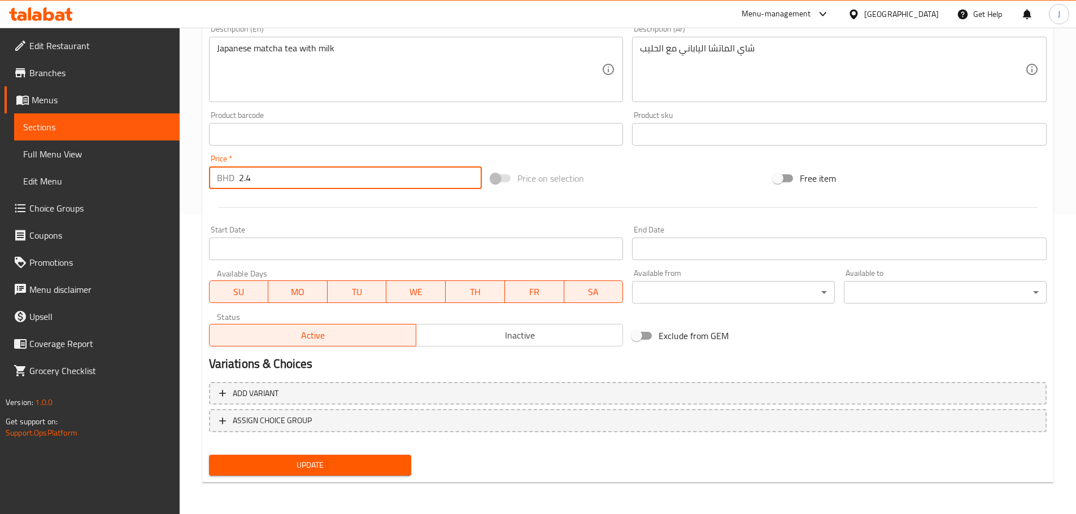
click at [276, 177] on input "2.4" at bounding box center [360, 178] width 243 height 23
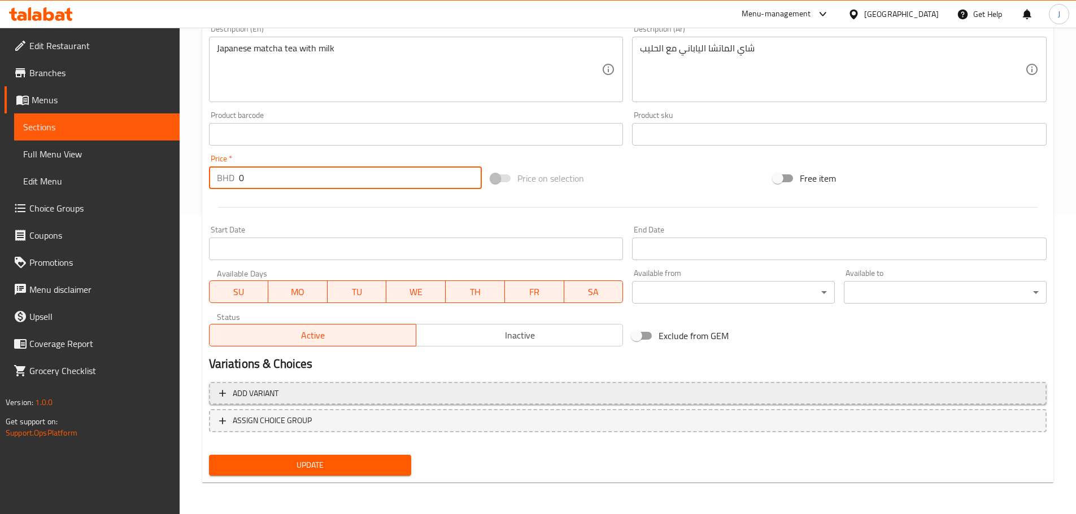
type input "0"
click at [344, 397] on span "Add variant" at bounding box center [627, 394] width 817 height 14
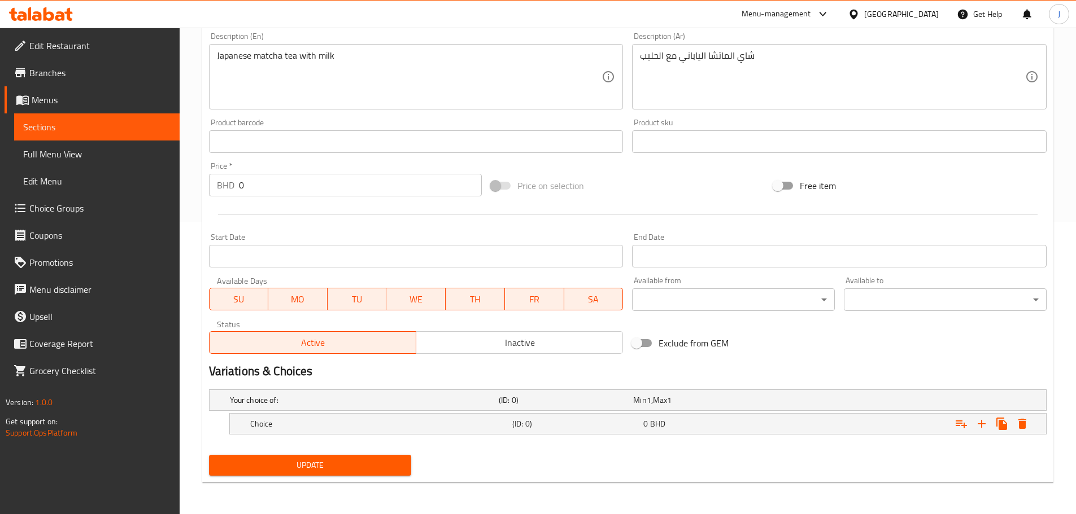
scroll to position [292, 0]
click at [377, 422] on h5 "Choice" at bounding box center [378, 423] width 257 height 11
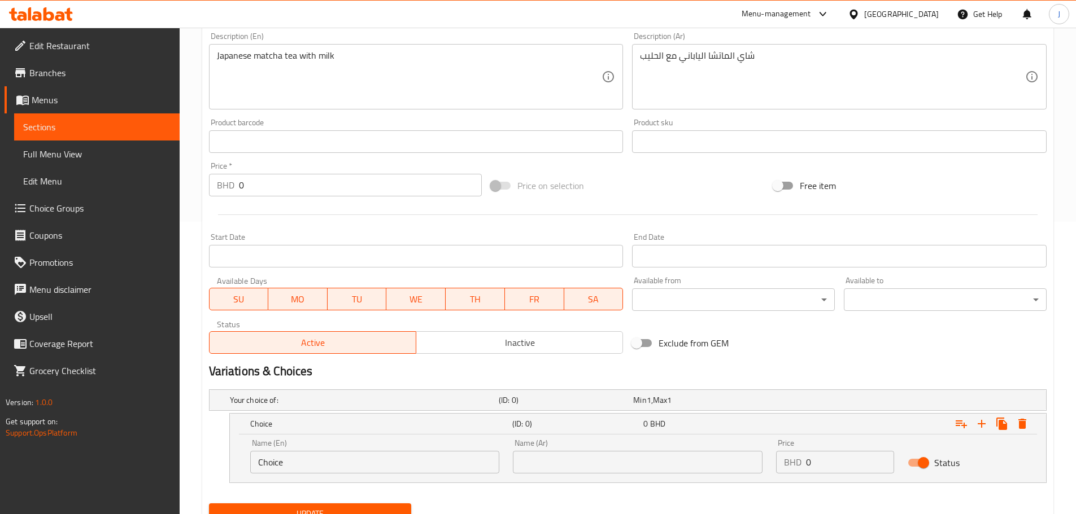
click at [342, 471] on input "Choice" at bounding box center [375, 462] width 250 height 23
type input "Small"
type input "صغير"
paste input "2.4"
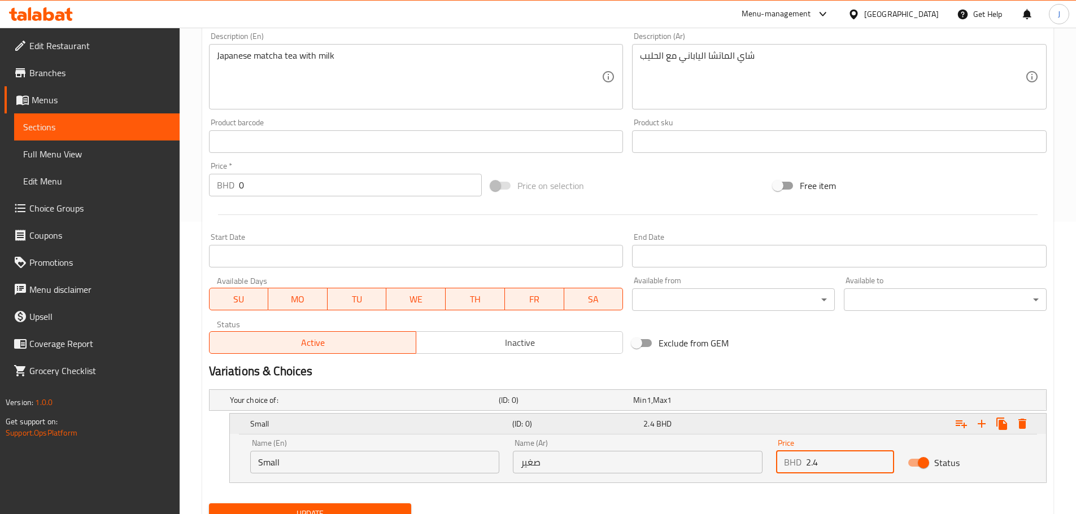
type input "2.4"
click at [979, 422] on icon "Expand" at bounding box center [982, 424] width 14 height 14
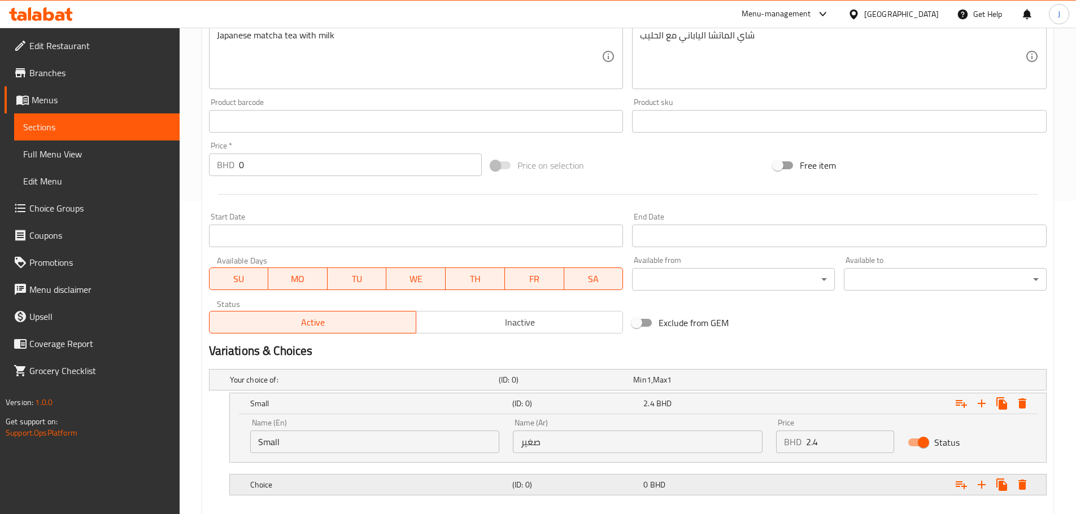
scroll to position [349, 0]
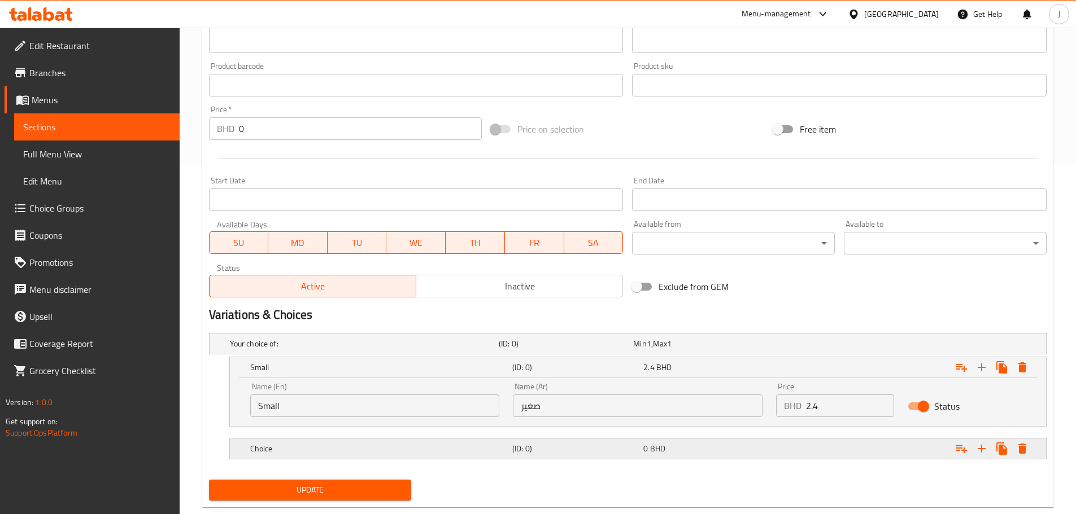
click at [326, 448] on h5 "Choice" at bounding box center [378, 448] width 257 height 11
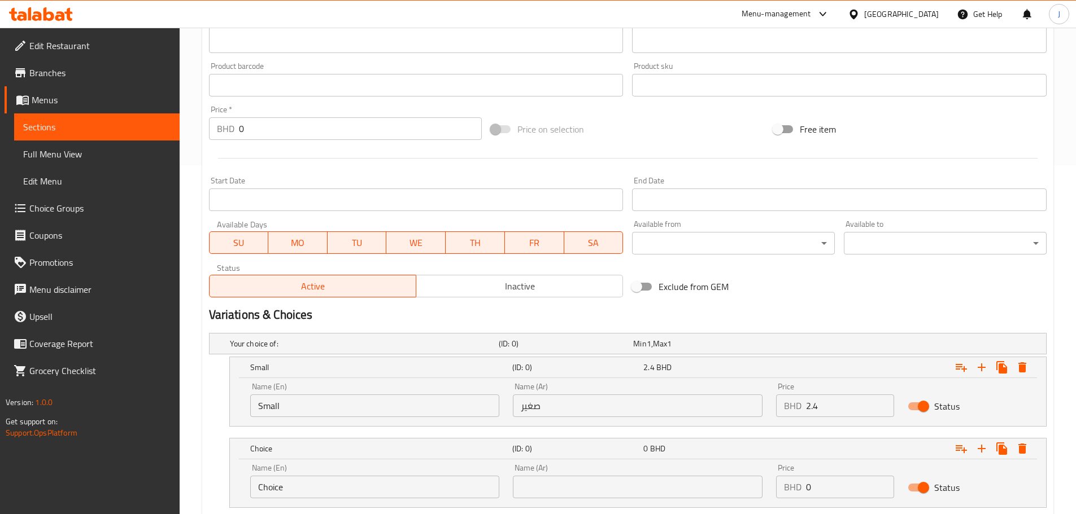
click at [324, 488] on input "Choice" at bounding box center [375, 487] width 250 height 23
type input "Large"
type input "4"
click at [622, 494] on input "text" at bounding box center [638, 487] width 250 height 23
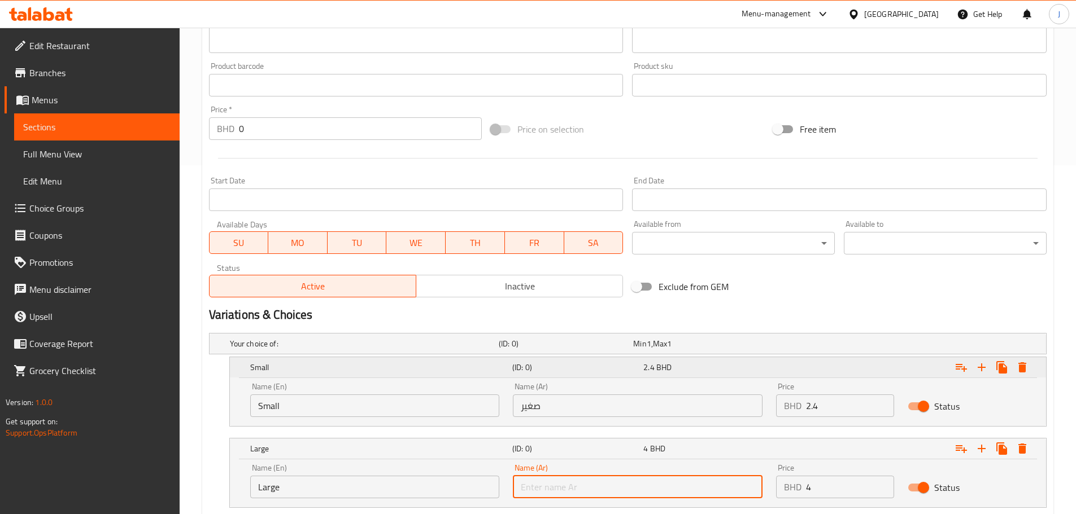
type input "كبير"
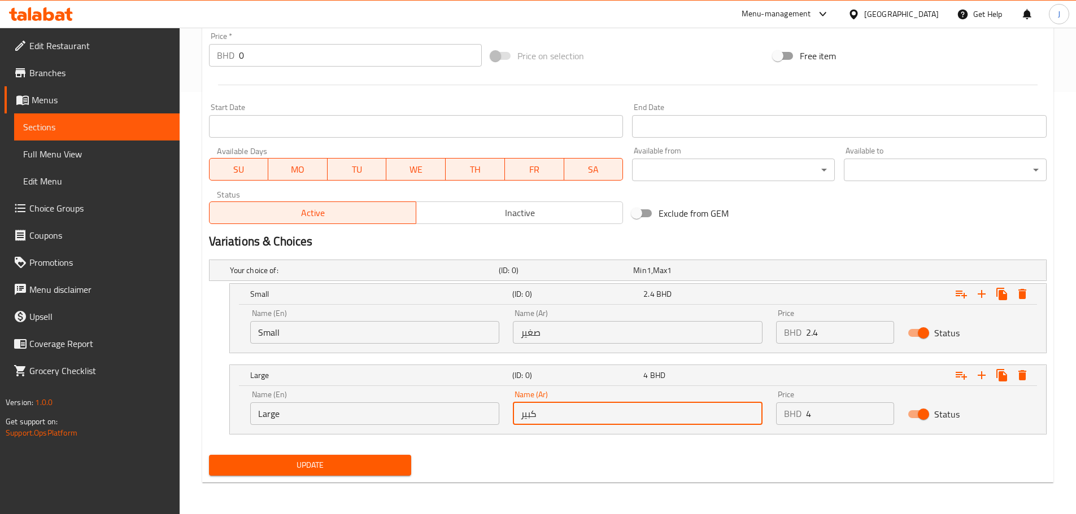
click at [338, 463] on span "Update" at bounding box center [310, 465] width 185 height 14
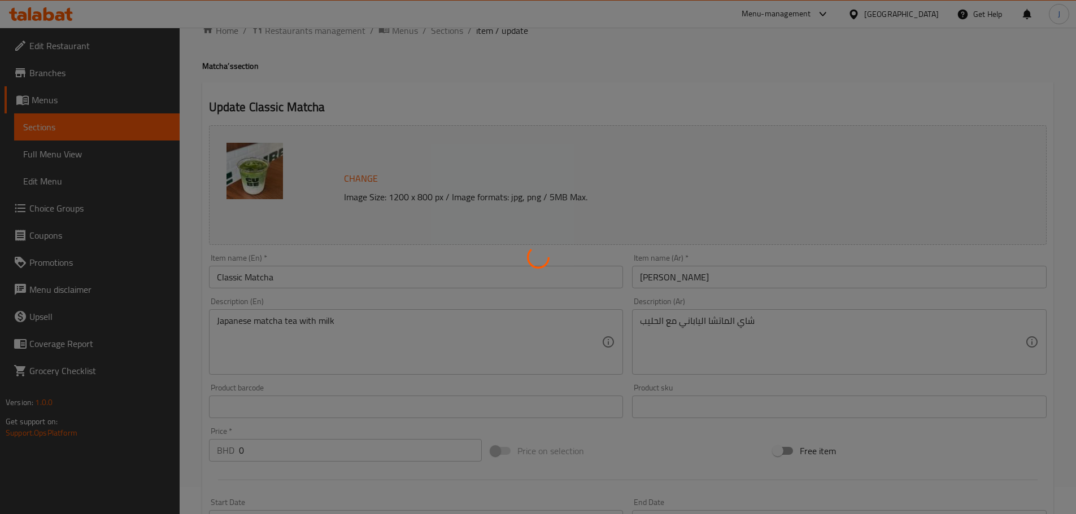
scroll to position [0, 0]
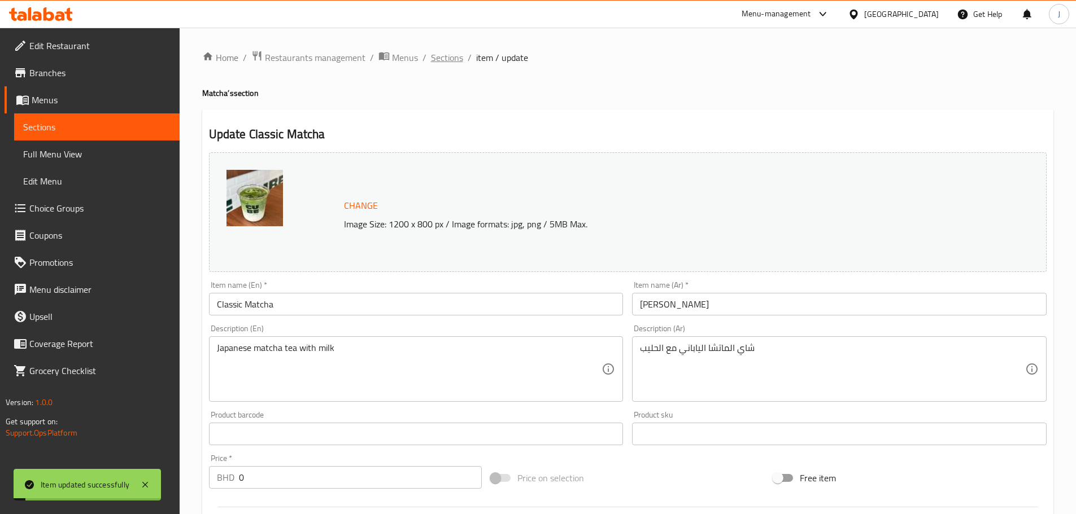
click at [438, 57] on span "Sections" at bounding box center [447, 58] width 32 height 14
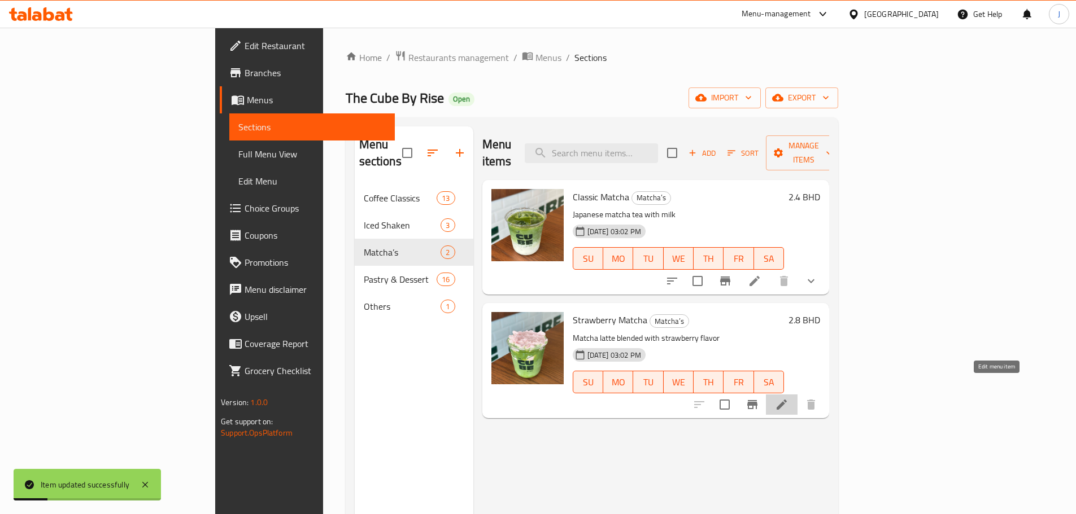
click at [788, 398] on icon at bounding box center [782, 405] width 14 height 14
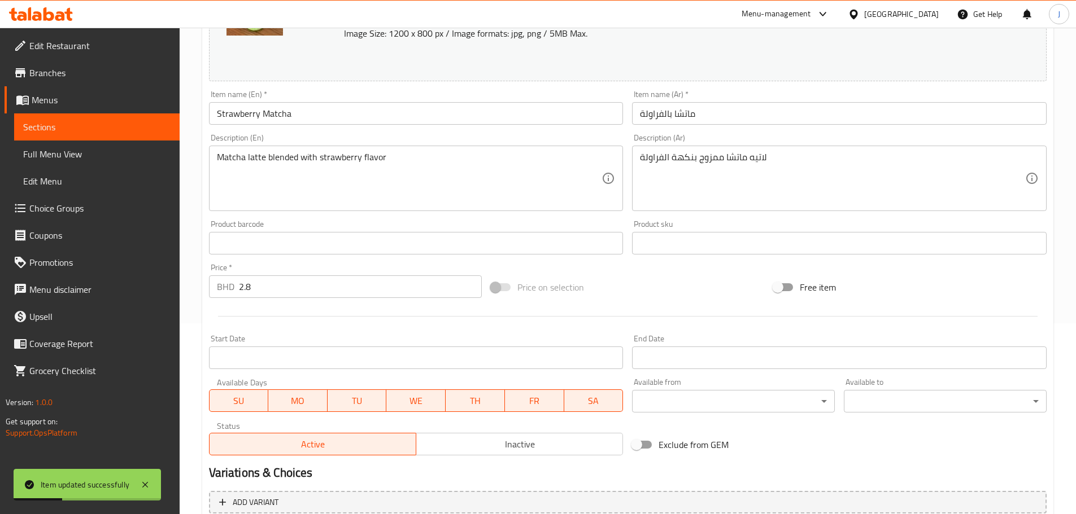
scroll to position [226, 0]
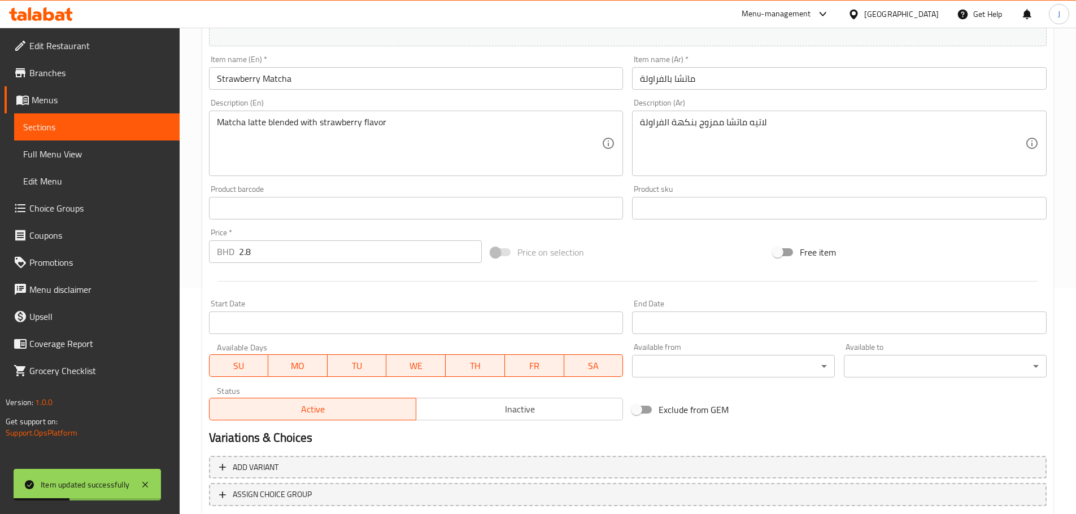
click at [291, 248] on input "2.8" at bounding box center [360, 252] width 243 height 23
click at [292, 248] on input "2.8" at bounding box center [360, 252] width 243 height 23
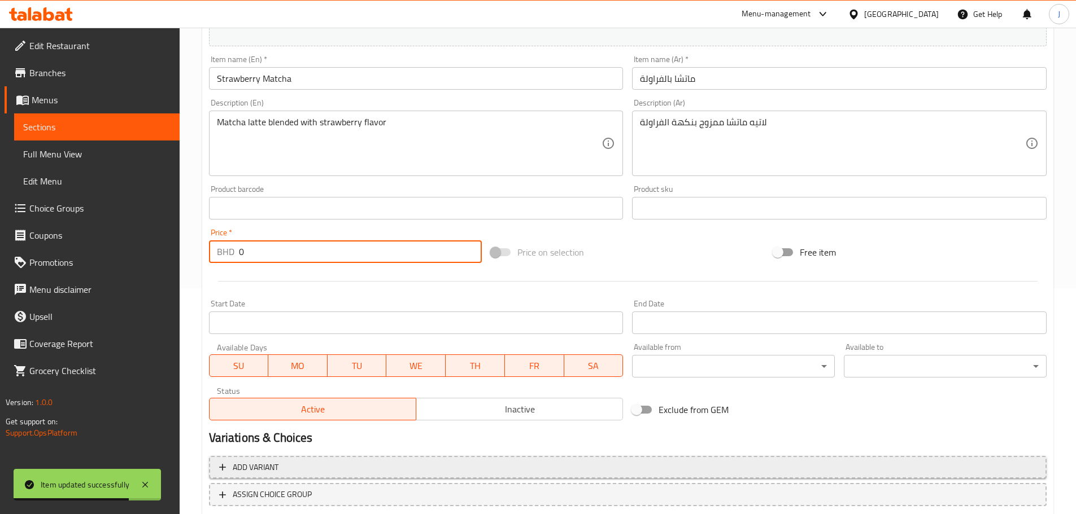
type input "0"
click at [325, 467] on span "Add variant" at bounding box center [627, 468] width 817 height 14
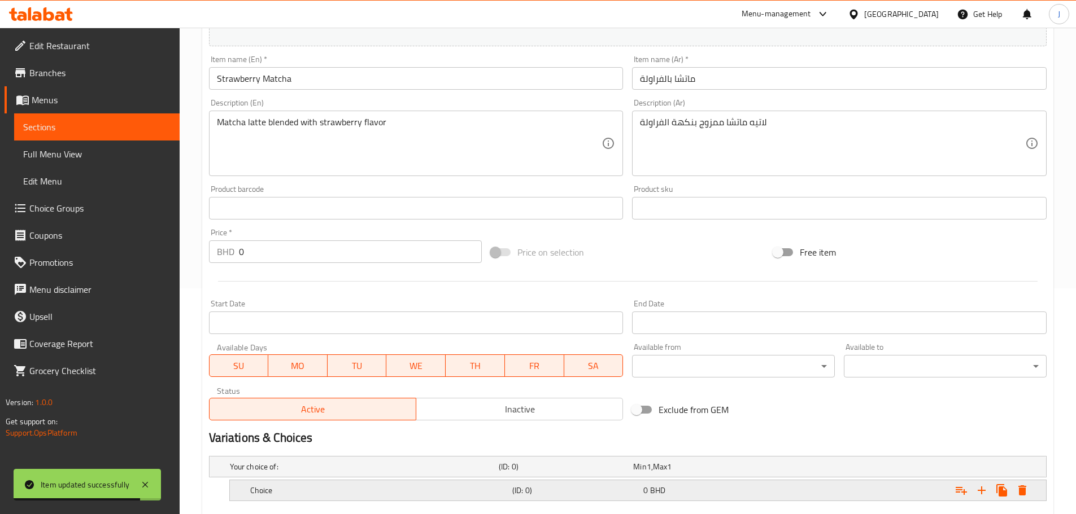
click at [391, 488] on h5 "Choice" at bounding box center [378, 490] width 257 height 11
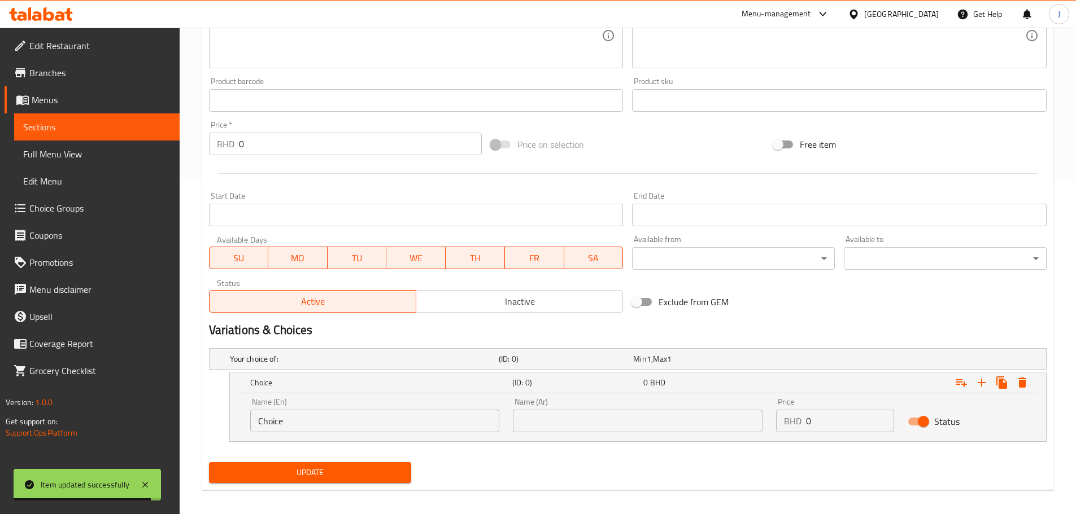
scroll to position [339, 0]
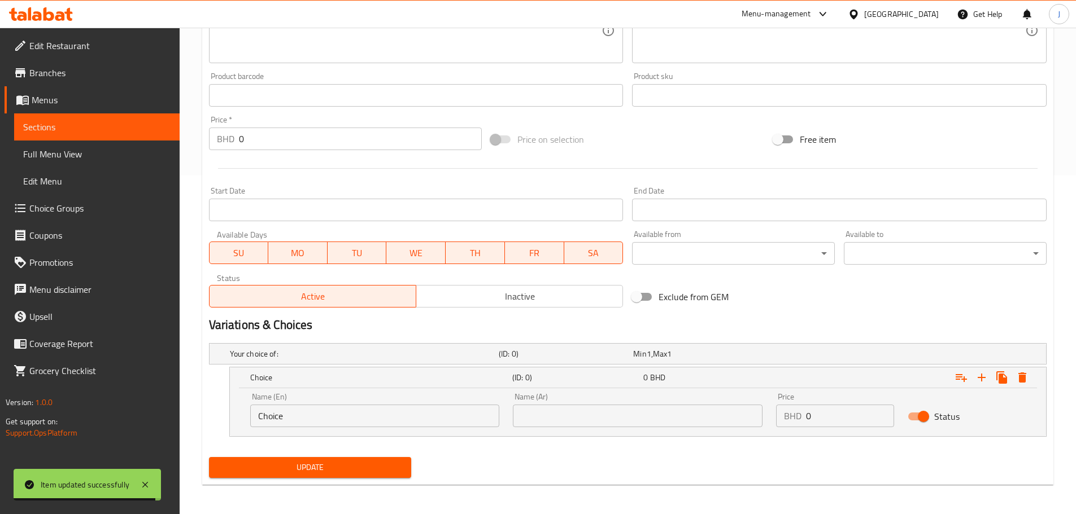
click at [327, 401] on div "Name (En) Choice Name (En)" at bounding box center [375, 410] width 250 height 34
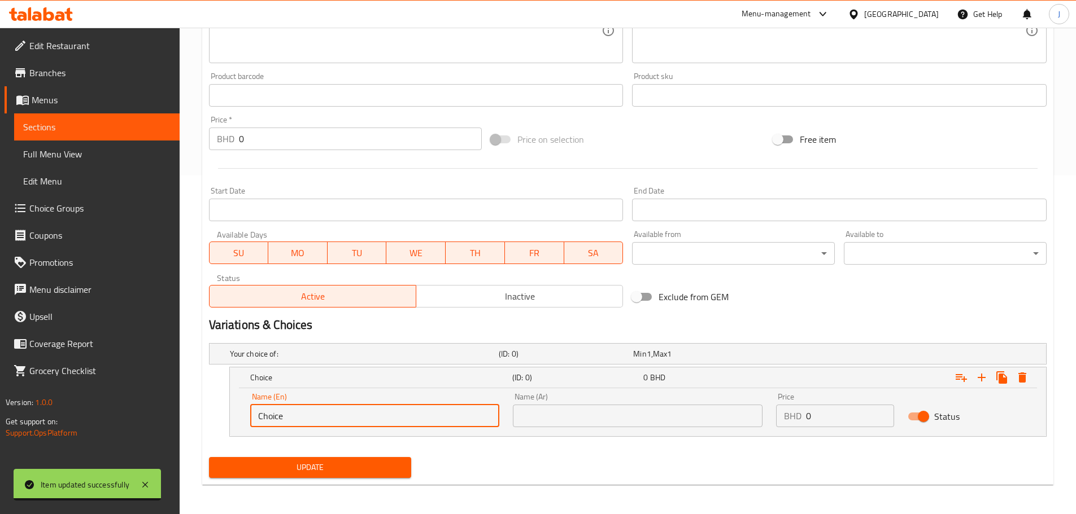
click at [331, 408] on input "Choice" at bounding box center [375, 416] width 250 height 23
click at [331, 409] on input "Choice" at bounding box center [375, 416] width 250 height 23
type input "Small"
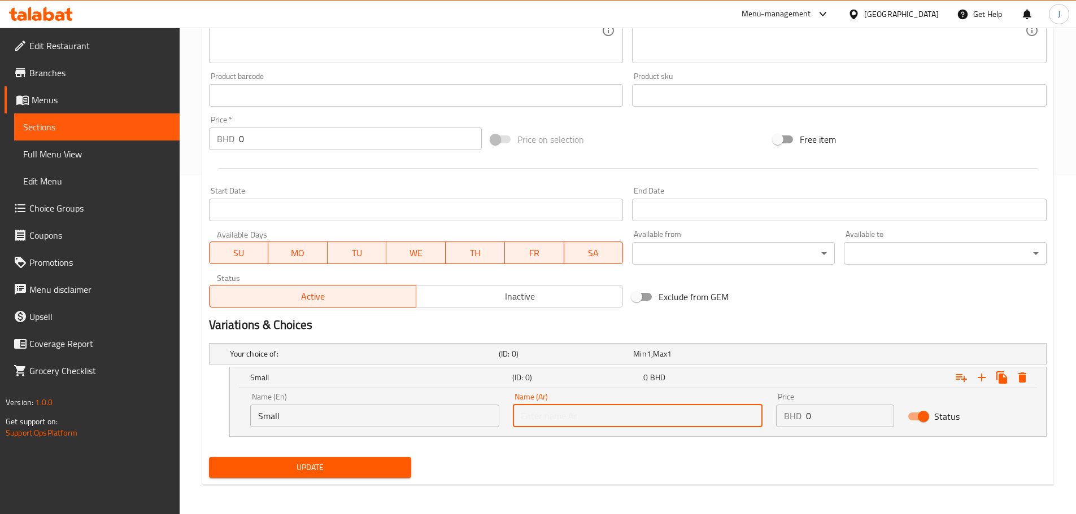
type input "صغير"
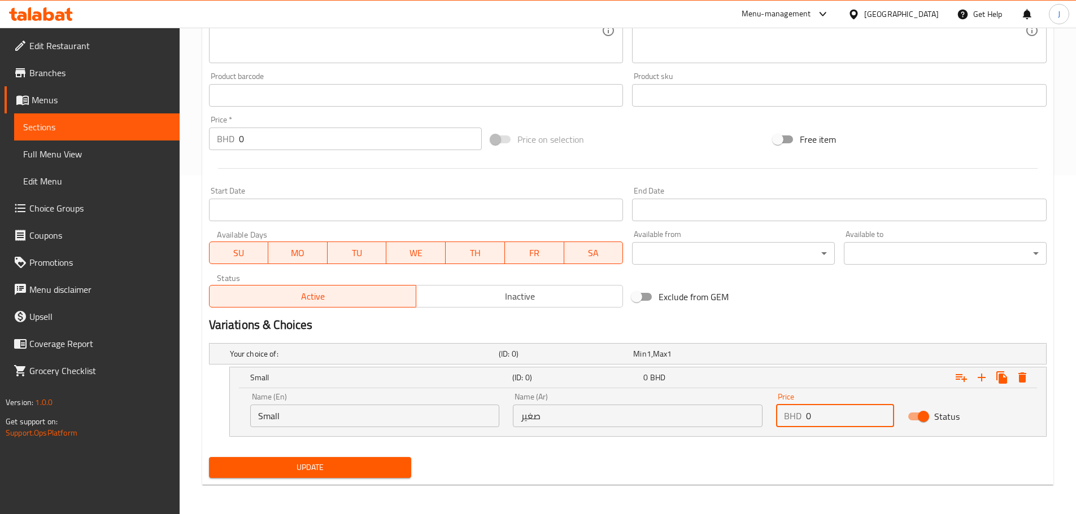
paste input "2.8"
type input "2.8"
click at [984, 379] on icon "Expand" at bounding box center [982, 378] width 14 height 14
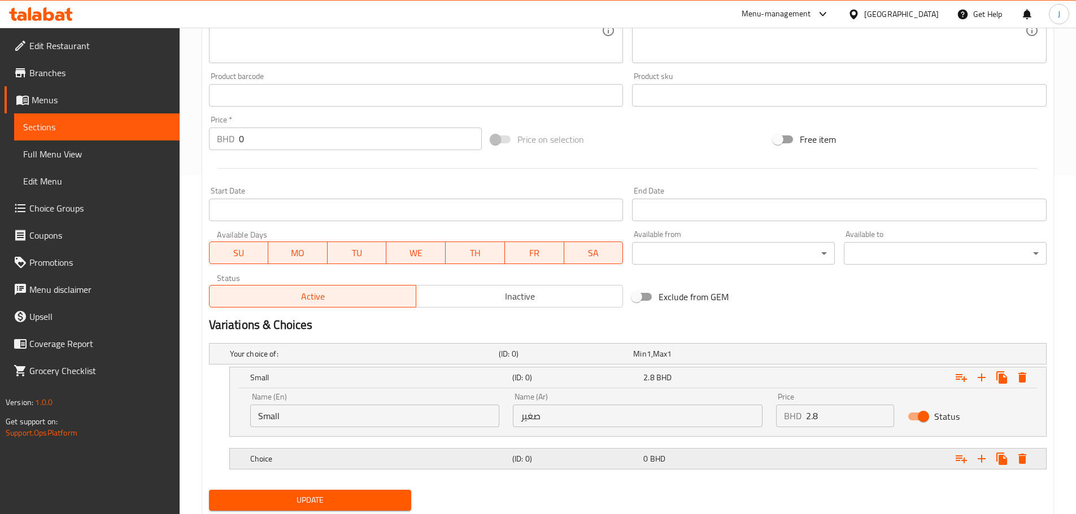
click at [369, 452] on div "Choice (ID: 0) 0 BHD" at bounding box center [641, 459] width 787 height 25
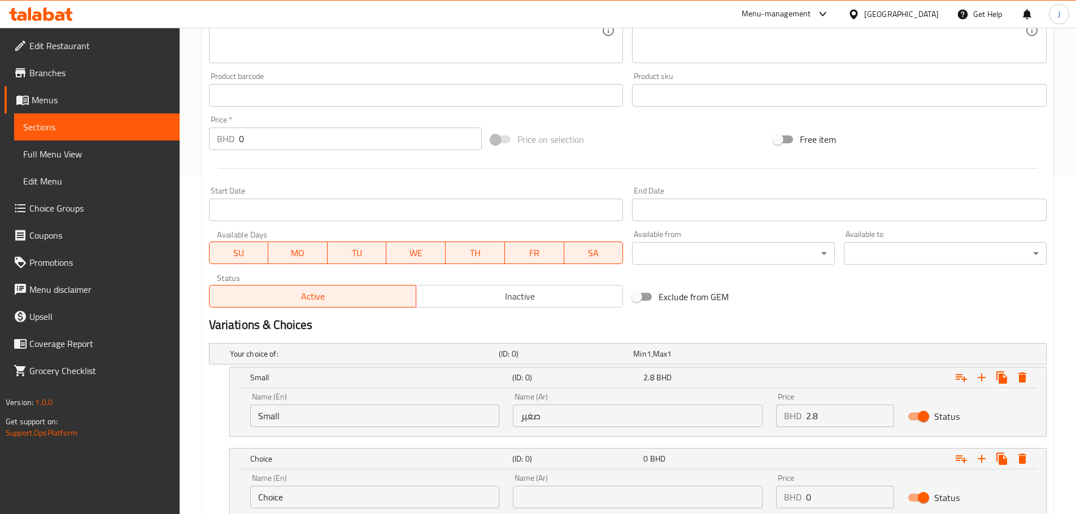
click at [355, 492] on input "Choice" at bounding box center [375, 497] width 250 height 23
click at [356, 492] on input "Choice" at bounding box center [375, 497] width 250 height 23
type input "Large"
type input "كبير"
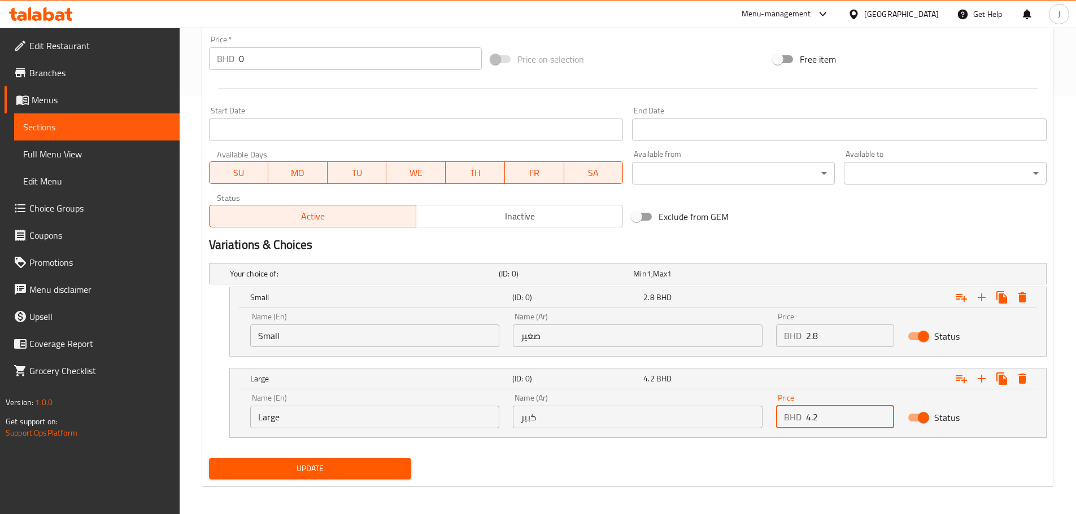
scroll to position [422, 0]
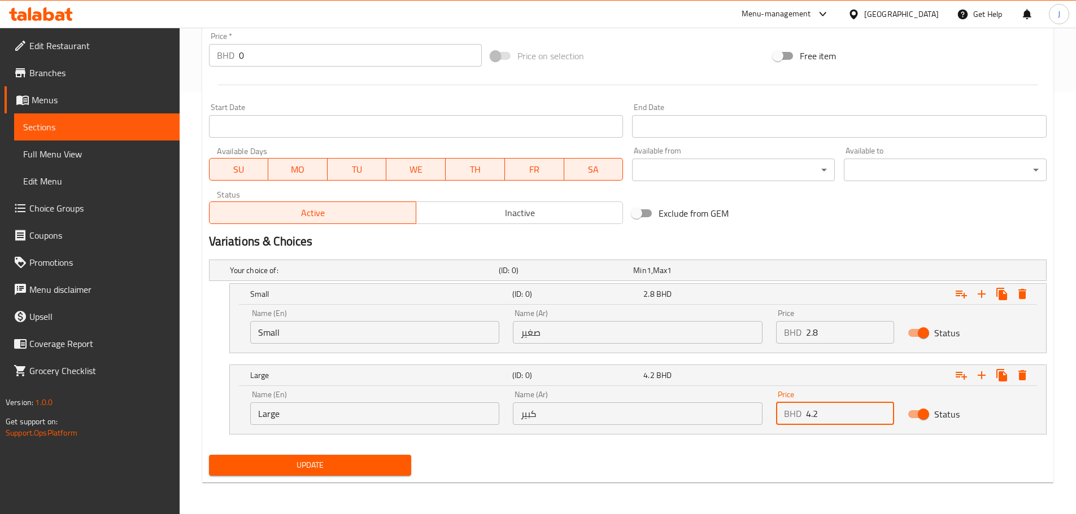
type input "4.2"
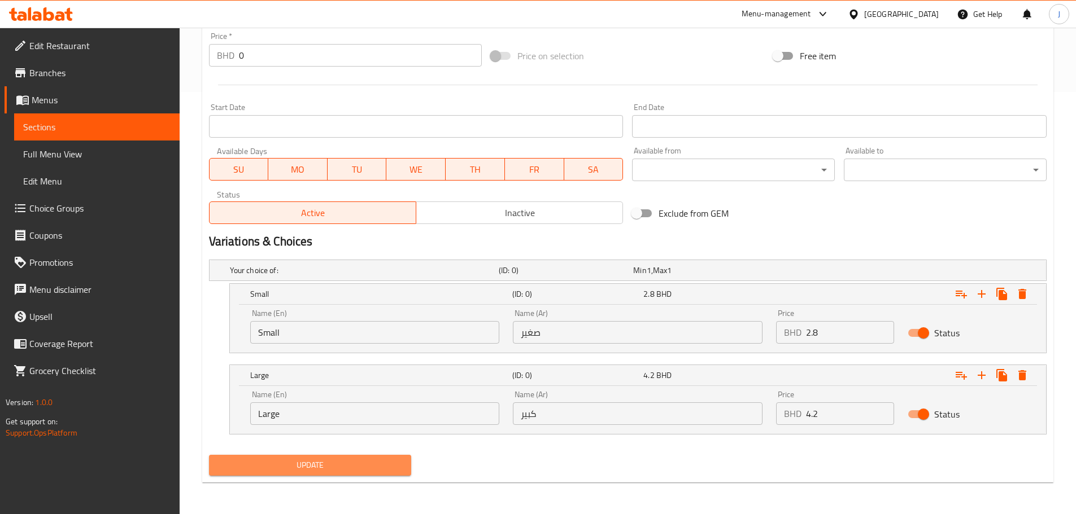
click at [345, 458] on span "Update" at bounding box center [310, 465] width 185 height 14
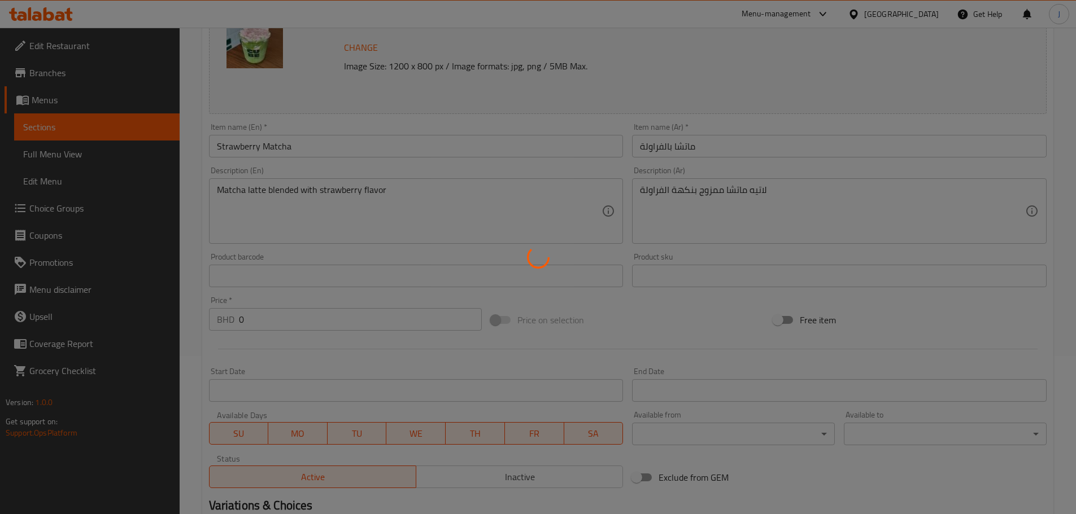
scroll to position [0, 0]
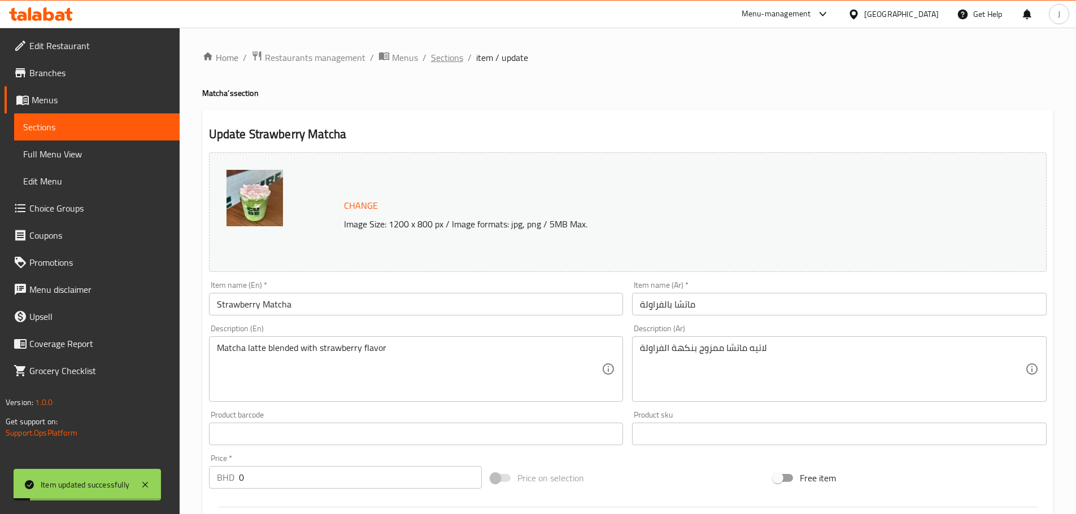
click at [446, 56] on span "Sections" at bounding box center [447, 58] width 32 height 14
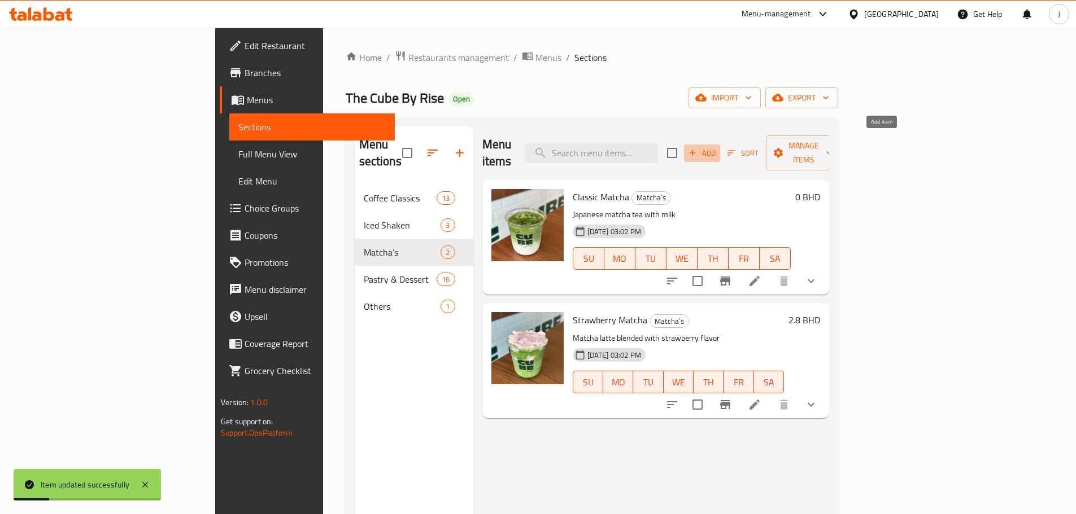
click at [717, 147] on span "Add" at bounding box center [702, 153] width 30 height 13
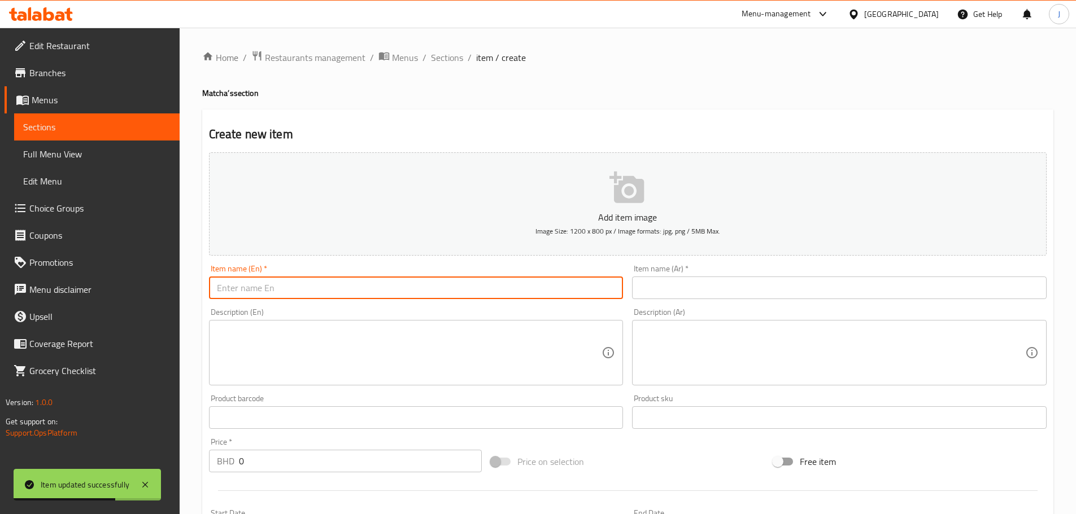
click at [293, 297] on input "text" at bounding box center [416, 288] width 414 height 23
paste input "Blueberry Matcha"
type input "Blueberry Matcha"
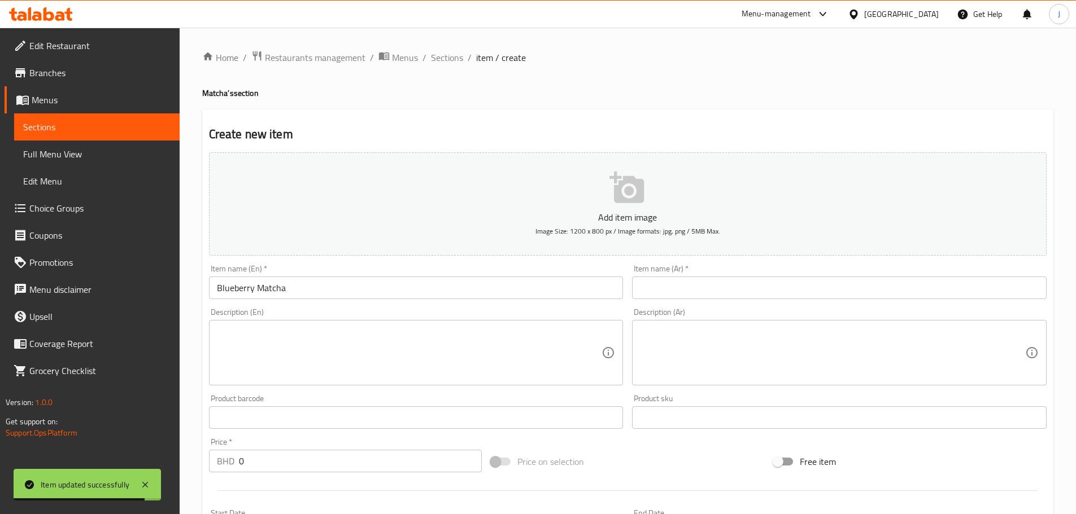
click at [658, 300] on div "Item name (Ar)   * Item name (Ar) *" at bounding box center [838, 281] width 423 height 43
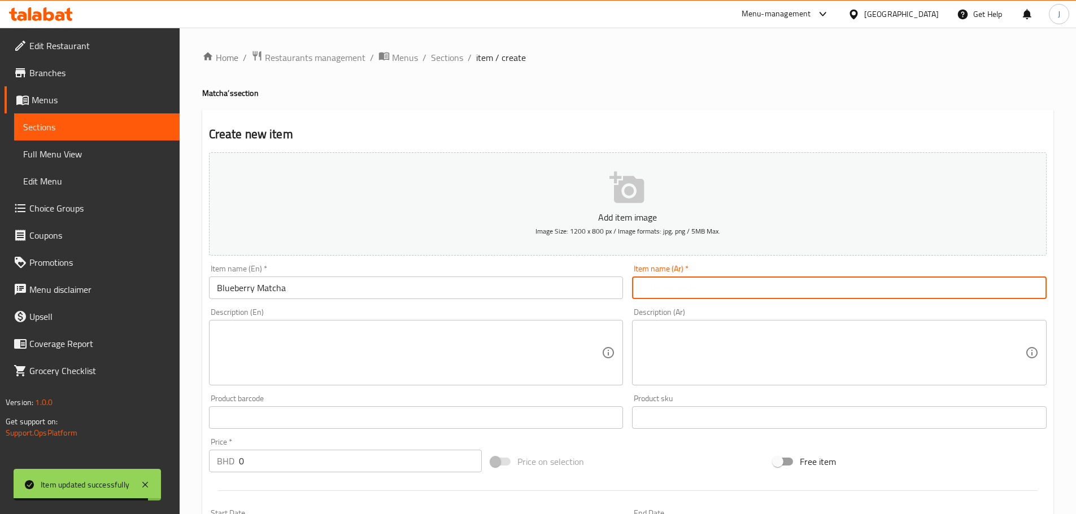
click at [657, 298] on input "text" at bounding box center [839, 288] width 414 height 23
paste input "ماتشا التوت"
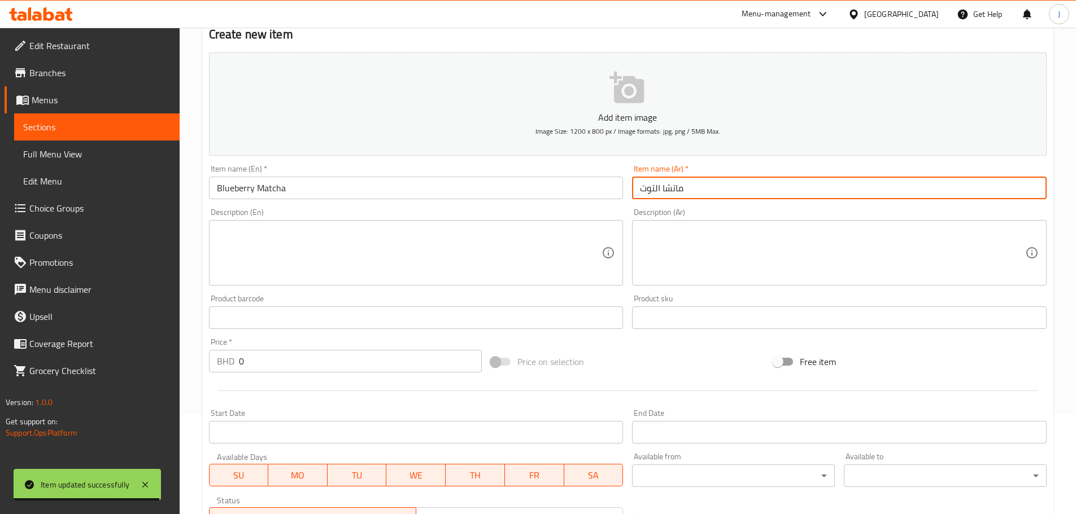
scroll to position [226, 0]
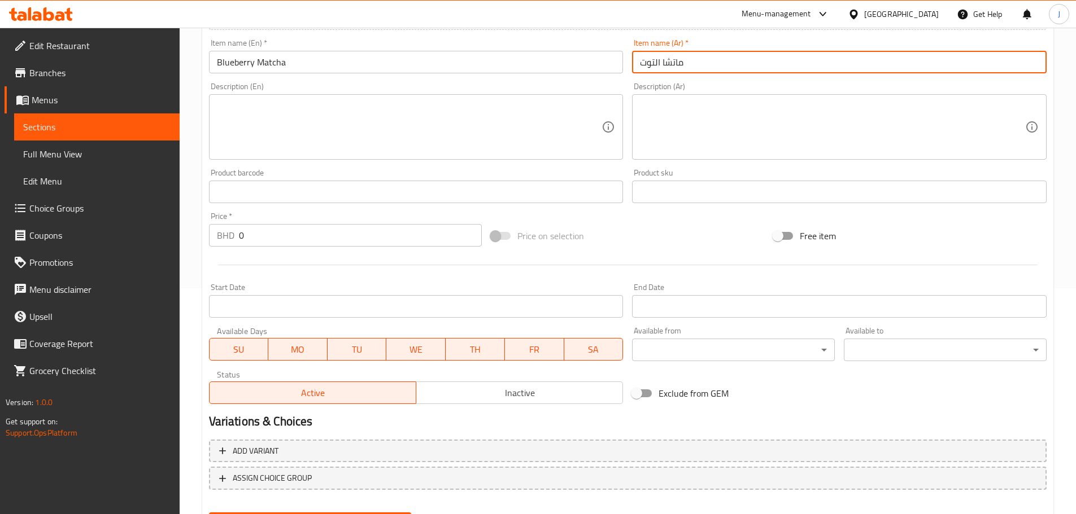
type input "ماتشا التوت"
click at [283, 241] on input "0" at bounding box center [360, 235] width 243 height 23
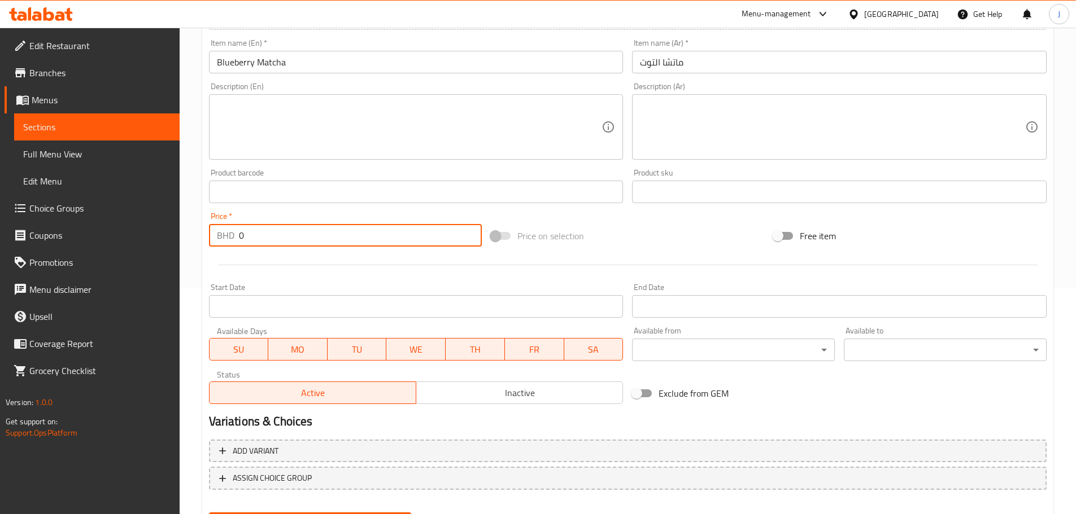
click at [283, 241] on input "0" at bounding box center [360, 235] width 243 height 23
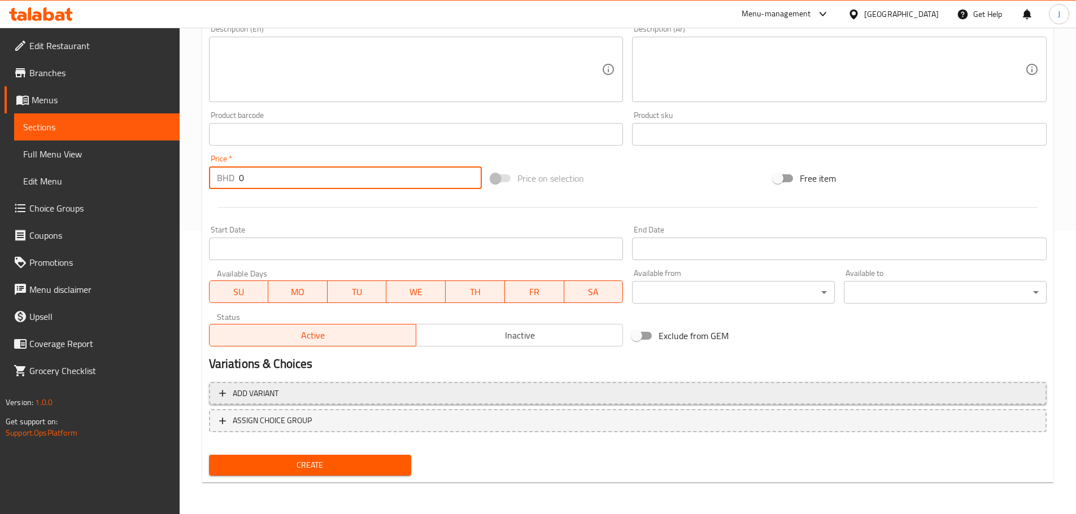
click at [325, 388] on span "Add variant" at bounding box center [627, 394] width 817 height 14
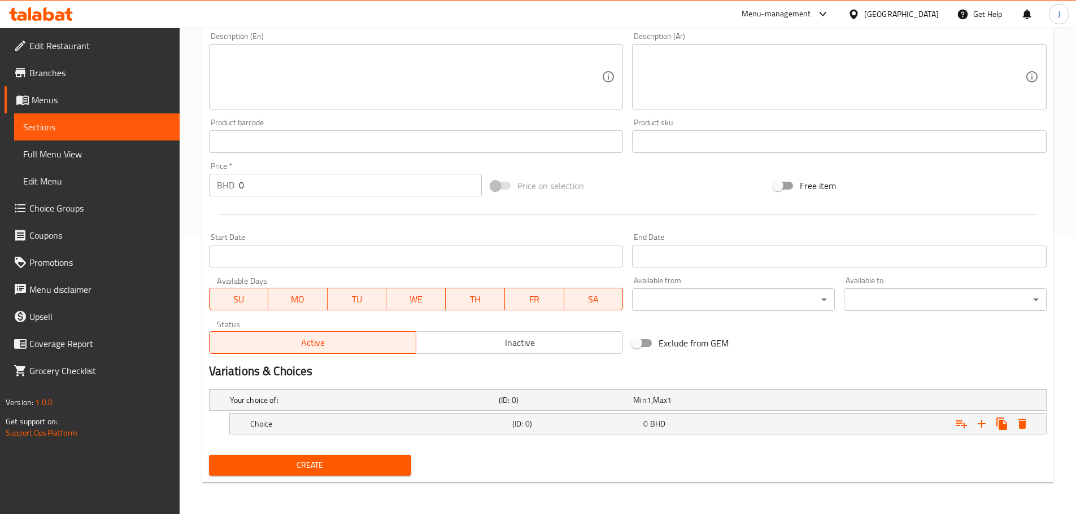
scroll to position [276, 0]
click at [730, 426] on div "0 BHD" at bounding box center [706, 423] width 126 height 11
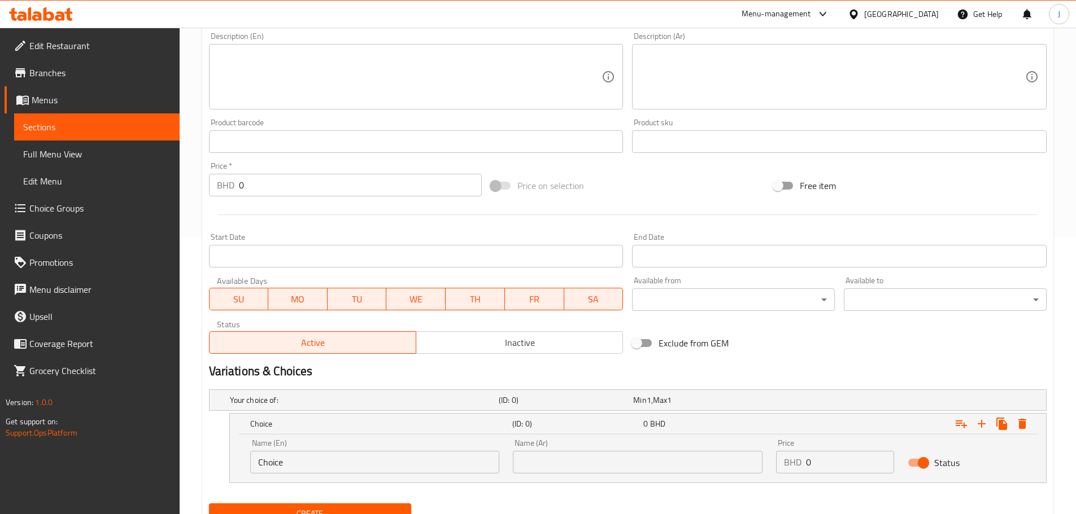
click at [327, 457] on input "Choice" at bounding box center [375, 462] width 250 height 23
type input "Small"
click at [527, 461] on input "text" at bounding box center [638, 462] width 250 height 23
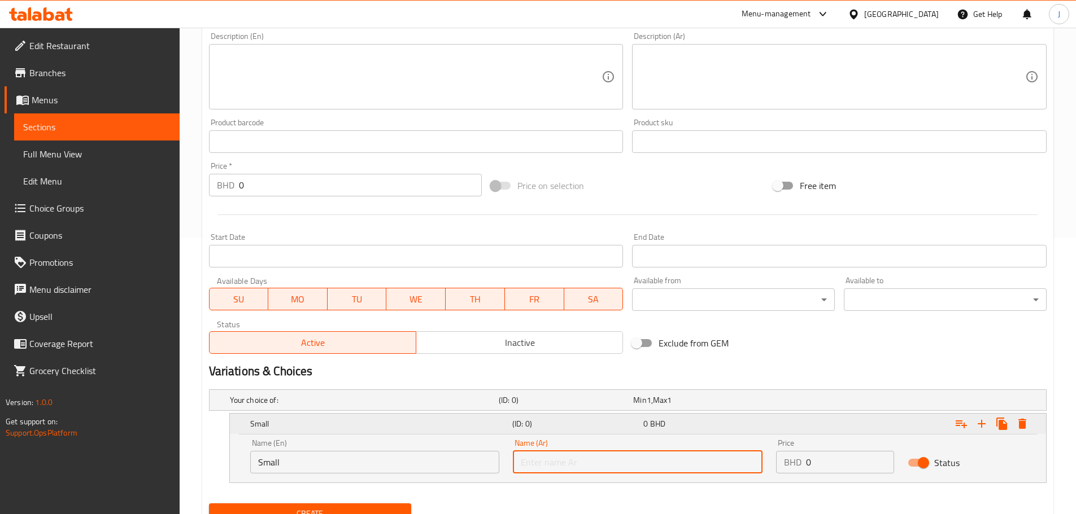
type input "صغير"
click at [826, 469] on input "0" at bounding box center [850, 462] width 88 height 23
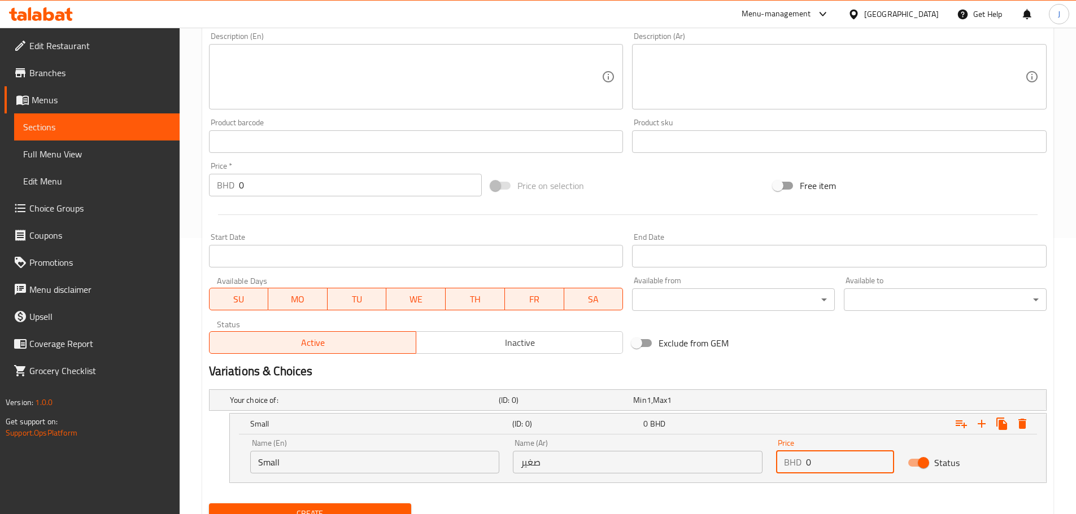
click at [827, 470] on input "0" at bounding box center [850, 462] width 88 height 23
click at [828, 470] on input "0" at bounding box center [850, 462] width 88 height 23
click at [822, 458] on input "0" at bounding box center [850, 462] width 88 height 23
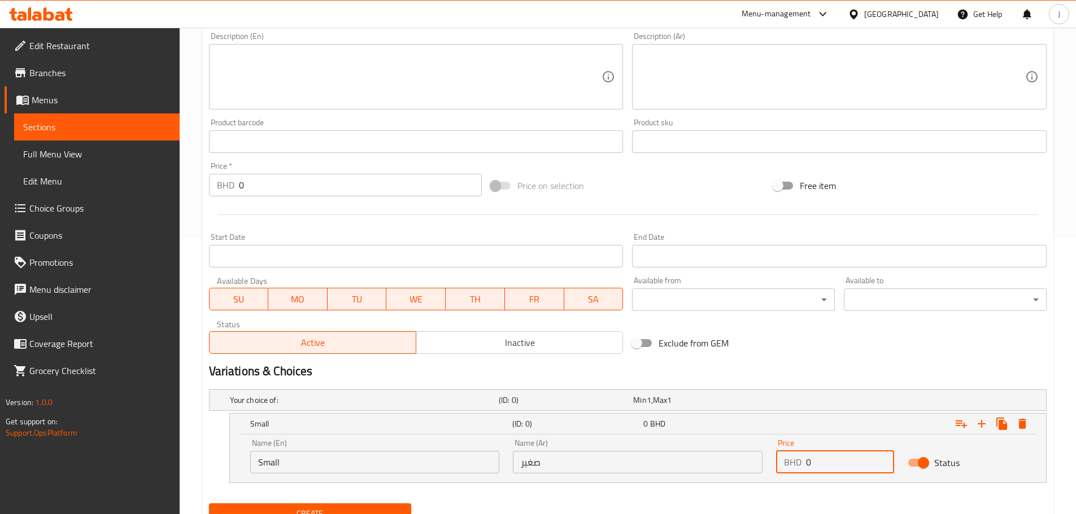
click at [822, 458] on input "0" at bounding box center [850, 462] width 88 height 23
type input "2.8"
click at [981, 427] on icon "Expand" at bounding box center [981, 424] width 8 height 8
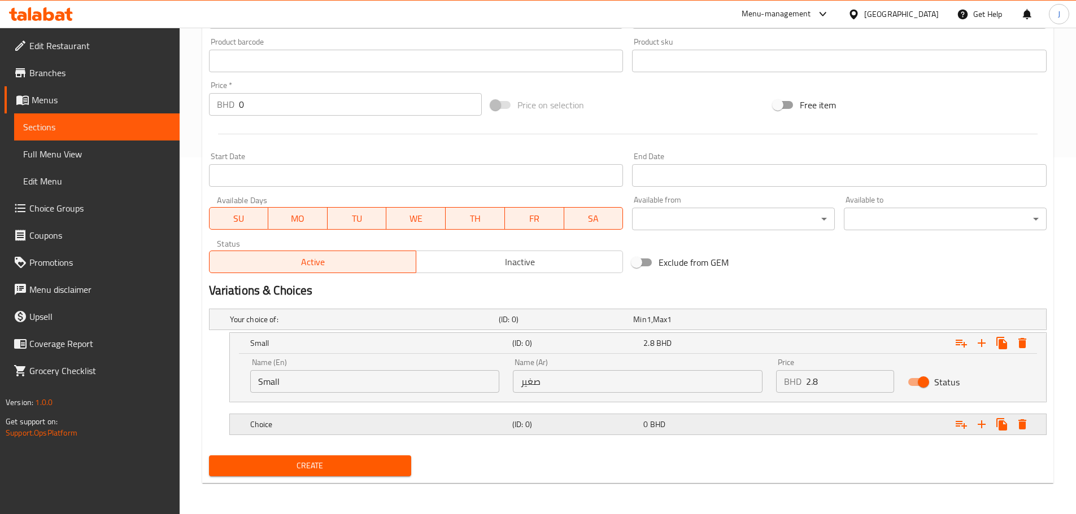
scroll to position [357, 0]
click at [401, 430] on div "Choice" at bounding box center [379, 424] width 262 height 16
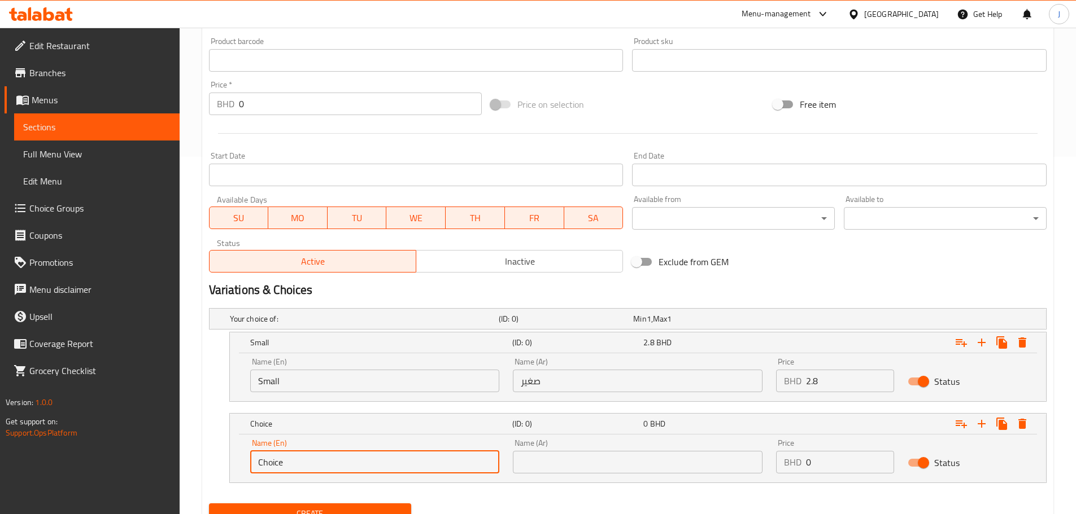
click at [331, 457] on input "Choice" at bounding box center [375, 462] width 250 height 23
type input "Large"
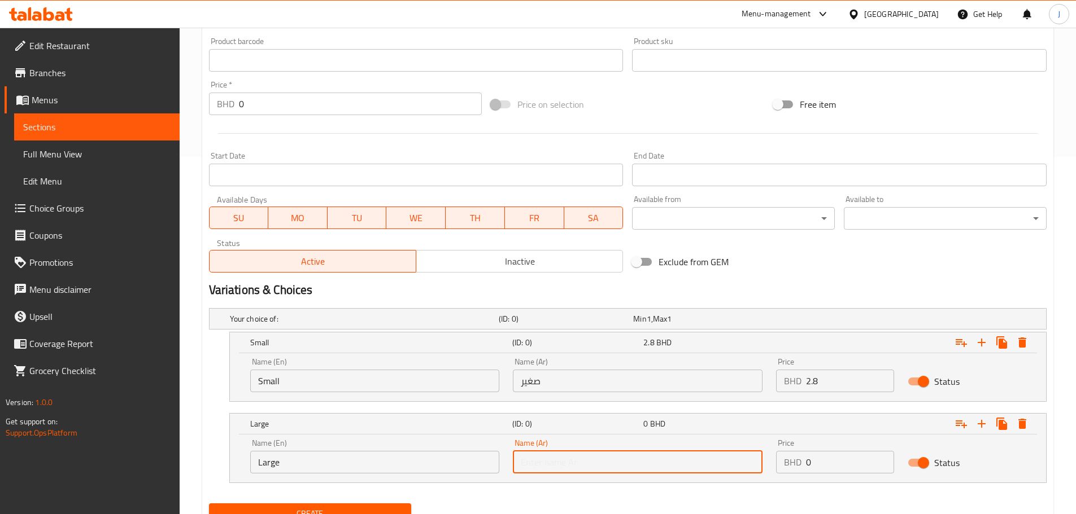
type input "كبير"
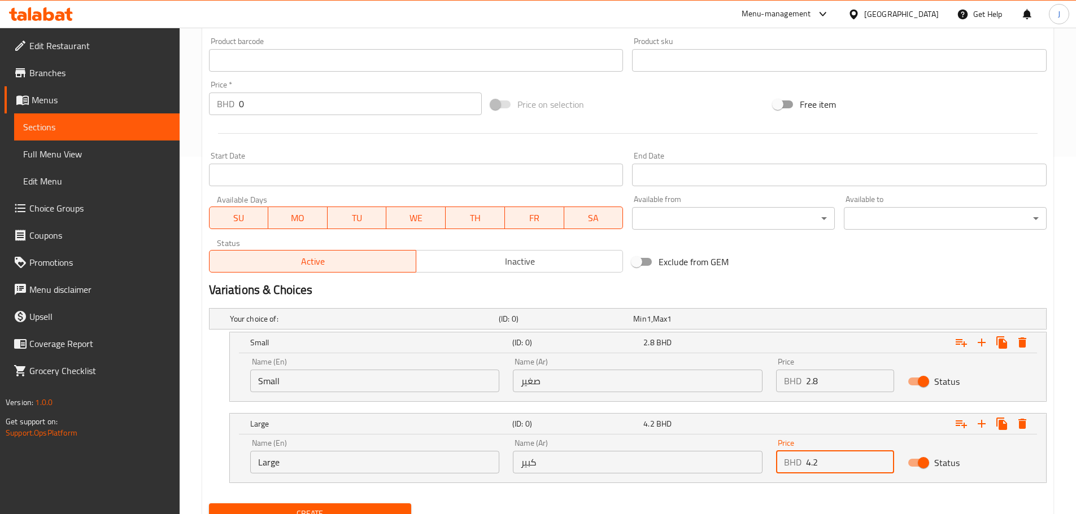
type input "4.2"
click at [327, 509] on span "Create" at bounding box center [310, 514] width 185 height 14
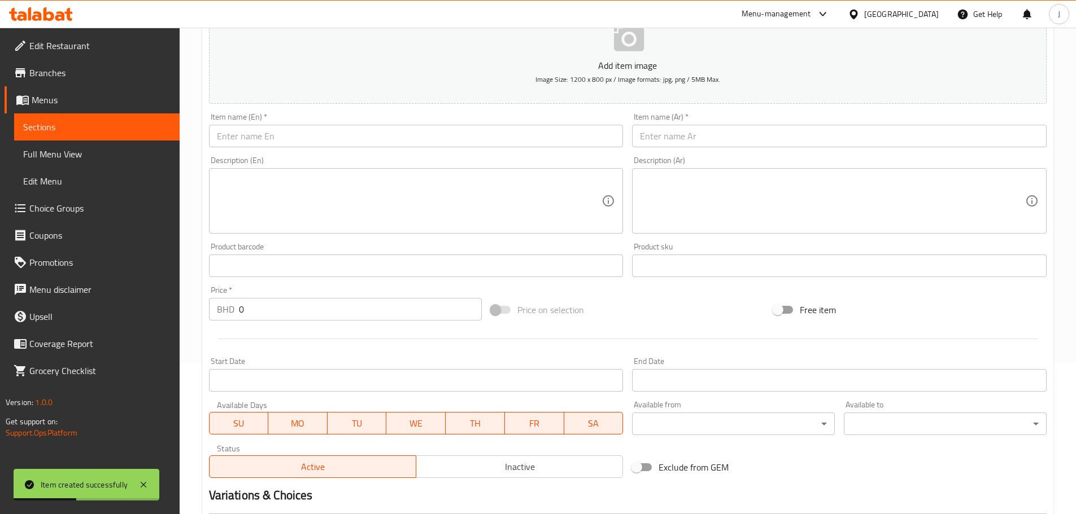
scroll to position [0, 0]
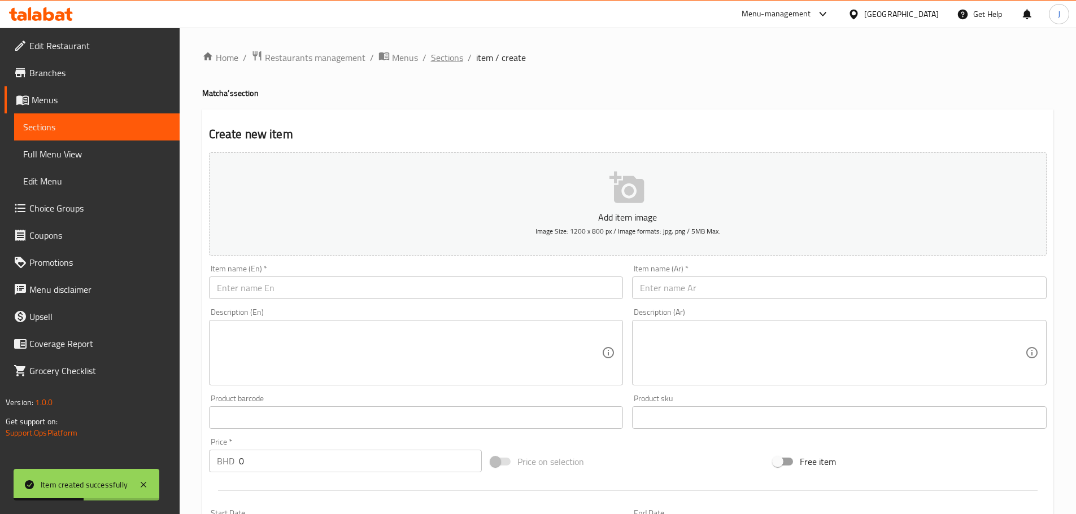
click at [443, 51] on span "Sections" at bounding box center [447, 58] width 32 height 14
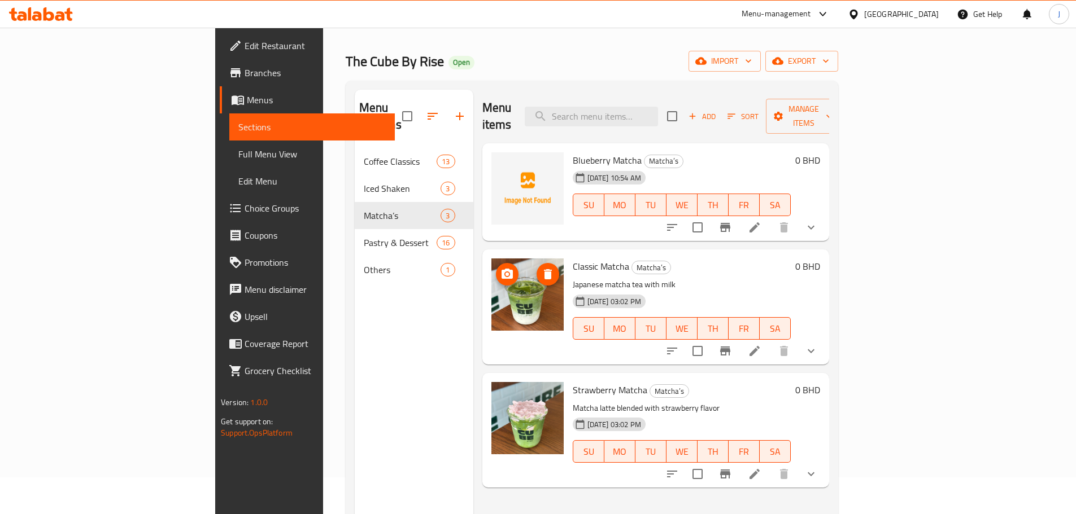
scroll to position [56, 0]
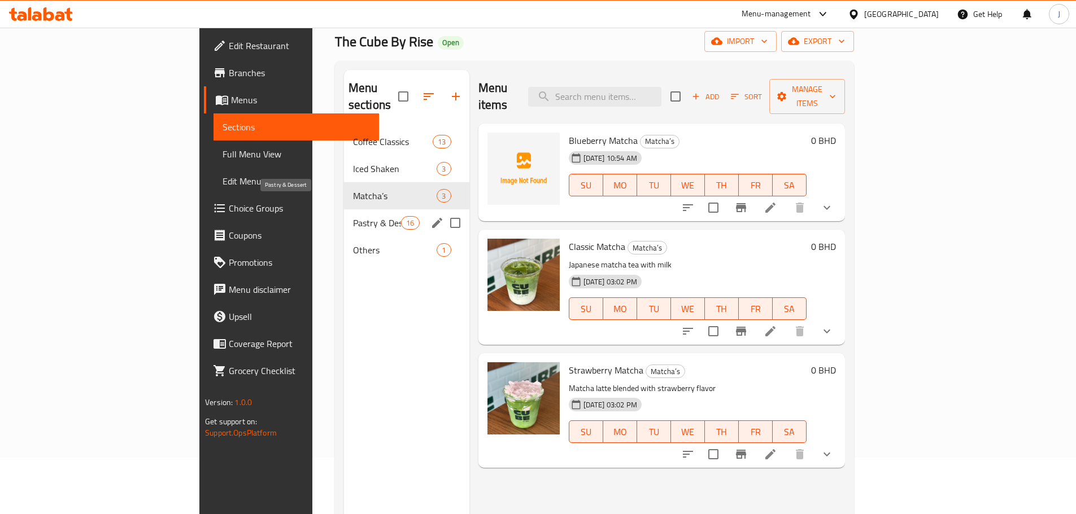
click at [353, 216] on span "Pastry & Dessert" at bounding box center [377, 223] width 48 height 14
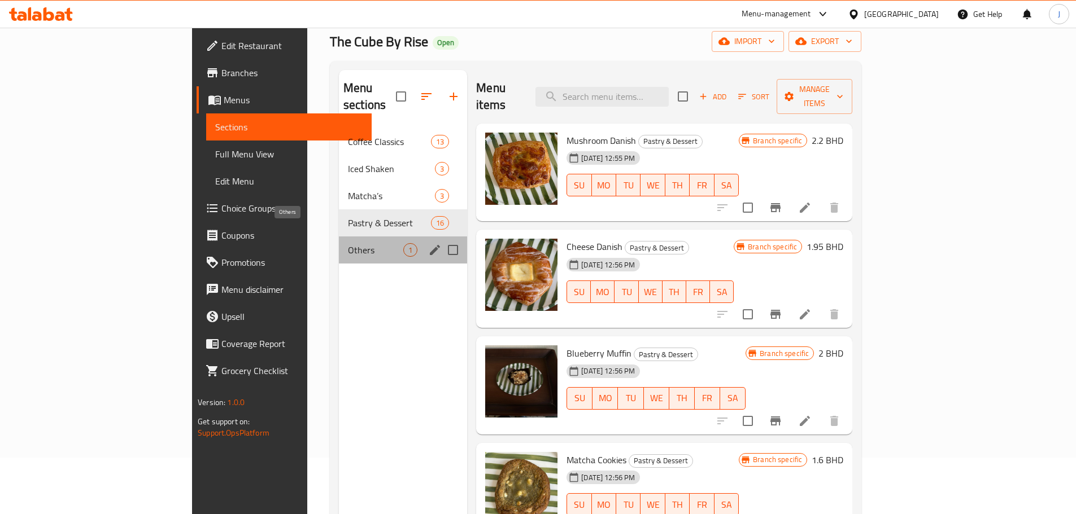
click at [348, 243] on span "Others" at bounding box center [375, 250] width 55 height 14
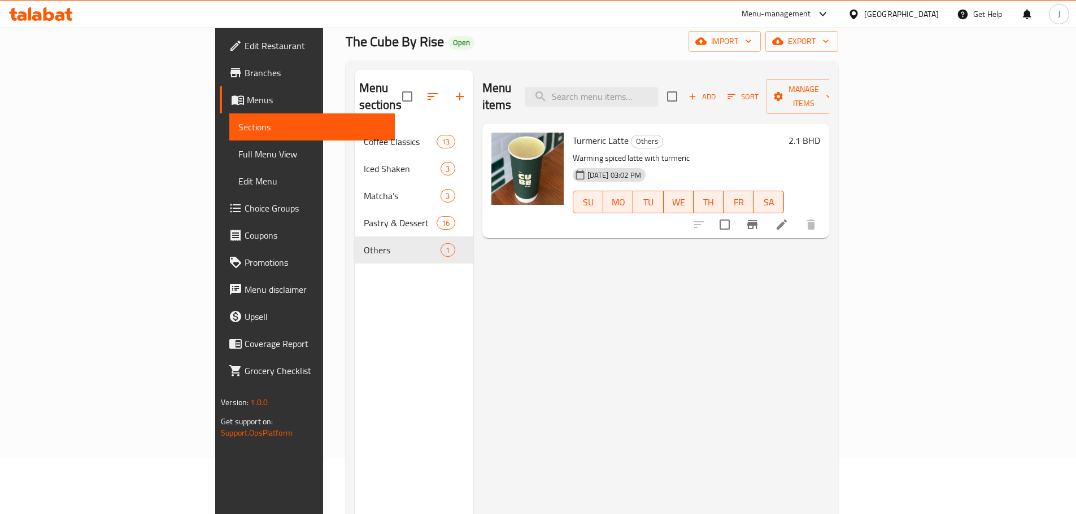
click at [797, 215] on li at bounding box center [782, 225] width 32 height 20
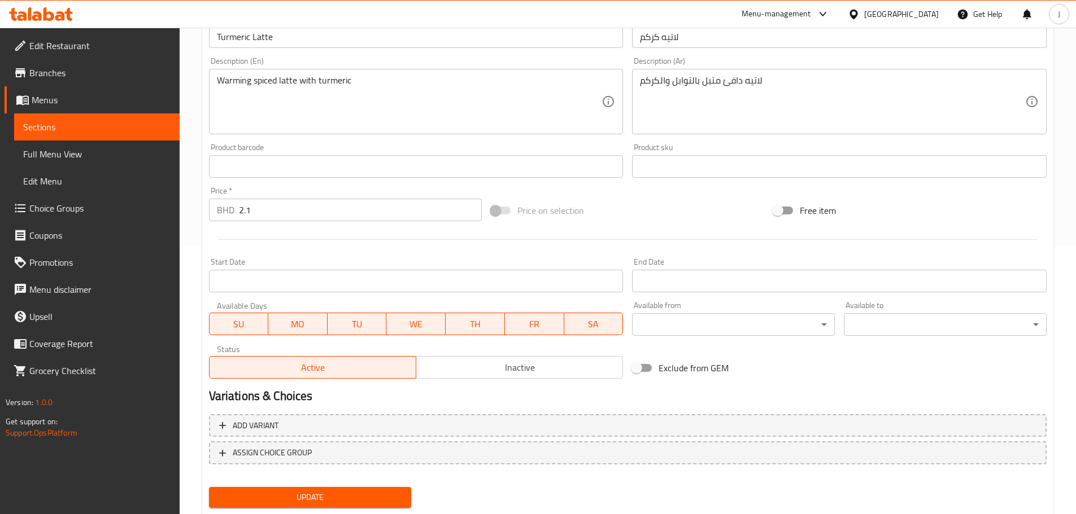
scroll to position [282, 0]
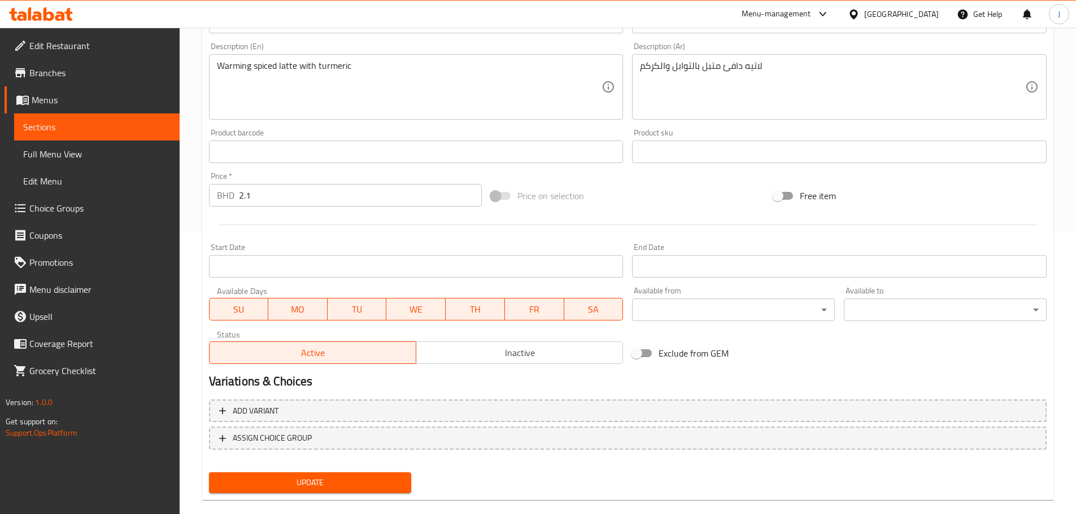
click at [288, 203] on input "2.1" at bounding box center [360, 195] width 243 height 23
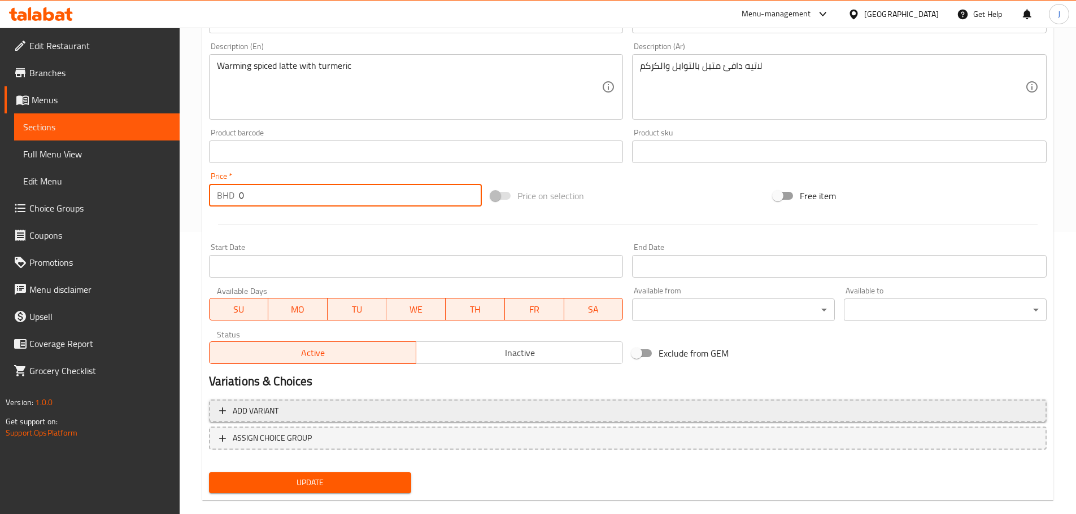
type input "0"
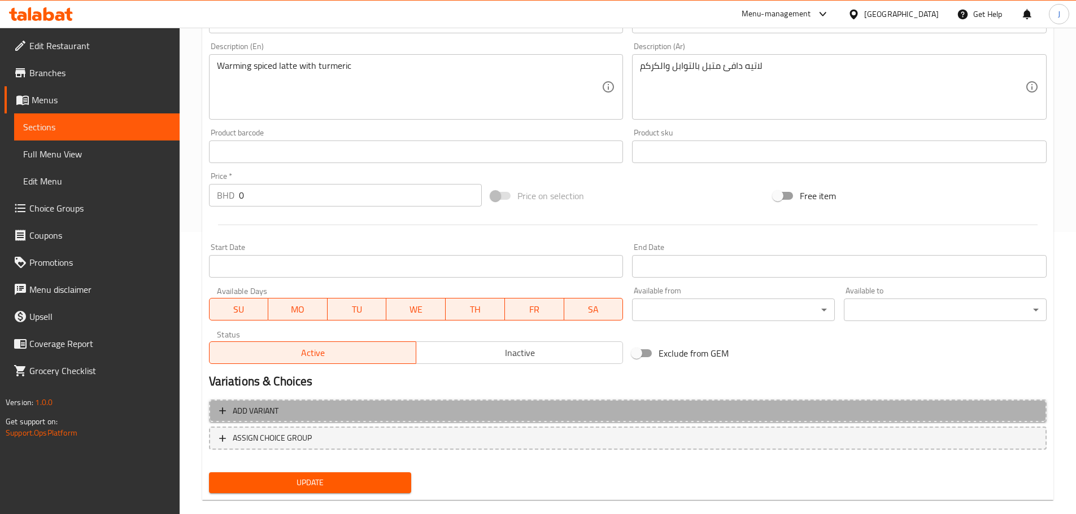
click at [348, 417] on span "Add variant" at bounding box center [627, 411] width 817 height 14
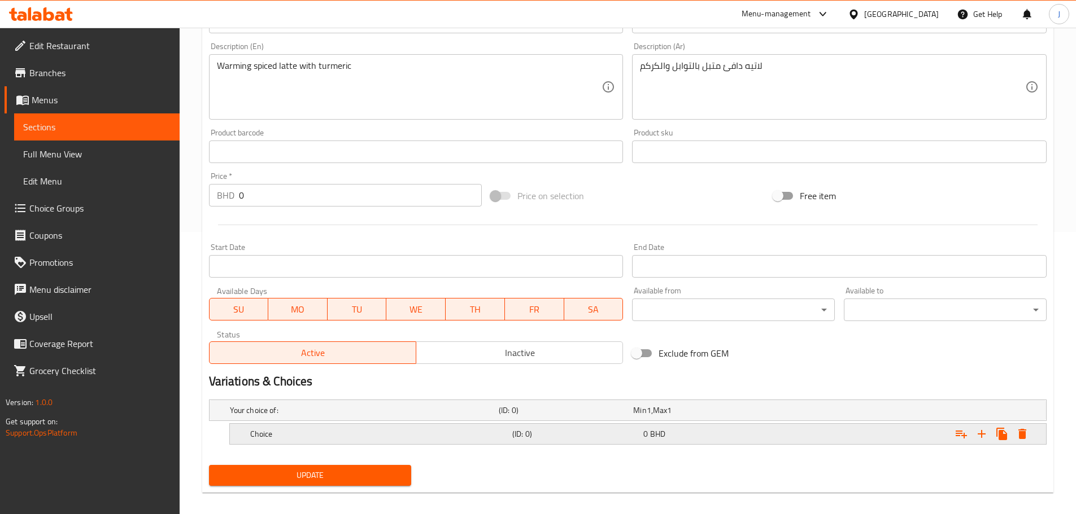
click at [369, 434] on h5 "Choice" at bounding box center [378, 434] width 257 height 11
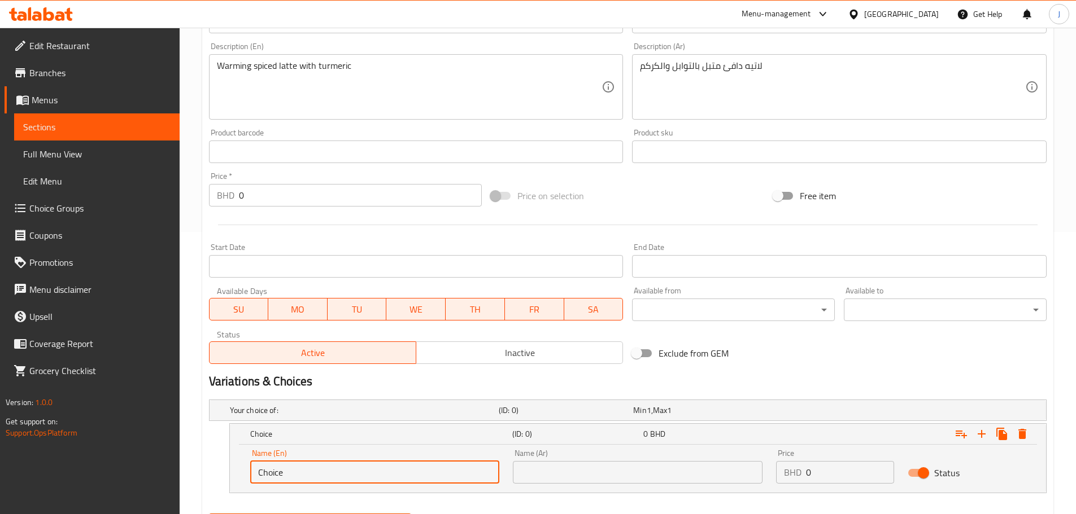
click at [346, 480] on input "Choice" at bounding box center [375, 472] width 250 height 23
type input "Small"
click at [634, 468] on input "text" at bounding box center [638, 472] width 250 height 23
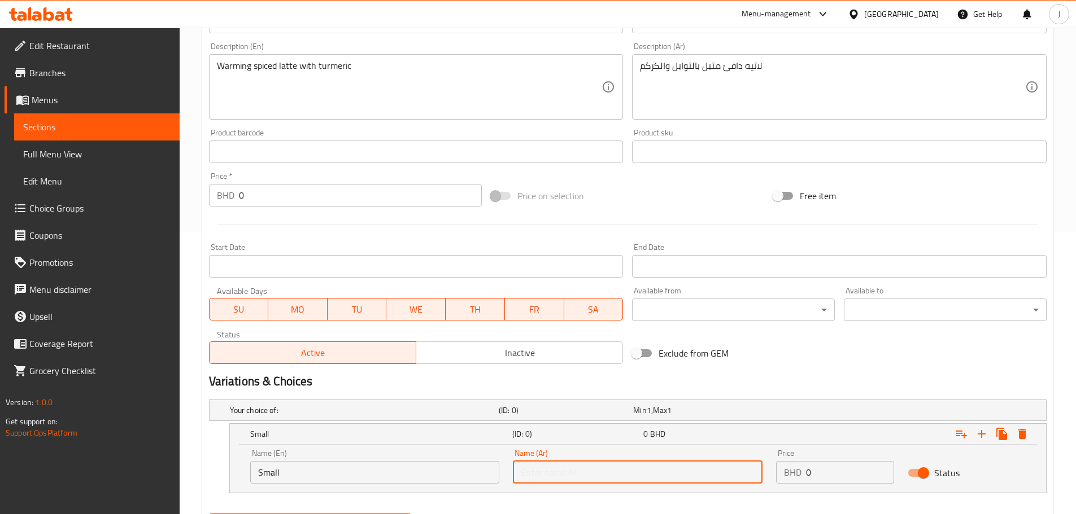
type input "صغير"
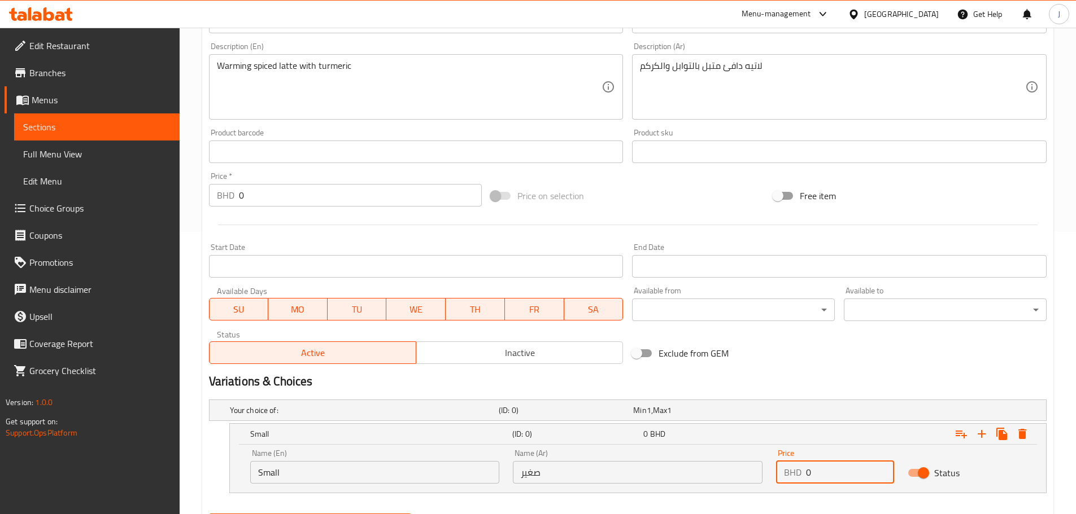
click at [821, 474] on input "0" at bounding box center [850, 472] width 88 height 23
paste input "2.1"
type input "2.1"
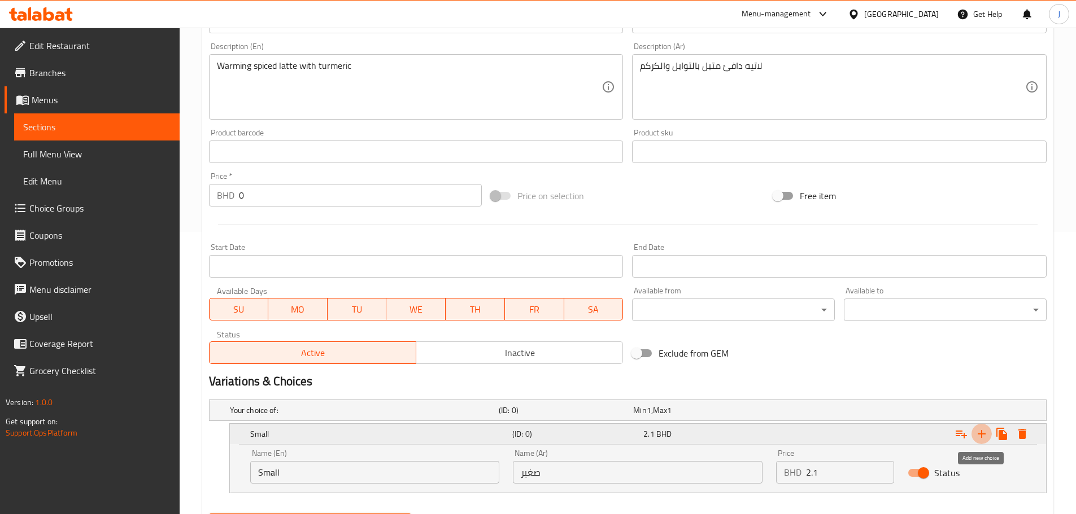
click at [980, 433] on icon "Expand" at bounding box center [982, 434] width 14 height 14
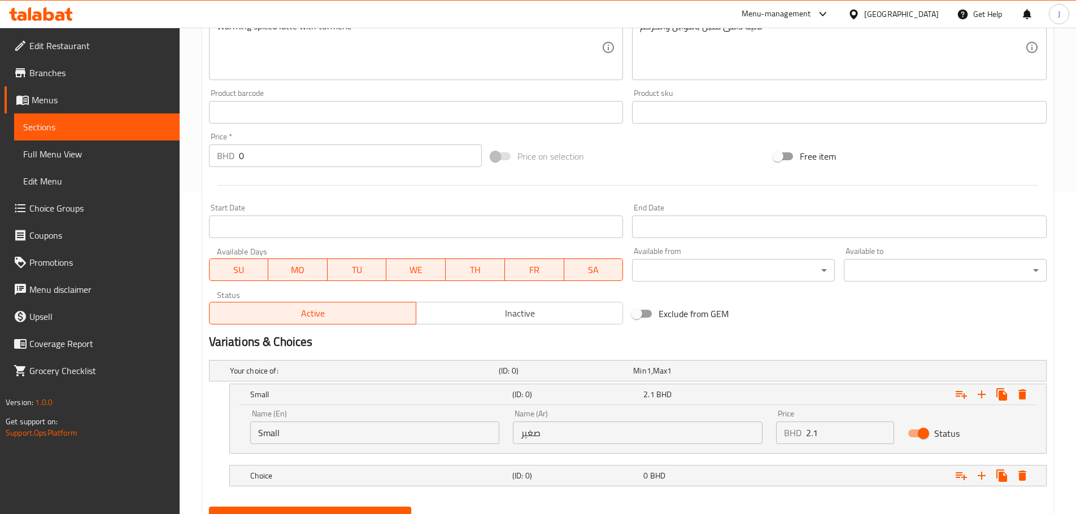
scroll to position [374, 0]
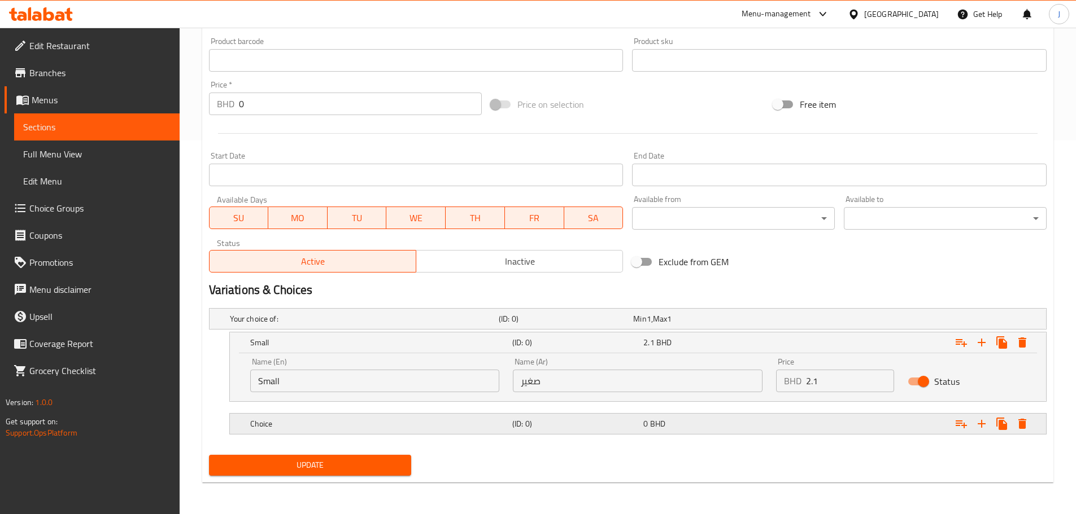
click at [390, 427] on h5 "Choice" at bounding box center [378, 423] width 257 height 11
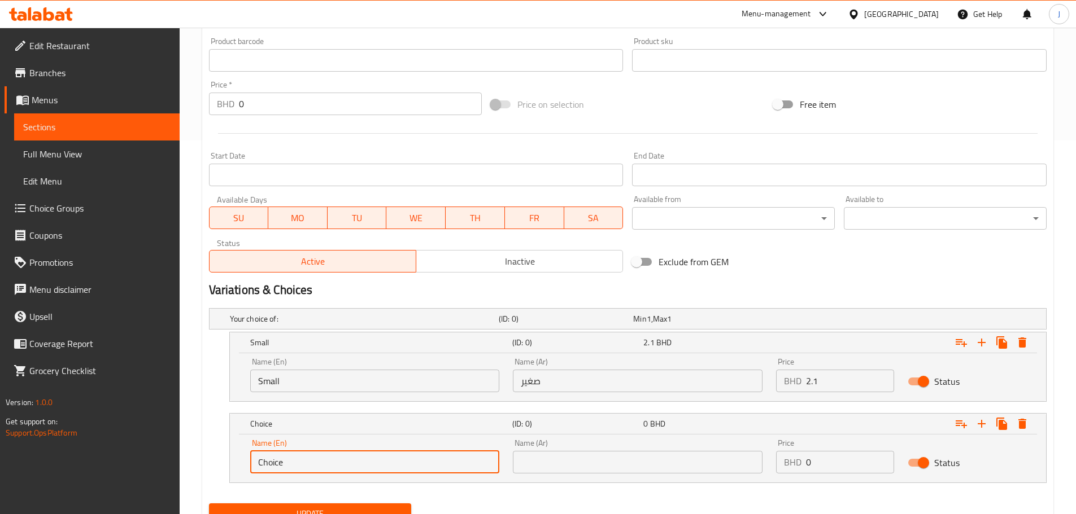
click at [337, 460] on input "Choice" at bounding box center [375, 462] width 250 height 23
type input "Large"
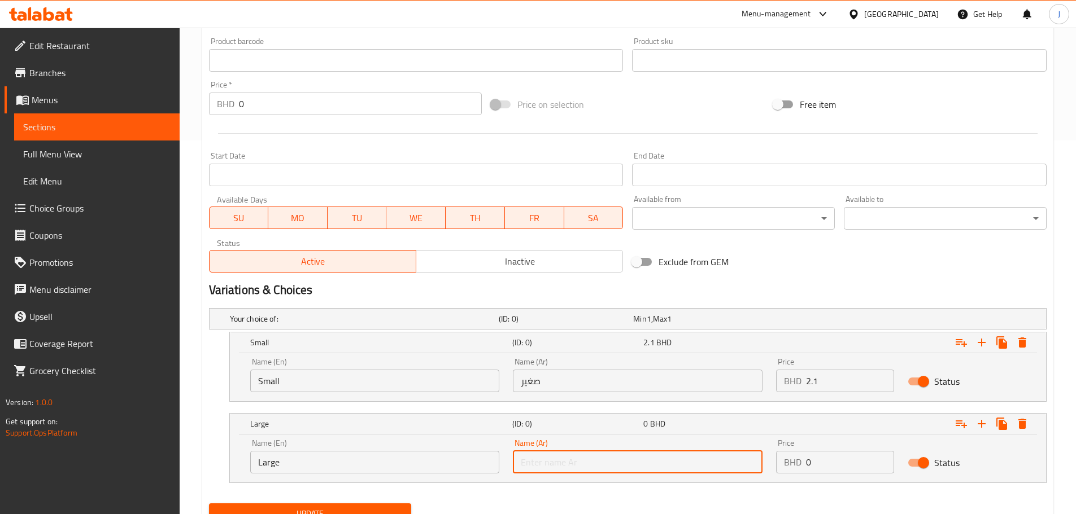
type input "كبير"
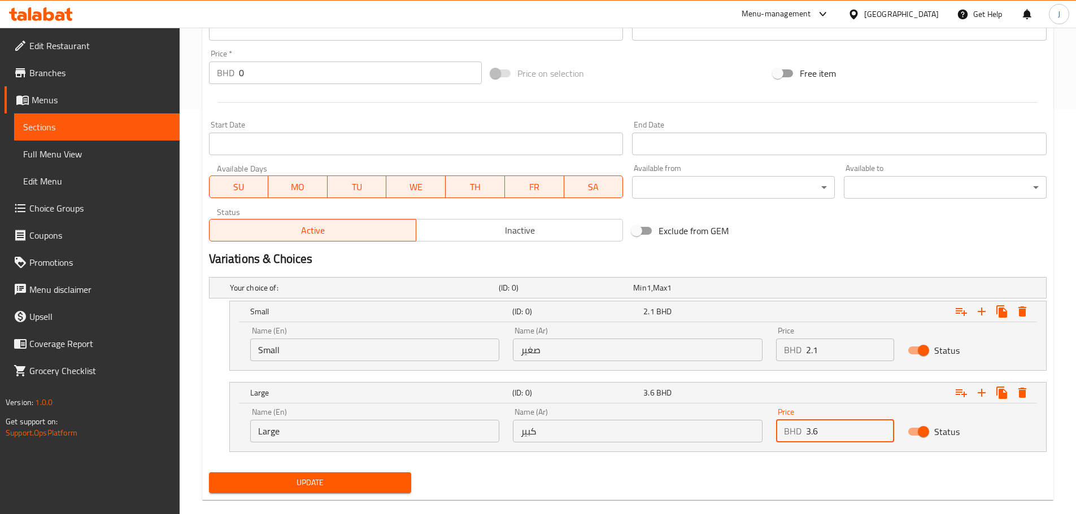
scroll to position [422, 0]
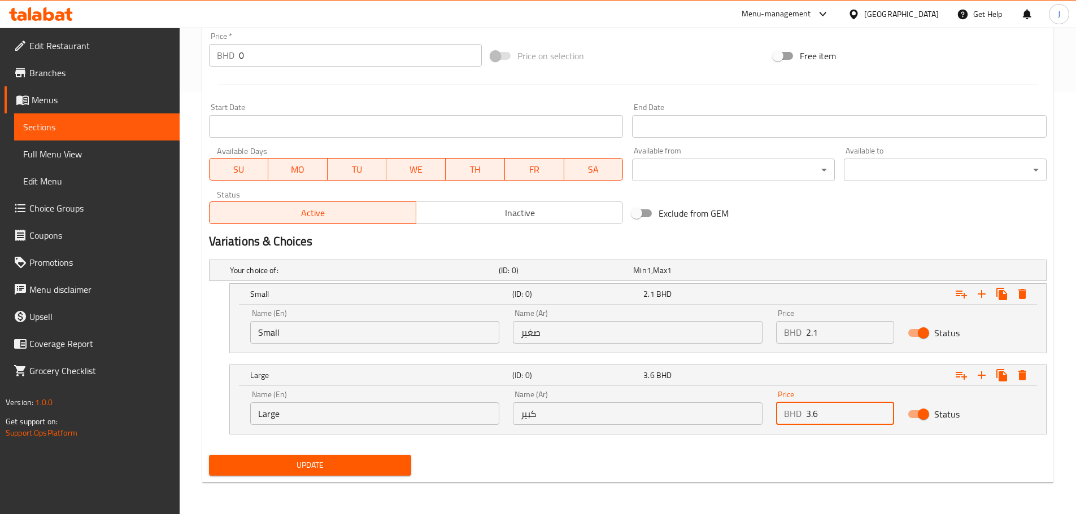
type input "3.6"
click at [341, 468] on span "Update" at bounding box center [310, 465] width 185 height 14
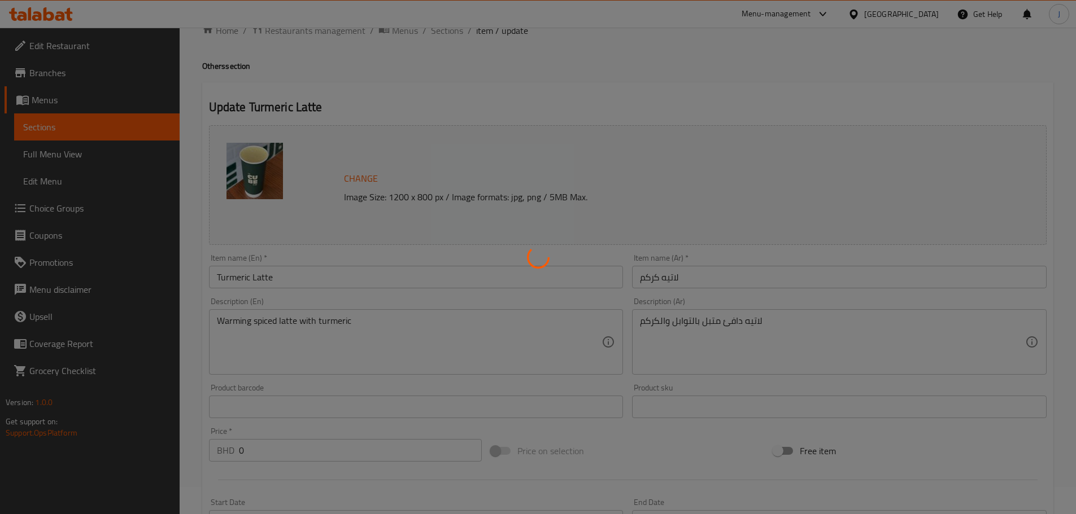
scroll to position [0, 0]
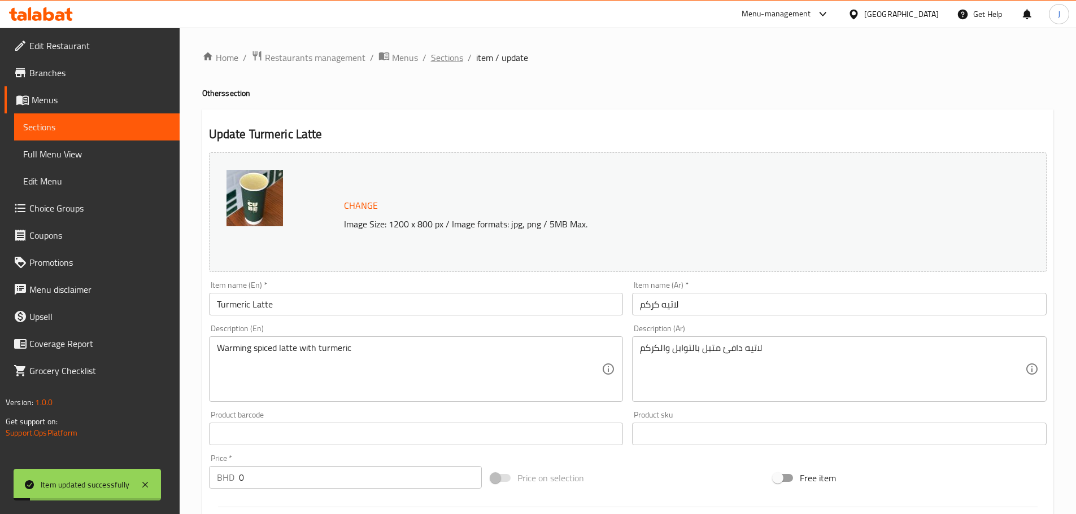
click at [443, 60] on span "Sections" at bounding box center [447, 58] width 32 height 14
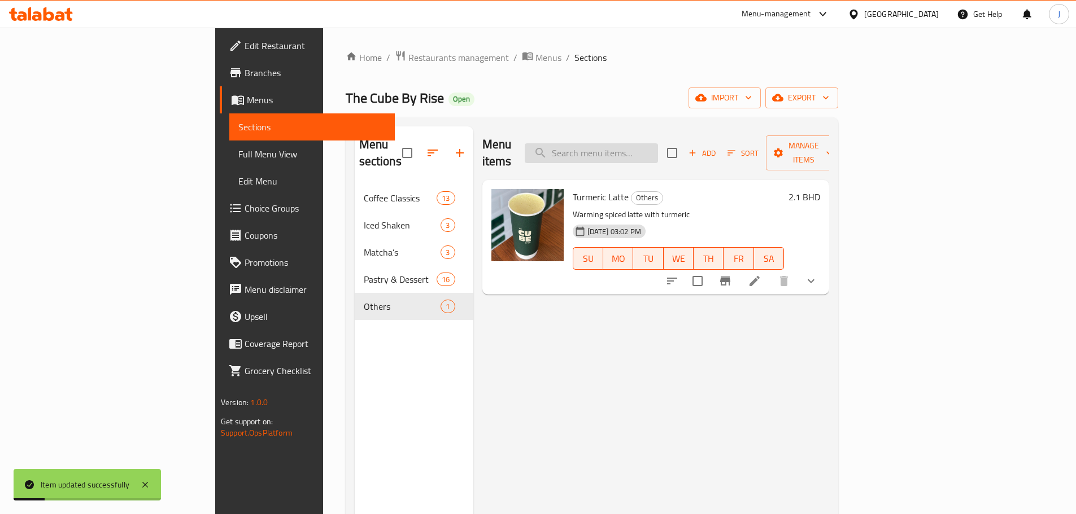
click at [658, 143] on input "search" at bounding box center [591, 153] width 133 height 20
type input "h"
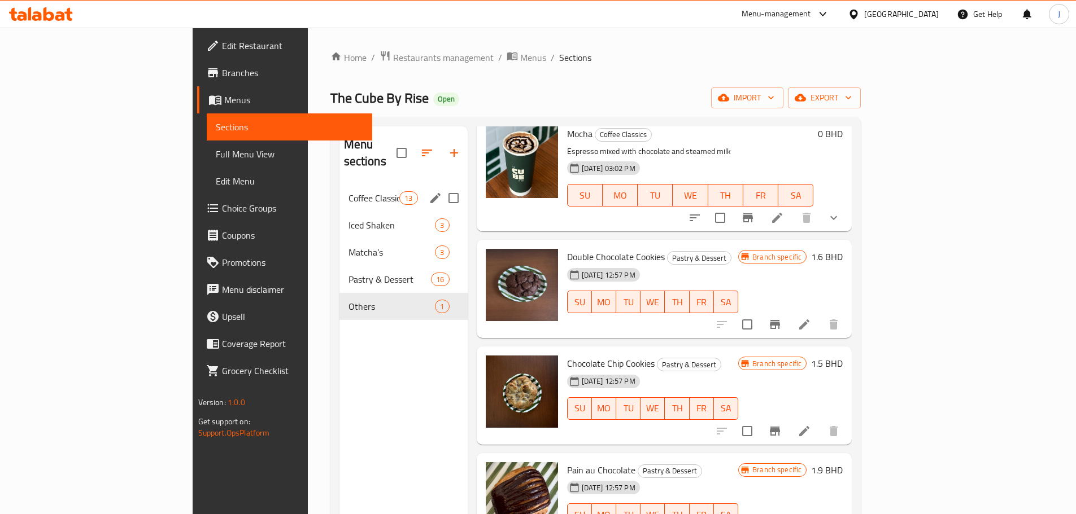
type input "choco"
click at [339, 185] on div "Coffee Classics 13" at bounding box center [403, 198] width 128 height 27
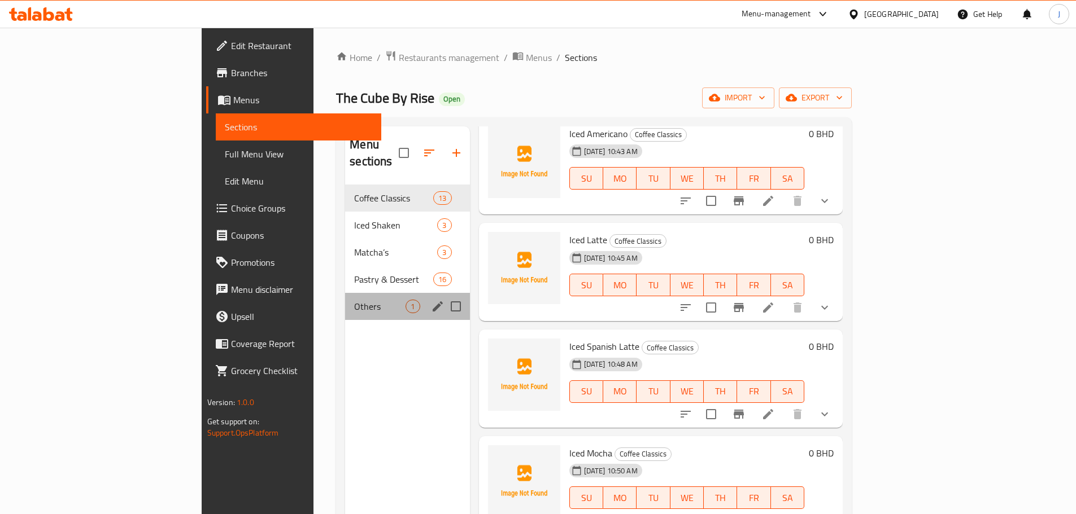
click at [345, 293] on div "Others 1" at bounding box center [407, 306] width 124 height 27
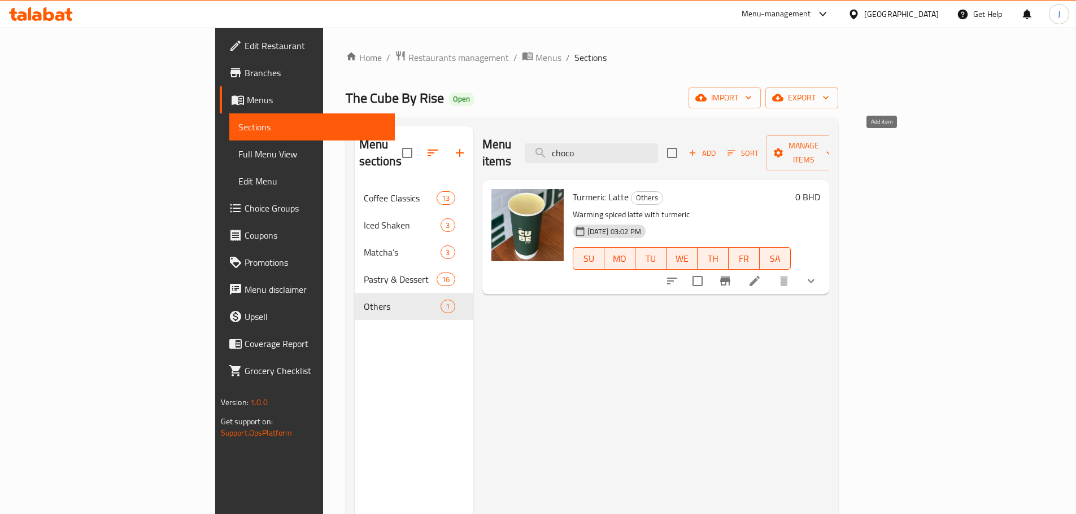
click at [697, 148] on icon "button" at bounding box center [692, 153] width 10 height 10
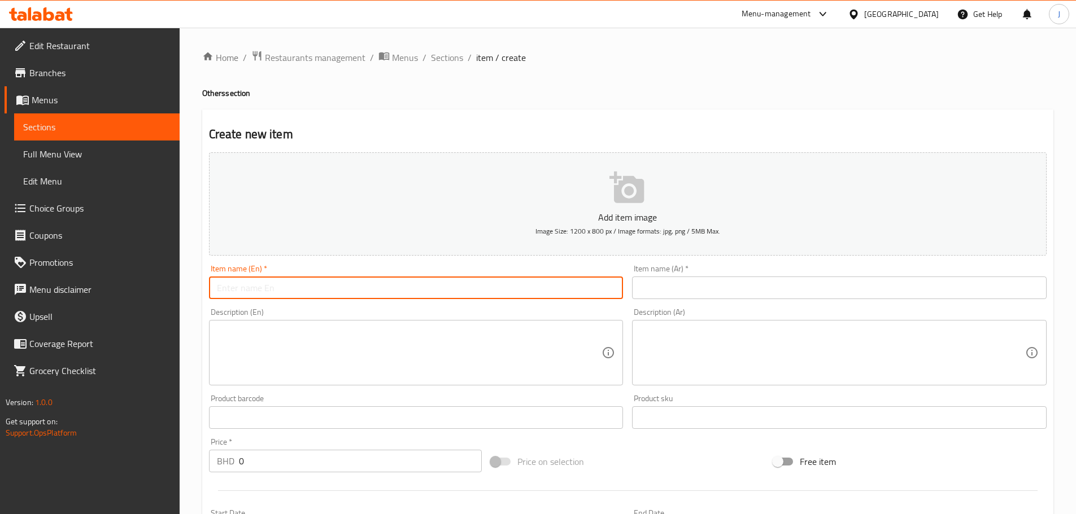
click at [433, 282] on input "text" at bounding box center [416, 288] width 414 height 23
type input "Hot Chocolate"
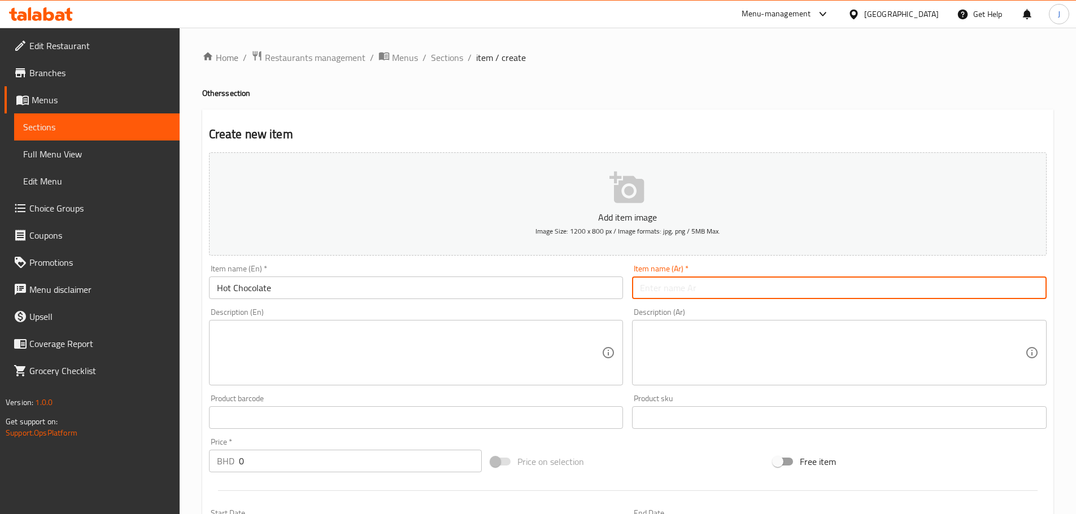
click at [771, 292] on input "text" at bounding box center [839, 288] width 414 height 23
paste input "شكولاته ساخنة"
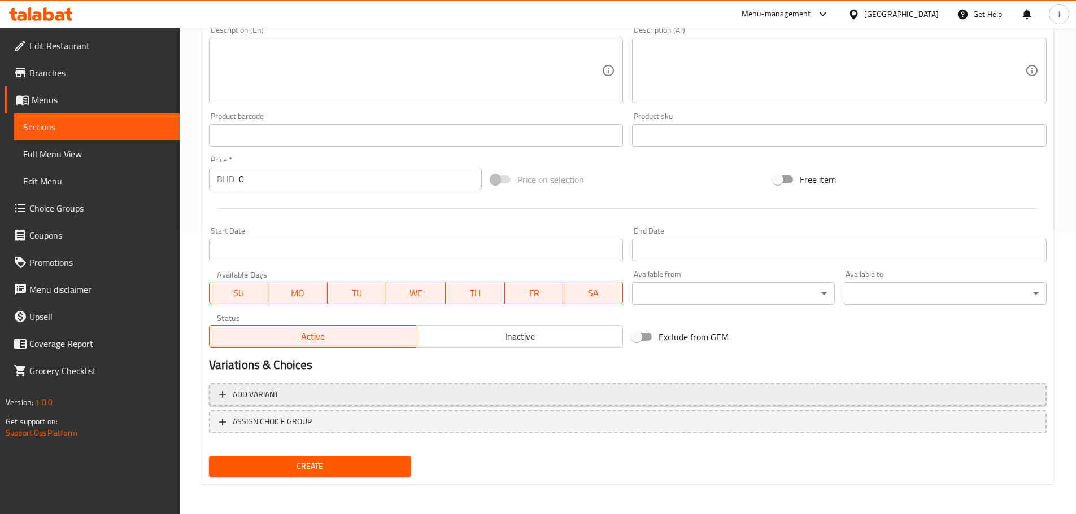
type input "شكولاته ساخنة"
click at [664, 388] on span "Add variant" at bounding box center [627, 395] width 817 height 14
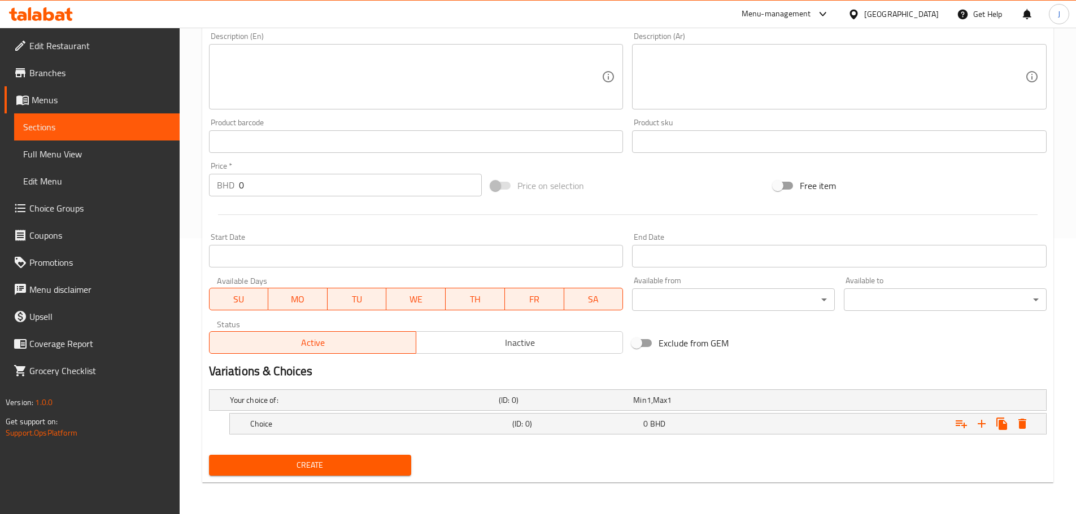
scroll to position [276, 0]
click at [647, 423] on span "0" at bounding box center [645, 424] width 5 height 15
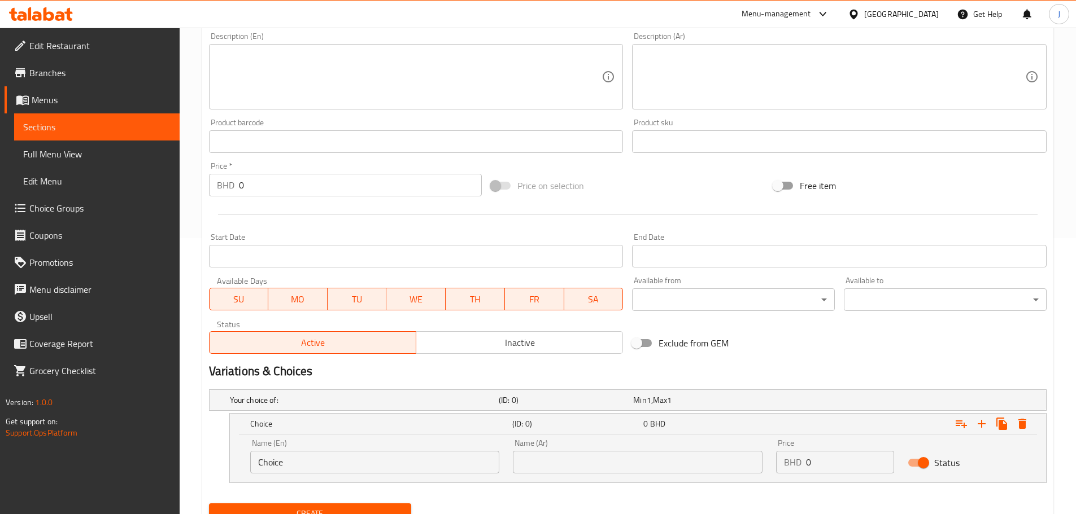
click at [829, 456] on input "0" at bounding box center [850, 462] width 88 height 23
type input "2.4"
click at [979, 423] on icon "Expand" at bounding box center [981, 424] width 8 height 8
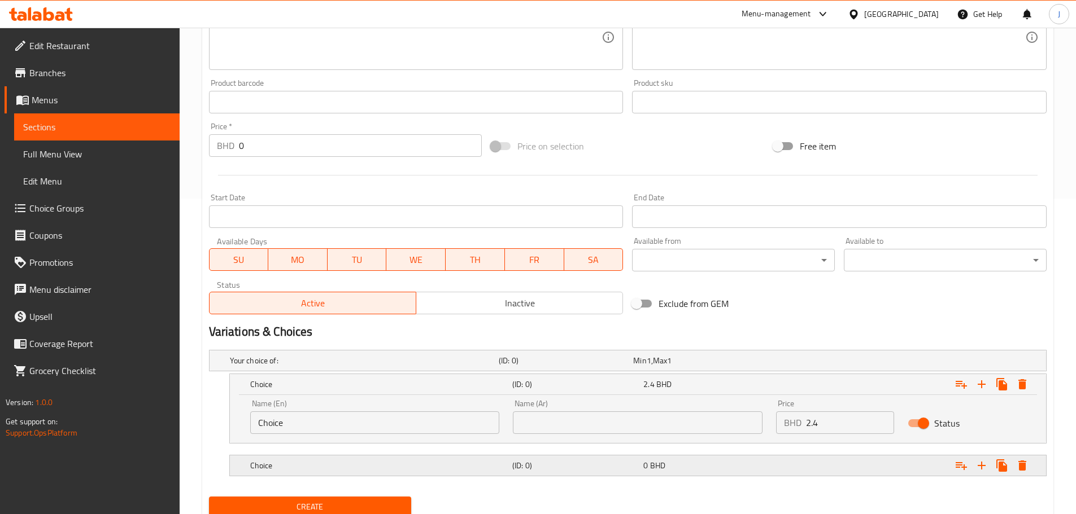
scroll to position [357, 0]
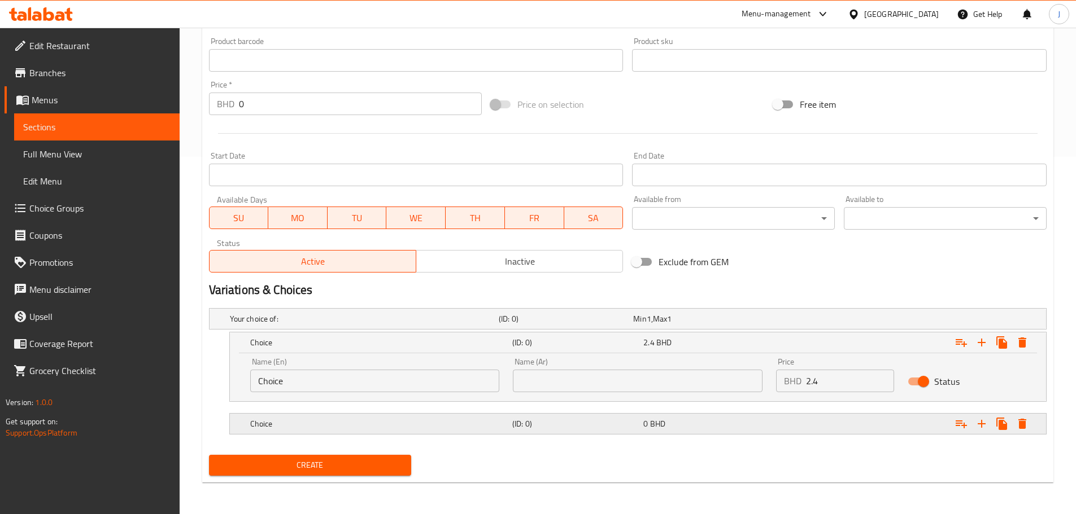
click at [788, 427] on div "Expand" at bounding box center [903, 424] width 262 height 25
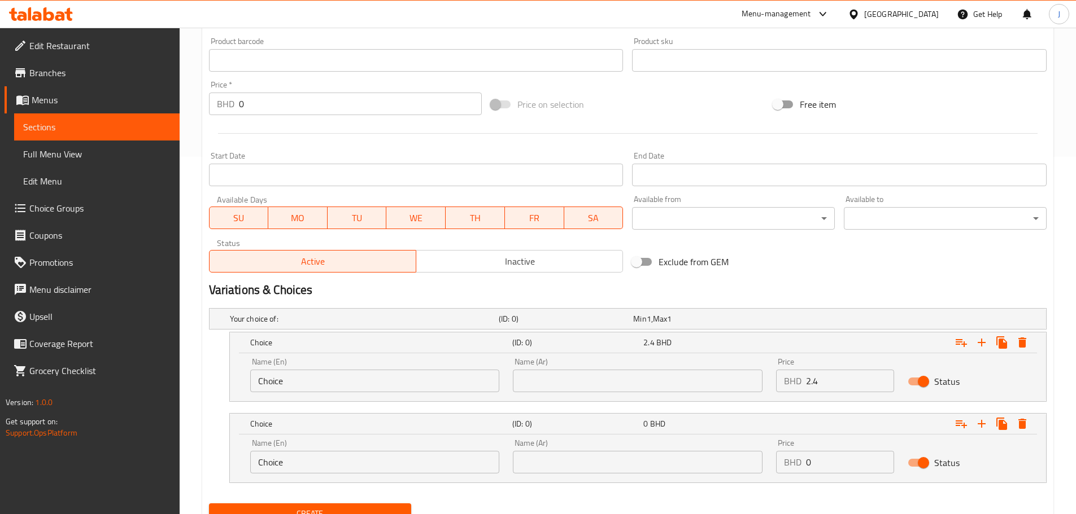
click at [810, 468] on input "0" at bounding box center [850, 462] width 88 height 23
type input "0"
type input "4"
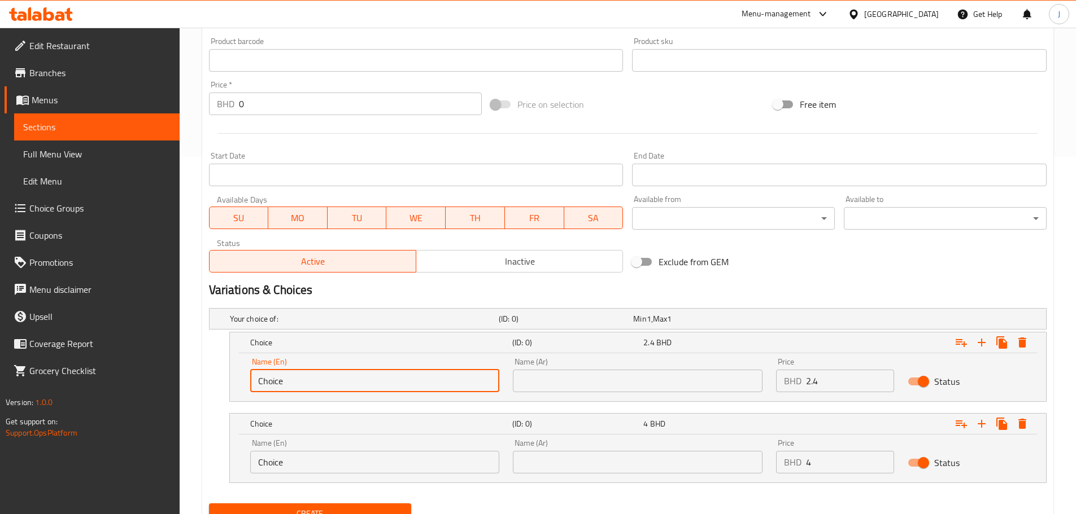
click at [430, 375] on input "Choice" at bounding box center [375, 381] width 250 height 23
type input "Small"
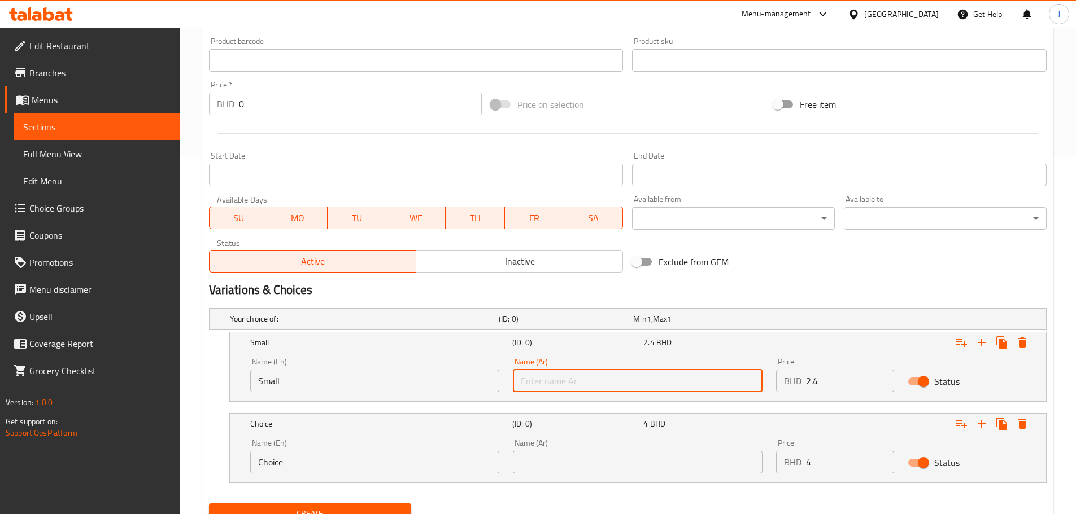
click at [555, 390] on input "text" at bounding box center [638, 381] width 250 height 23
type input "صغير"
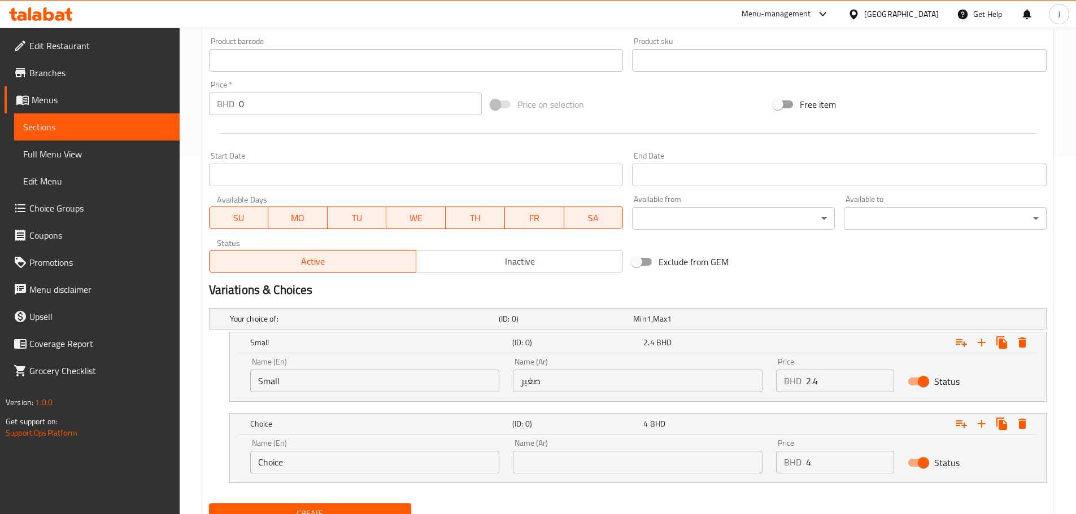
click at [404, 448] on div "Name (En) Choice Name (En)" at bounding box center [375, 456] width 250 height 34
click at [403, 451] on div "Name (En) Choice Name (En)" at bounding box center [375, 456] width 250 height 34
click at [403, 452] on input "Choice" at bounding box center [375, 462] width 250 height 23
type input "Large"
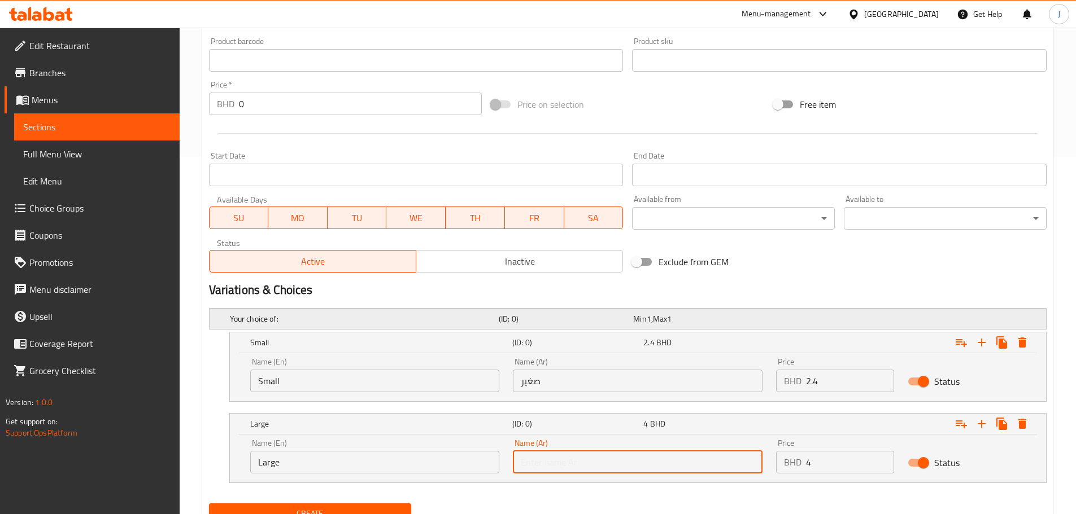
type input "كبير"
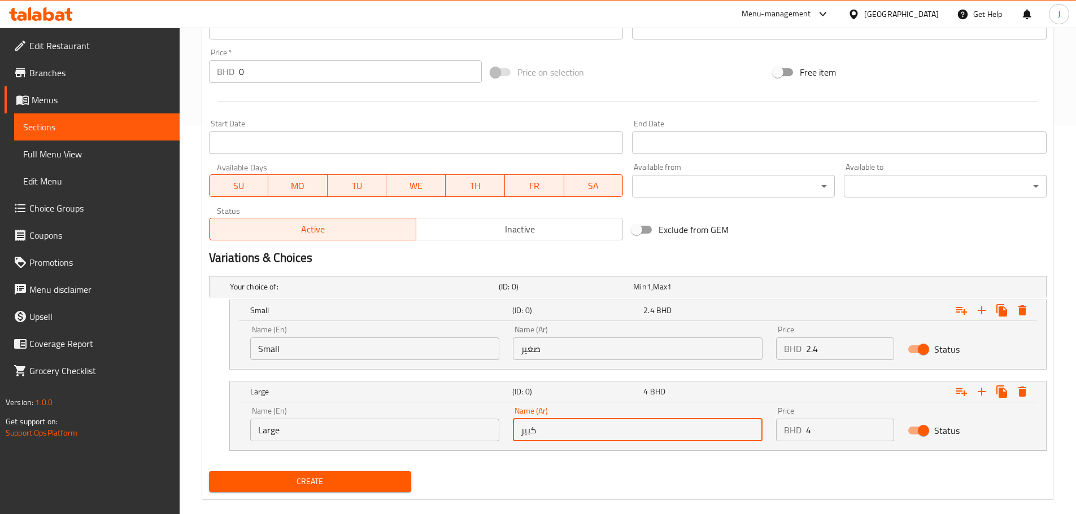
scroll to position [406, 0]
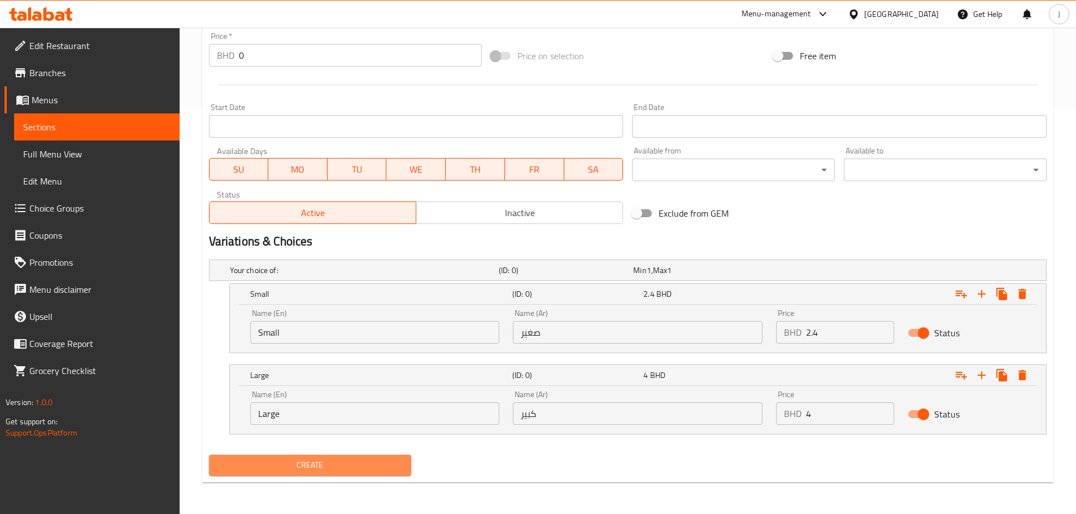
click at [379, 468] on span "Create" at bounding box center [310, 465] width 185 height 14
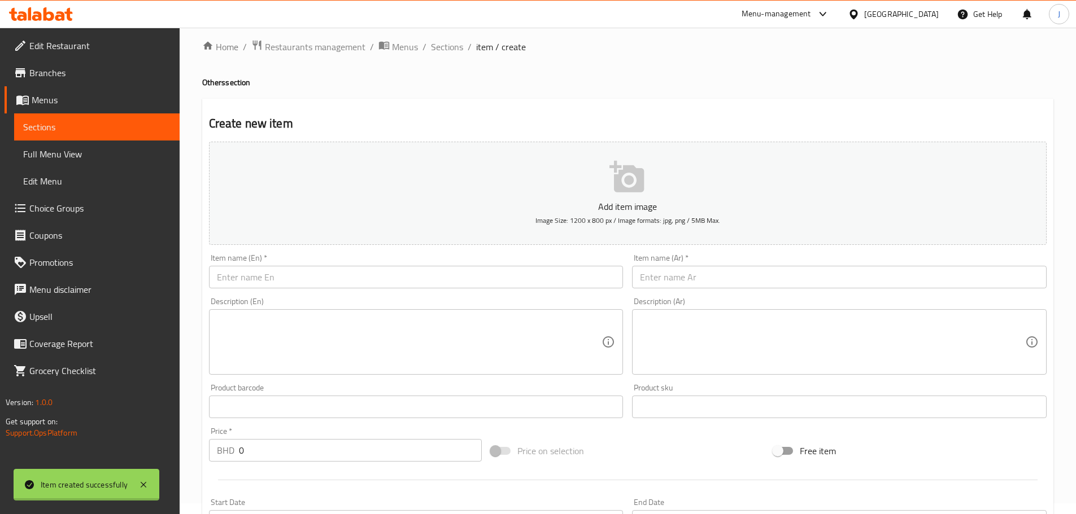
scroll to position [0, 0]
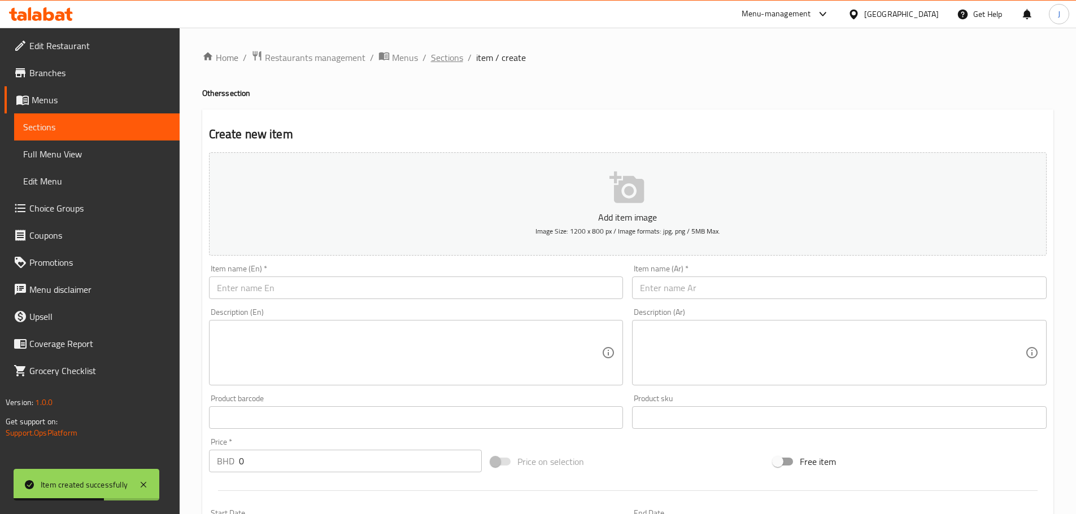
click at [452, 64] on span "Sections" at bounding box center [447, 58] width 32 height 14
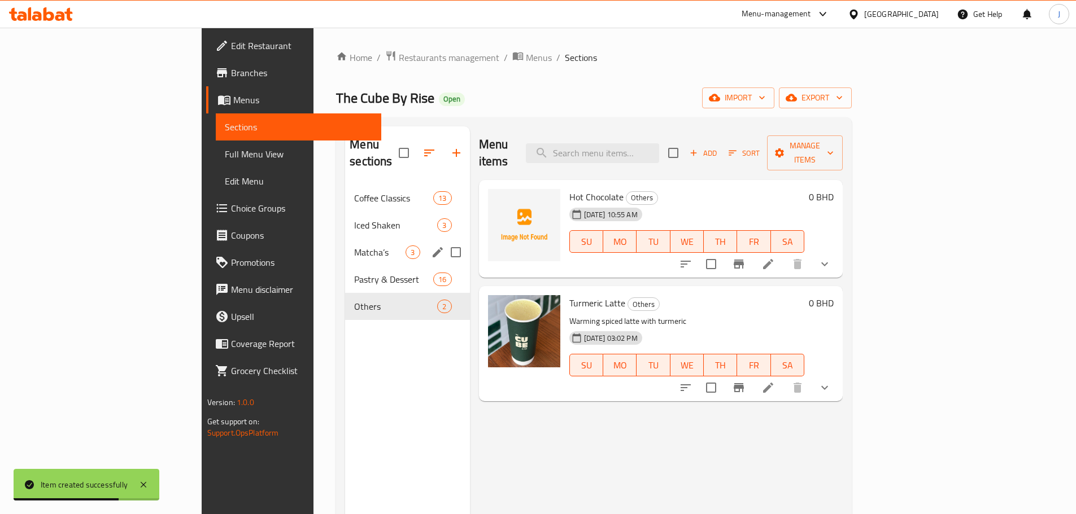
click at [354, 246] on span "Matcha’s" at bounding box center [379, 253] width 51 height 14
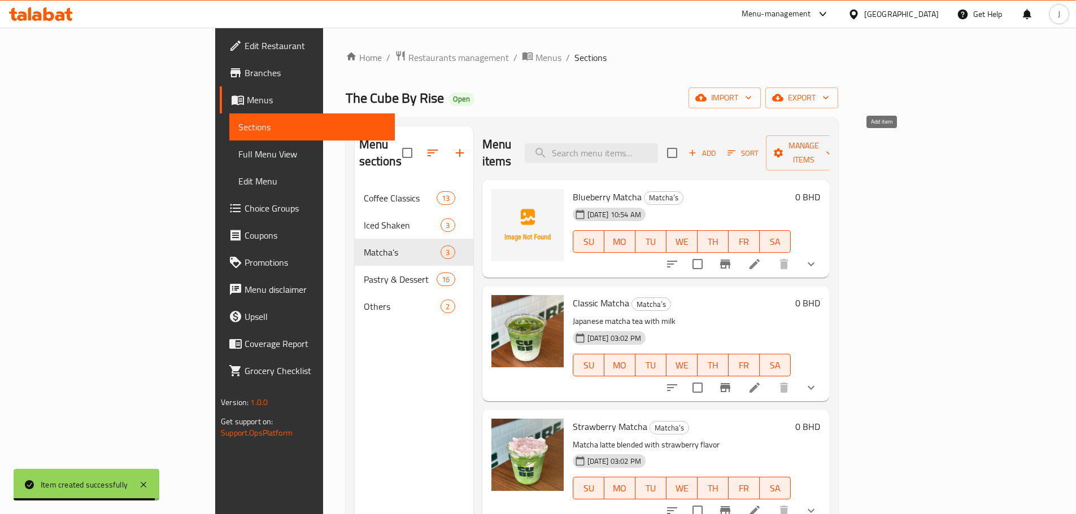
click at [717, 147] on span "Add" at bounding box center [702, 153] width 30 height 13
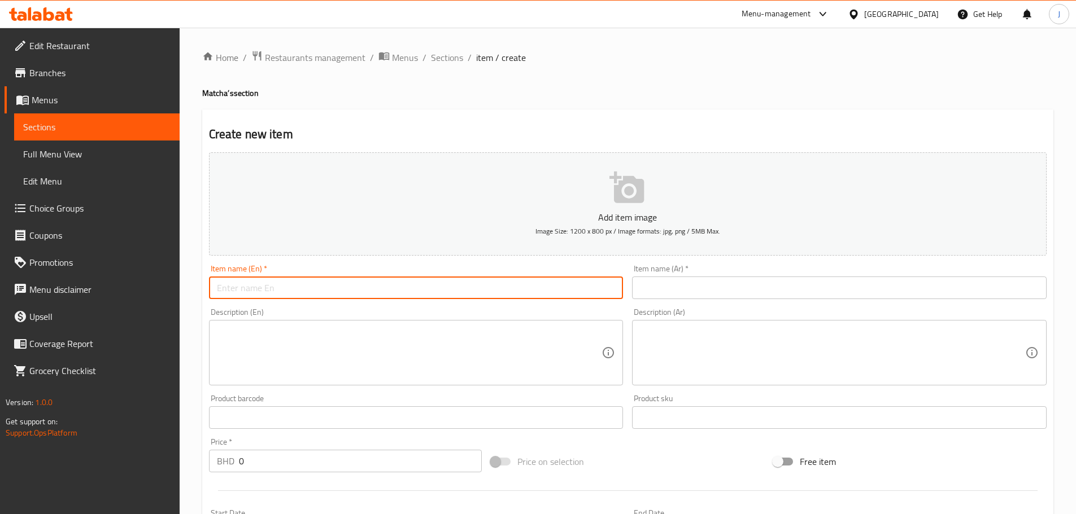
click at [431, 292] on input "text" at bounding box center [416, 288] width 414 height 23
type input "Date Matcha"
click at [713, 285] on input "text" at bounding box center [839, 288] width 414 height 23
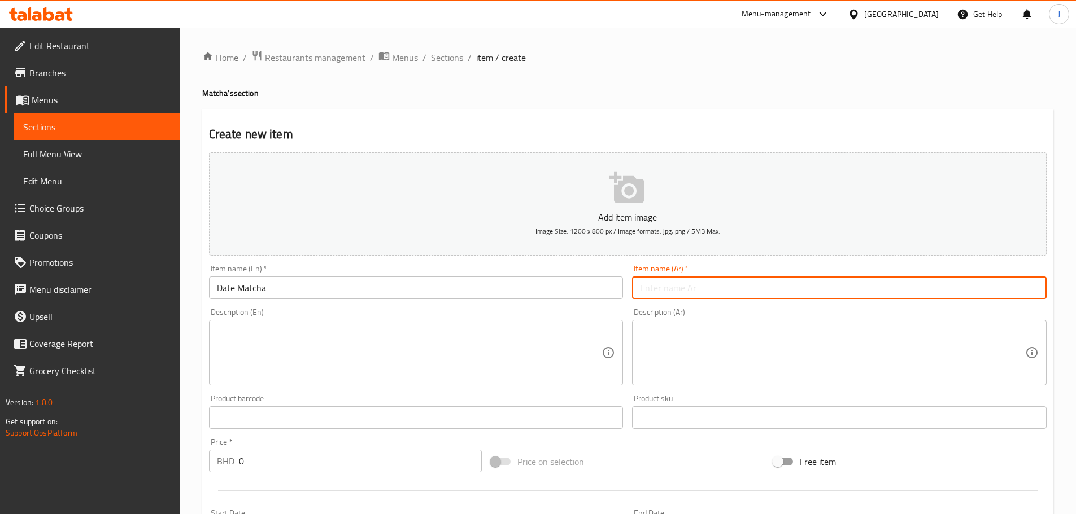
paste input "ماتشا التمر"
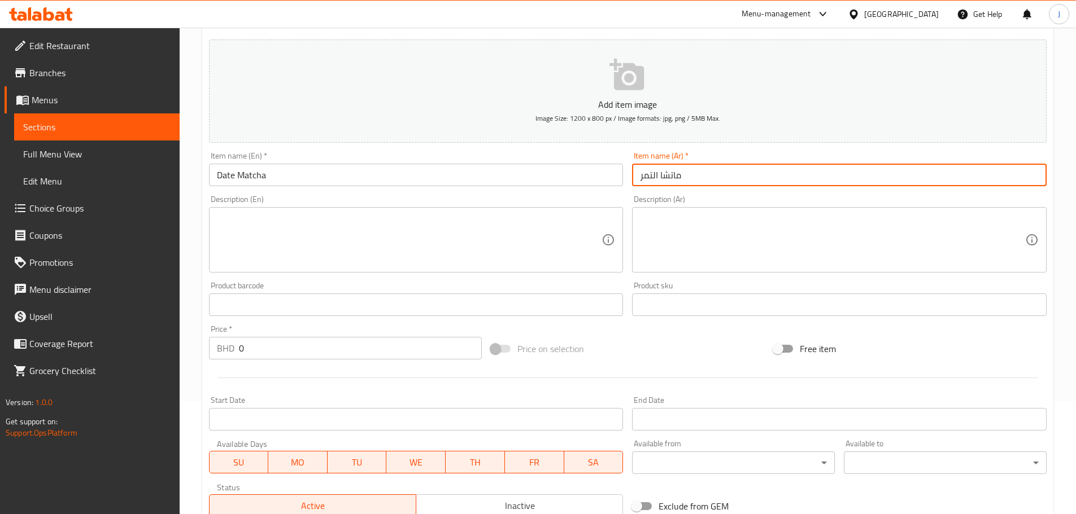
type input "ماتشا التمر"
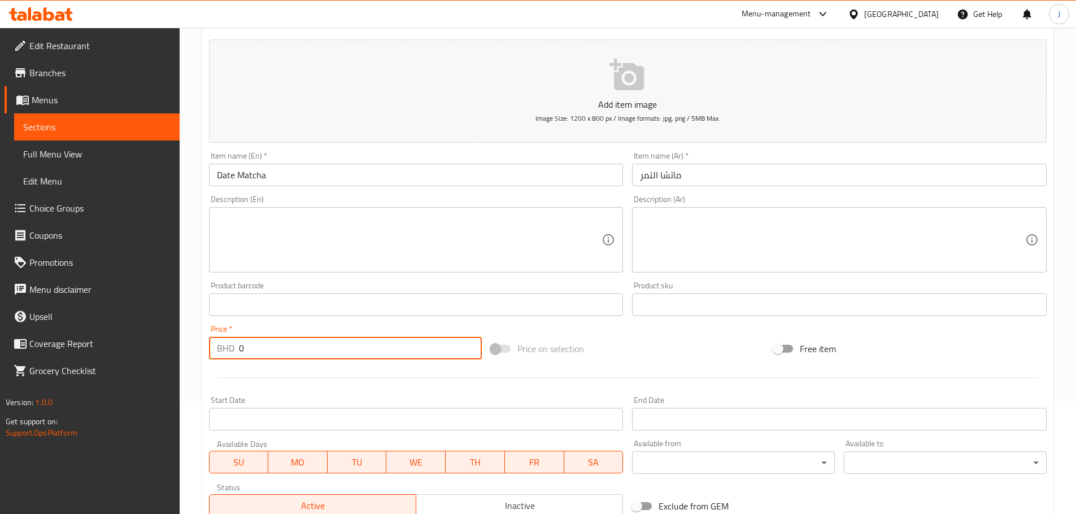
drag, startPoint x: 318, startPoint y: 341, endPoint x: 315, endPoint y: 349, distance: 8.6
click at [317, 344] on input "0" at bounding box center [360, 348] width 243 height 23
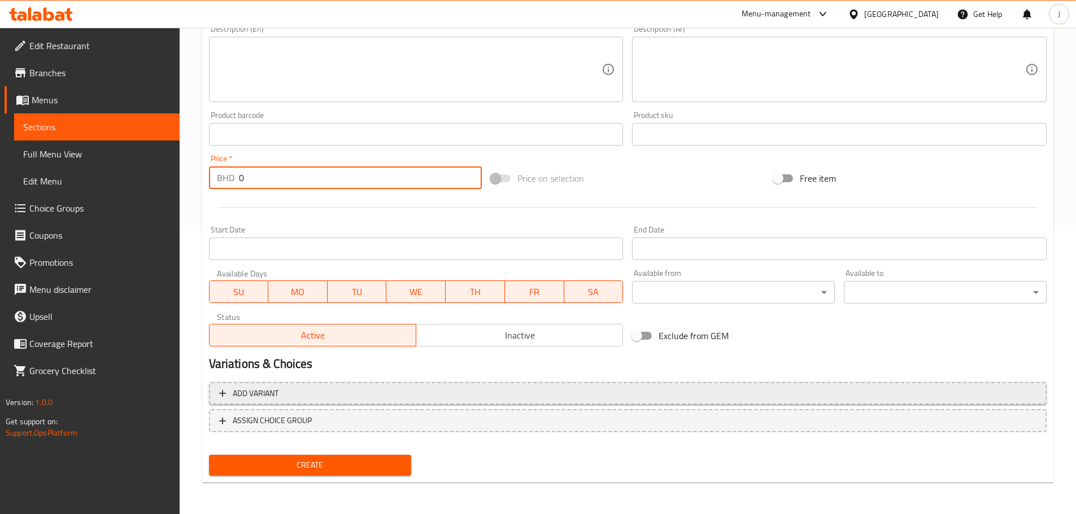
drag, startPoint x: 600, startPoint y: 381, endPoint x: 603, endPoint y: 391, distance: 11.3
click at [600, 385] on div "Add variant ASSIGN CHOICE GROUP" at bounding box center [627, 414] width 846 height 73
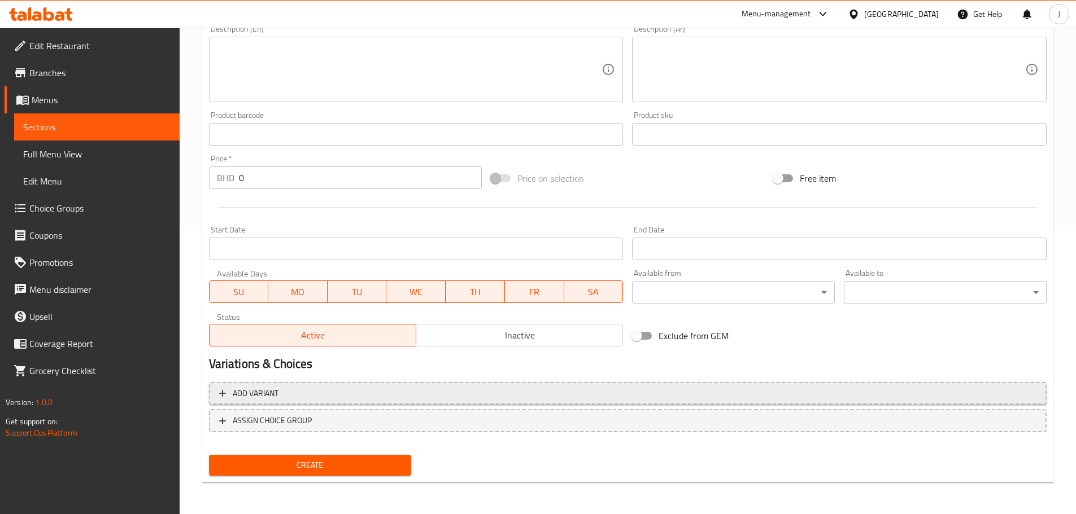
click at [603, 391] on span "Add variant" at bounding box center [627, 394] width 817 height 14
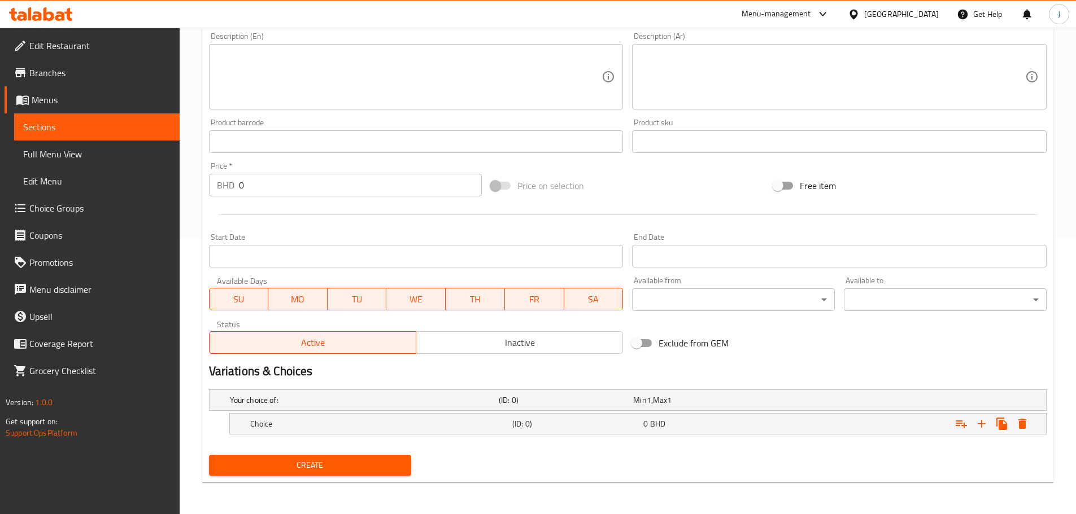
scroll to position [276, 0]
click at [650, 427] on span "BHD" at bounding box center [657, 424] width 15 height 15
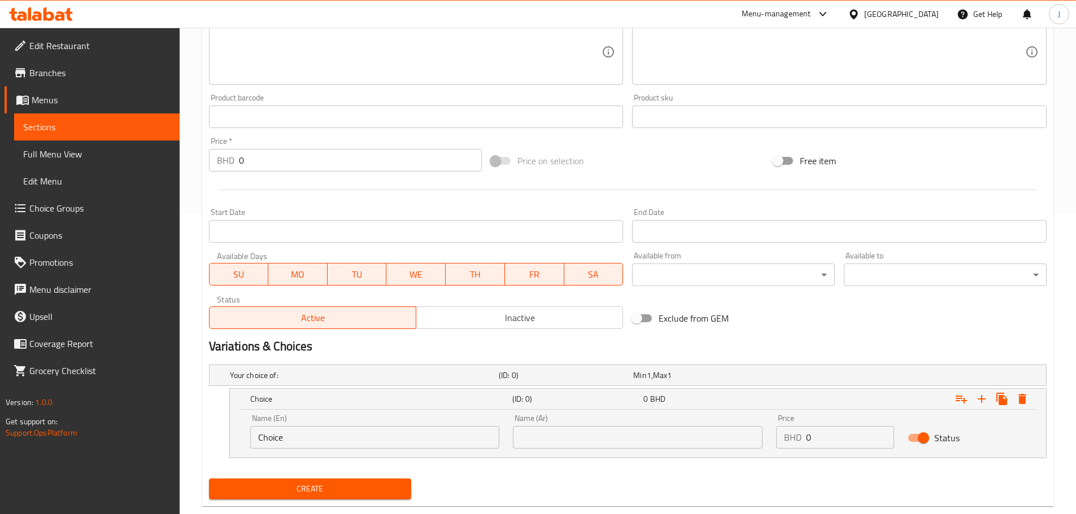
scroll to position [325, 0]
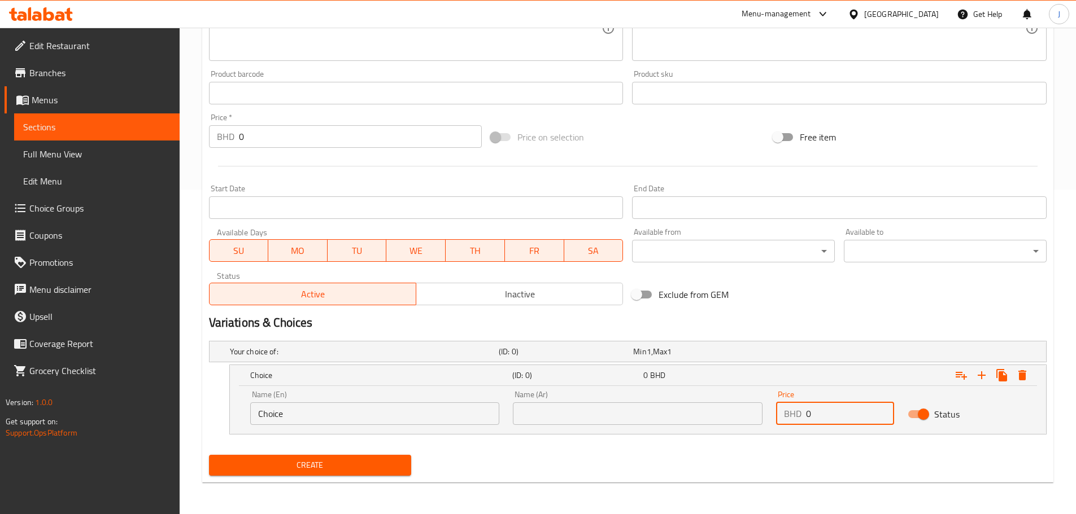
click at [813, 412] on input "0" at bounding box center [850, 414] width 88 height 23
type input "2.8"
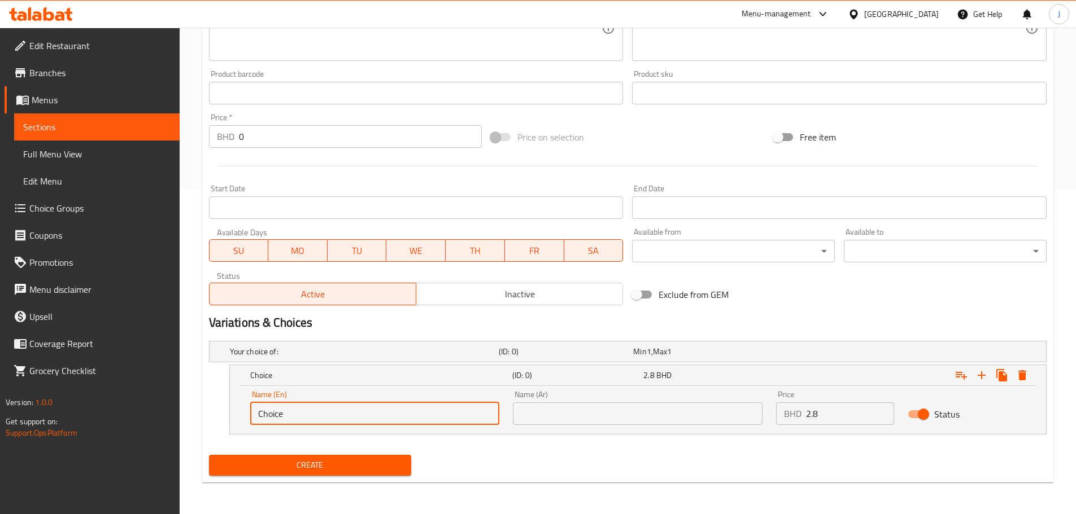
click at [374, 421] on input "Choice" at bounding box center [375, 414] width 250 height 23
click at [373, 421] on input "Choice" at bounding box center [375, 414] width 250 height 23
type input "Small"
click at [563, 418] on input "text" at bounding box center [638, 414] width 250 height 23
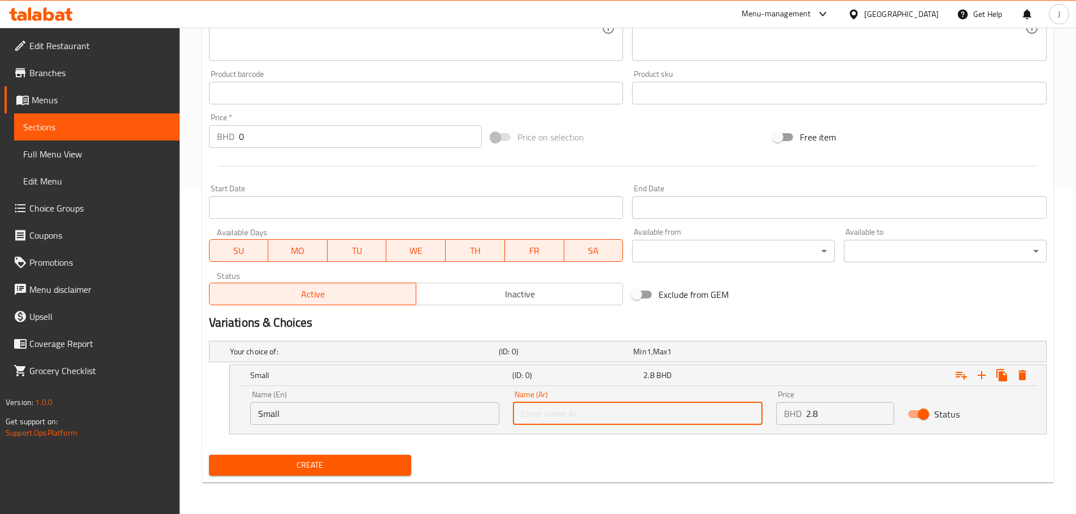
type input "صغير"
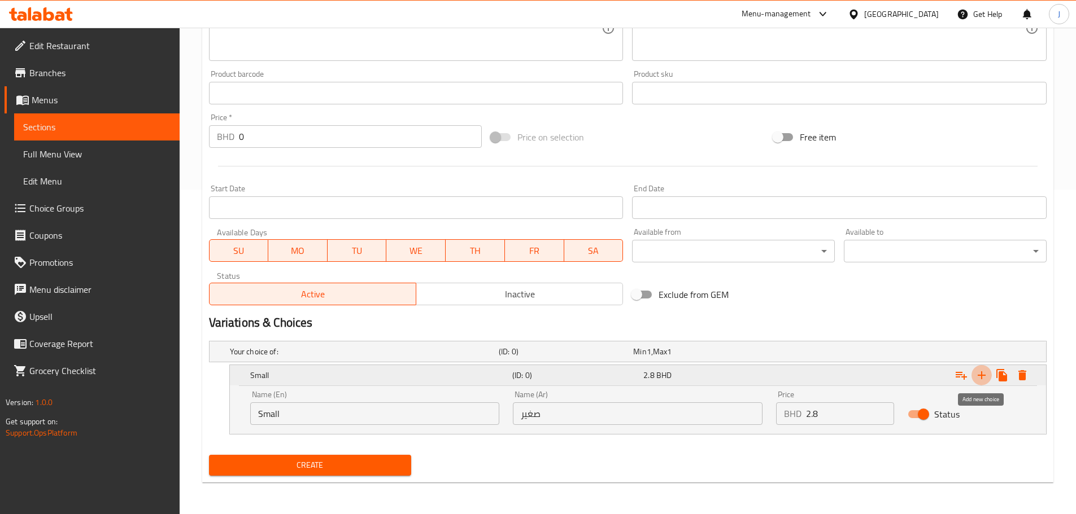
click at [988, 373] on button "Expand" at bounding box center [981, 375] width 20 height 20
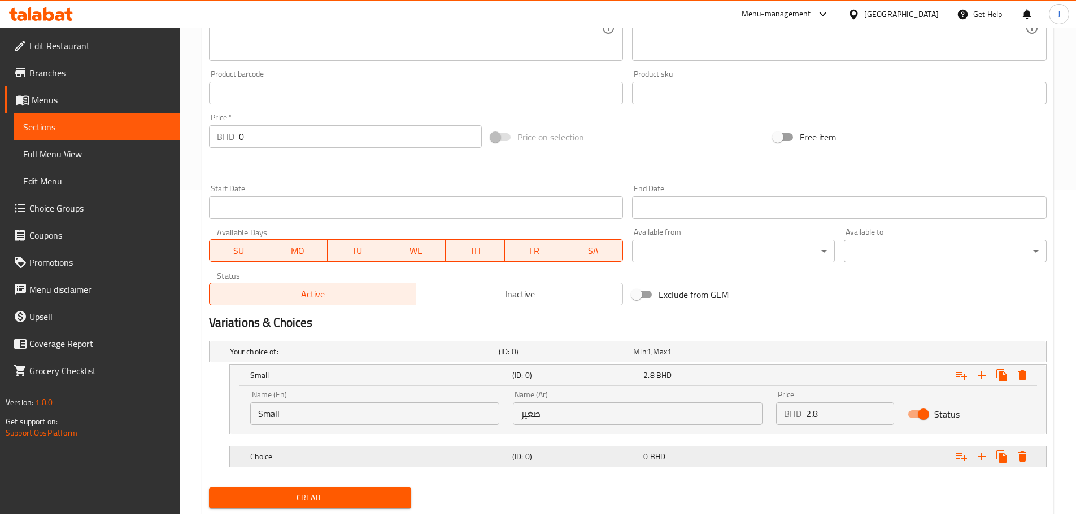
click at [327, 465] on div "Choice (ID: 0) 0 BHD" at bounding box center [641, 456] width 787 height 25
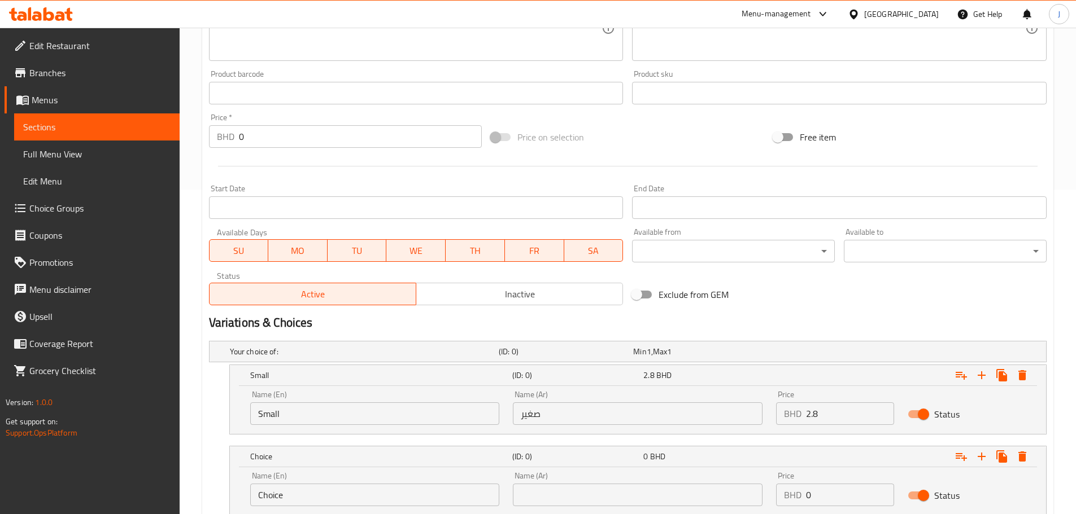
click at [321, 492] on input "Choice" at bounding box center [375, 495] width 250 height 23
click at [320, 492] on input "Choice" at bounding box center [375, 495] width 250 height 23
type input "Large"
type input "كبير"
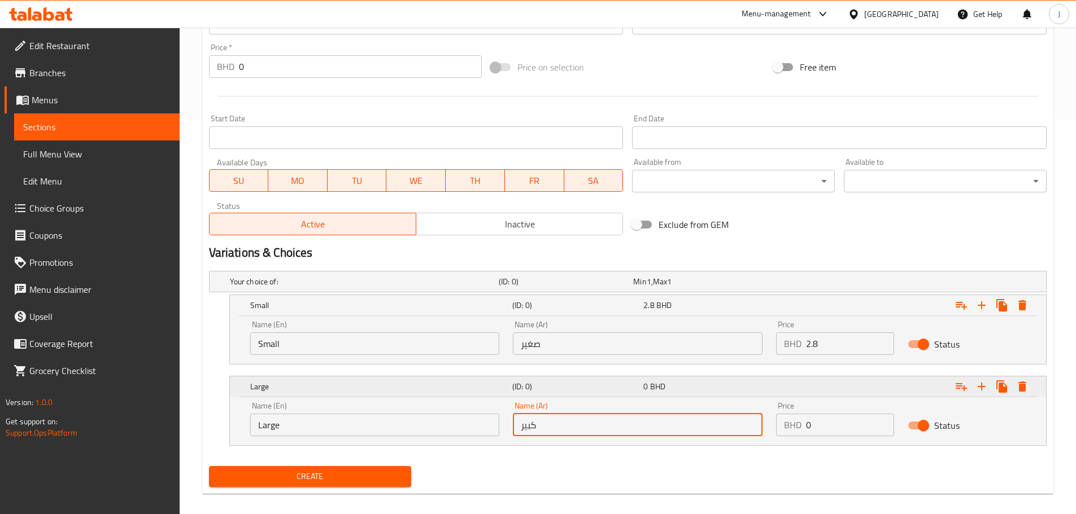
scroll to position [406, 0]
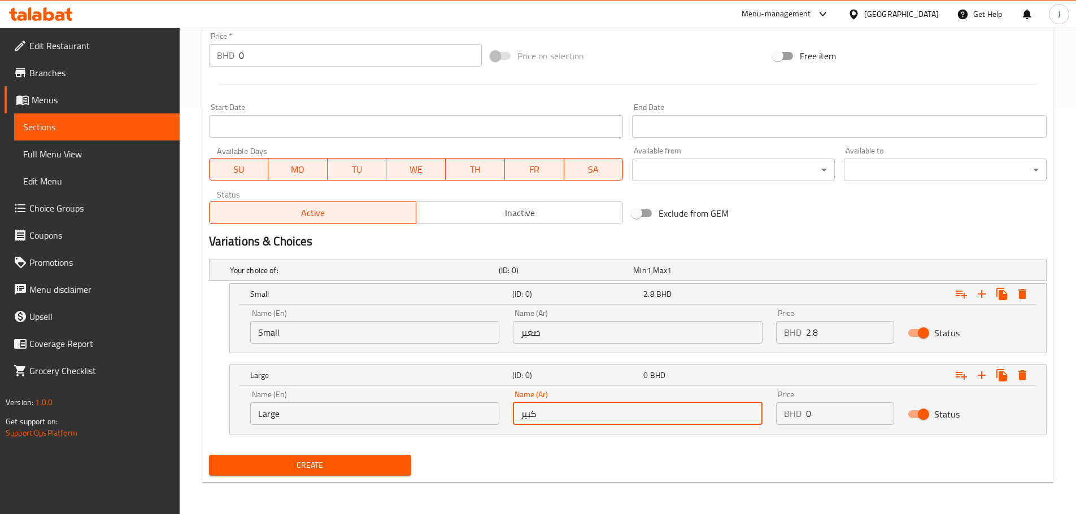
click at [819, 422] on input "0" at bounding box center [850, 414] width 88 height 23
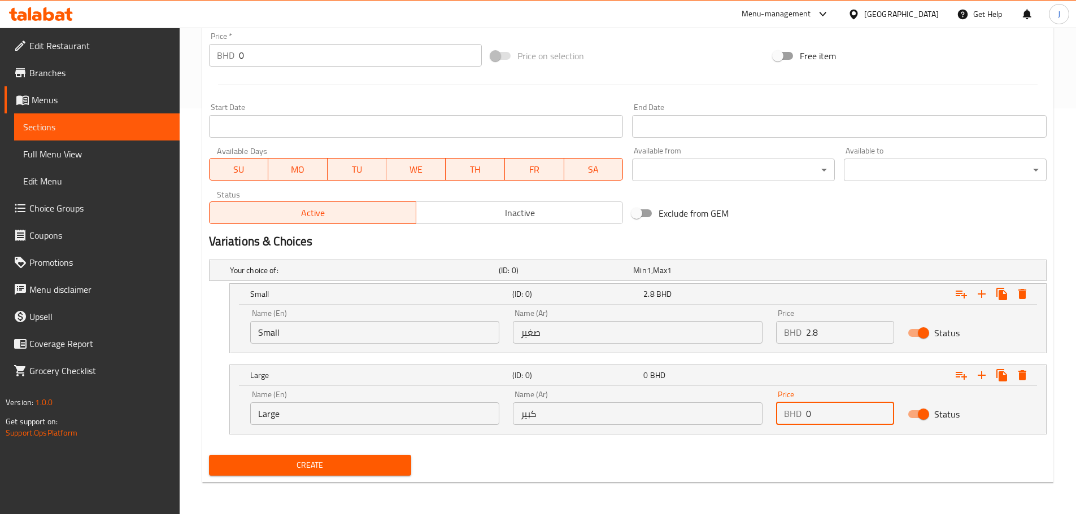
click at [819, 422] on input "0" at bounding box center [850, 414] width 88 height 23
type input "4.2"
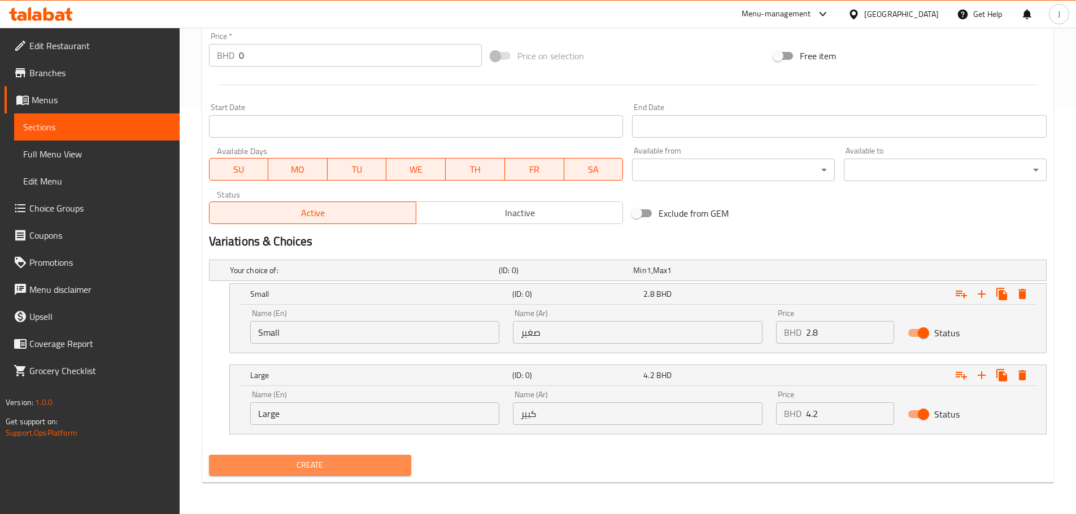
click at [360, 462] on span "Create" at bounding box center [310, 465] width 185 height 14
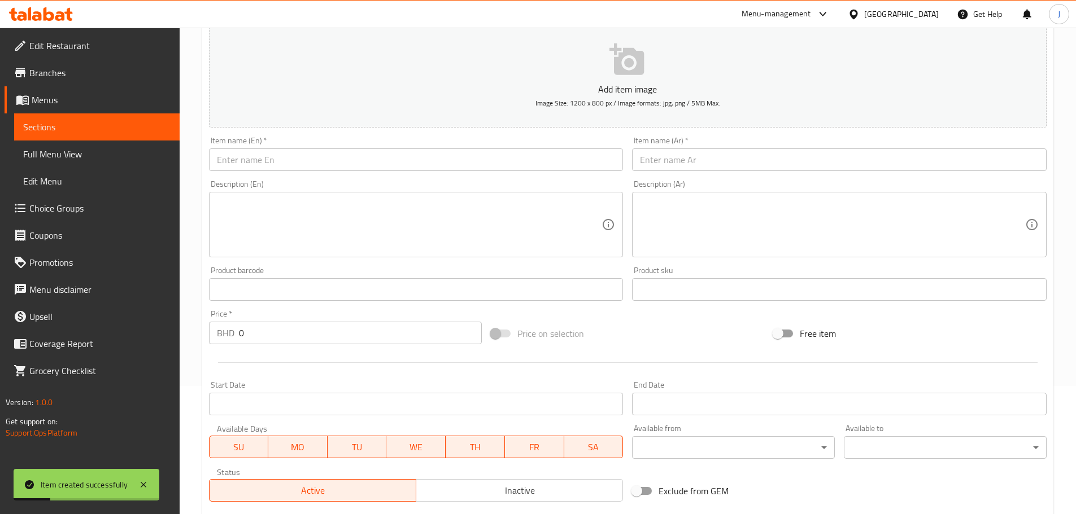
scroll to position [0, 0]
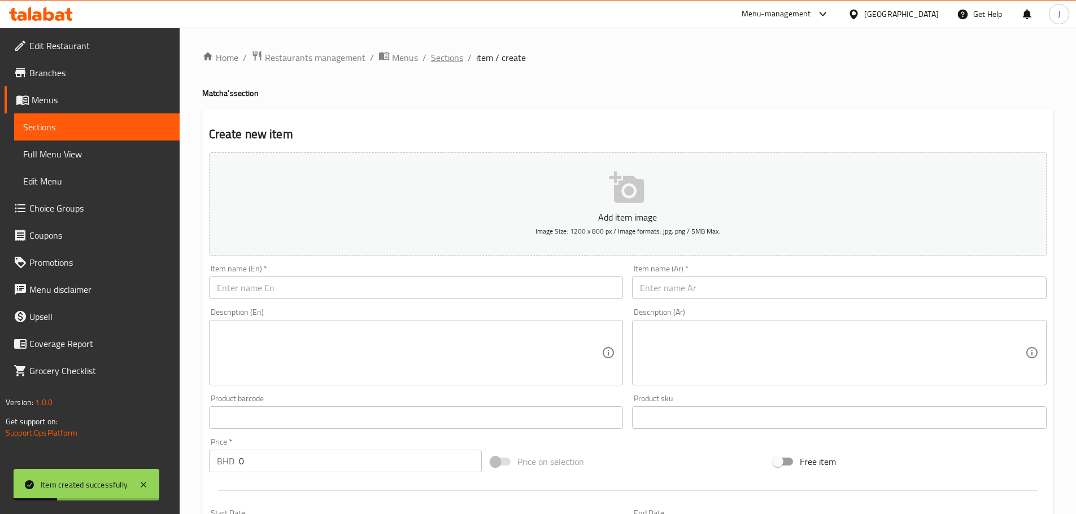
click at [446, 59] on span "Sections" at bounding box center [447, 58] width 32 height 14
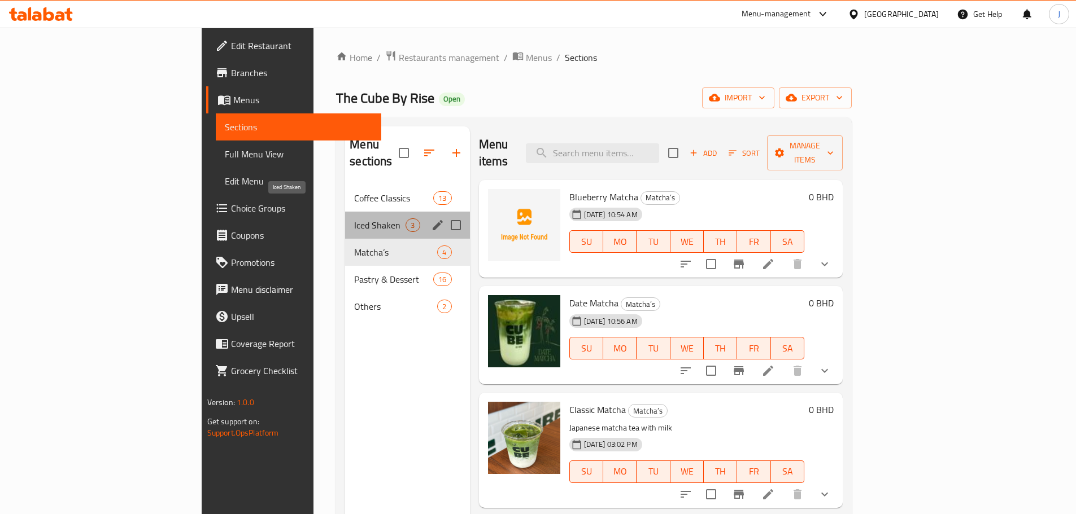
click at [354, 219] on span "Iced Shaken" at bounding box center [379, 226] width 51 height 14
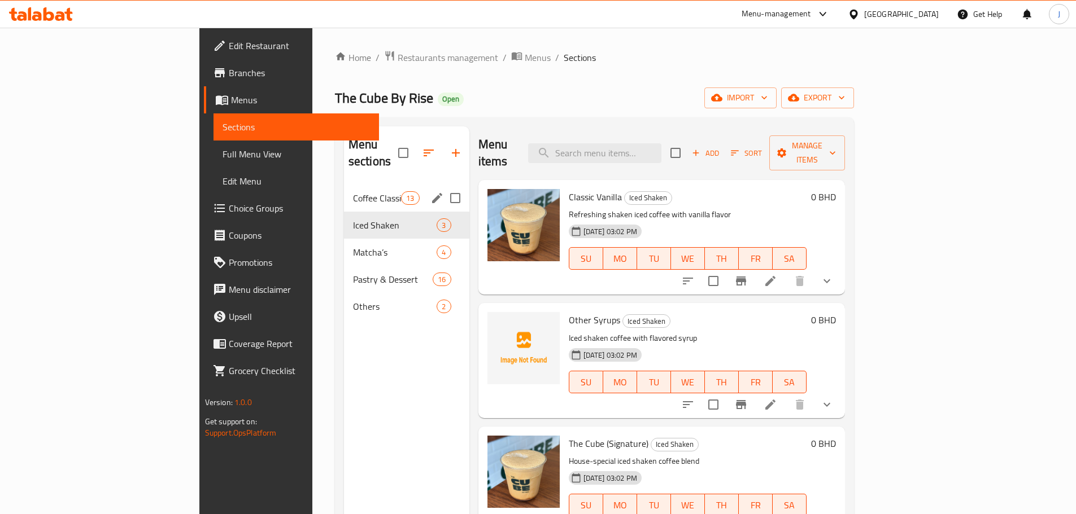
click at [344, 189] on div "Coffee Classics 13" at bounding box center [406, 198] width 125 height 27
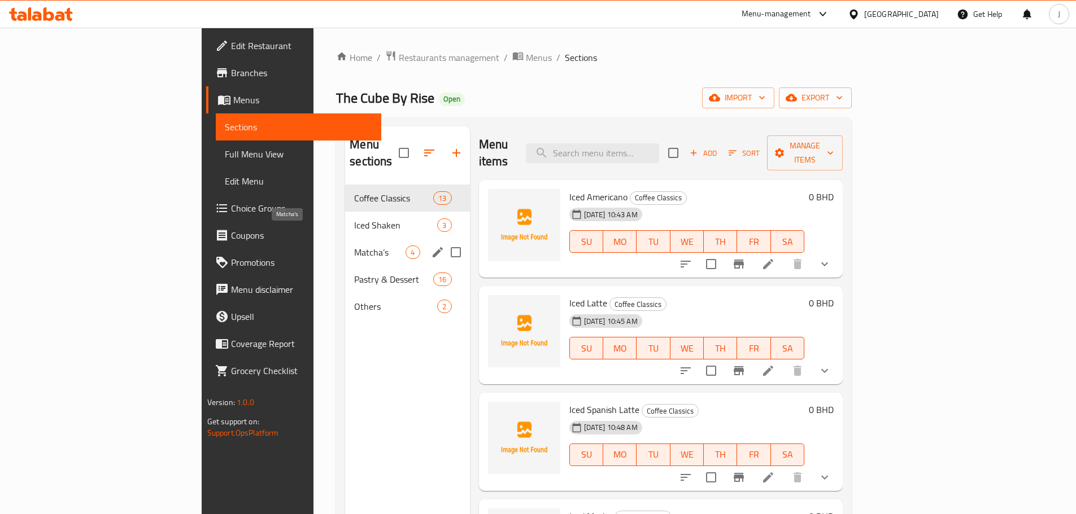
click at [354, 246] on span "Matcha’s" at bounding box center [379, 253] width 51 height 14
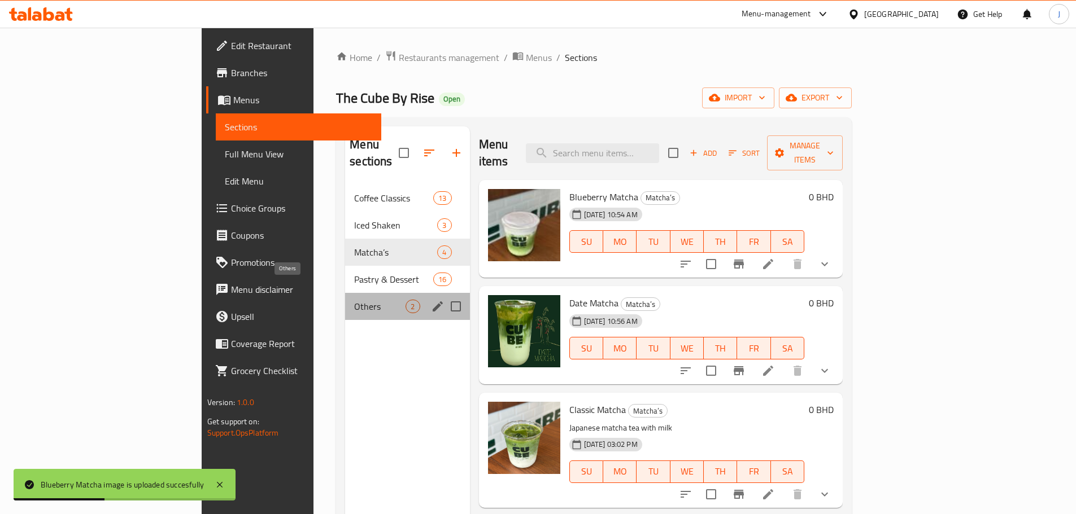
click at [354, 300] on span "Others" at bounding box center [379, 307] width 51 height 14
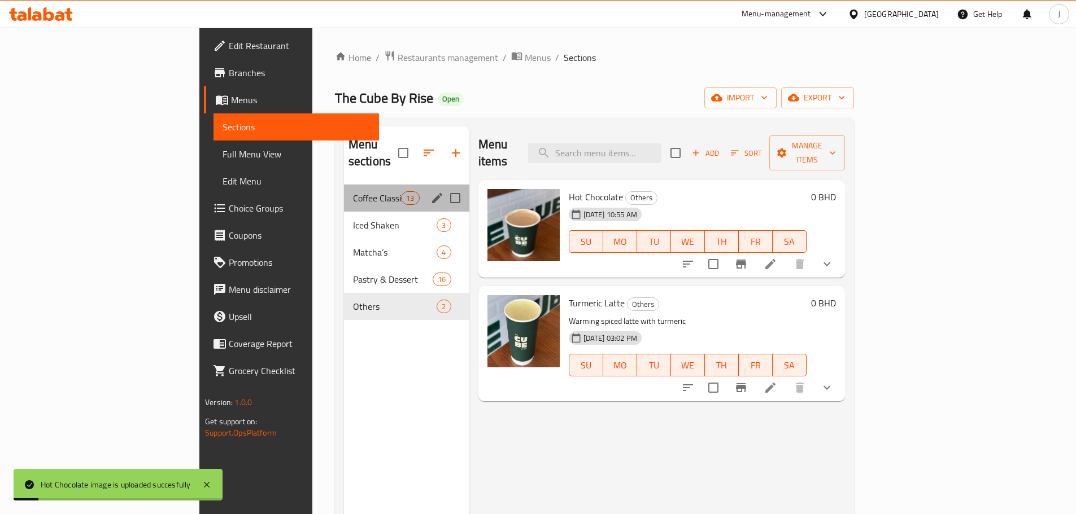
click at [344, 189] on div "Coffee Classics 13" at bounding box center [406, 198] width 125 height 27
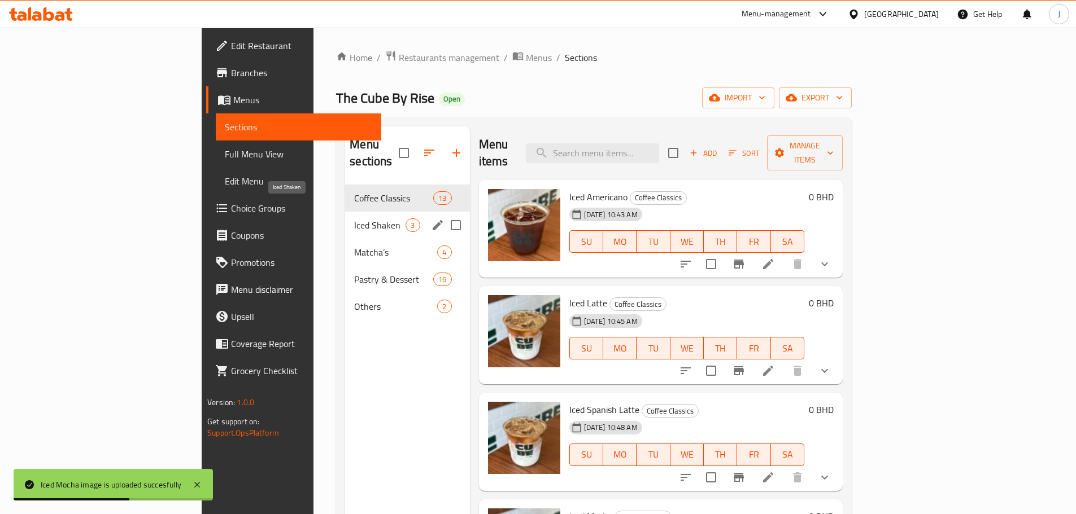
click at [354, 219] on span "Iced Shaken" at bounding box center [379, 226] width 51 height 14
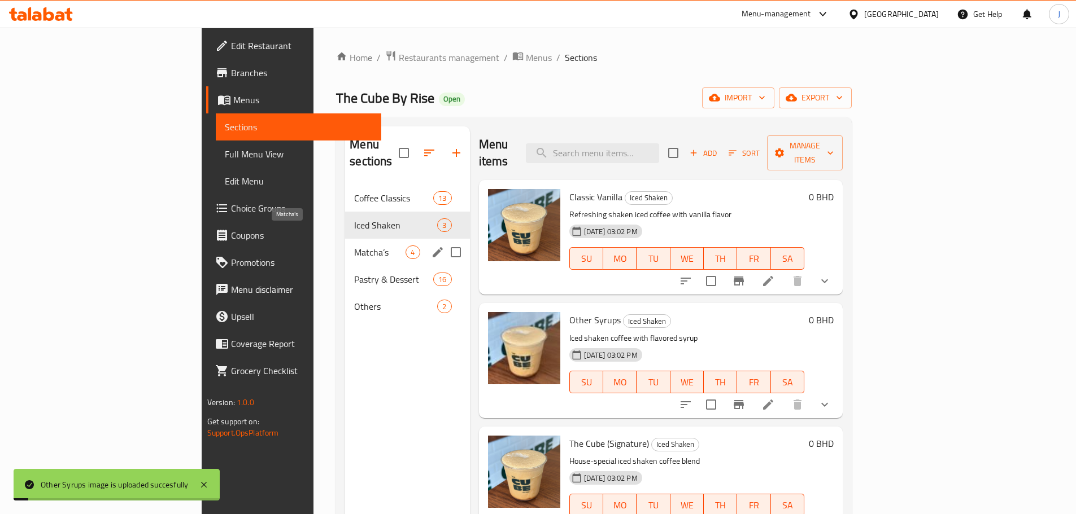
click at [354, 246] on span "Matcha’s" at bounding box center [379, 253] width 51 height 14
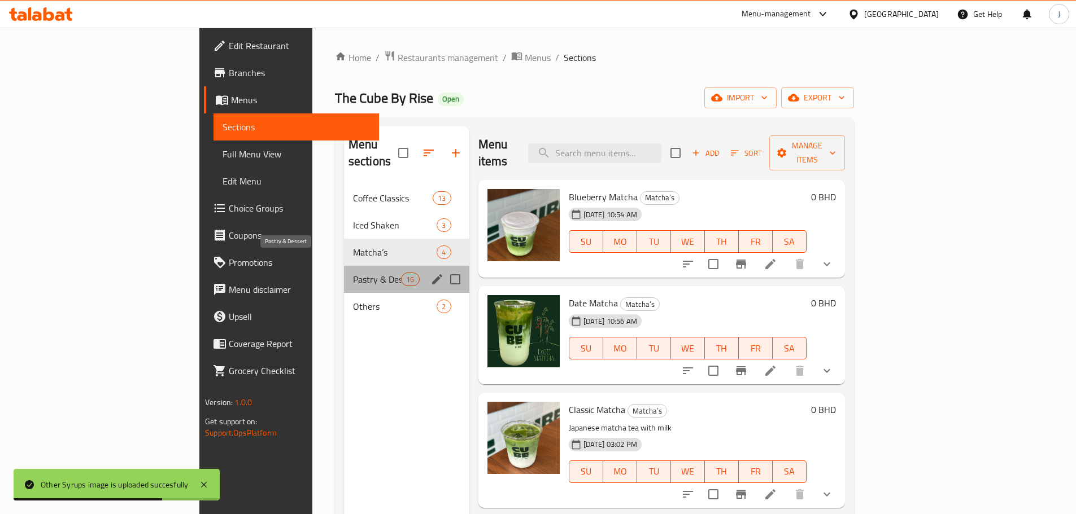
click at [353, 273] on span "Pastry & Dessert" at bounding box center [377, 280] width 48 height 14
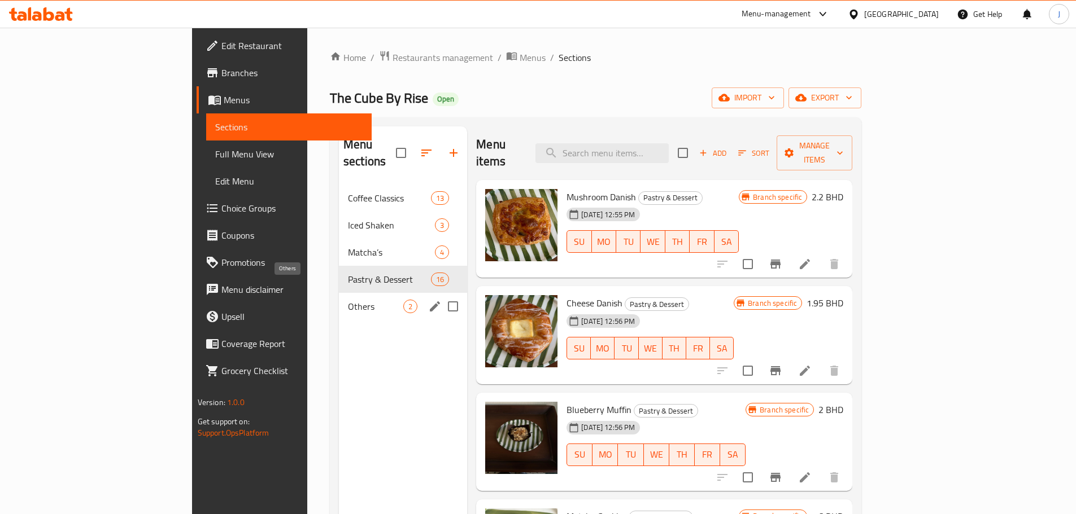
click at [348, 300] on span "Others" at bounding box center [375, 307] width 55 height 14
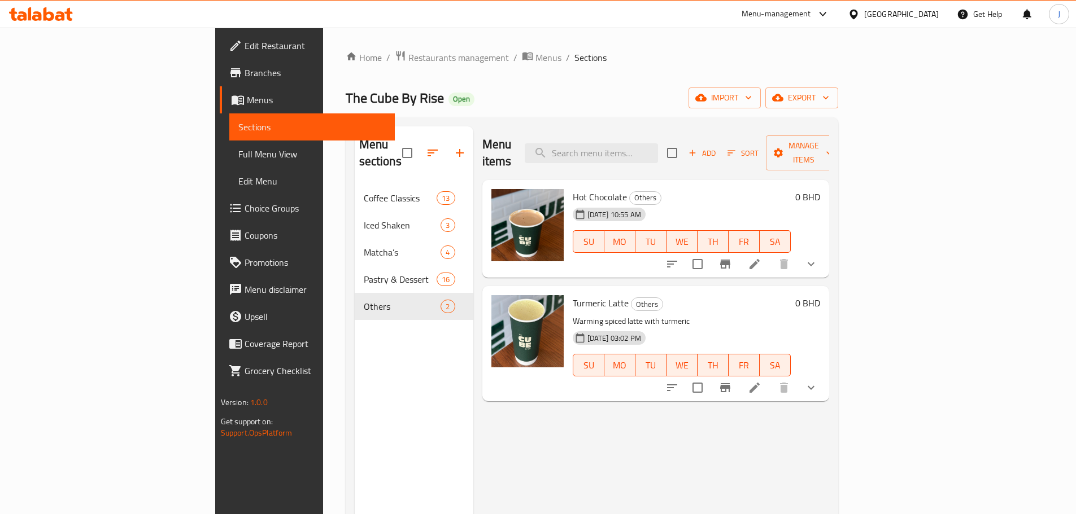
click at [355, 304] on nav "Coffee Classics 13 Iced Shaken 3 Matcha’s 4 Pastry & Dessert 16 Others 2" at bounding box center [414, 252] width 119 height 145
